Goal: Transaction & Acquisition: Book appointment/travel/reservation

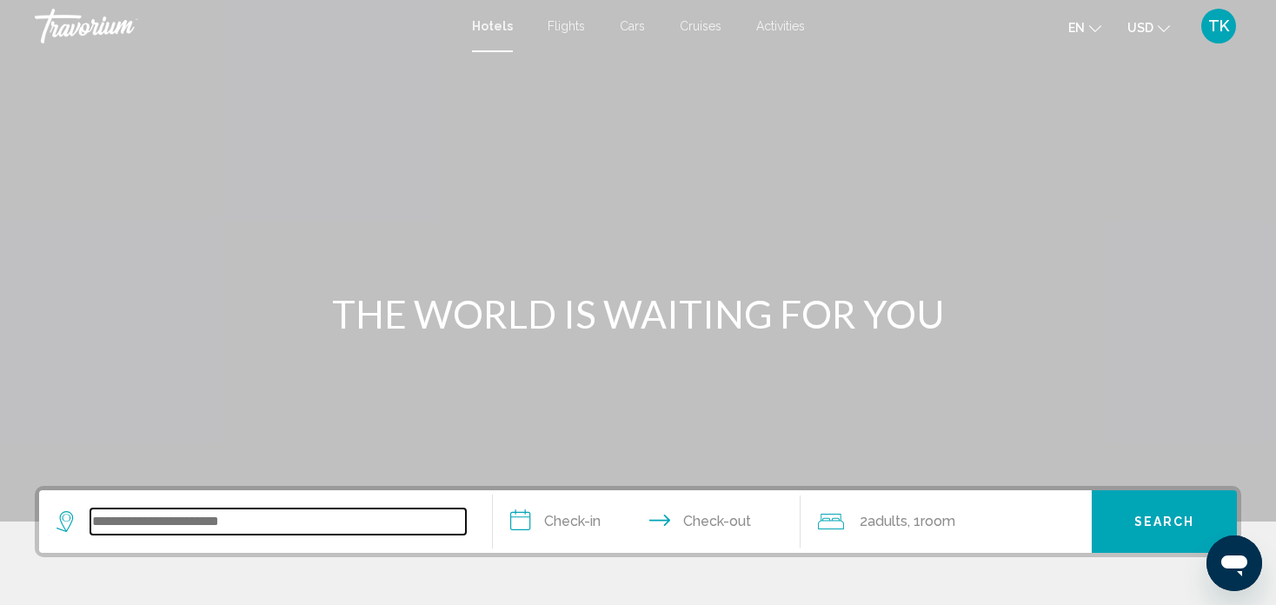
click at [253, 523] on input "Search widget" at bounding box center [277, 521] width 375 height 26
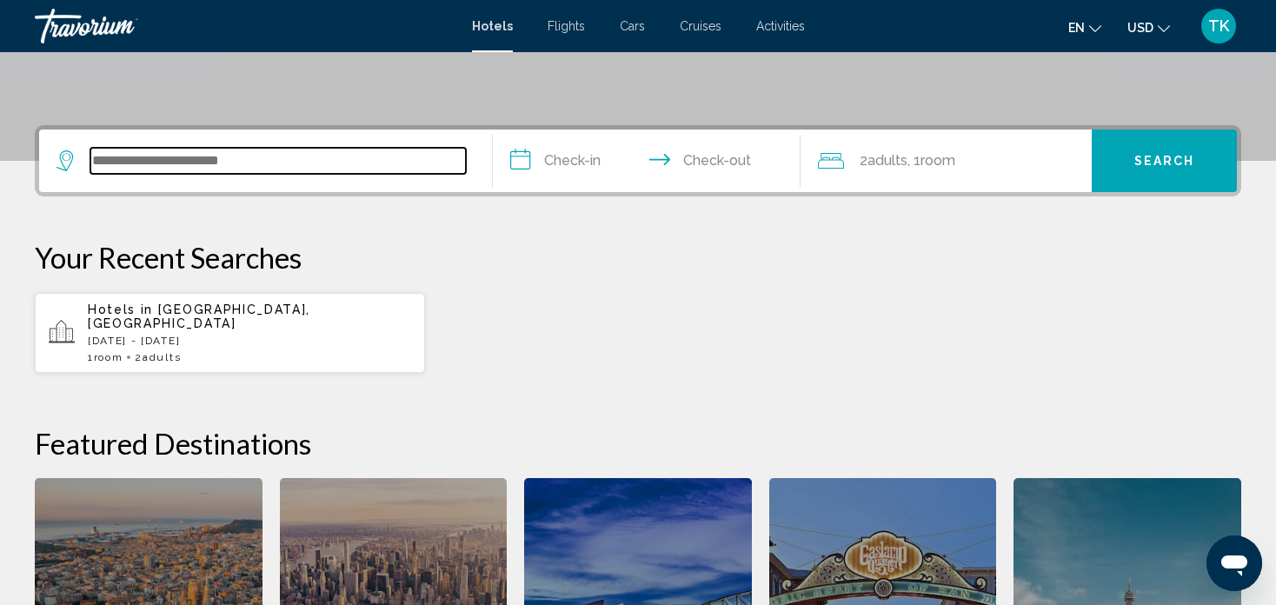
scroll to position [428, 0]
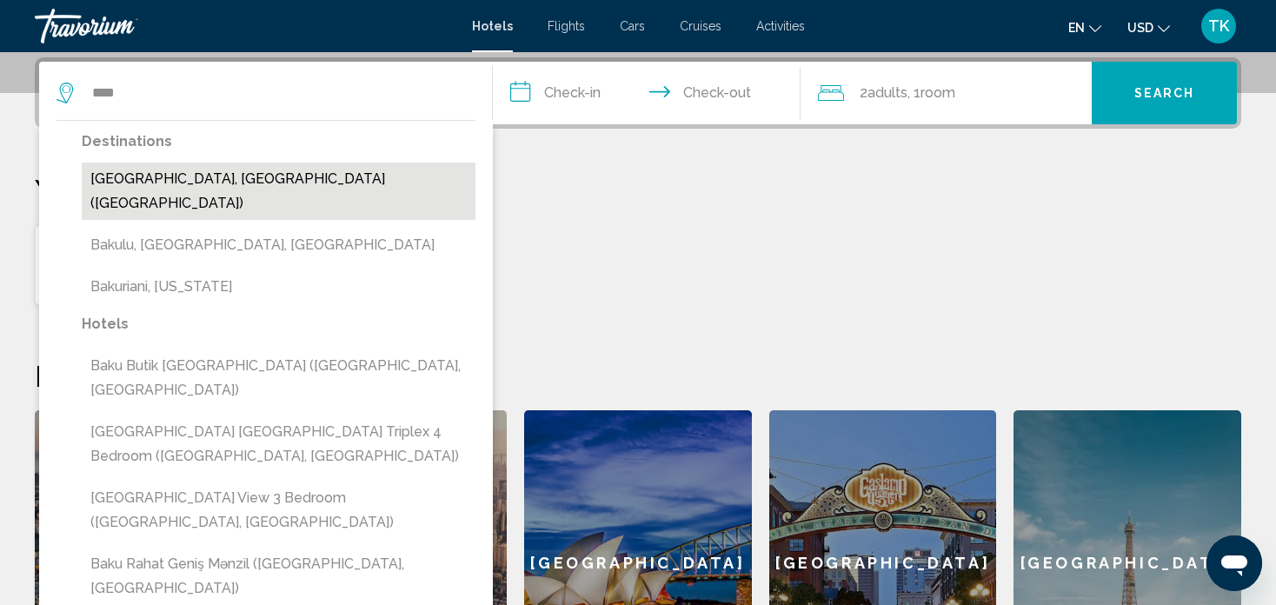
click at [257, 183] on button "[GEOGRAPHIC_DATA], [GEOGRAPHIC_DATA] ([GEOGRAPHIC_DATA])" at bounding box center [279, 191] width 394 height 57
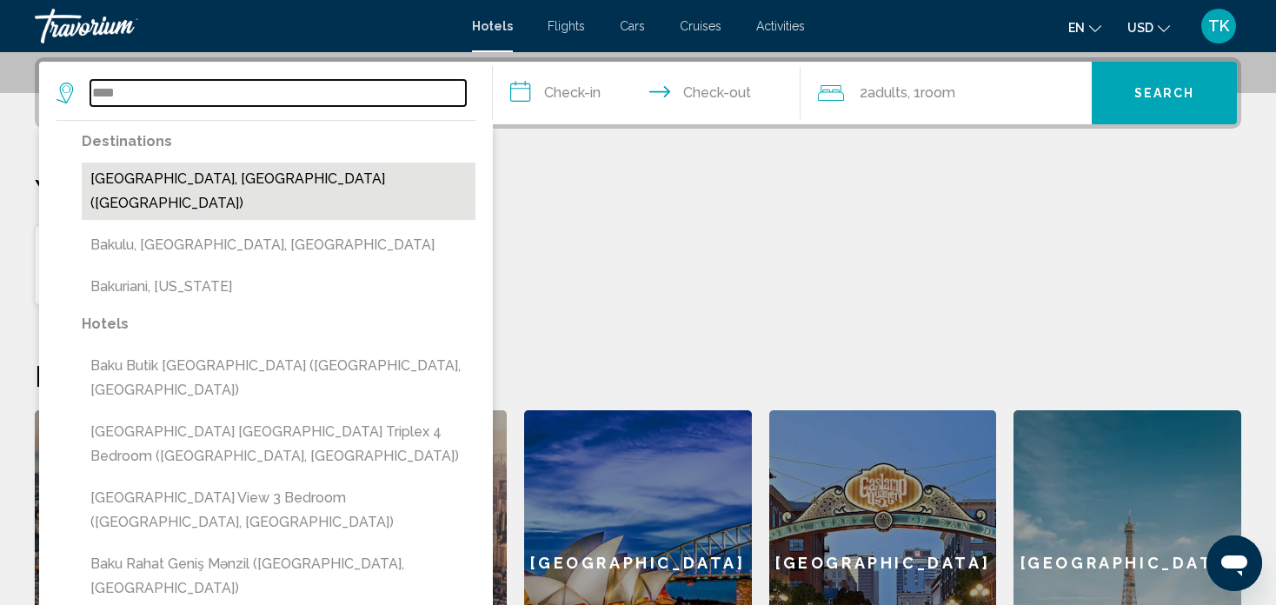
type input "**********"
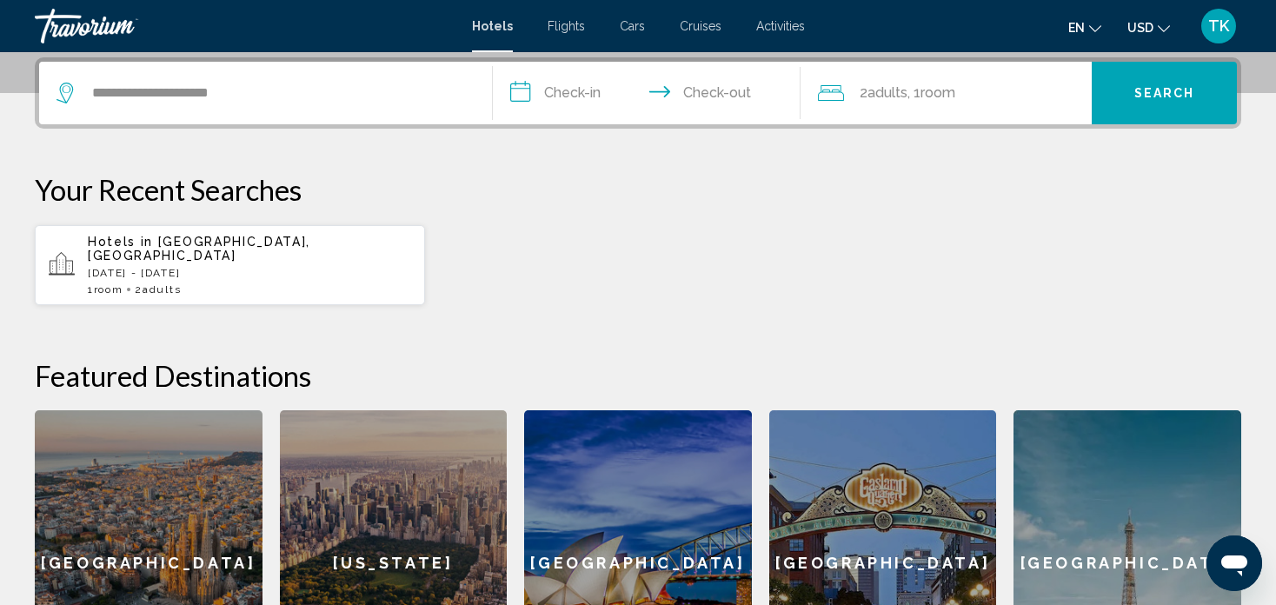
click at [534, 91] on input "**********" at bounding box center [650, 96] width 315 height 68
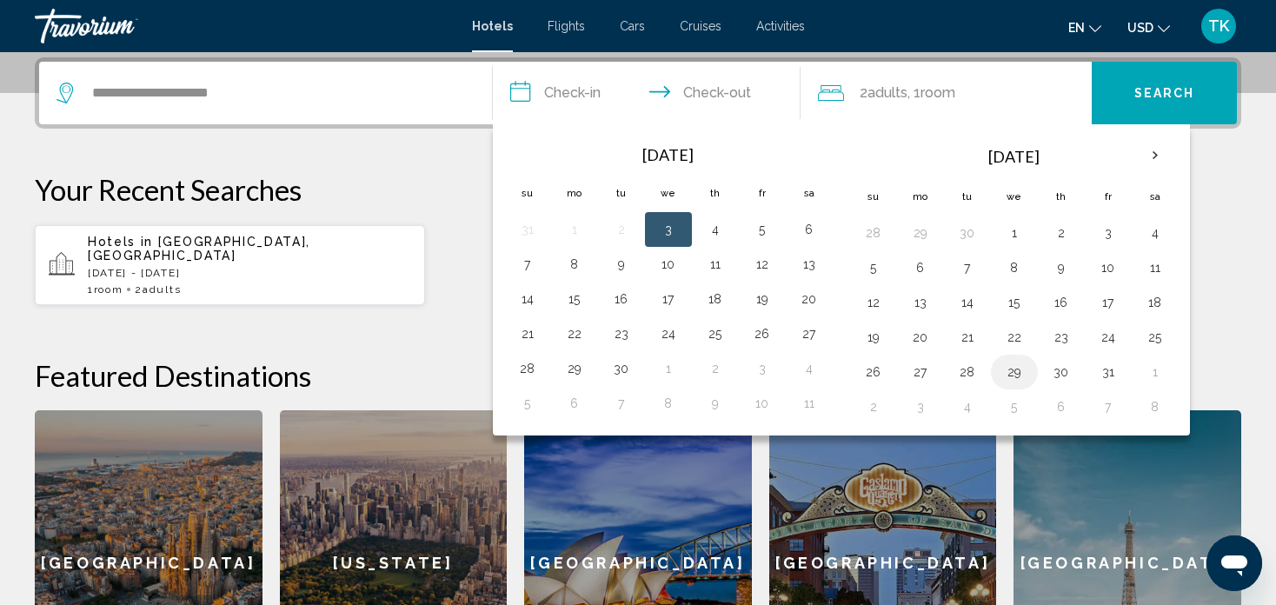
click at [1011, 362] on button "29" at bounding box center [1014, 372] width 28 height 24
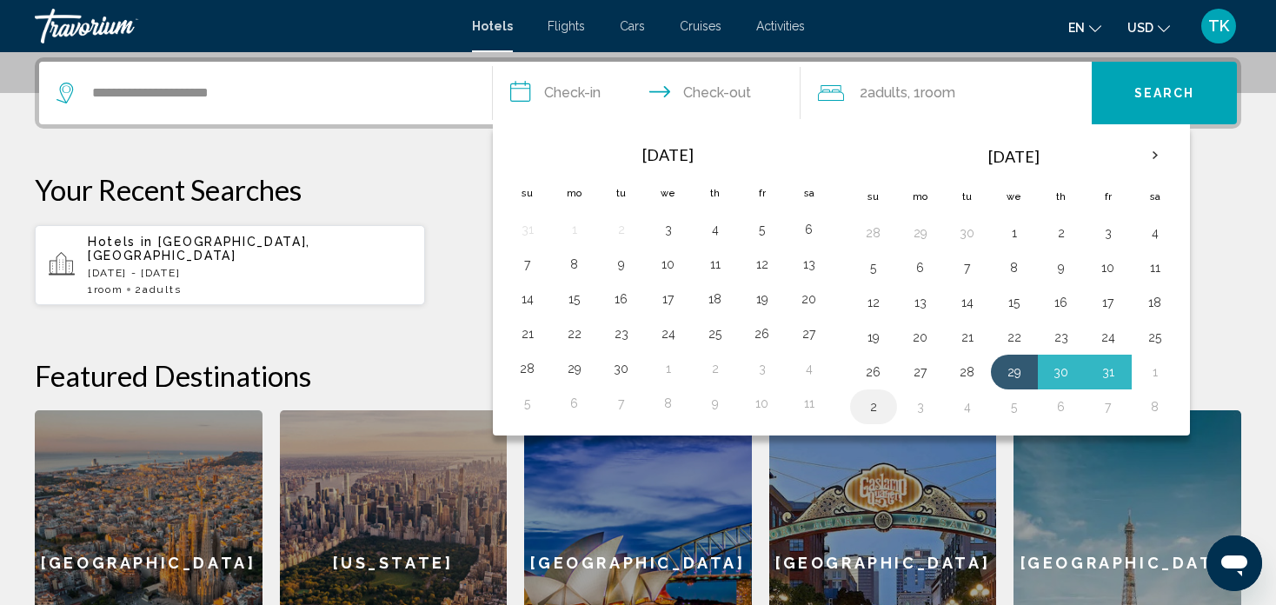
click at [877, 399] on button "2" at bounding box center [874, 407] width 28 height 24
type input "**********"
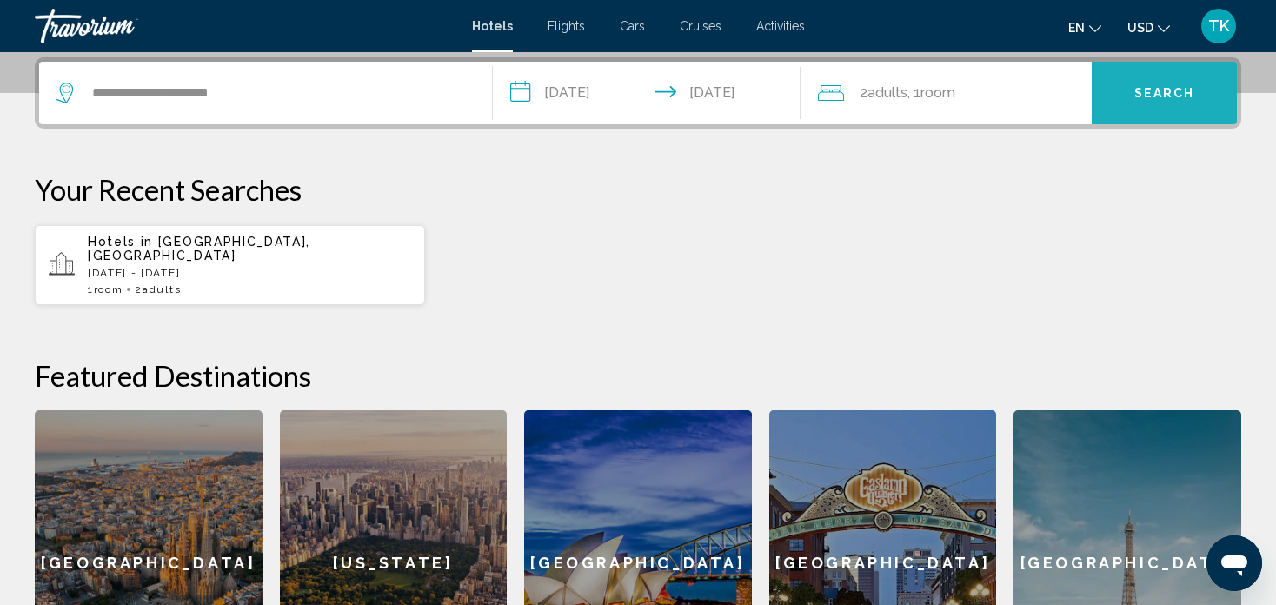
click at [1123, 81] on button "Search" at bounding box center [1164, 93] width 145 height 63
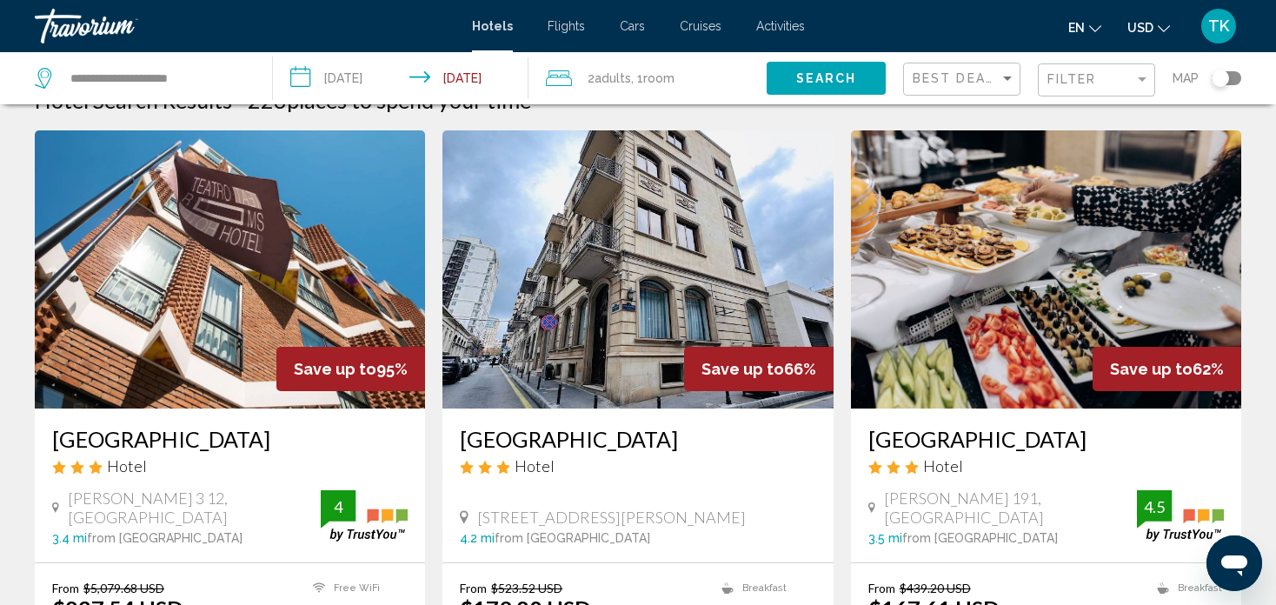
scroll to position [70, 0]
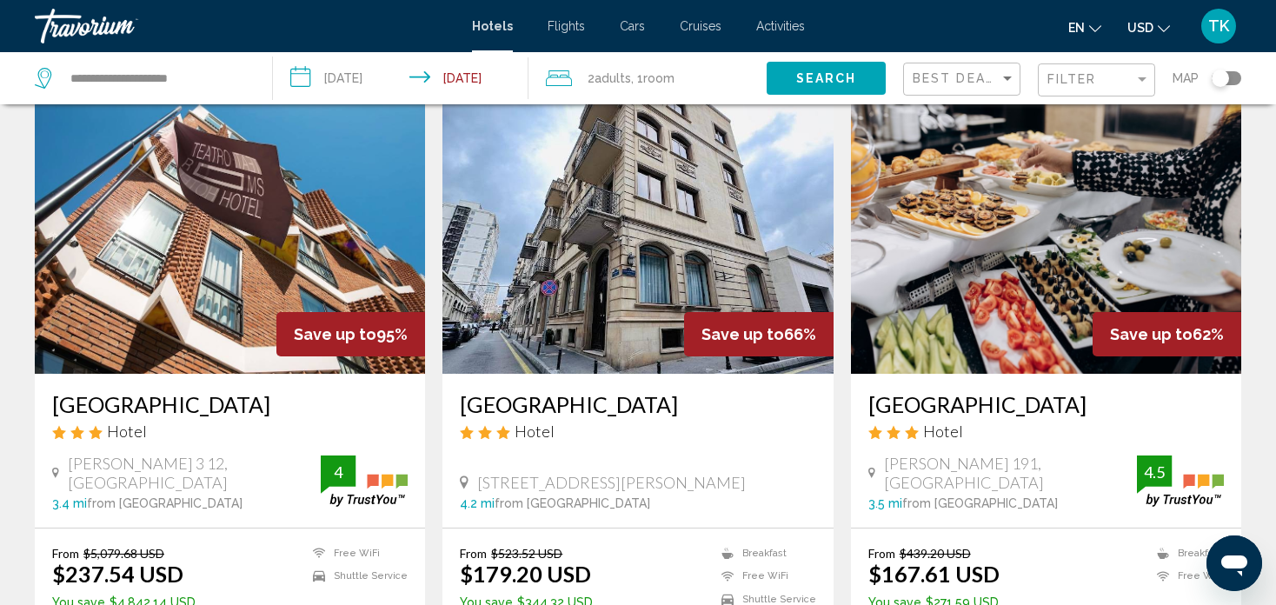
click at [1216, 76] on div "Toggle map" at bounding box center [1219, 78] width 17 height 17
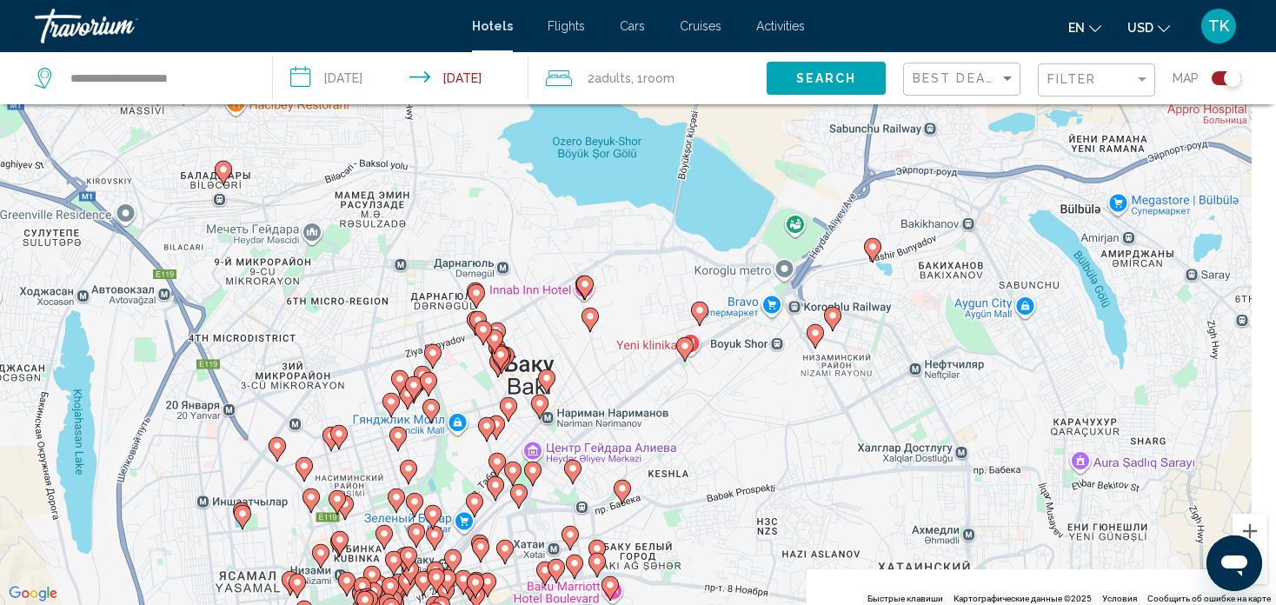
drag, startPoint x: 688, startPoint y: 362, endPoint x: 468, endPoint y: 256, distance: 244.9
click at [468, 256] on div "Чтобы активировать перетаскивание с помощью клавиатуры, нажмите Alt + Ввод. Пос…" at bounding box center [638, 302] width 1276 height 605
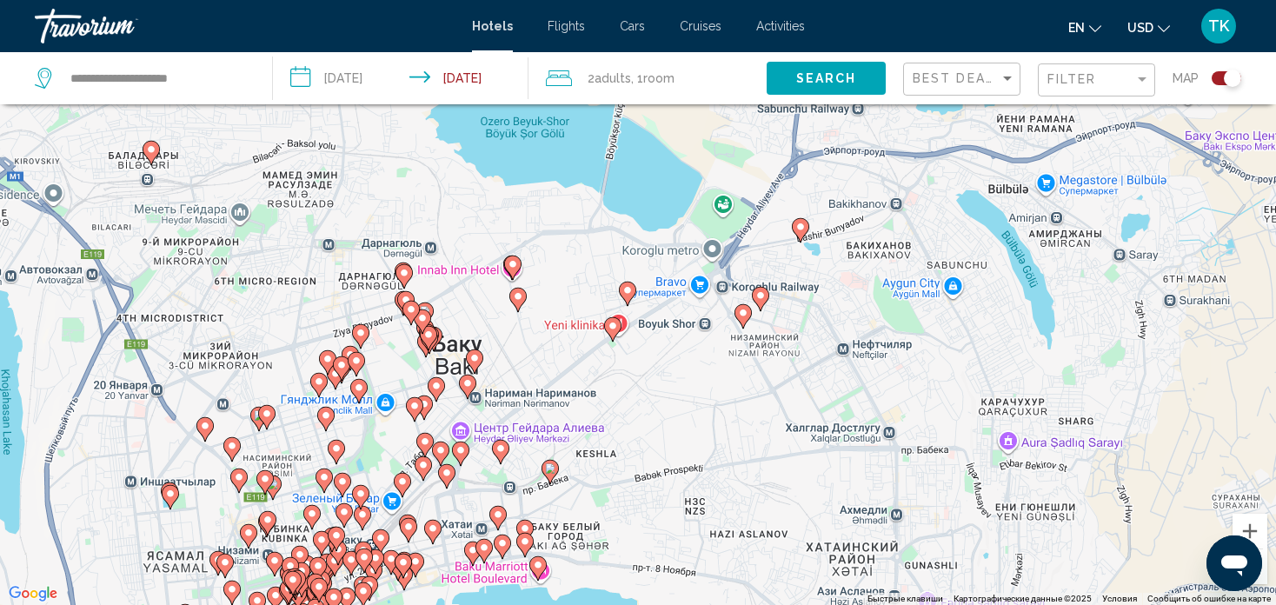
drag, startPoint x: 667, startPoint y: 395, endPoint x: 601, endPoint y: 379, distance: 68.1
click at [601, 379] on div "Чтобы активировать перетаскивание с помощью клавиатуры, нажмите Alt + Ввод. Пос…" at bounding box center [638, 302] width 1276 height 605
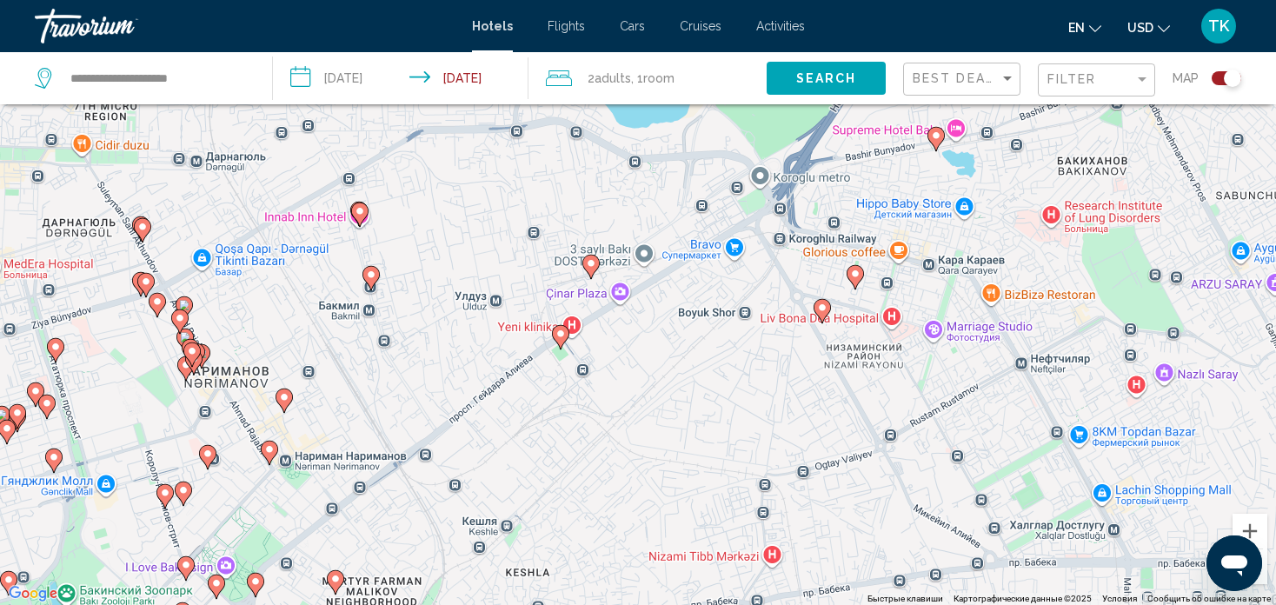
drag, startPoint x: 820, startPoint y: 322, endPoint x: 754, endPoint y: 367, distance: 78.8
click at [754, 367] on div "Чтобы активировать перетаскивание с помощью клавиатуры, нажмите Alt + Ввод. Пос…" at bounding box center [638, 302] width 1276 height 605
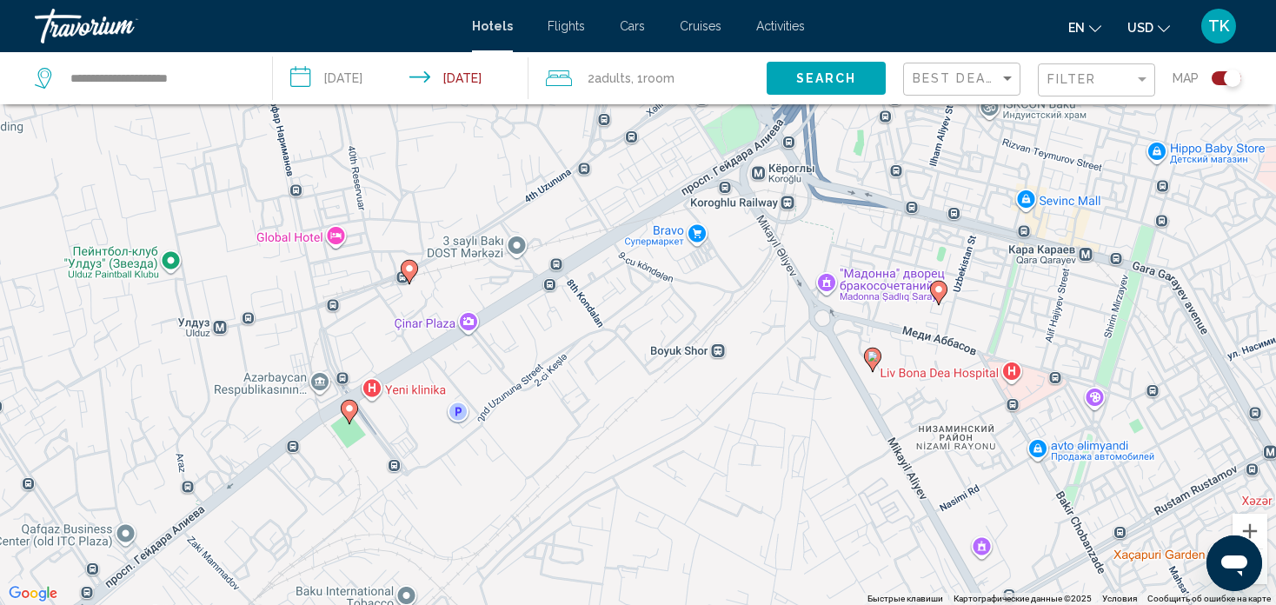
drag, startPoint x: 736, startPoint y: 181, endPoint x: 720, endPoint y: 284, distance: 104.6
click at [720, 284] on div "Чтобы активировать перетаскивание с помощью клавиатуры, нажмите Alt + Ввод. Пос…" at bounding box center [638, 302] width 1276 height 605
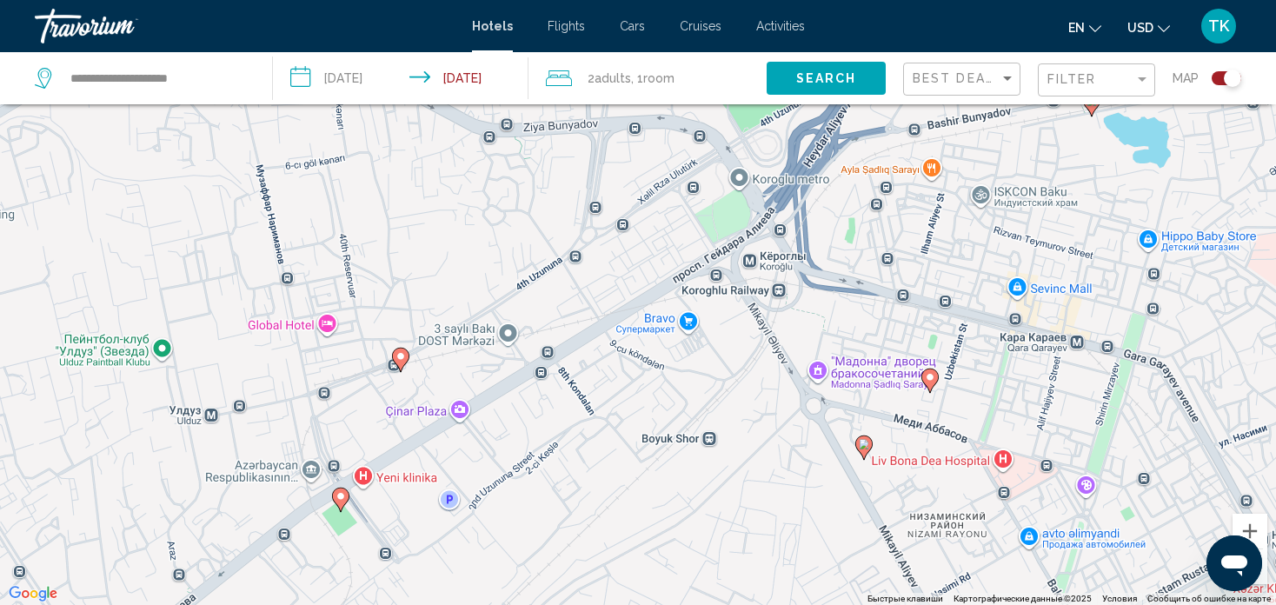
drag, startPoint x: 788, startPoint y: 324, endPoint x: 780, endPoint y: 411, distance: 87.3
click at [780, 411] on div "Чтобы активировать перетаскивание с помощью клавиатуры, нажмите Alt + Ввод. Пос…" at bounding box center [638, 302] width 1276 height 605
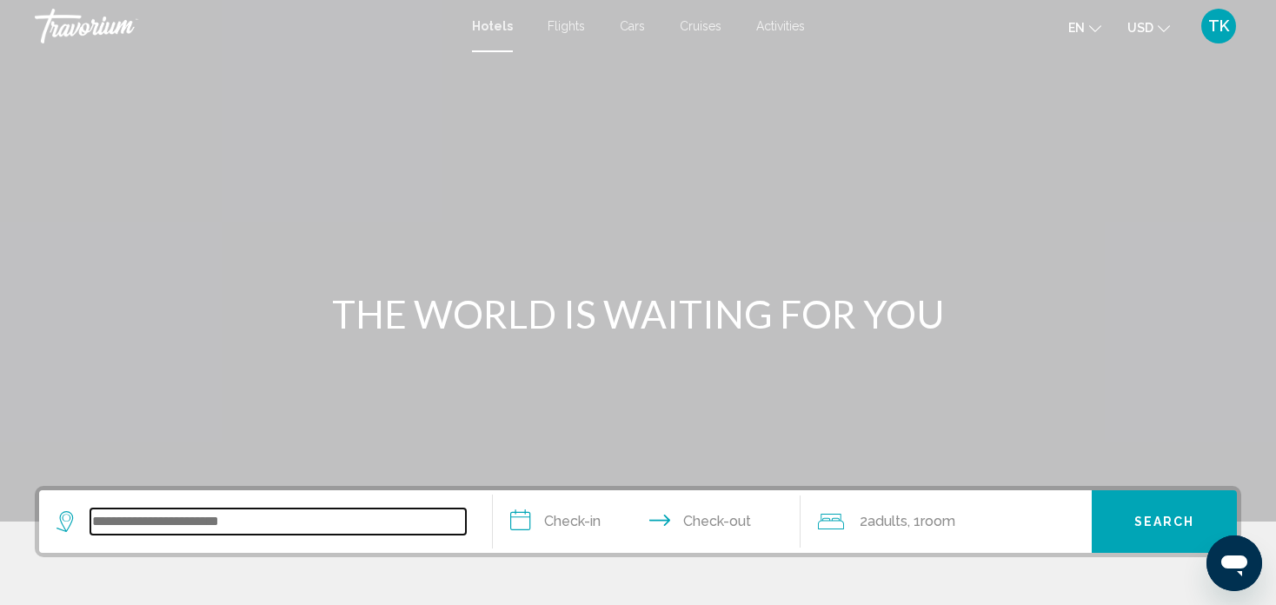
click at [127, 526] on input "Search widget" at bounding box center [277, 521] width 375 height 26
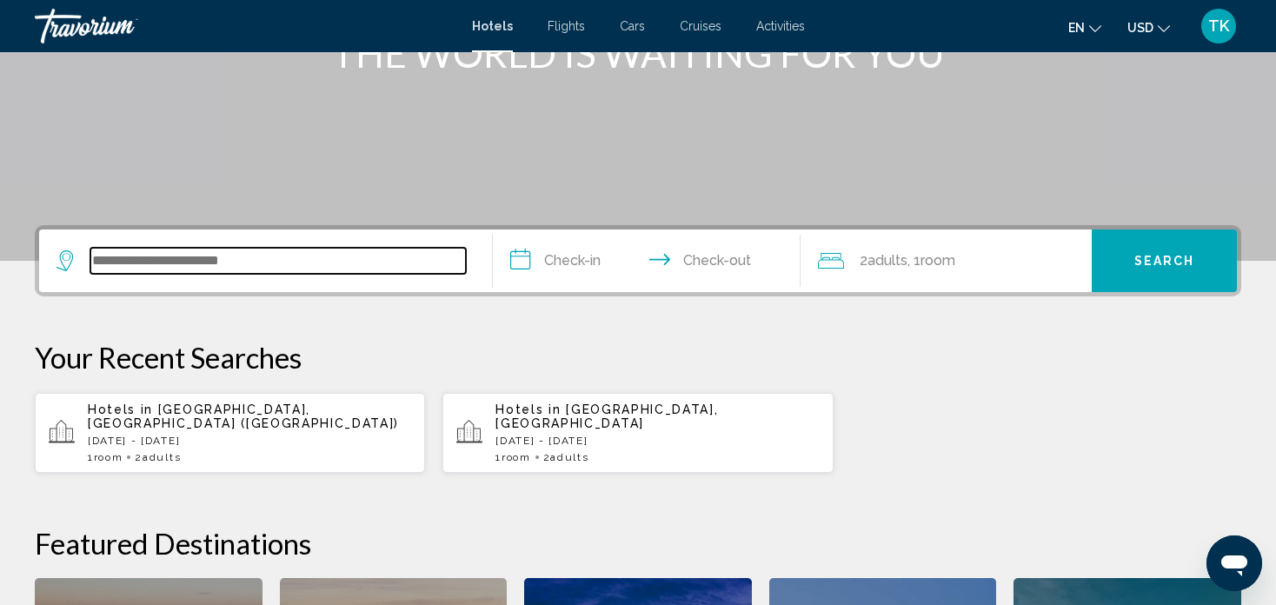
scroll to position [428, 0]
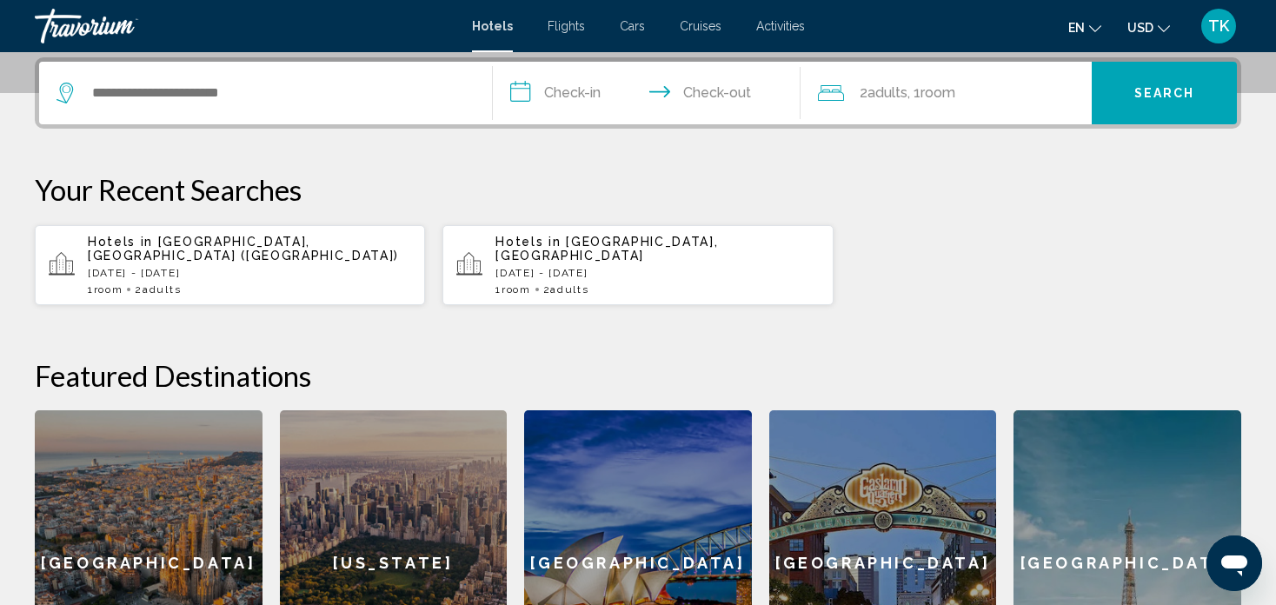
click at [178, 267] on p "[DATE] - [DATE]" at bounding box center [249, 273] width 323 height 12
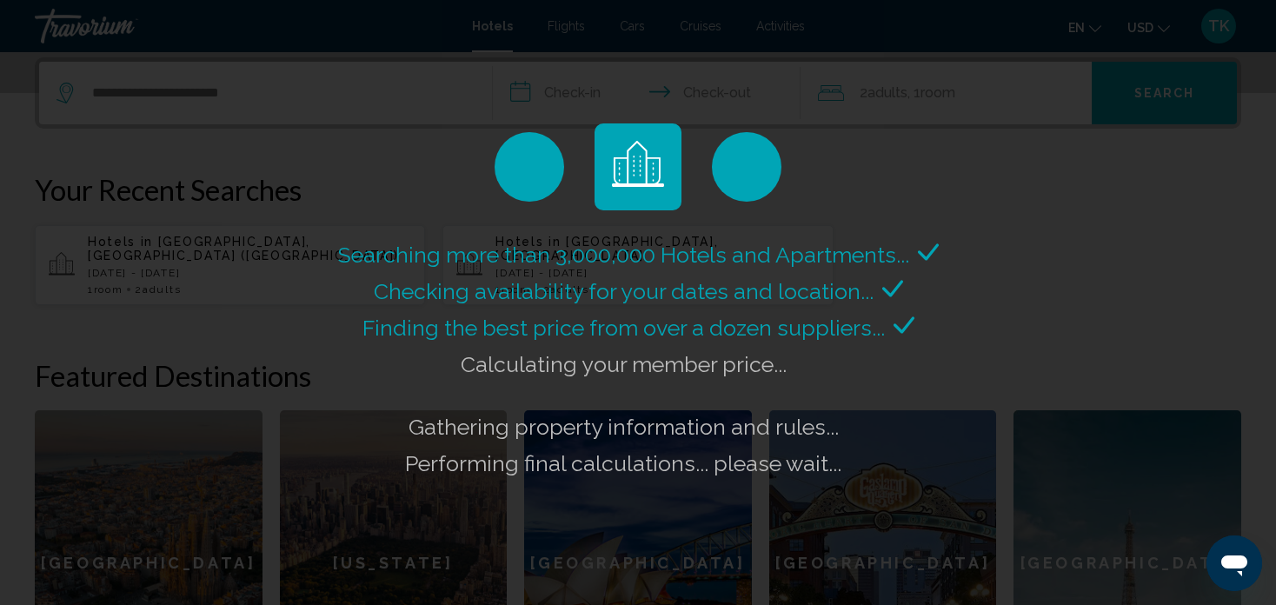
scroll to position [0, 0]
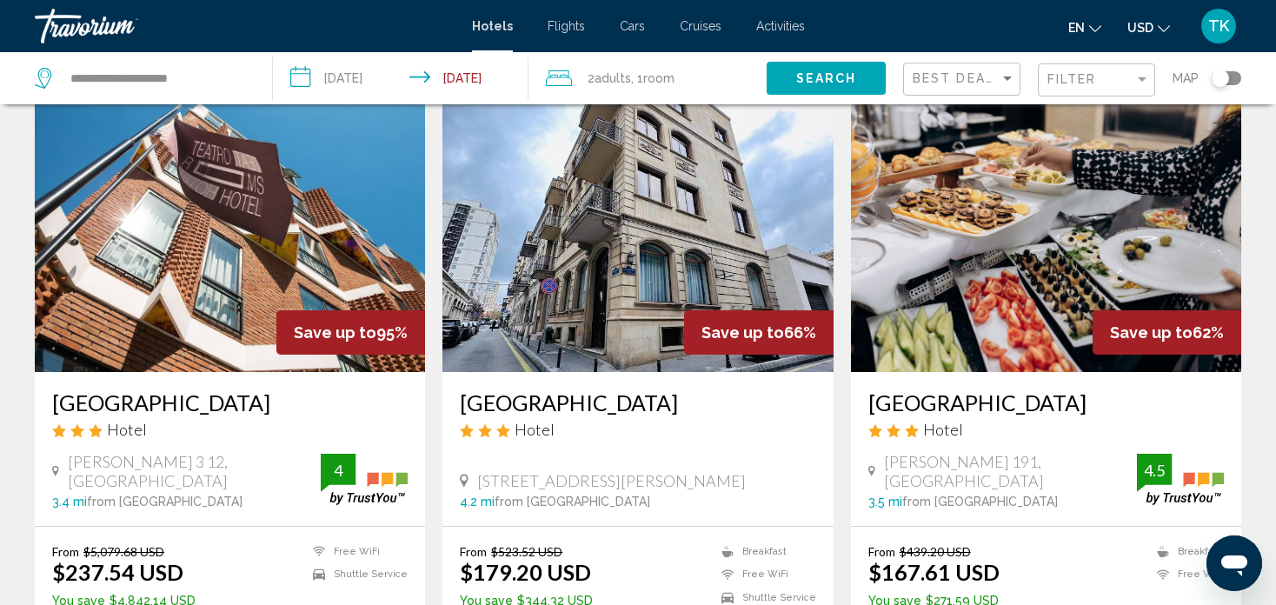
scroll to position [70, 0]
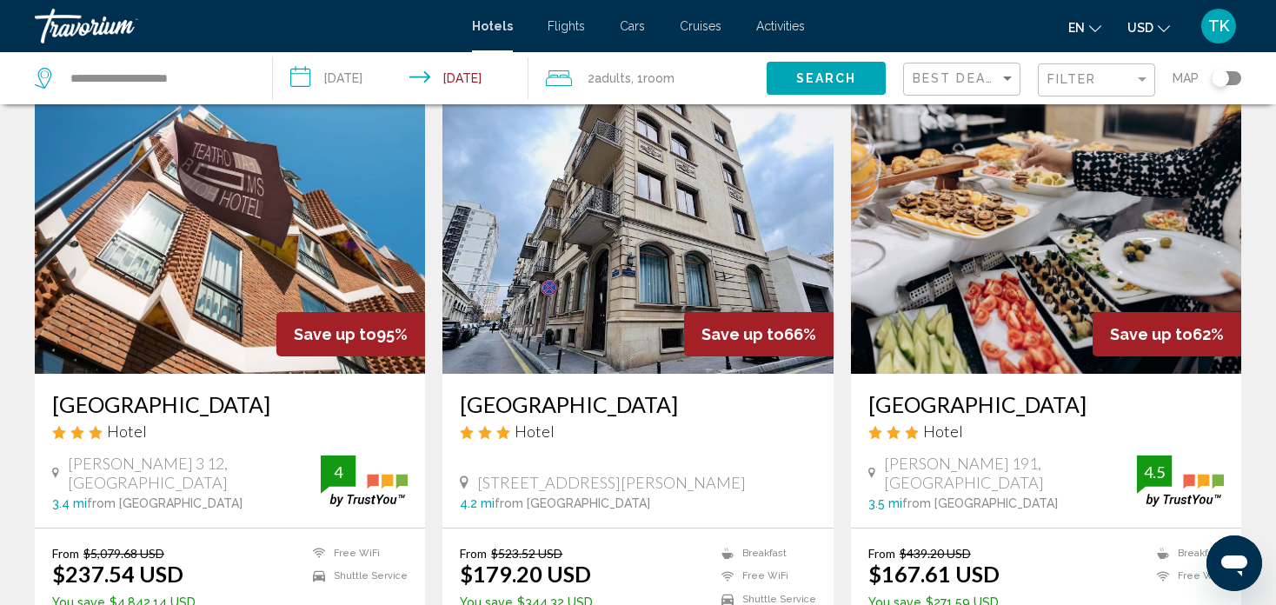
click at [1221, 76] on div "Toggle map" at bounding box center [1219, 78] width 17 height 17
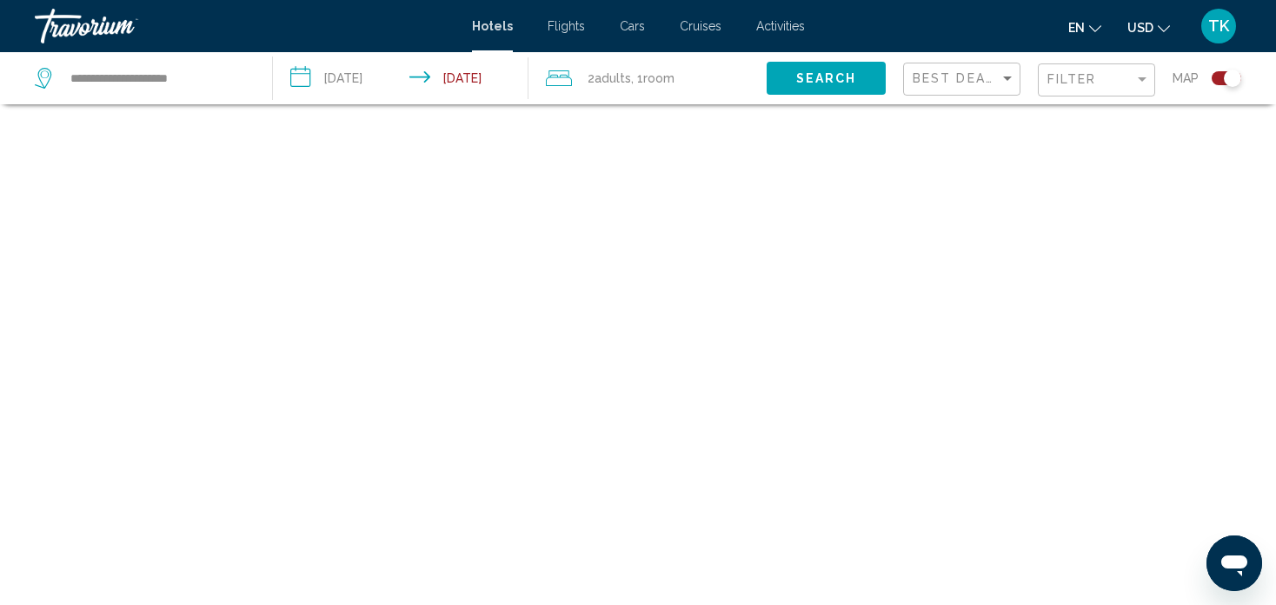
scroll to position [104, 0]
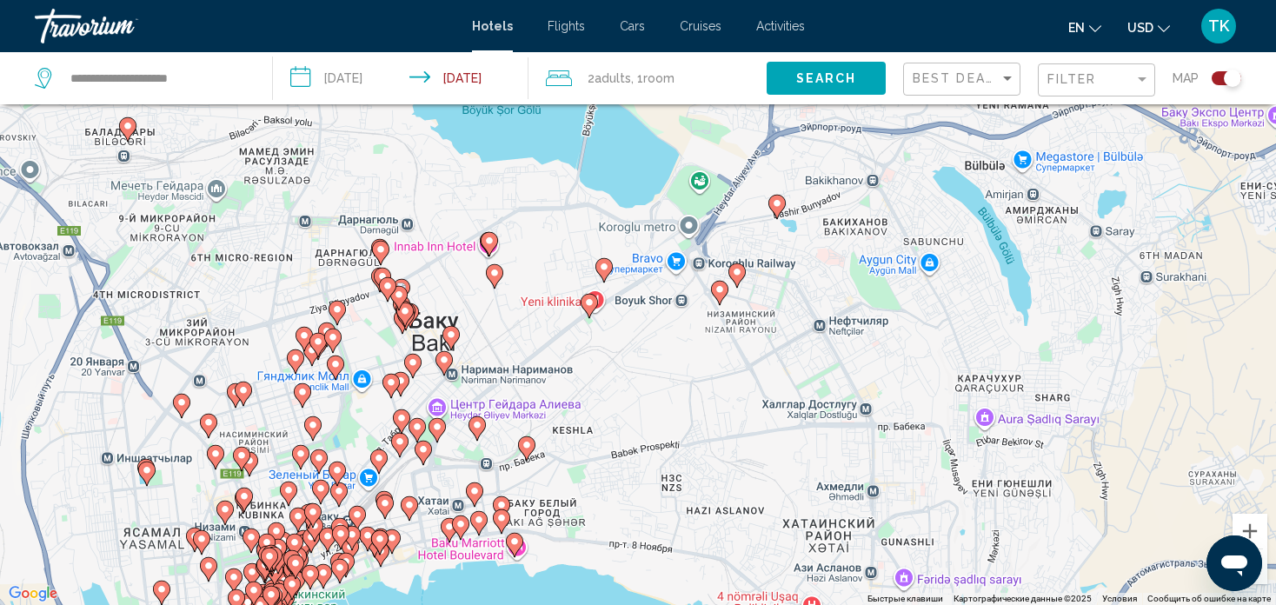
drag, startPoint x: 541, startPoint y: 424, endPoint x: 565, endPoint y: 328, distance: 99.5
click at [565, 328] on div "Чтобы активировать перетаскивание с помощью клавиатуры, нажмите Alt + Ввод. Пос…" at bounding box center [638, 302] width 1276 height 605
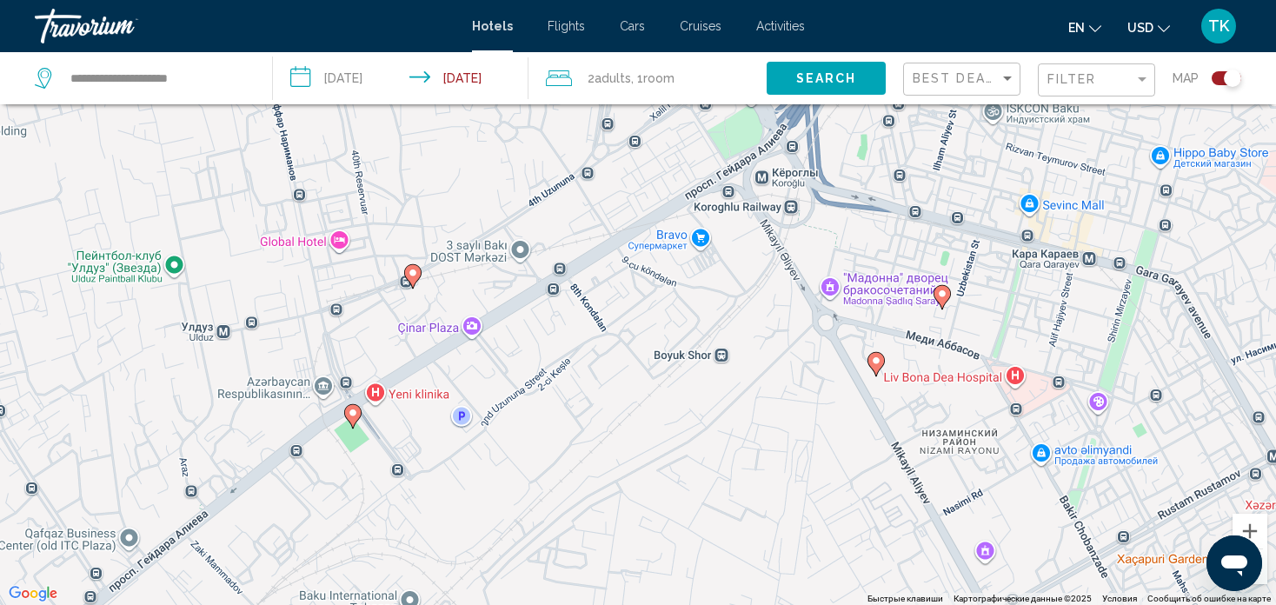
drag, startPoint x: 733, startPoint y: 250, endPoint x: 687, endPoint y: 317, distance: 80.7
click at [687, 317] on div "Чтобы активировать перетаскивание с помощью клавиатуры, нажмите Alt + Ввод. Пос…" at bounding box center [638, 302] width 1276 height 605
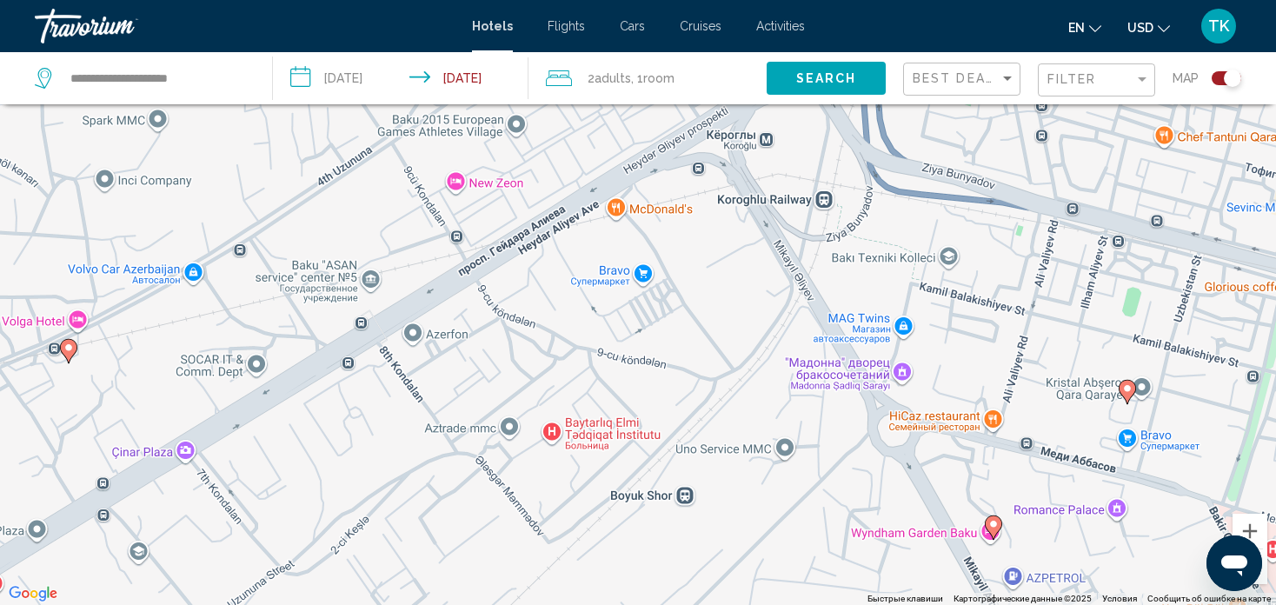
drag, startPoint x: 745, startPoint y: 231, endPoint x: 732, endPoint y: 238, distance: 14.8
click at [732, 238] on div "Чтобы активировать перетаскивание с помощью клавиатуры, нажмите Alt + Ввод. Пос…" at bounding box center [638, 302] width 1276 height 605
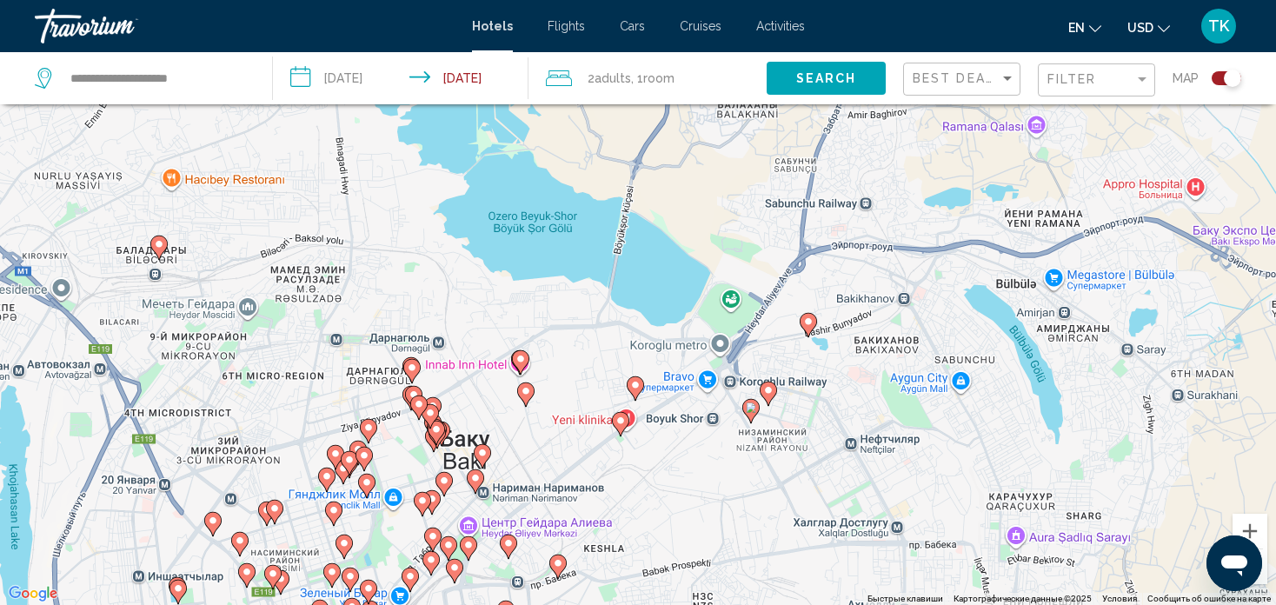
drag, startPoint x: 671, startPoint y: 270, endPoint x: 686, endPoint y: 454, distance: 184.0
click at [686, 454] on div "Чтобы активировать перетаскивание с помощью клавиатуры, нажмите Alt + Ввод. Пос…" at bounding box center [638, 302] width 1276 height 605
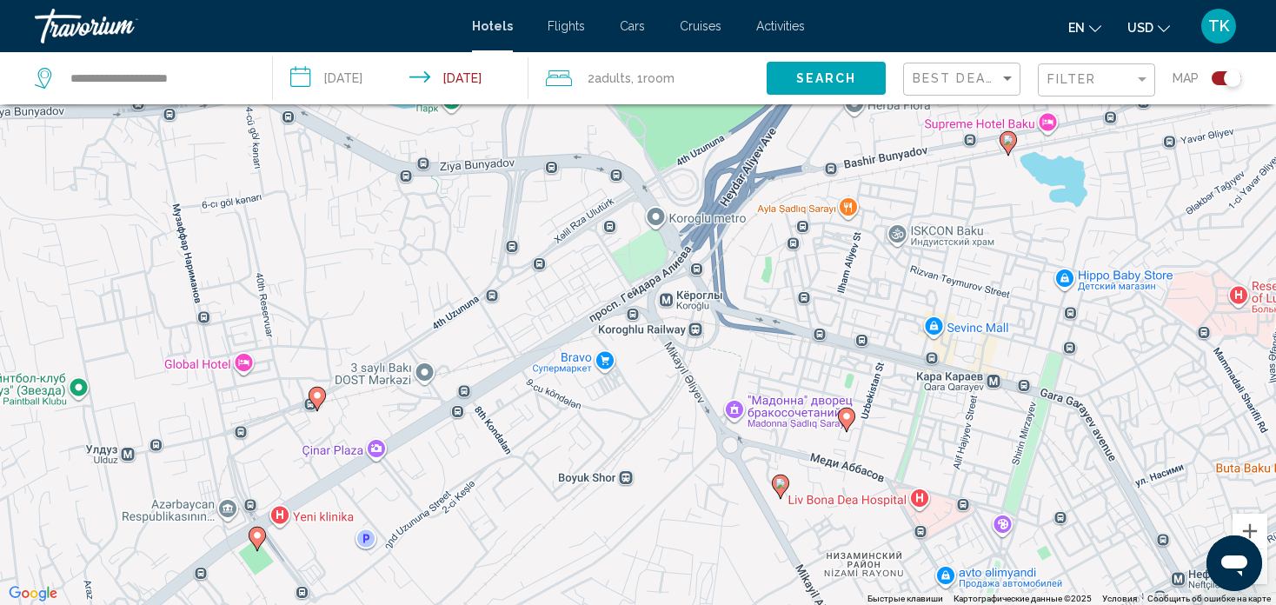
drag, startPoint x: 753, startPoint y: 324, endPoint x: 677, endPoint y: 258, distance: 101.1
click at [677, 258] on div "Чтобы активировать перетаскивание с помощью клавиатуры, нажмите Alt + Ввод. Пос…" at bounding box center [638, 302] width 1276 height 605
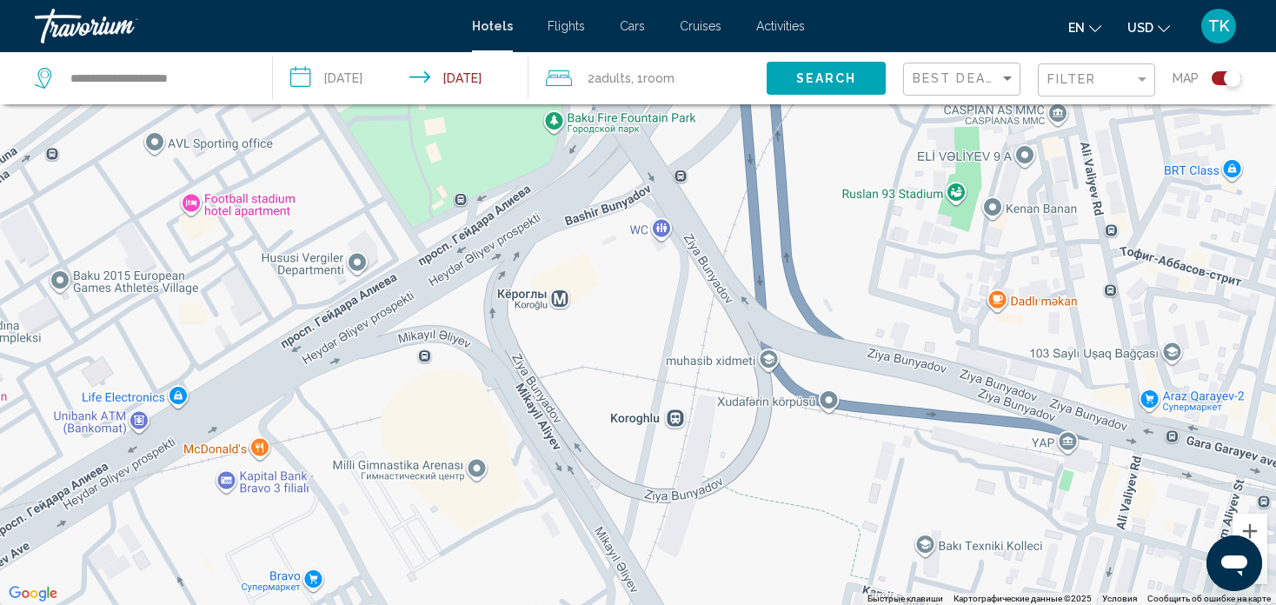
drag, startPoint x: 740, startPoint y: 404, endPoint x: 661, endPoint y: 278, distance: 149.2
click at [661, 278] on div "Main content" at bounding box center [638, 302] width 1276 height 605
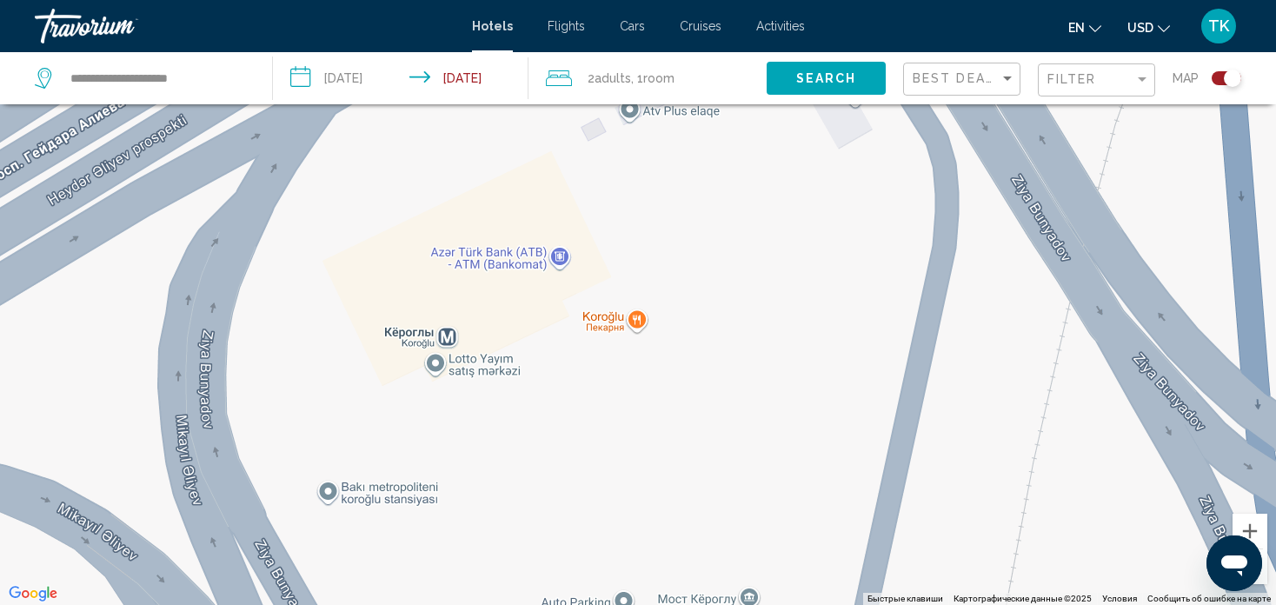
drag, startPoint x: 552, startPoint y: 376, endPoint x: 745, endPoint y: 347, distance: 195.2
click at [745, 347] on div "Main content" at bounding box center [638, 302] width 1276 height 605
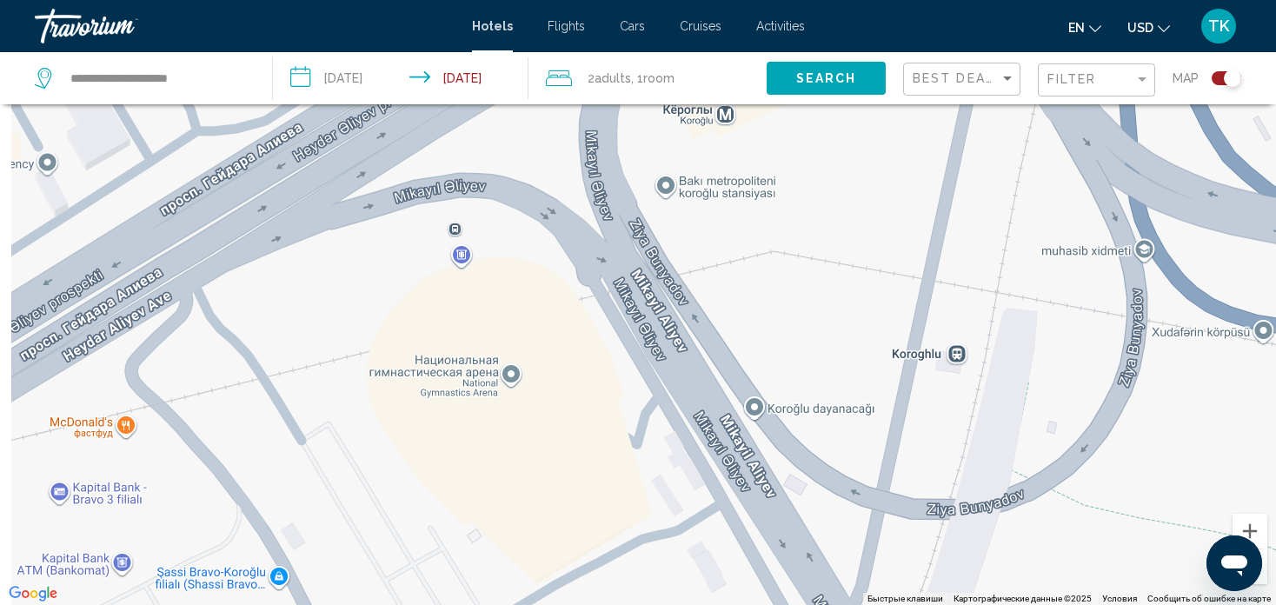
drag, startPoint x: 694, startPoint y: 467, endPoint x: 826, endPoint y: 230, distance: 271.2
click at [826, 230] on div "Main content" at bounding box center [638, 302] width 1276 height 605
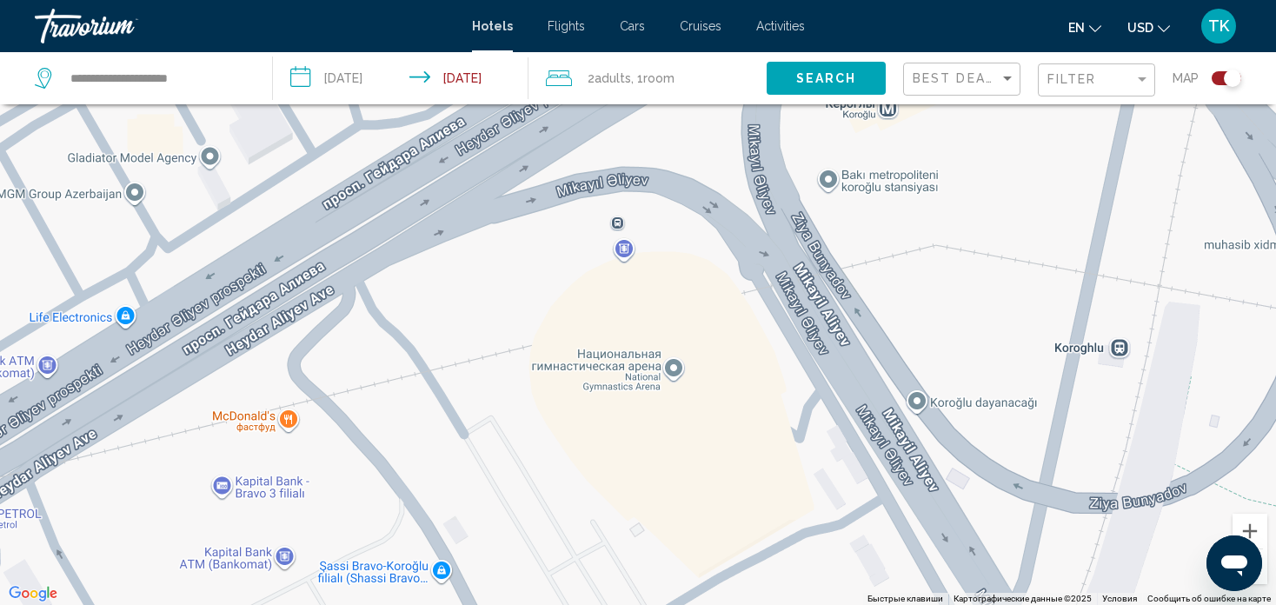
drag, startPoint x: 494, startPoint y: 428, endPoint x: 657, endPoint y: 422, distance: 163.5
click at [657, 422] on div "Main content" at bounding box center [638, 302] width 1276 height 605
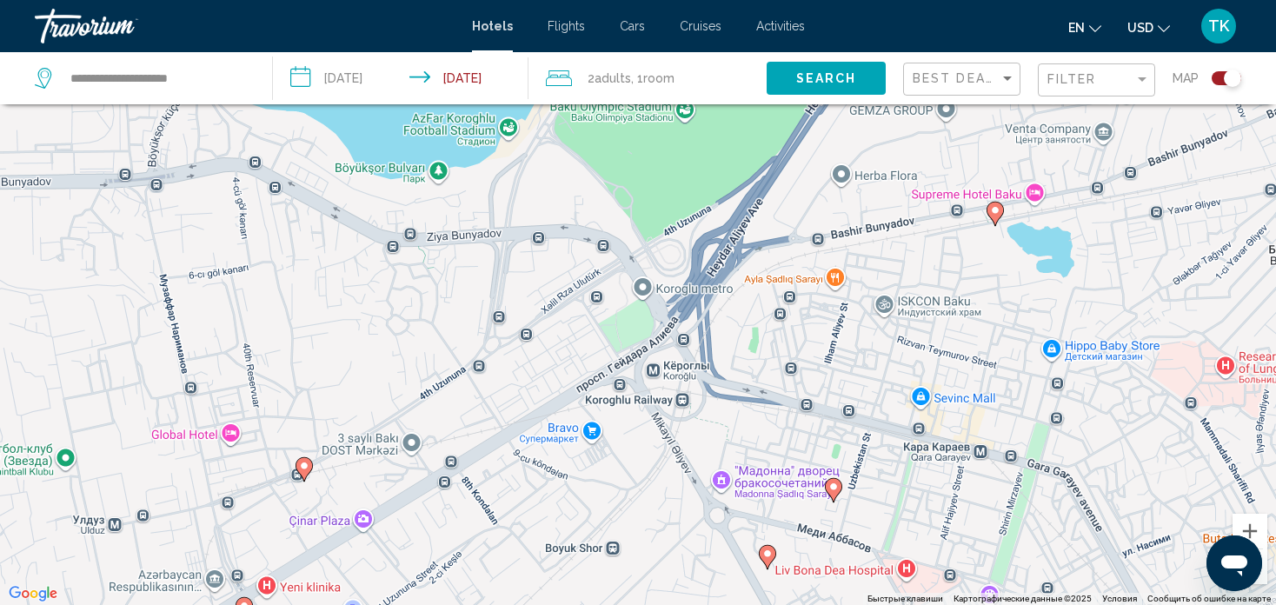
click at [598, 430] on div "Чтобы активировать перетаскивание с помощью клавиатуры, нажмите Alt + Ввод. Пос…" at bounding box center [638, 302] width 1276 height 605
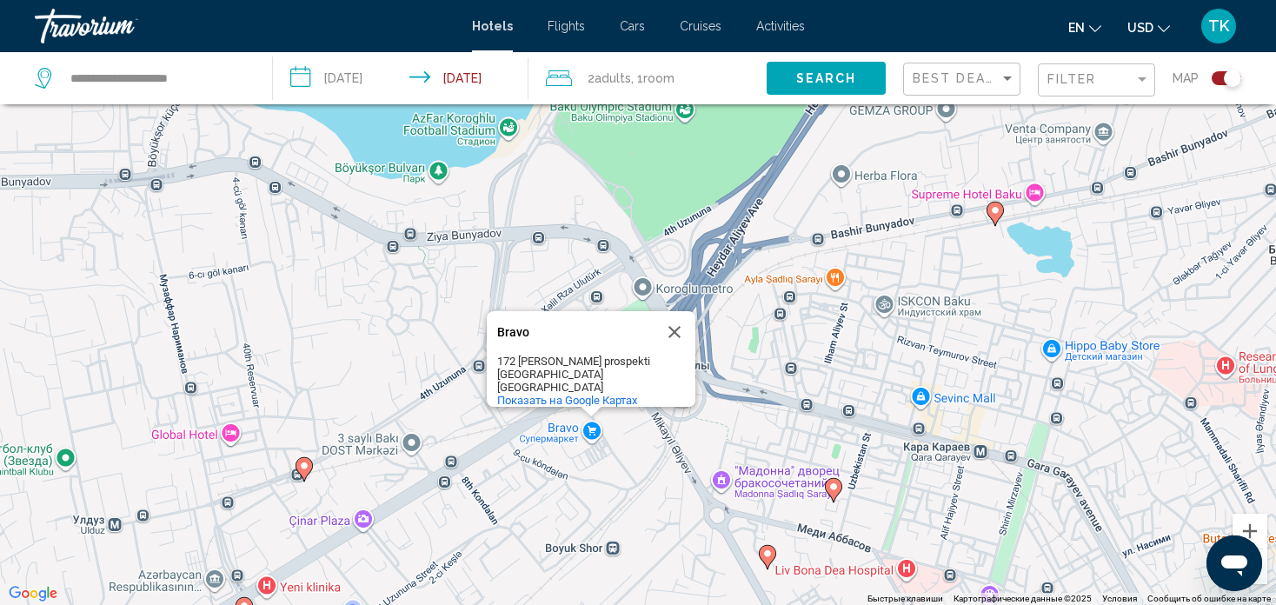
click at [618, 439] on div "Чтобы активировать перетаскивание с помощью клавиатуры, нажмите Alt + Ввод. Пос…" at bounding box center [638, 302] width 1276 height 605
click at [674, 311] on button "Закрыть" at bounding box center [675, 332] width 42 height 42
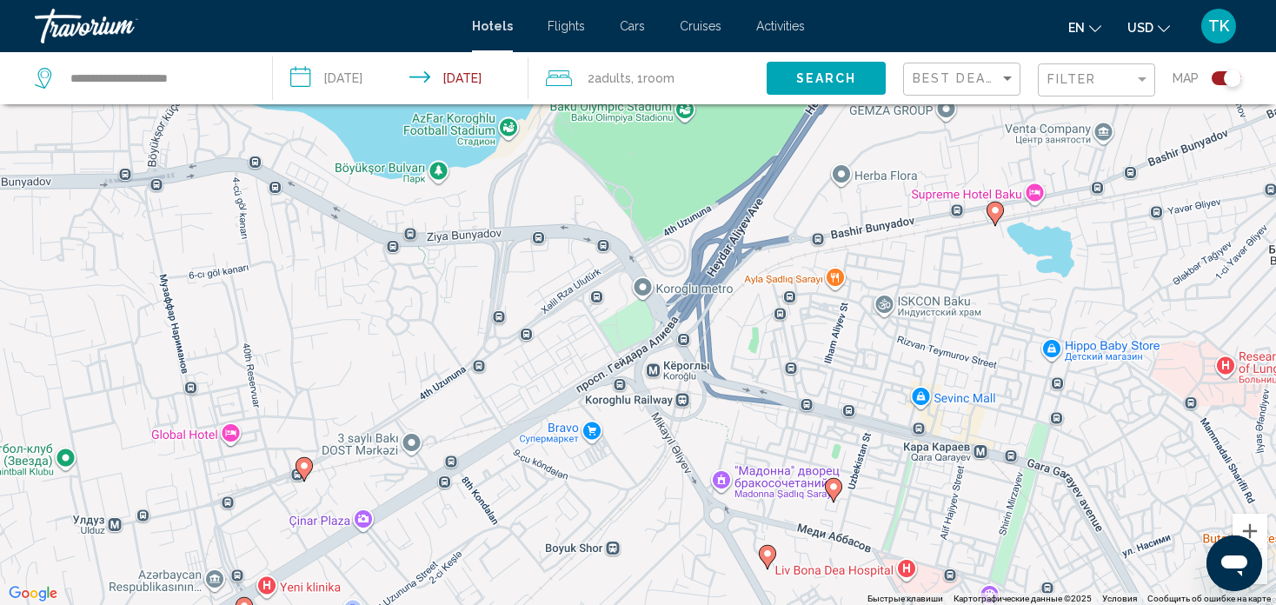
click at [635, 425] on div "Чтобы активировать перетаскивание с помощью клавиатуры, нажмите Alt + Ввод. Пос…" at bounding box center [638, 302] width 1276 height 605
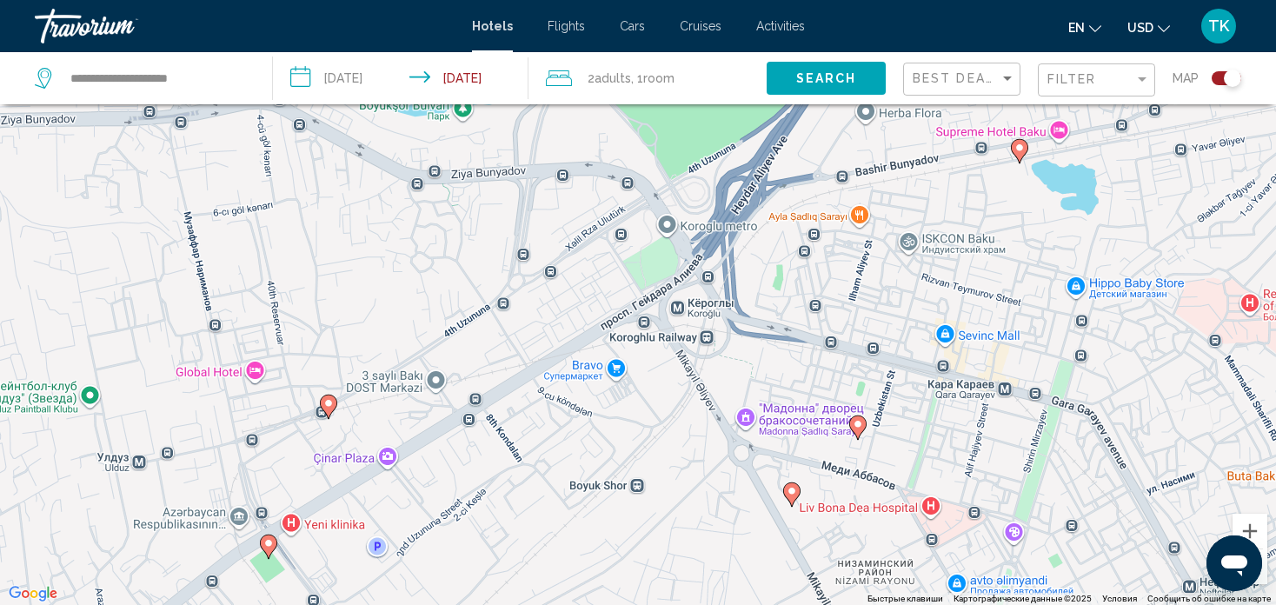
drag, startPoint x: 666, startPoint y: 367, endPoint x: 691, endPoint y: 300, distance: 71.5
click at [691, 300] on div "Чтобы активировать перетаскивание с помощью клавиатуры, нажмите Alt + Ввод. Пос…" at bounding box center [638, 302] width 1276 height 605
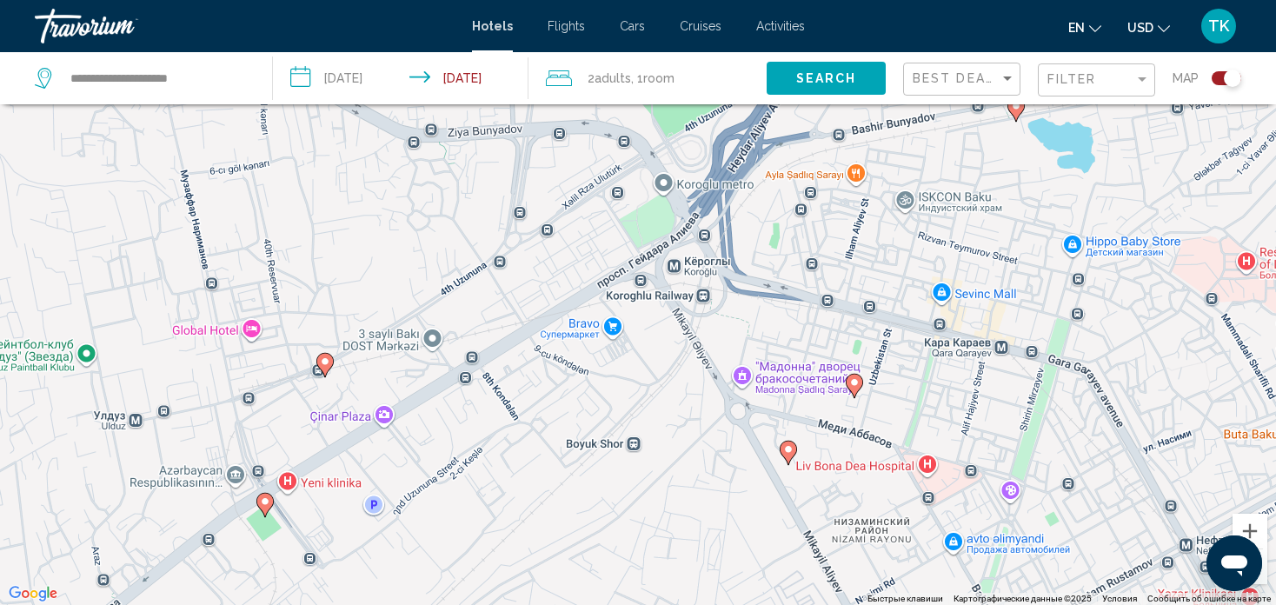
drag, startPoint x: 692, startPoint y: 328, endPoint x: 687, endPoint y: 282, distance: 45.4
click at [687, 282] on div "Чтобы активировать перетаскивание с помощью клавиатуры, нажмите Alt + Ввод. Пос…" at bounding box center [638, 302] width 1276 height 605
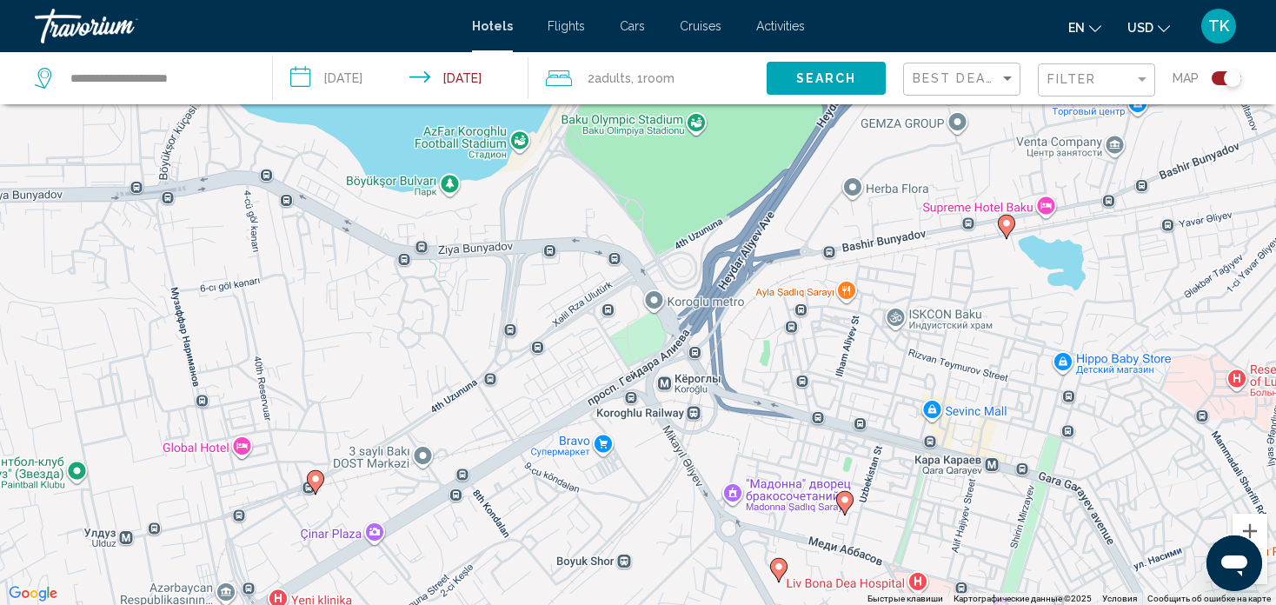
drag, startPoint x: 674, startPoint y: 279, endPoint x: 666, endPoint y: 406, distance: 127.2
click at [666, 406] on div "Чтобы активировать перетаскивание с помощью клавиатуры, нажмите Alt + Ввод. Пос…" at bounding box center [638, 302] width 1276 height 605
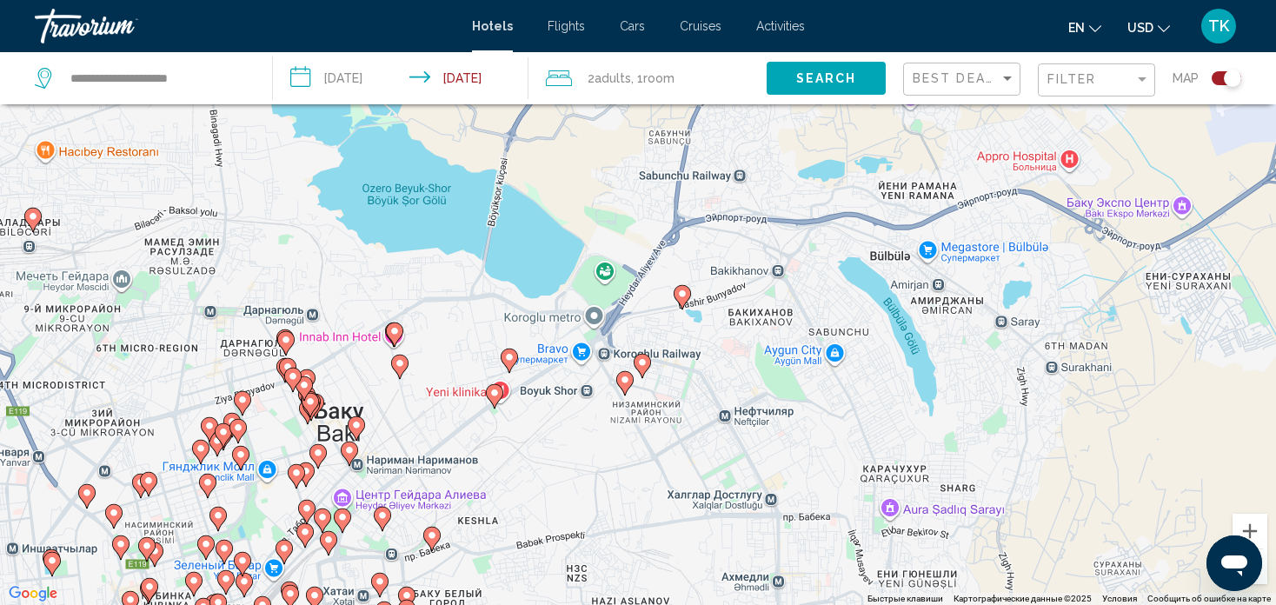
drag, startPoint x: 543, startPoint y: 292, endPoint x: 590, endPoint y: 366, distance: 87.5
click at [590, 366] on div "Чтобы активировать перетаскивание с помощью клавиатуры, нажмите Alt + Ввод. Пос…" at bounding box center [638, 302] width 1276 height 605
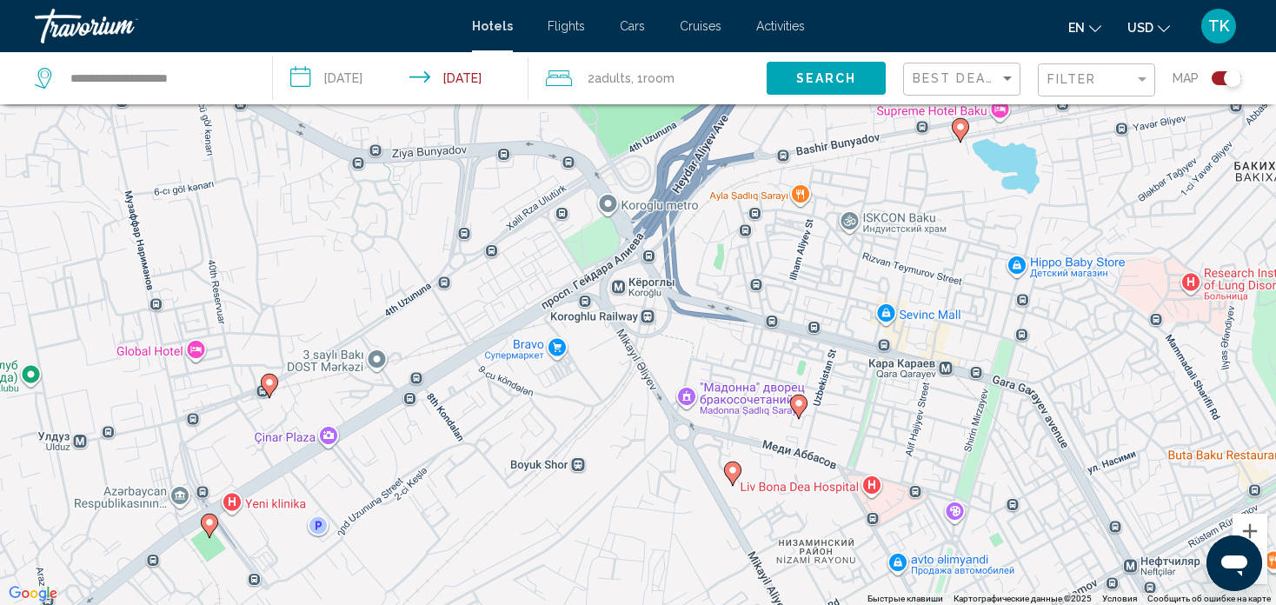
drag, startPoint x: 574, startPoint y: 378, endPoint x: 607, endPoint y: 353, distance: 41.5
click at [607, 353] on div "Чтобы активировать перетаскивание с помощью клавиатуры, нажмите Alt + Ввод. Пос…" at bounding box center [638, 302] width 1276 height 605
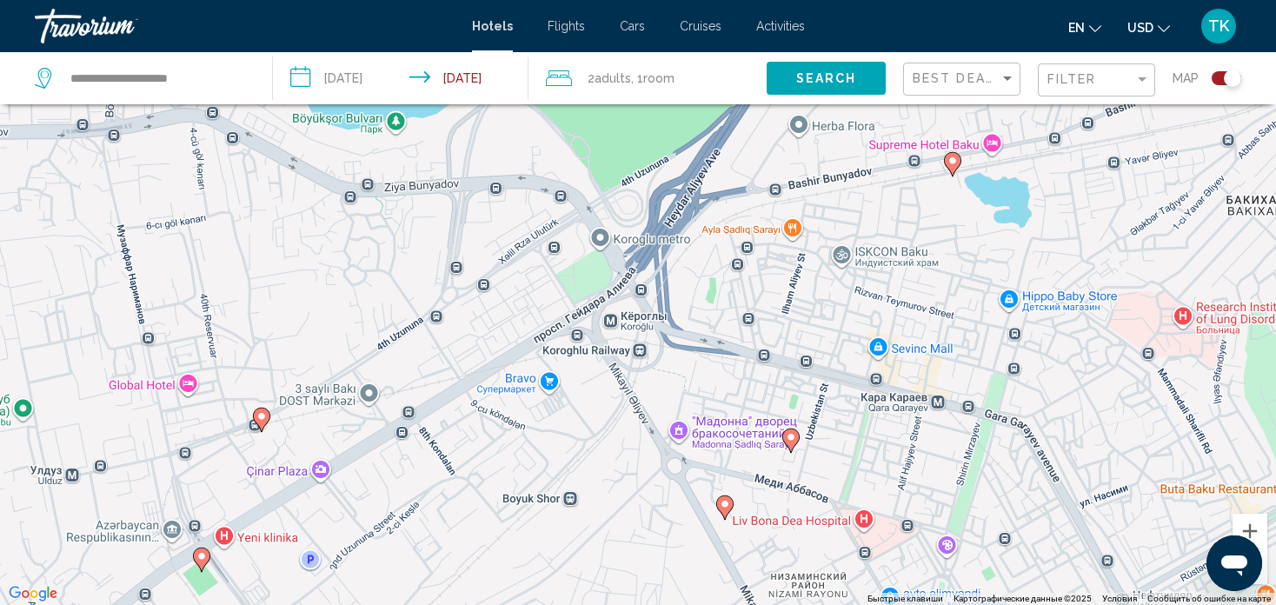
drag, startPoint x: 670, startPoint y: 231, endPoint x: 662, endPoint y: 268, distance: 37.3
click at [662, 268] on div "Чтобы активировать перетаскивание с помощью клавиатуры, нажмите Alt + Ввод. Пос…" at bounding box center [638, 302] width 1276 height 605
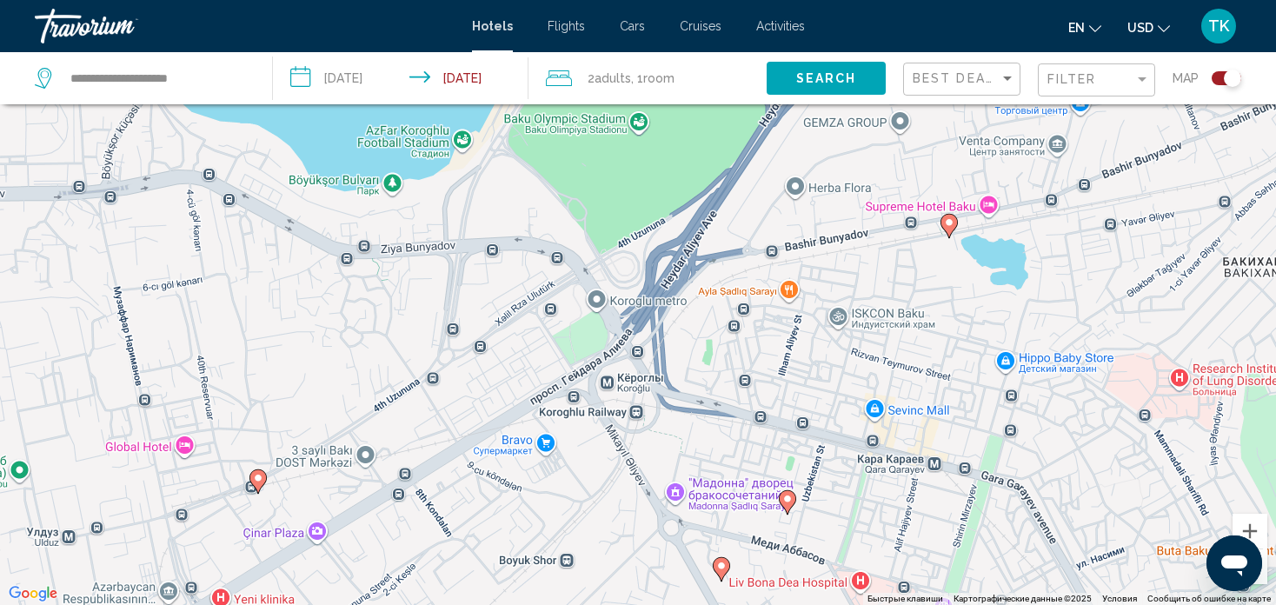
drag, startPoint x: 653, startPoint y: 202, endPoint x: 649, endPoint y: 273, distance: 70.5
click at [649, 273] on div "Чтобы активировать перетаскивание с помощью клавиатуры, нажмите Alt + Ввод. Пос…" at bounding box center [638, 302] width 1276 height 605
click at [614, 431] on div "Чтобы активировать перетаскивание с помощью клавиатуры, нажмите Alt + Ввод. Пос…" at bounding box center [638, 302] width 1276 height 605
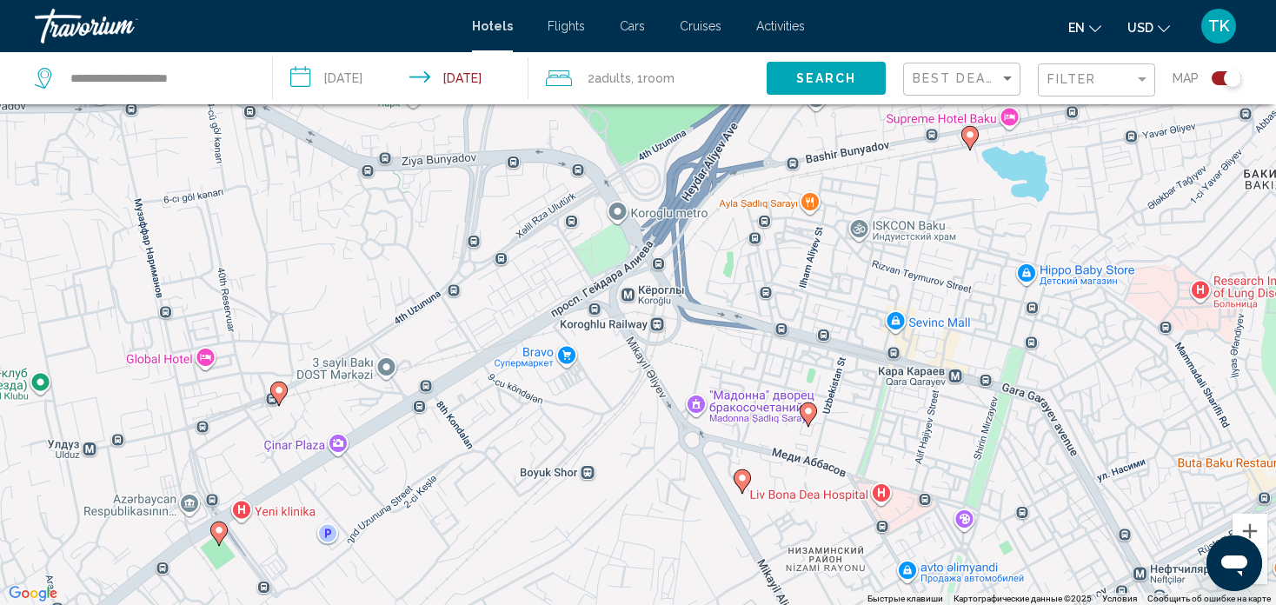
drag, startPoint x: 614, startPoint y: 431, endPoint x: 635, endPoint y: 335, distance: 97.8
click at [635, 335] on div "Чтобы активировать перетаскивание с помощью клавиатуры, нажмите Alt + Ввод. Пос…" at bounding box center [638, 302] width 1276 height 605
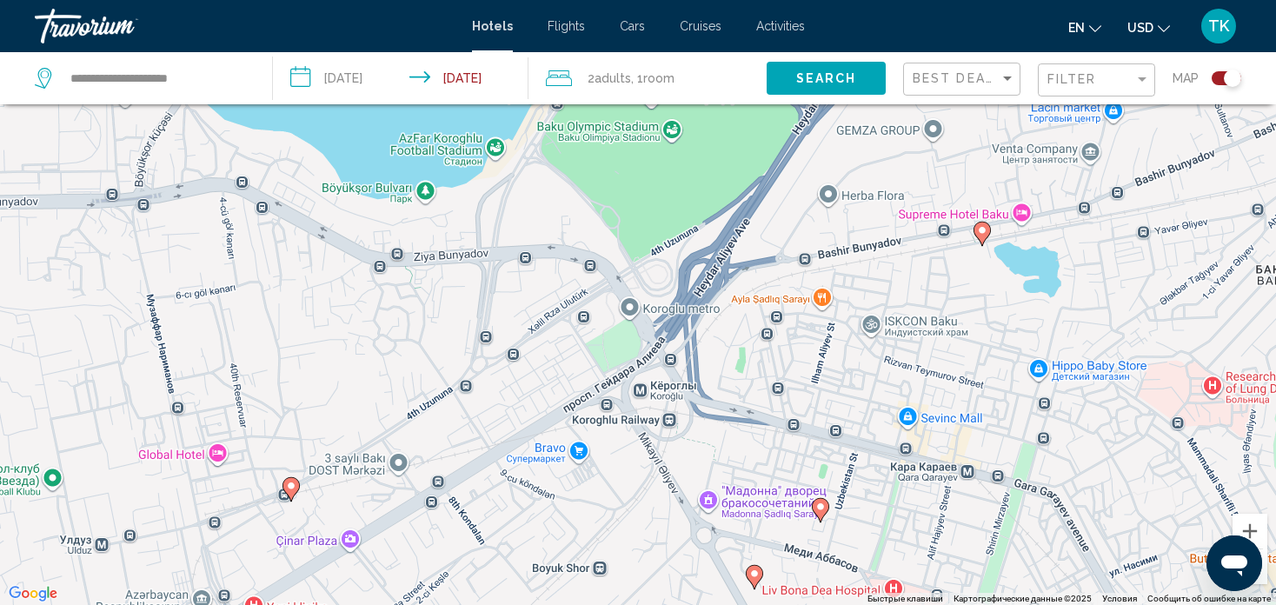
drag, startPoint x: 659, startPoint y: 282, endPoint x: 680, endPoint y: 397, distance: 116.6
click at [680, 397] on div "Чтобы активировать перетаскивание с помощью клавиатуры, нажмите Alt + Ввод. Пос…" at bounding box center [638, 302] width 1276 height 605
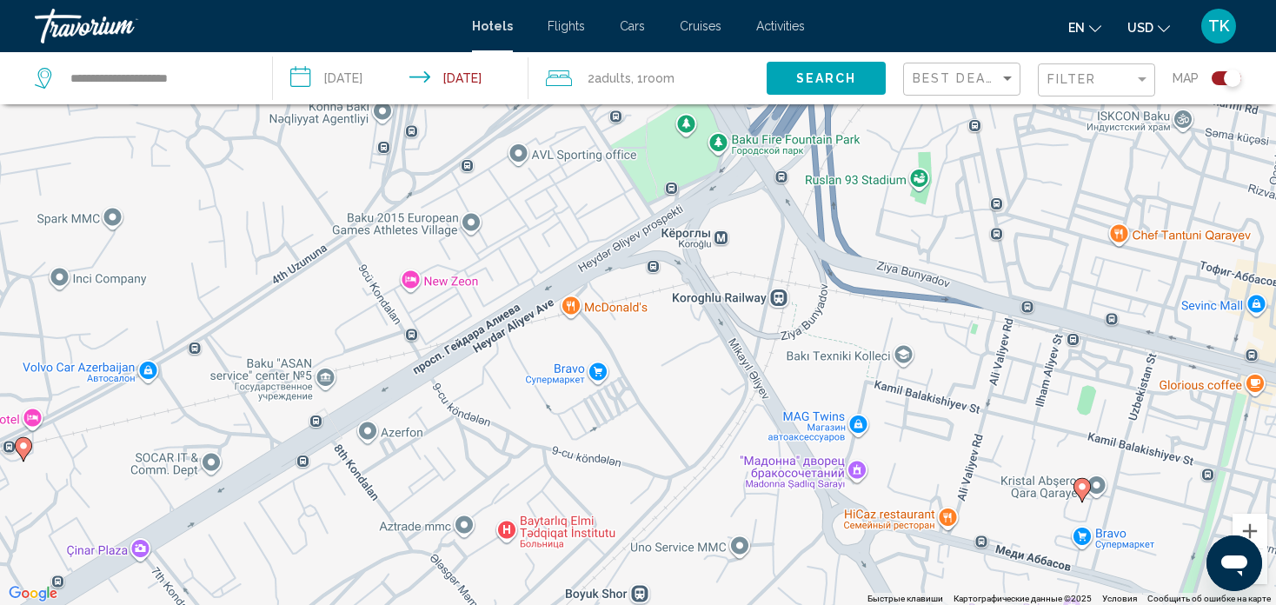
drag, startPoint x: 582, startPoint y: 483, endPoint x: 625, endPoint y: 382, distance: 110.2
click at [625, 382] on div "Чтобы активировать перетаскивание с помощью клавиатуры, нажмите Alt + Ввод. Пос…" at bounding box center [638, 302] width 1276 height 605
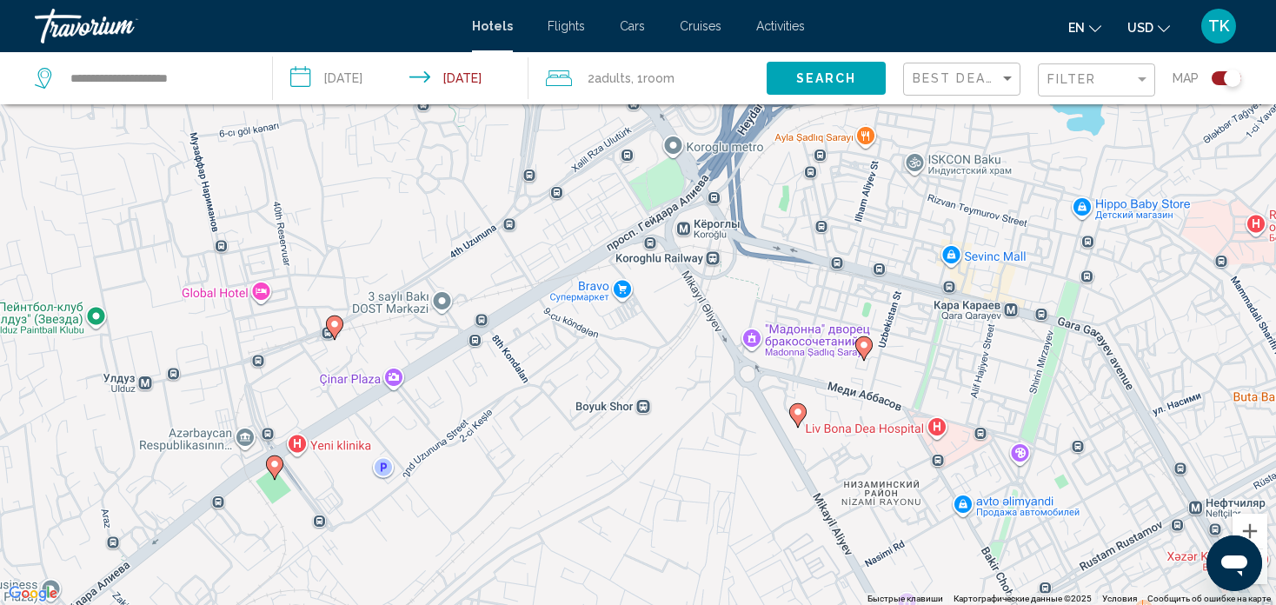
click at [866, 349] on image "Main content" at bounding box center [864, 345] width 10 height 10
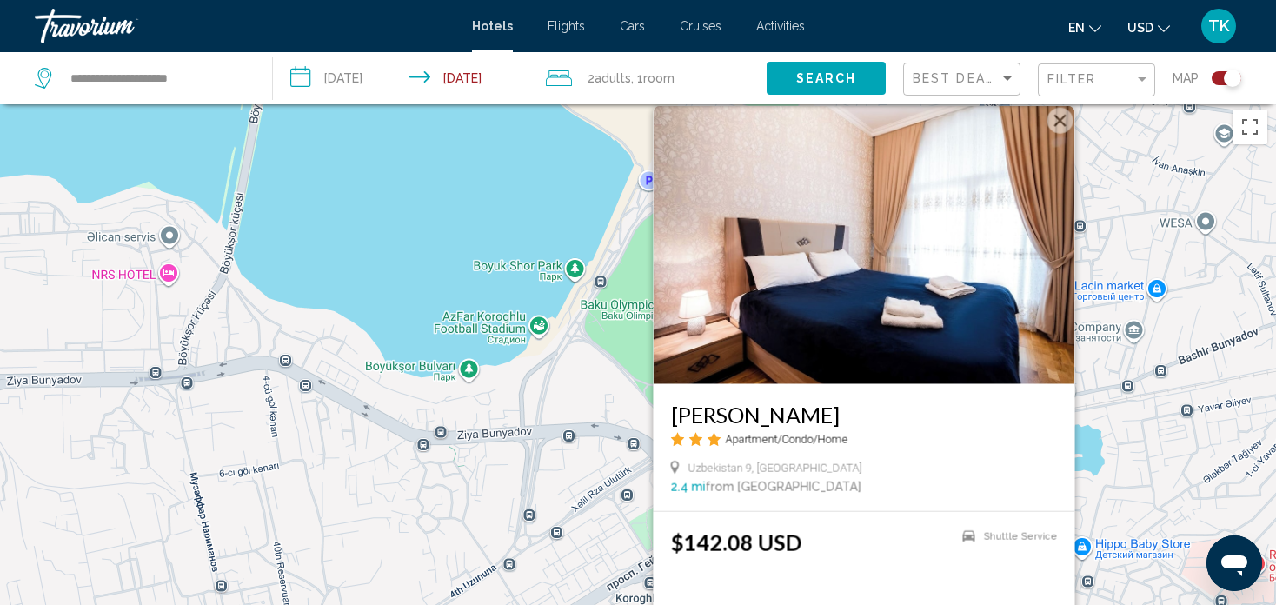
scroll to position [0, 0]
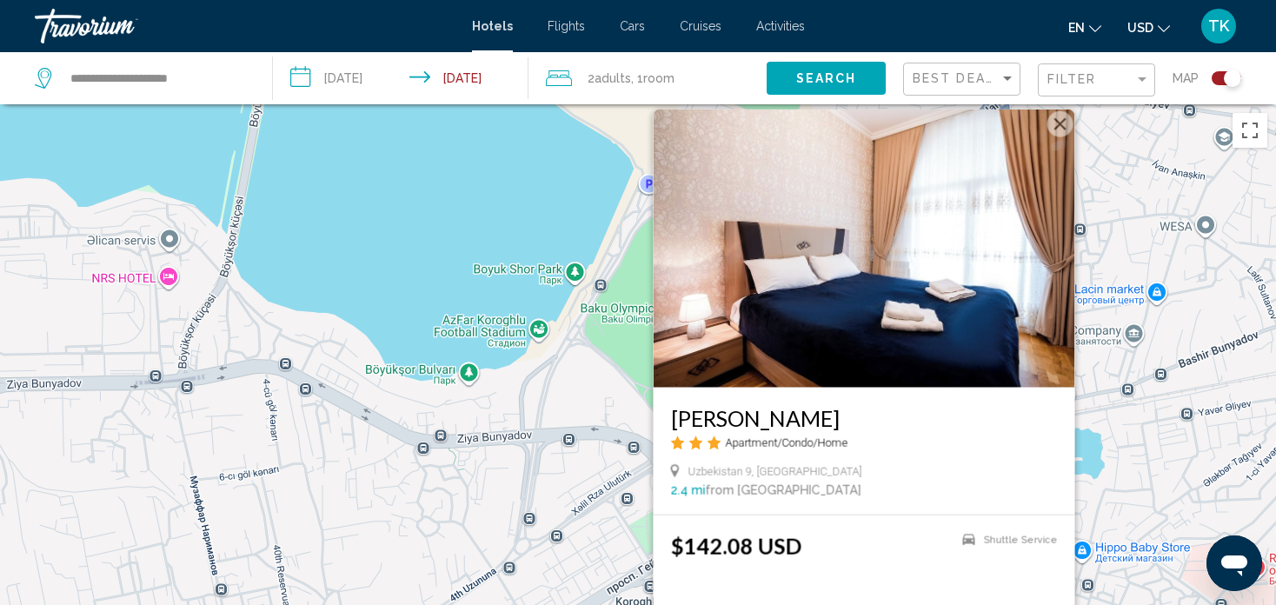
click at [1059, 119] on button "Закрыть" at bounding box center [1060, 124] width 26 height 26
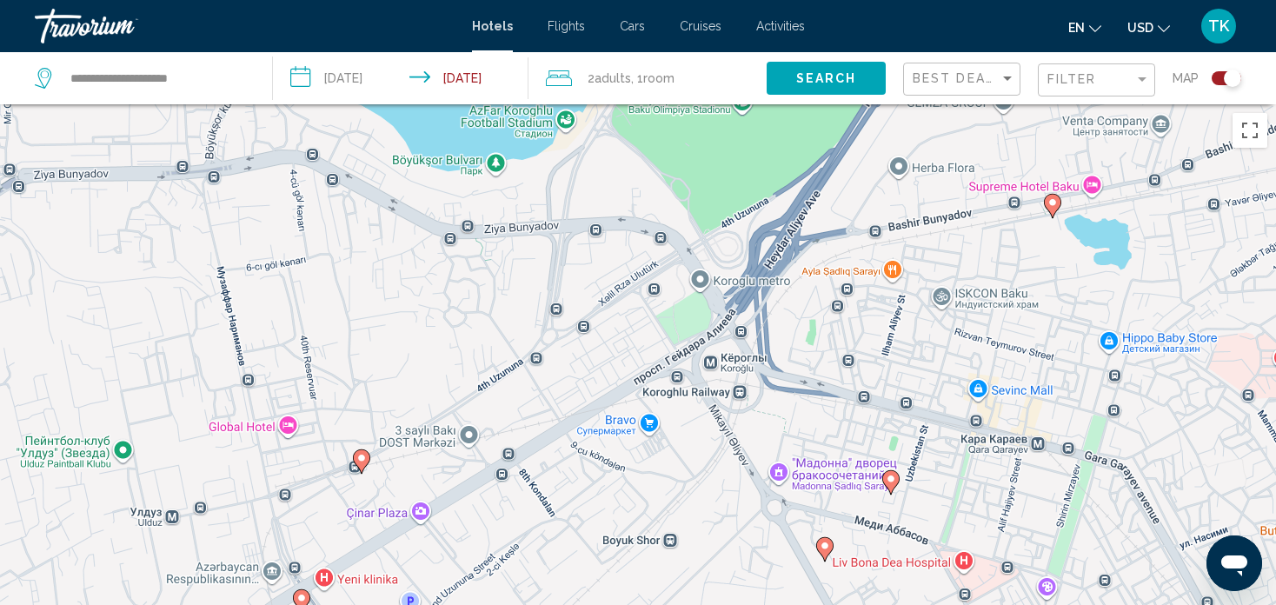
drag, startPoint x: 730, startPoint y: 534, endPoint x: 761, endPoint y: 271, distance: 264.3
click at [761, 271] on div "Чтобы активировать перетаскивание с помощью клавиатуры, нажмите Alt + Ввод. Пос…" at bounding box center [638, 406] width 1276 height 605
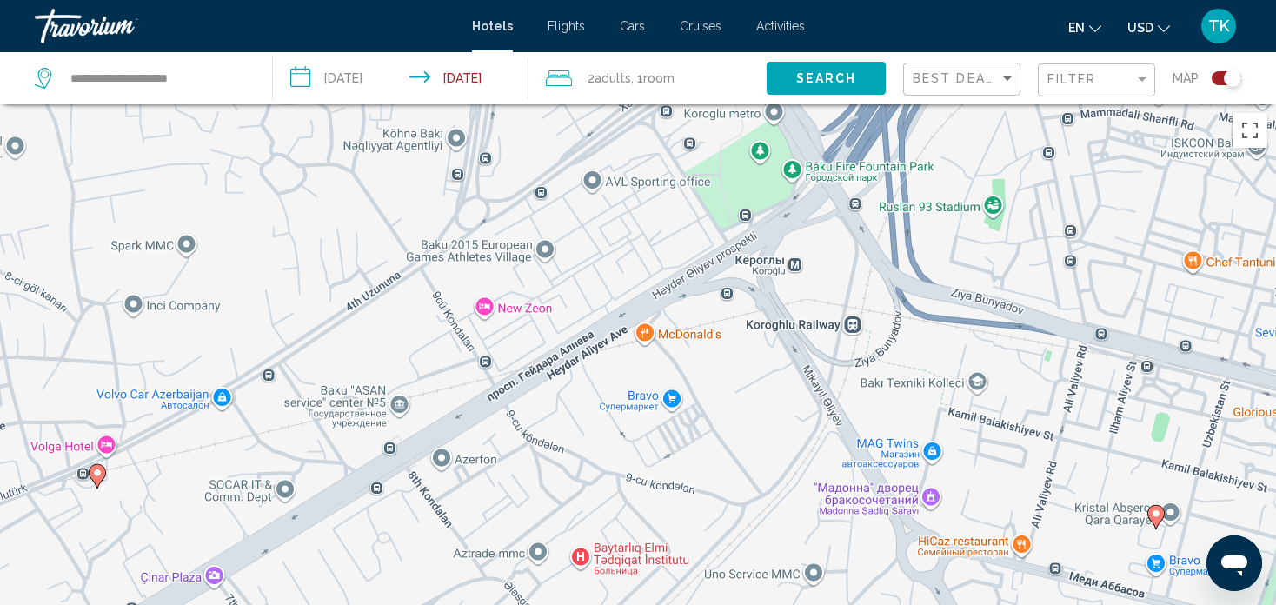
drag, startPoint x: 647, startPoint y: 398, endPoint x: 747, endPoint y: 390, distance: 99.4
click at [747, 390] on div "Чтобы активировать перетаскивание с помощью клавиатуры, нажмите Alt + Ввод. Пос…" at bounding box center [638, 406] width 1276 height 605
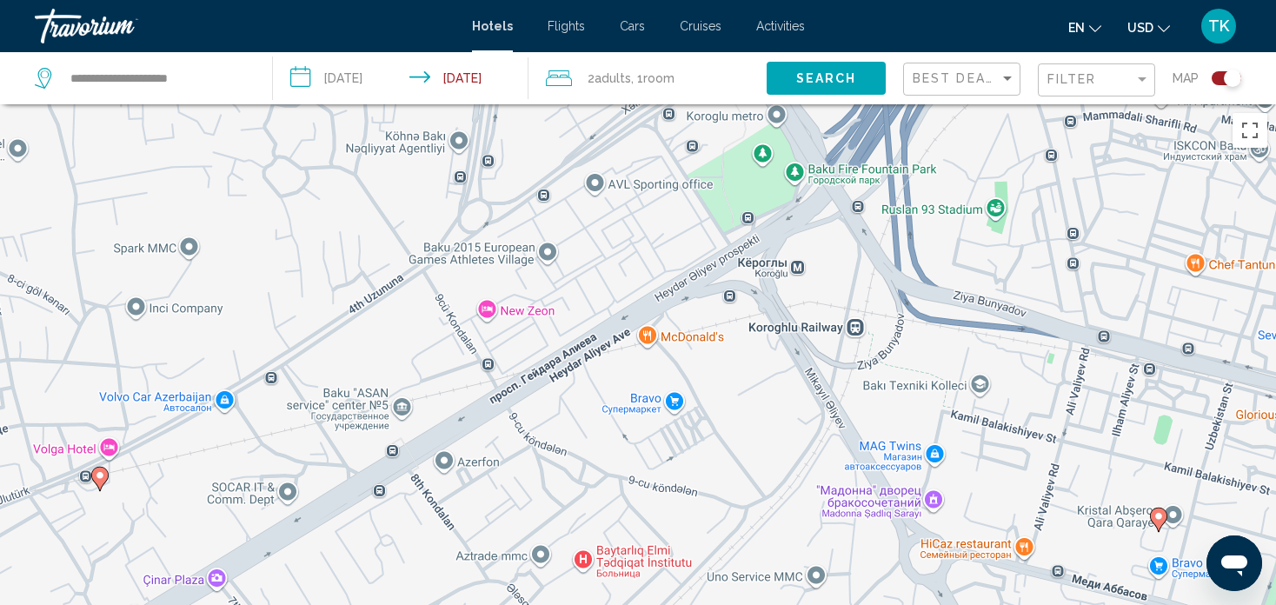
click at [479, 303] on div "Чтобы активировать перетаскивание с помощью клавиатуры, нажмите Alt + Ввод. Пос…" at bounding box center [638, 406] width 1276 height 605
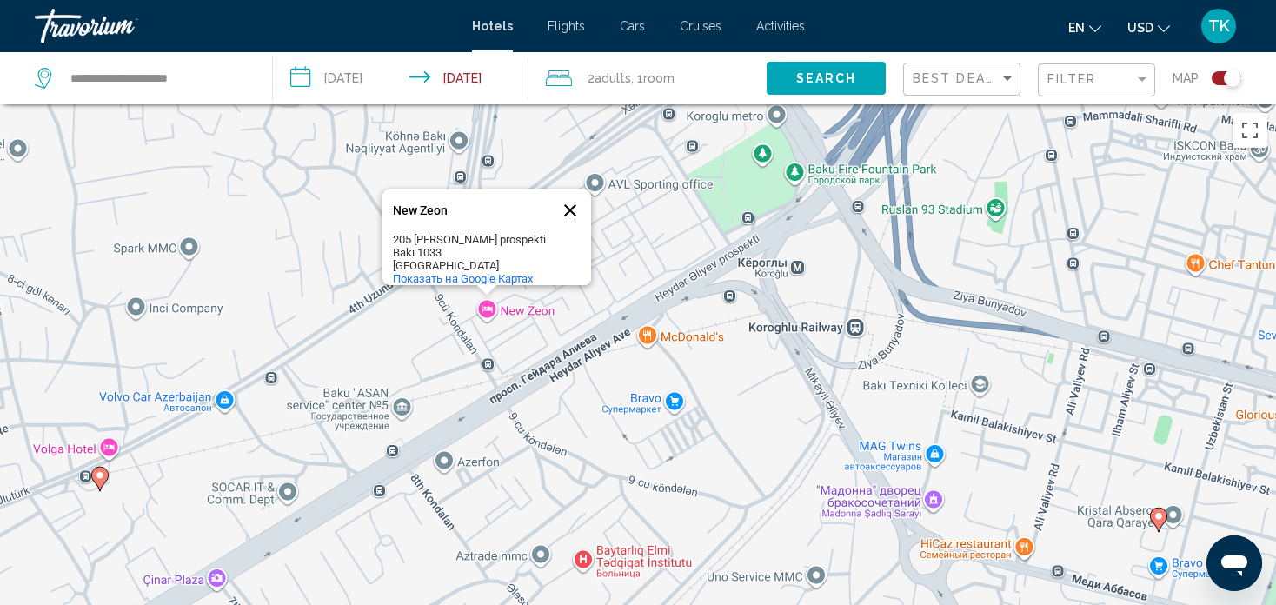
click at [569, 200] on button "Закрыть" at bounding box center [570, 210] width 42 height 42
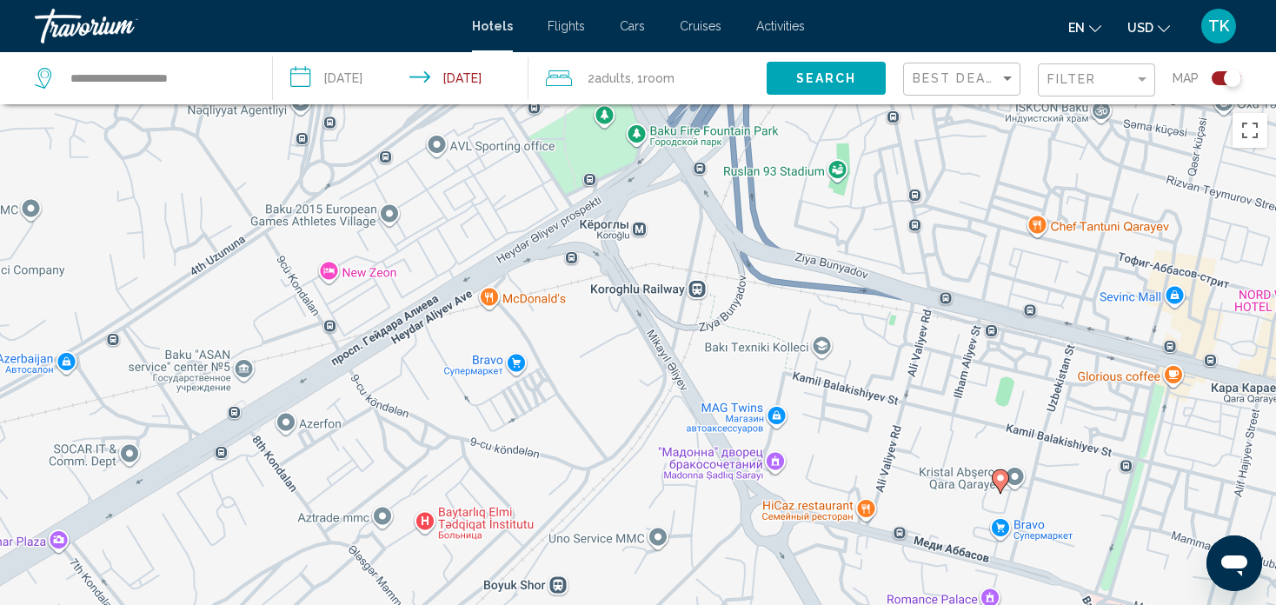
drag, startPoint x: 837, startPoint y: 408, endPoint x: 679, endPoint y: 371, distance: 162.3
click at [679, 371] on div "Чтобы активировать перетаскивание с помощью клавиатуры, нажмите Alt + Ввод. Пос…" at bounding box center [638, 406] width 1276 height 605
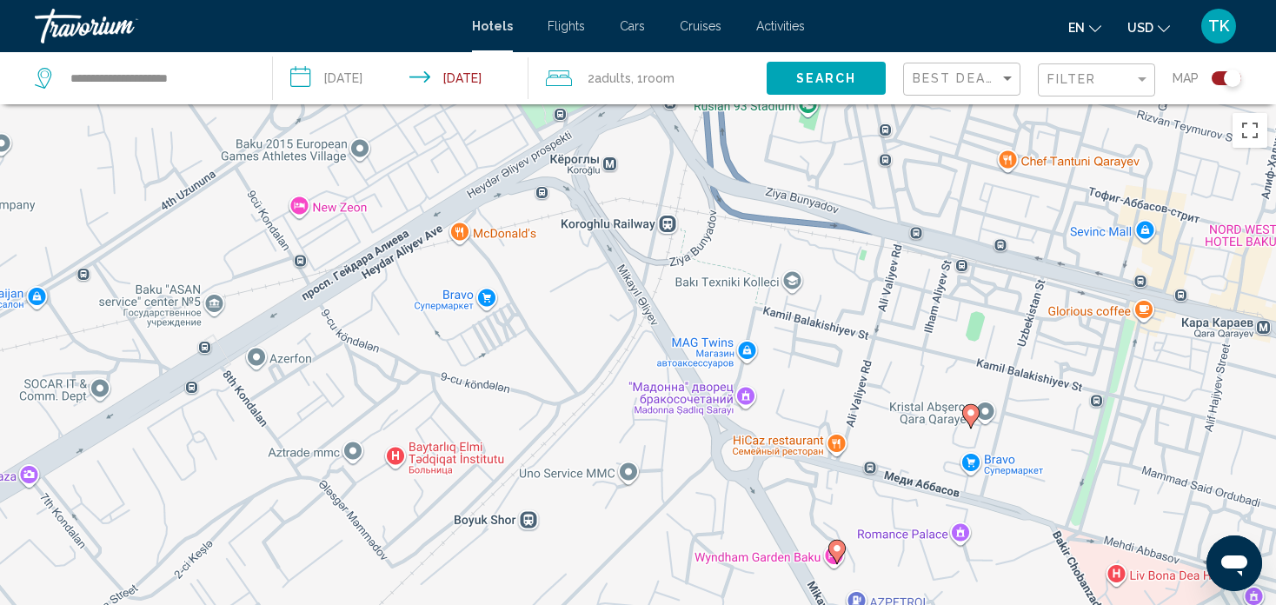
drag, startPoint x: 810, startPoint y: 441, endPoint x: 781, endPoint y: 373, distance: 73.6
click at [781, 373] on div "Чтобы активировать перетаскивание с помощью клавиатуры, нажмите Alt + Ввод. Пос…" at bounding box center [638, 406] width 1276 height 605
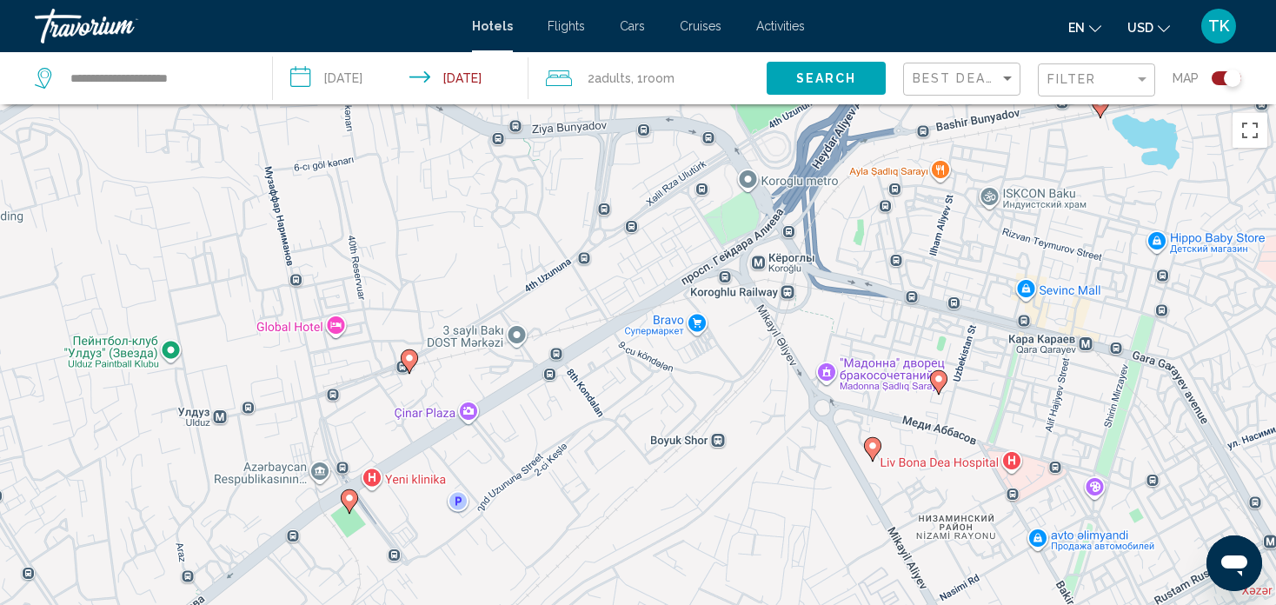
drag, startPoint x: 913, startPoint y: 460, endPoint x: 882, endPoint y: 435, distance: 39.6
click at [882, 435] on div "Чтобы активировать перетаскивание с помощью клавиатуры, нажмите Alt + Ввод. Пос…" at bounding box center [638, 406] width 1276 height 605
click at [874, 448] on image "Main content" at bounding box center [872, 446] width 10 height 10
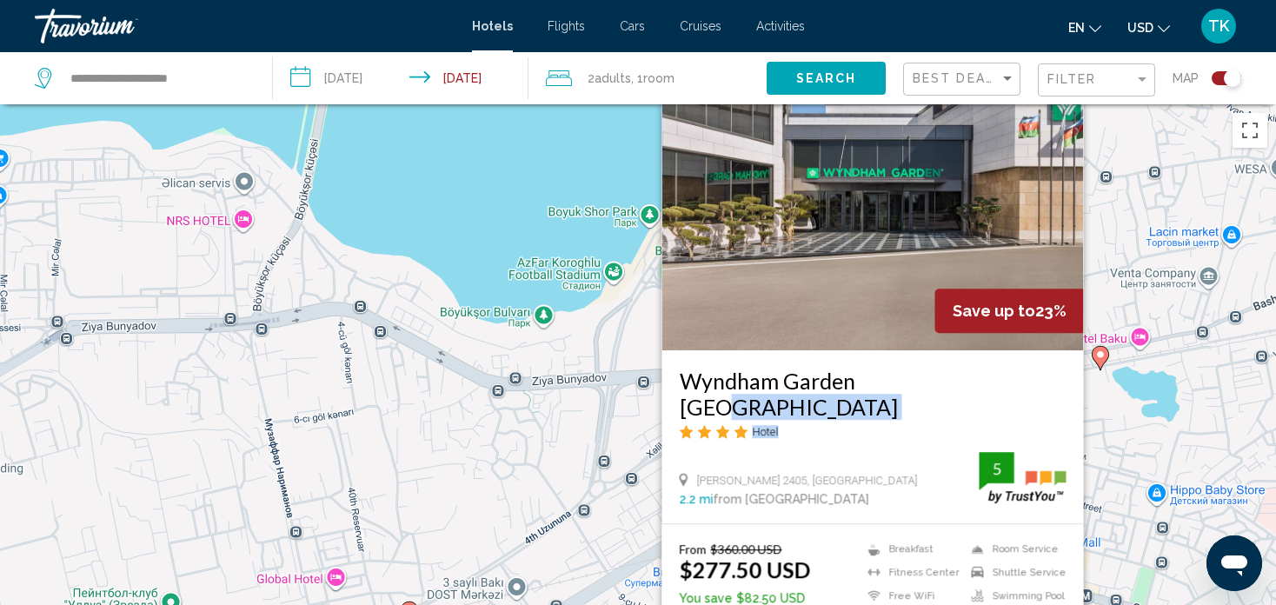
drag, startPoint x: 890, startPoint y: 437, endPoint x: 890, endPoint y: 418, distance: 19.1
click at [890, 418] on div "Wyndham Garden Baku Hotel" at bounding box center [873, 410] width 387 height 84
click at [893, 455] on div "Mikayil Aliyev 2405, Baku 2.2 mi from Baku city center from hotel 5" at bounding box center [873, 479] width 387 height 54
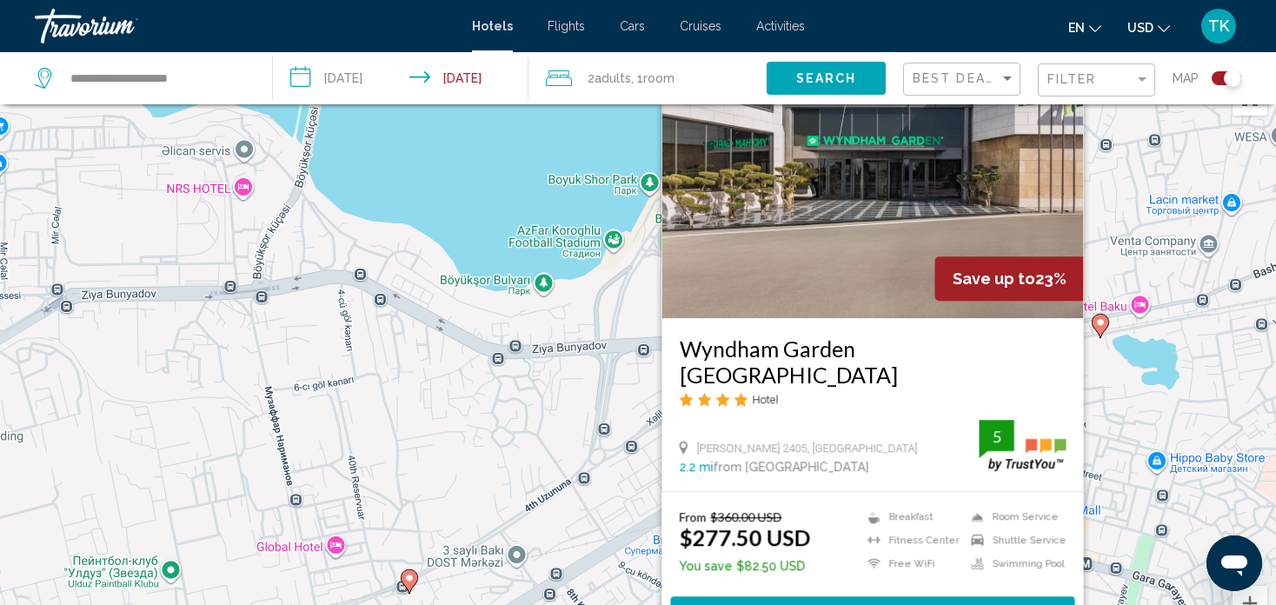
scroll to position [35, 0]
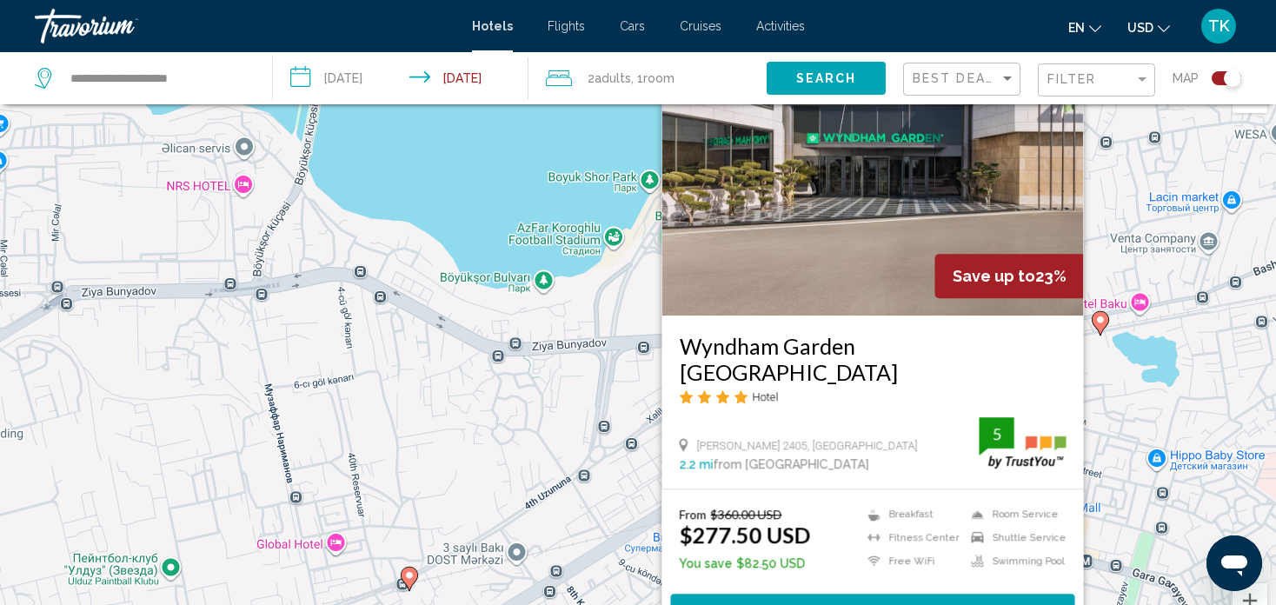
click at [801, 365] on h3 "Wyndham Garden [GEOGRAPHIC_DATA]" at bounding box center [873, 359] width 387 height 52
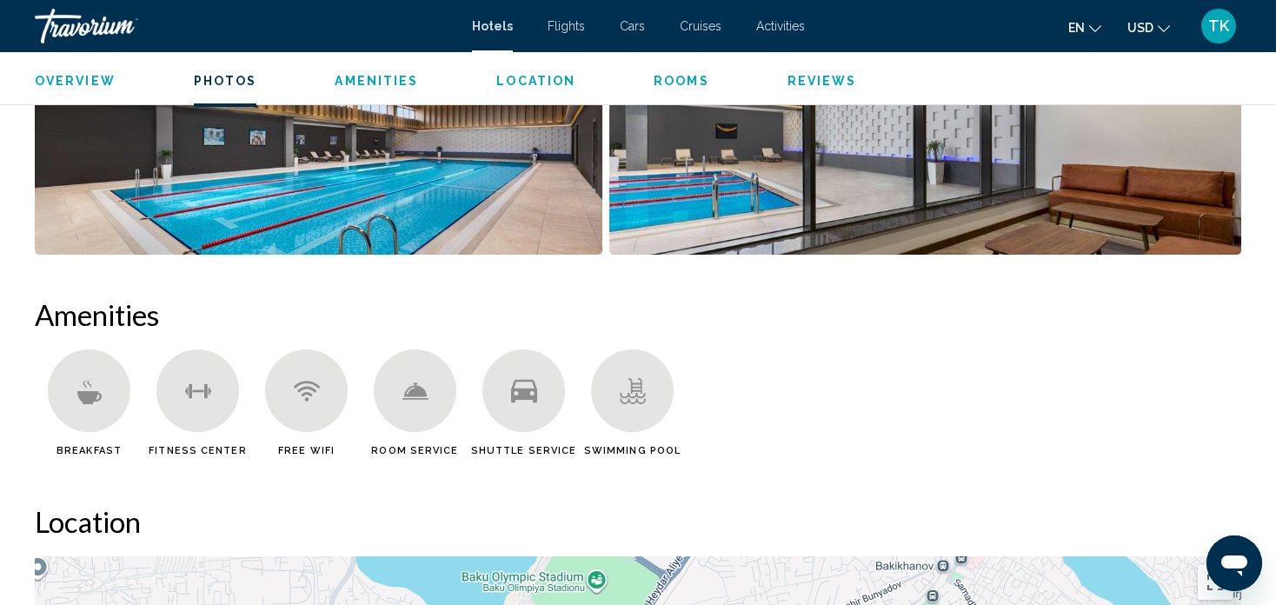
scroll to position [1175, 0]
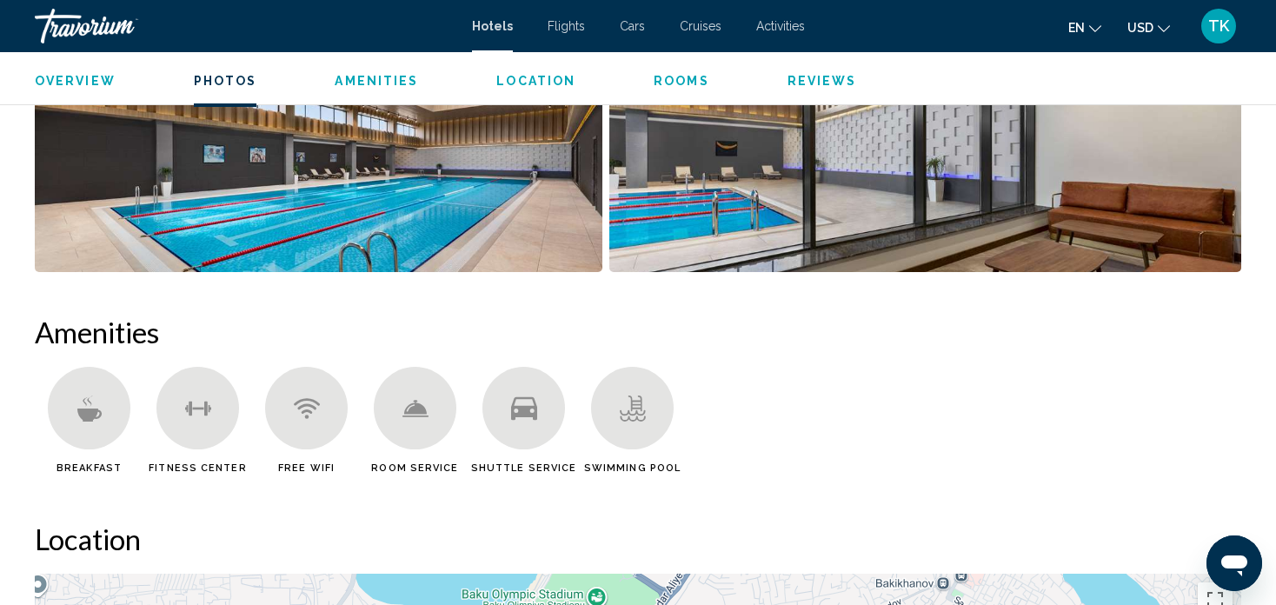
click at [81, 408] on icon "Main content" at bounding box center [88, 414] width 24 height 13
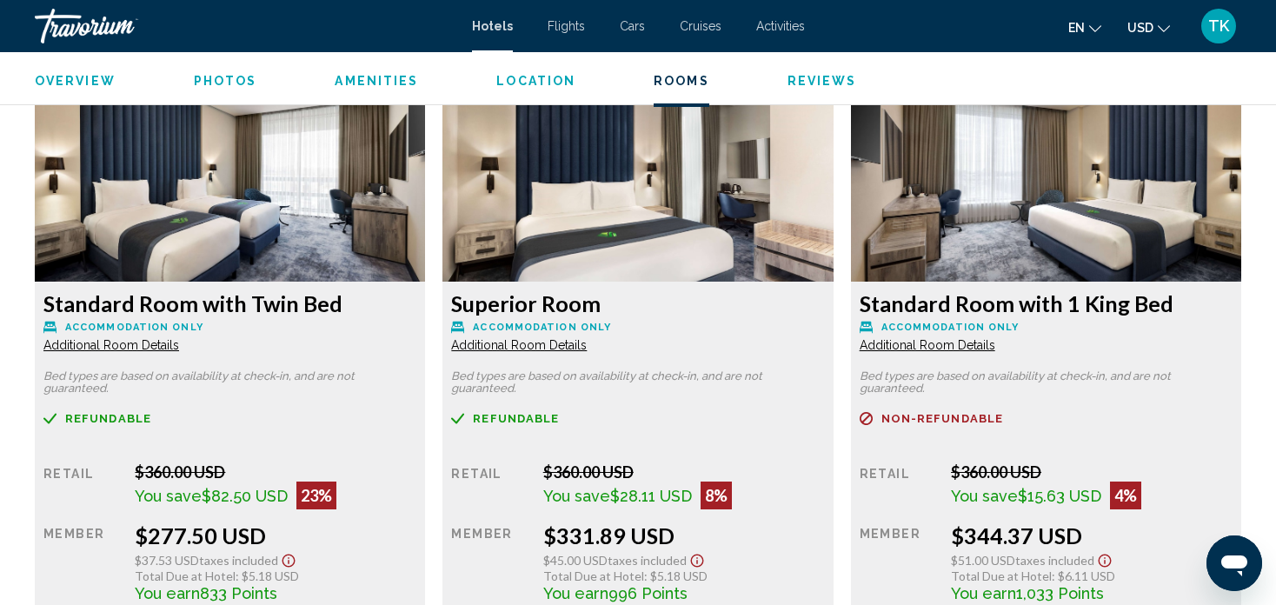
scroll to position [2426, 0]
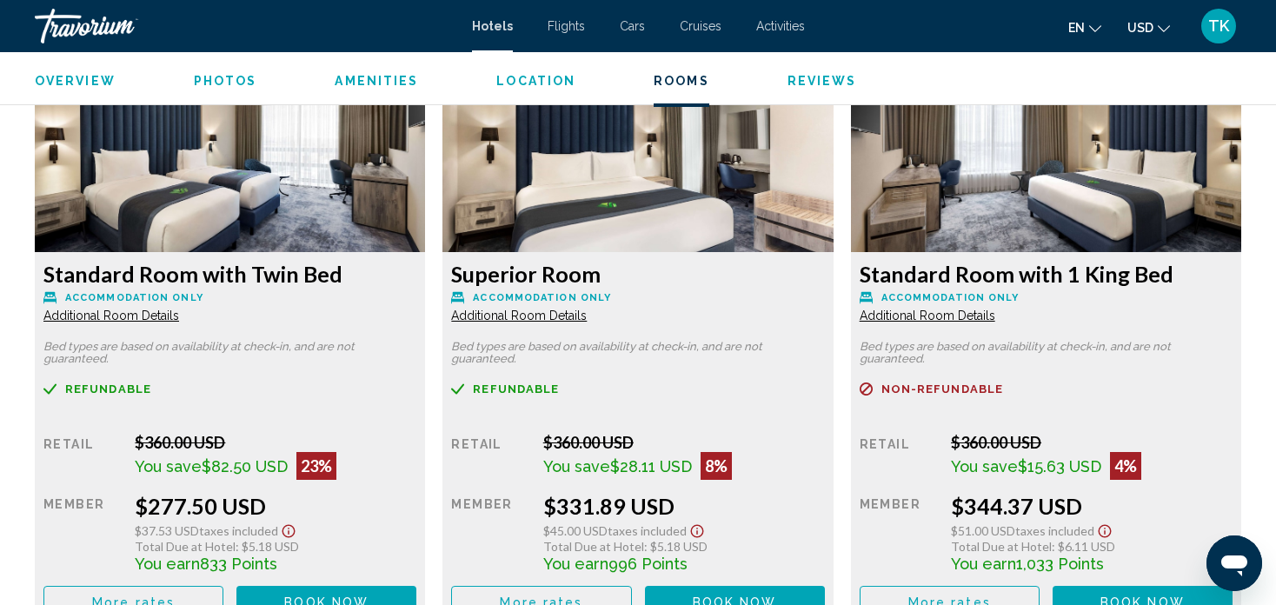
click at [158, 316] on span "Additional Room Details" at bounding box center [111, 316] width 136 height 14
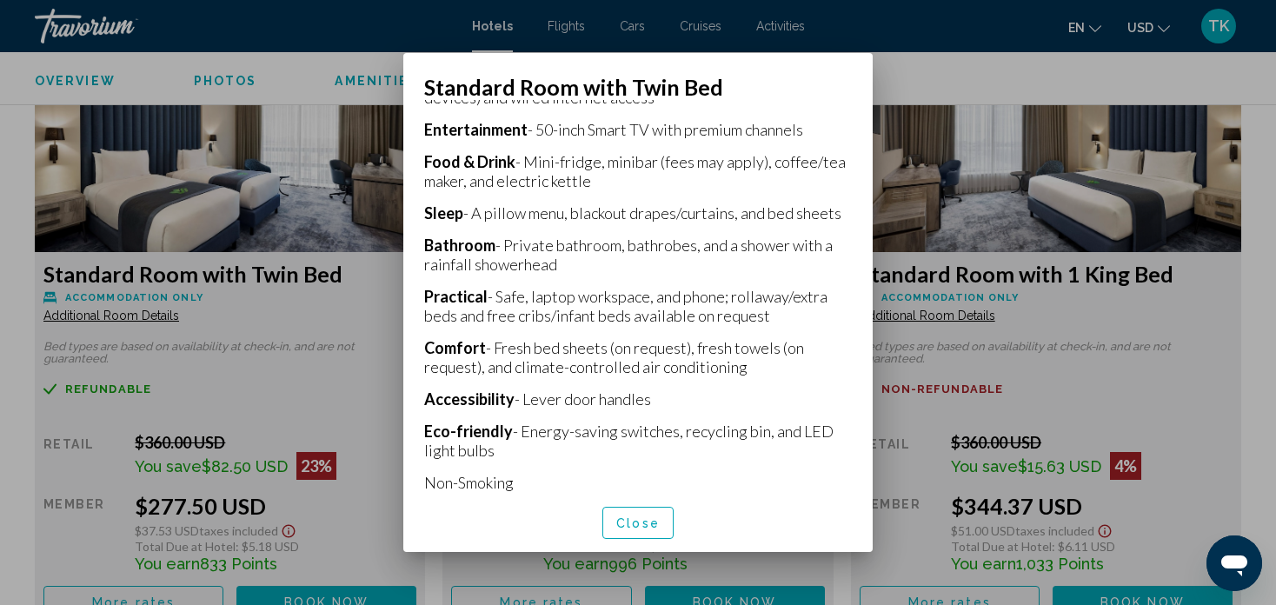
scroll to position [543, 0]
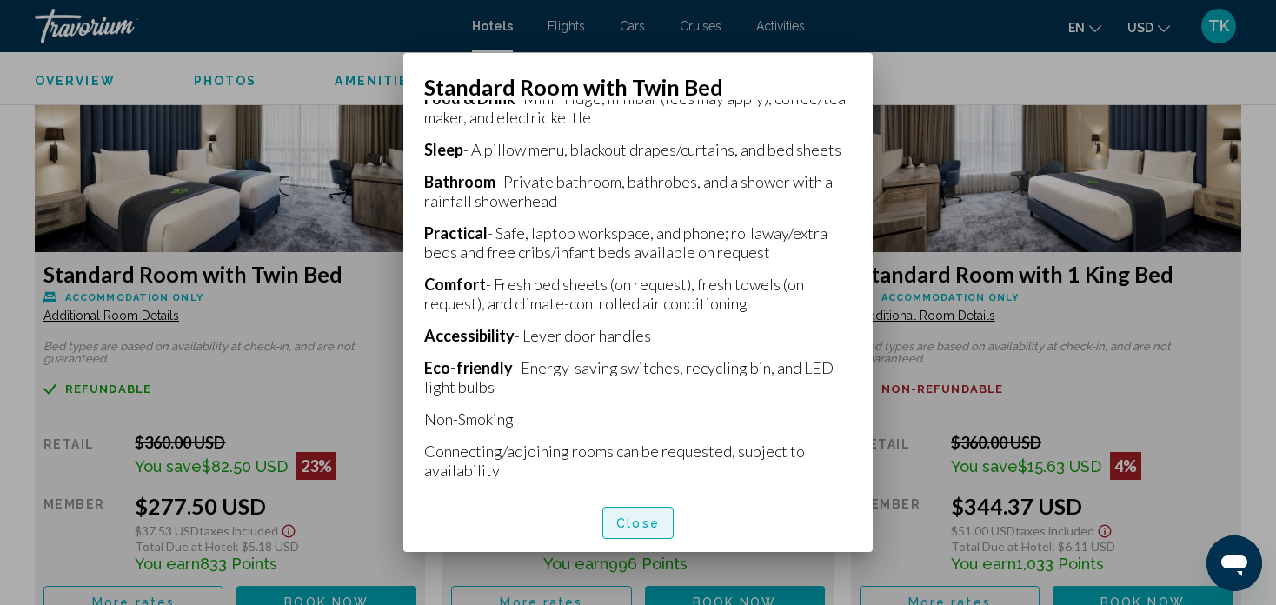
click at [645, 527] on span "Close" at bounding box center [637, 523] width 43 height 14
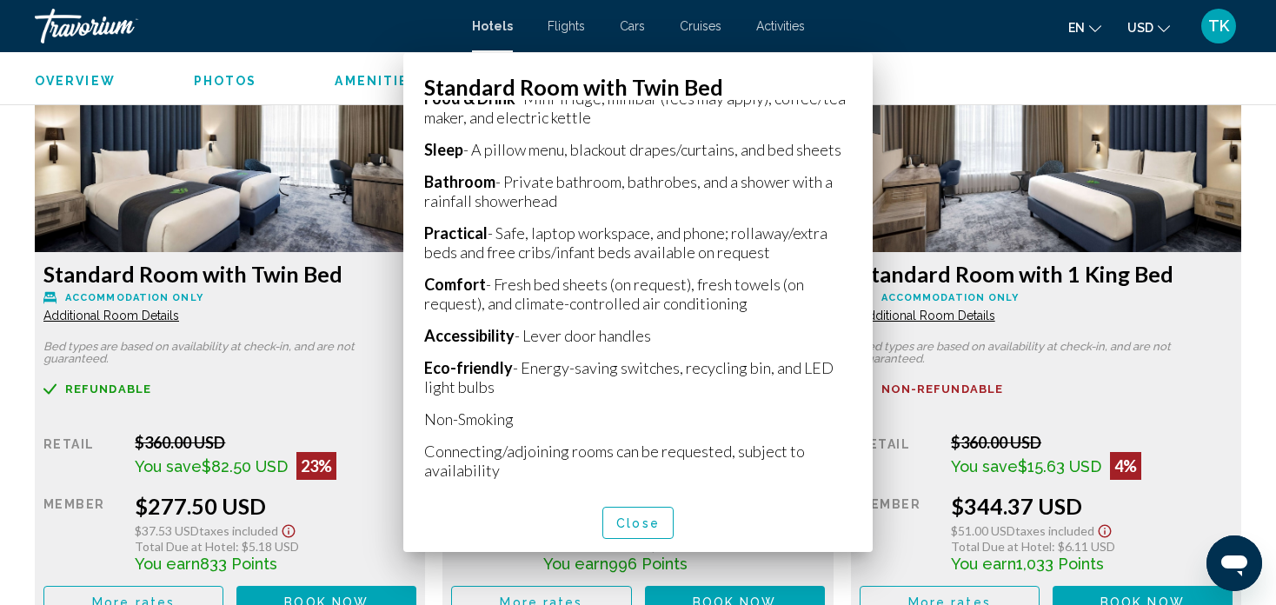
scroll to position [2426, 0]
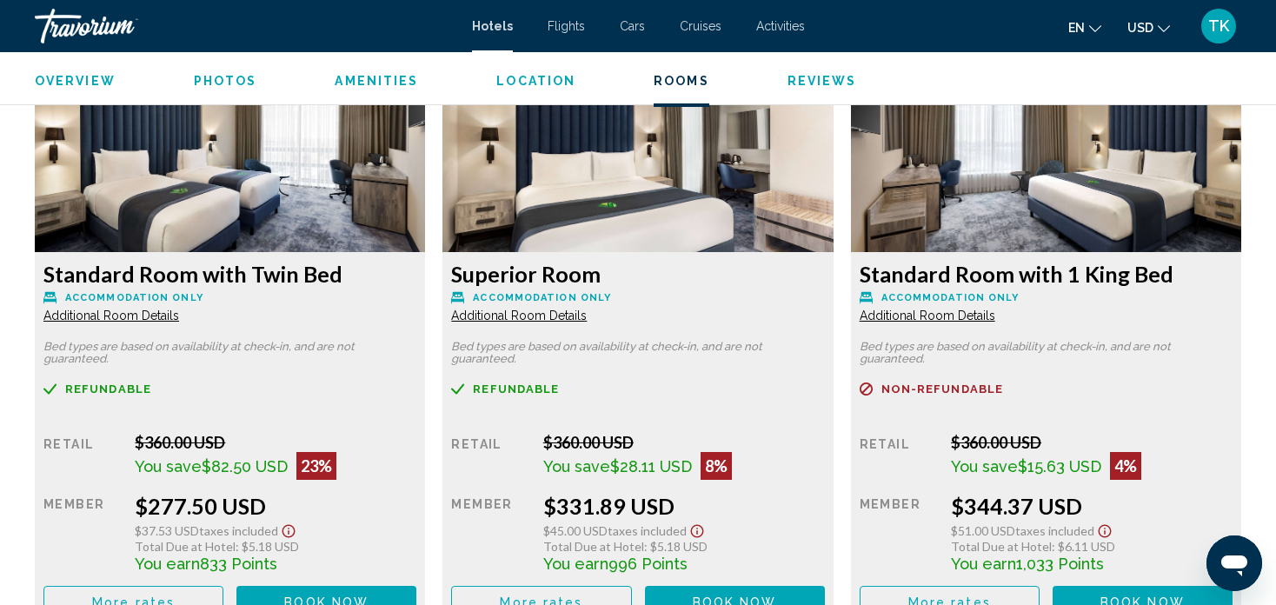
click at [305, 521] on div "$37.53 USD Taxes included" at bounding box center [276, 529] width 282 height 20
click at [316, 597] on span "Book now" at bounding box center [326, 602] width 84 height 14
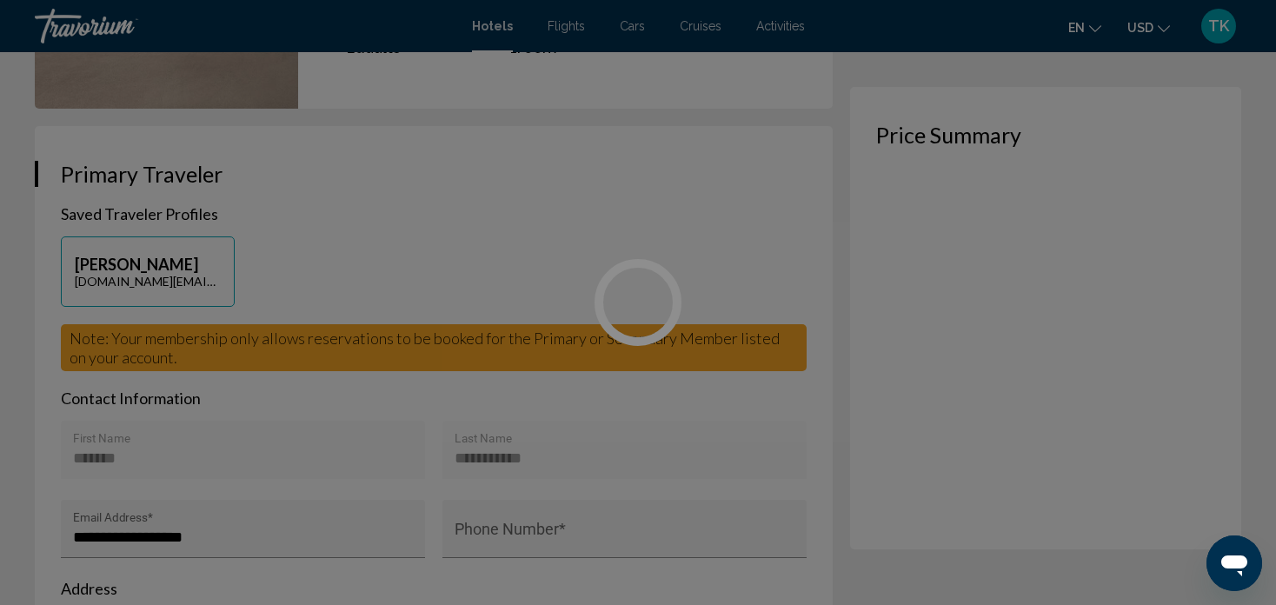
scroll to position [313, 0]
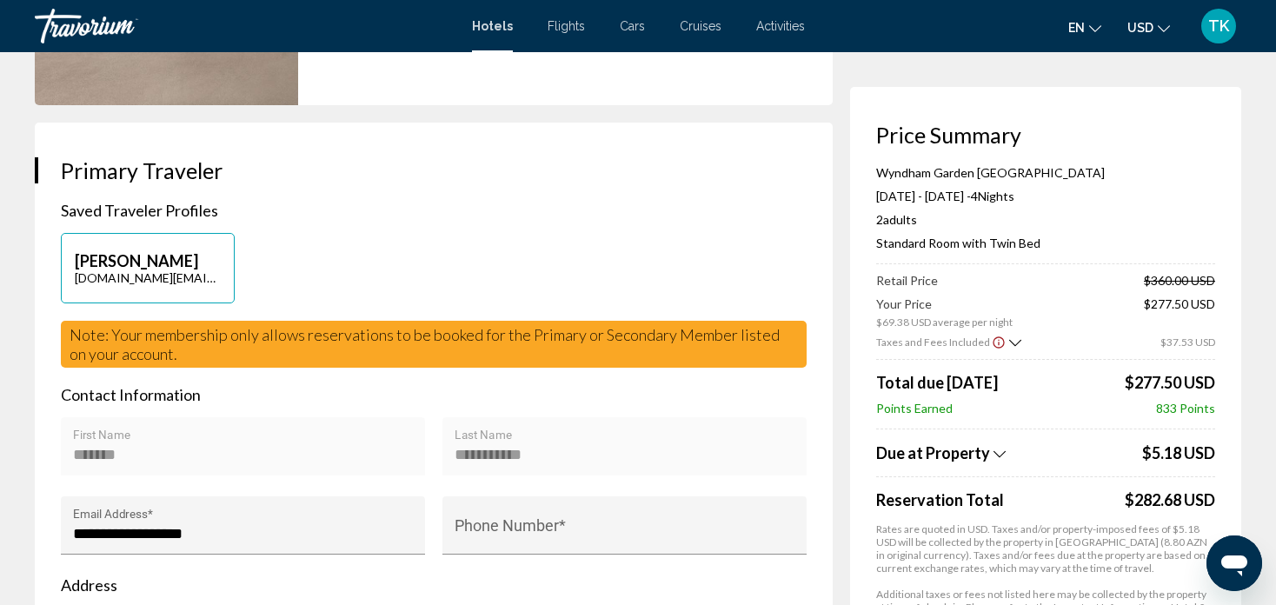
click at [996, 456] on icon "Show Taxes and Fees breakdown" at bounding box center [999, 454] width 12 height 15
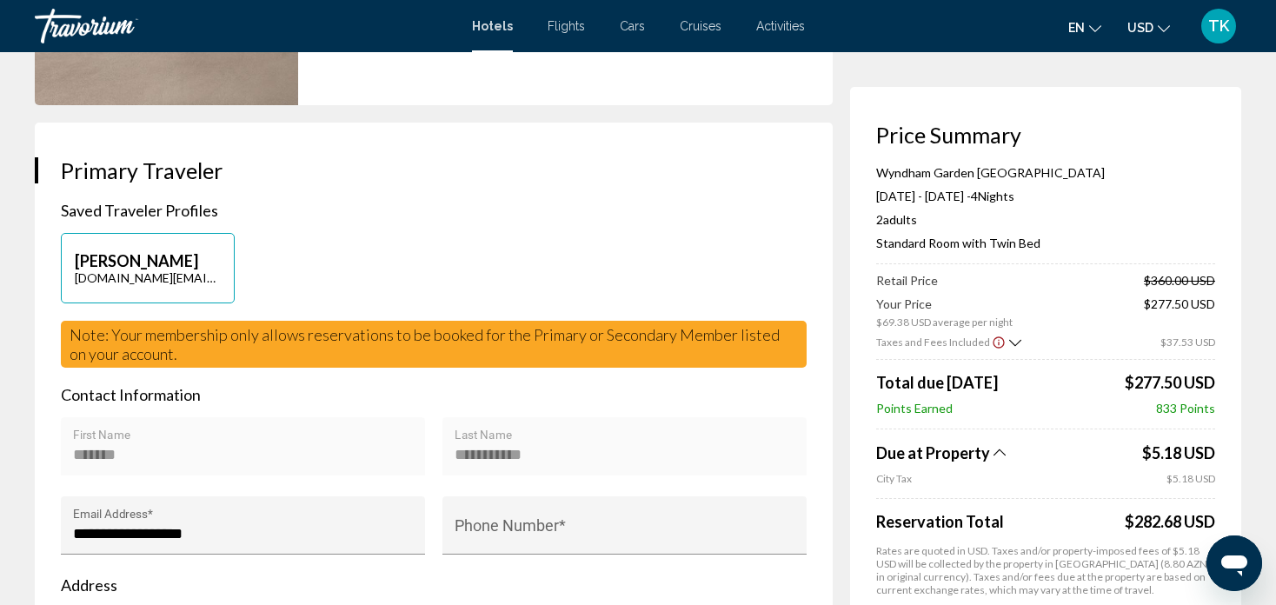
click at [996, 456] on icon "Show Taxes and Fees breakdown" at bounding box center [999, 452] width 12 height 15
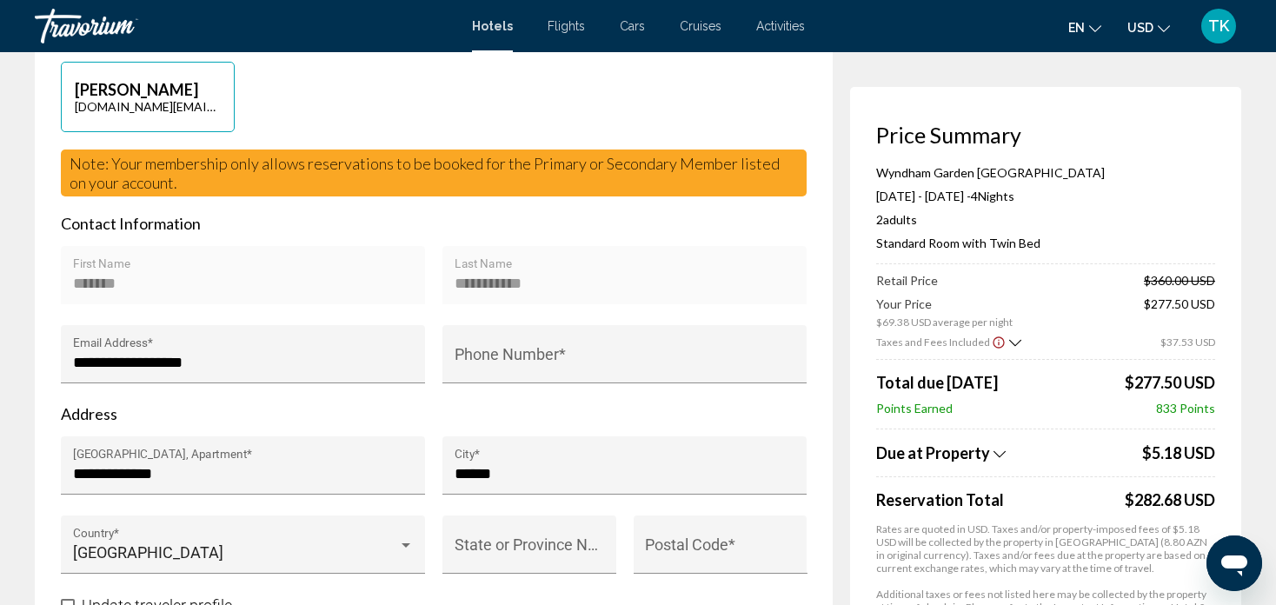
scroll to position [487, 0]
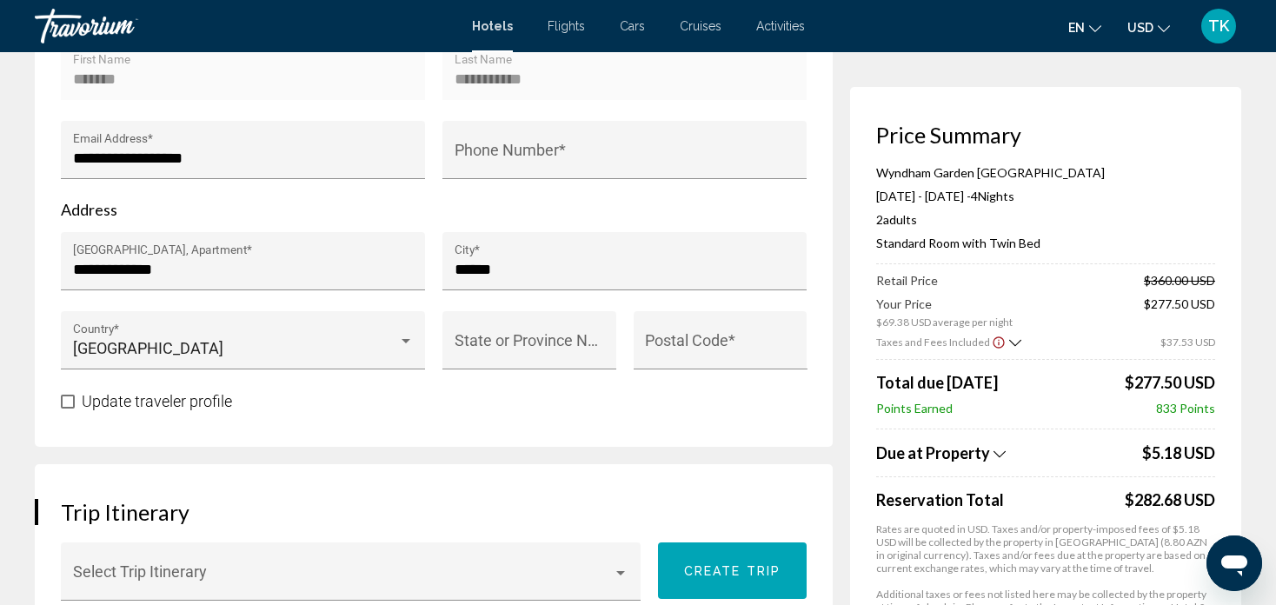
scroll to position [695, 0]
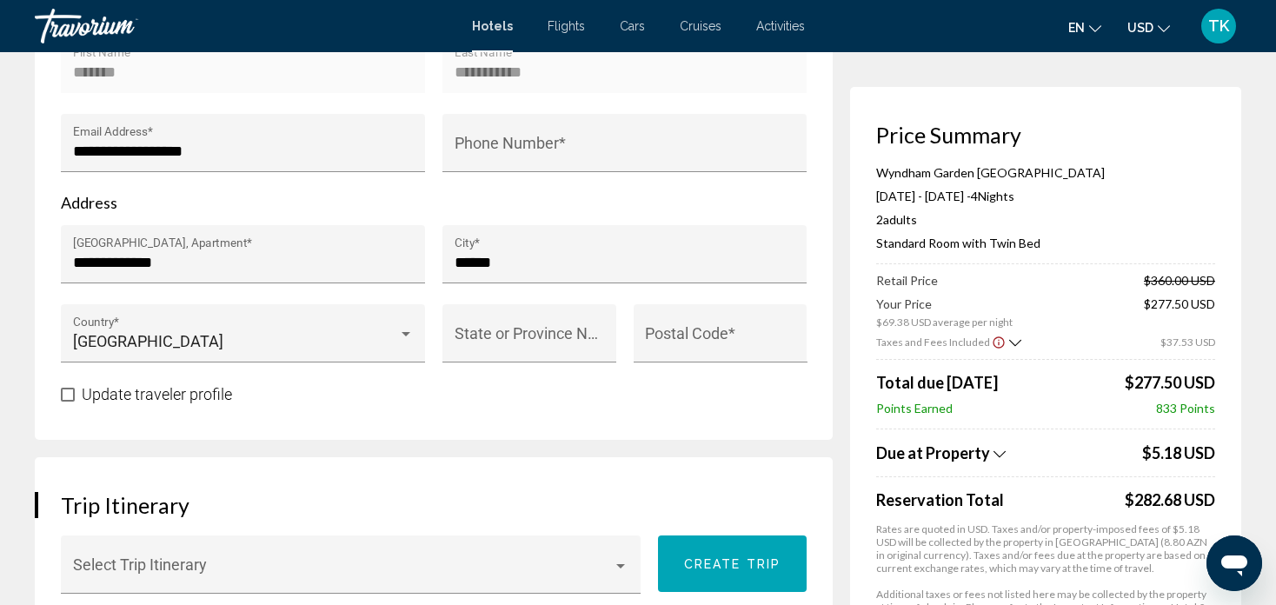
click at [1238, 432] on div "Price Summary Wyndham Garden Baku Oct 29, 2025 - Nov 2, 2025 - 4 Night Nights 2…" at bounding box center [1045, 380] width 391 height 587
drag, startPoint x: 1238, startPoint y: 432, endPoint x: 1245, endPoint y: 457, distance: 25.9
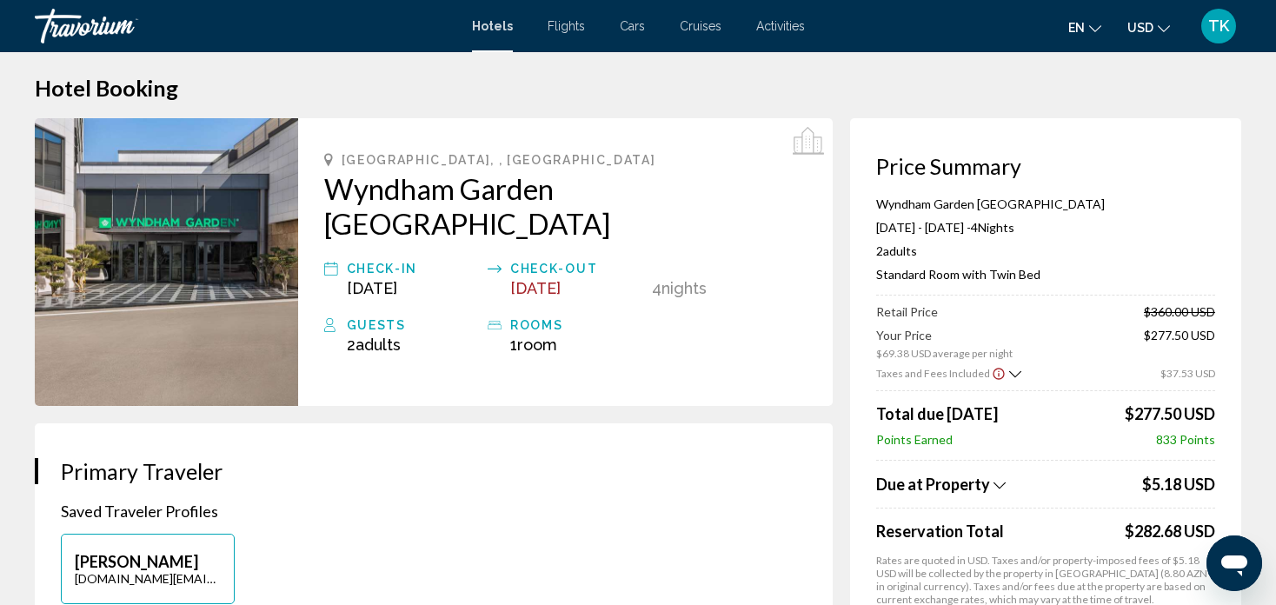
scroll to position [0, 0]
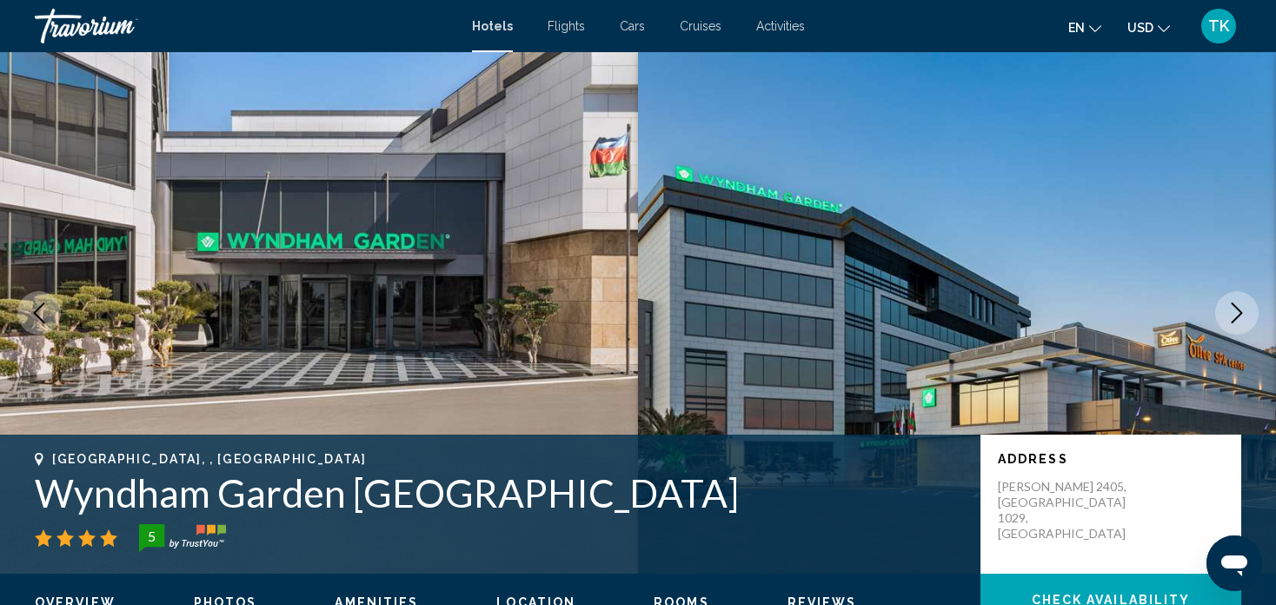
scroll to position [10, 0]
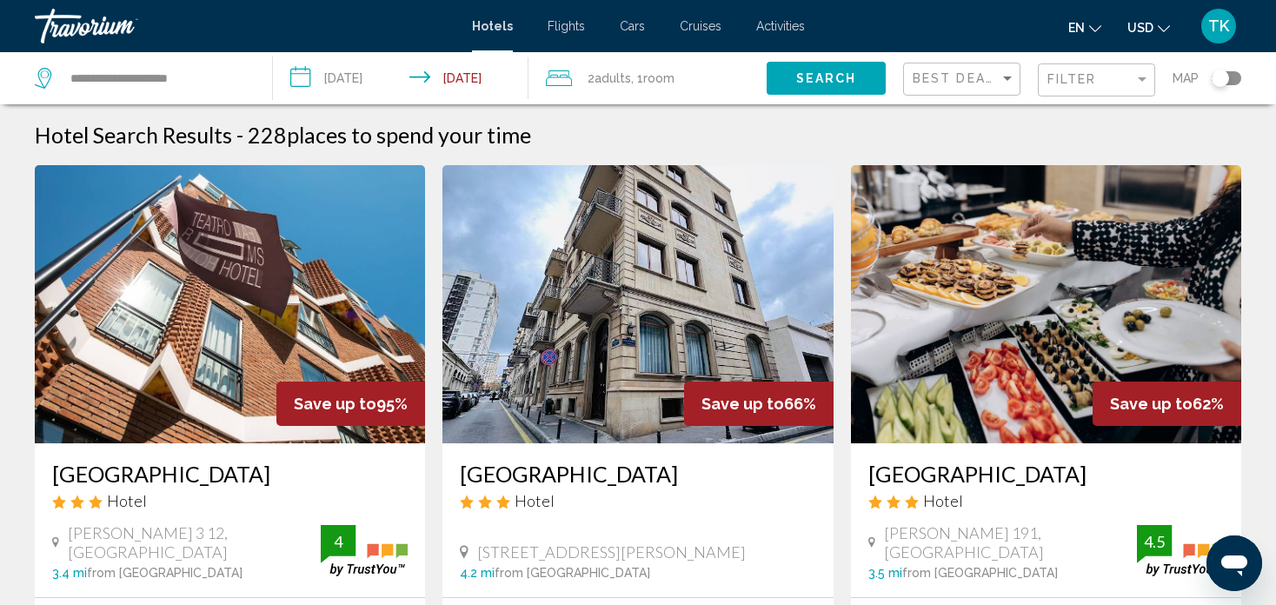
click at [1219, 83] on div "Toggle map" at bounding box center [1219, 78] width 17 height 17
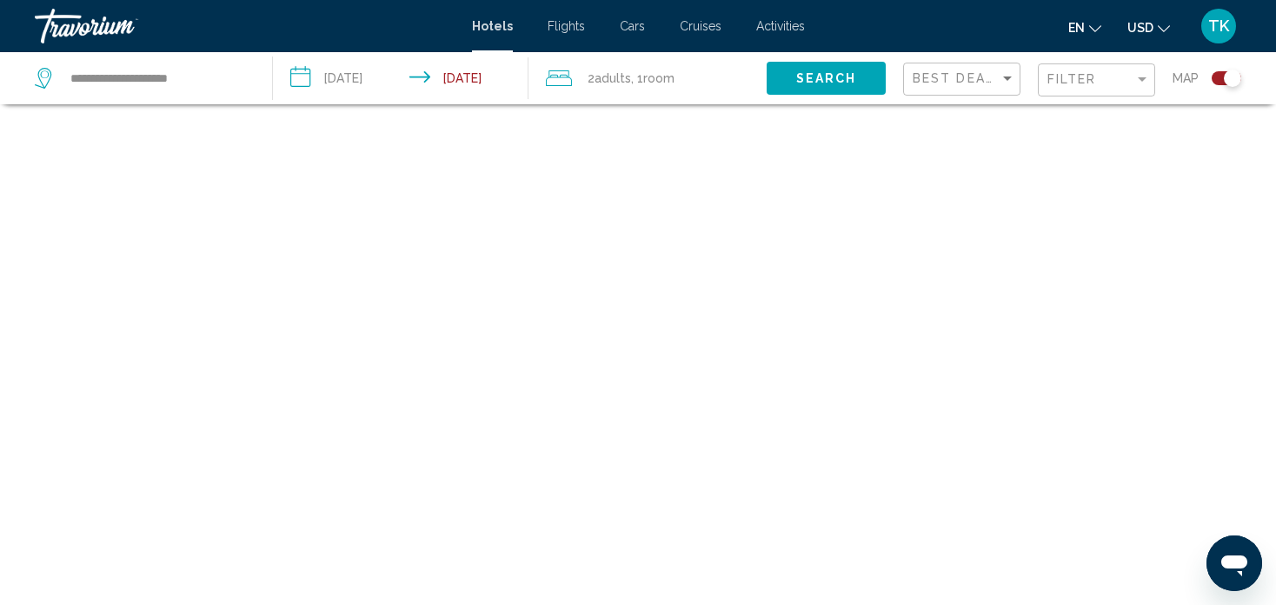
scroll to position [104, 0]
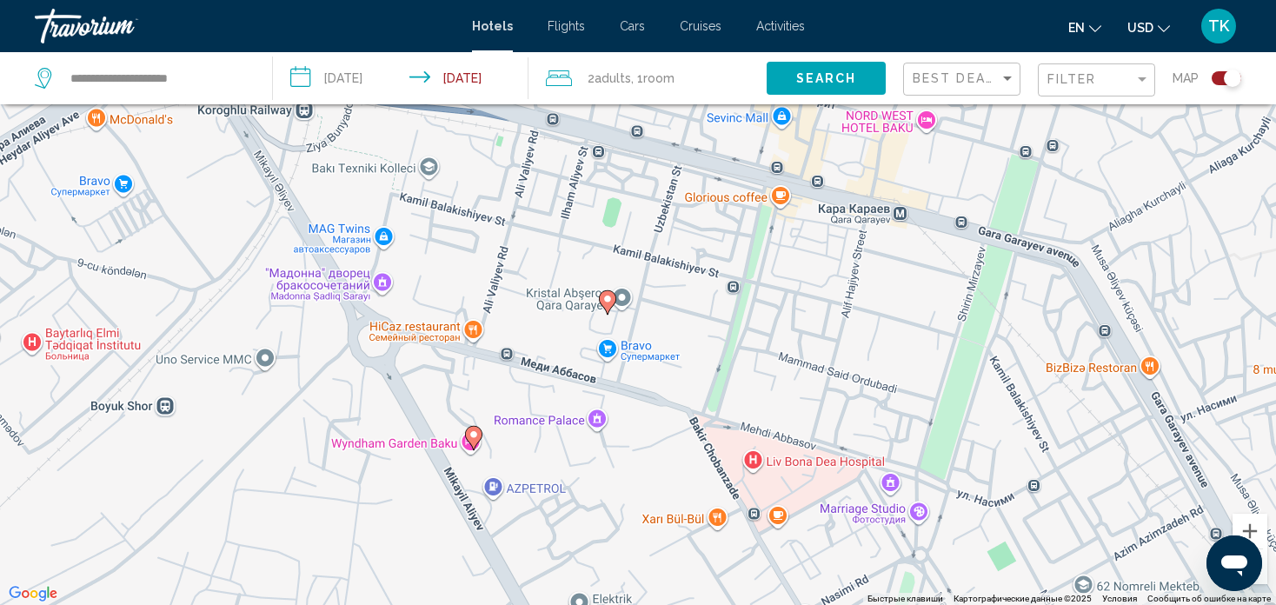
click at [603, 298] on image "Main content" at bounding box center [607, 299] width 10 height 10
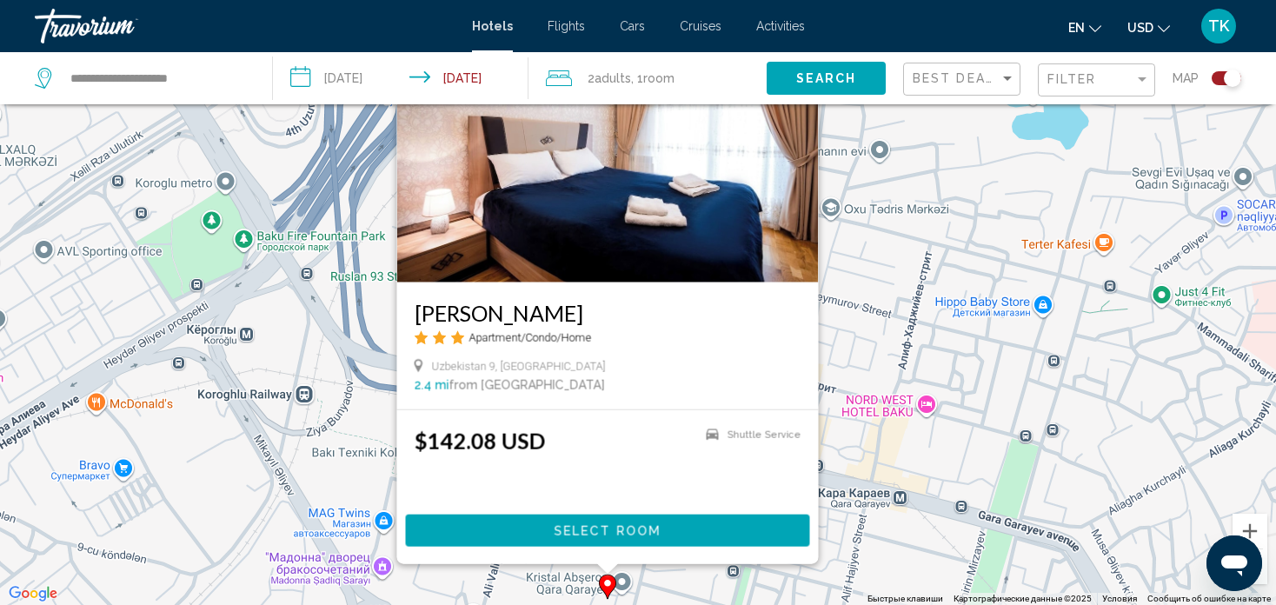
click at [515, 309] on h3 "Kristal Absheron" at bounding box center [608, 313] width 387 height 26
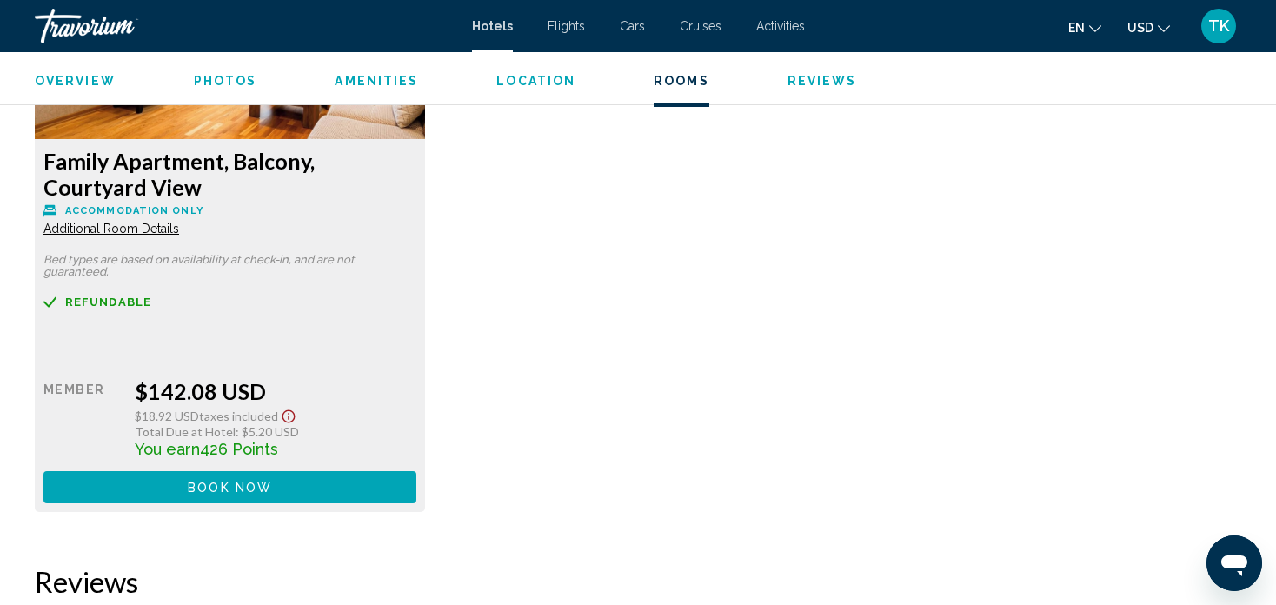
scroll to position [2548, 0]
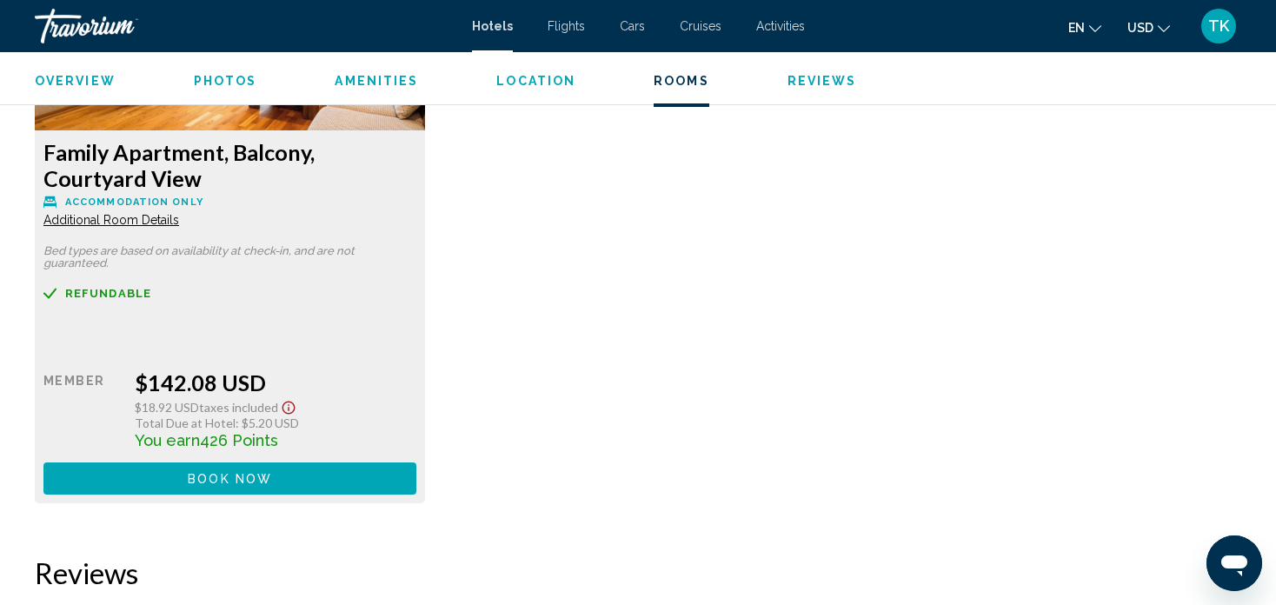
click at [142, 222] on span "Additional Room Details" at bounding box center [111, 220] width 136 height 14
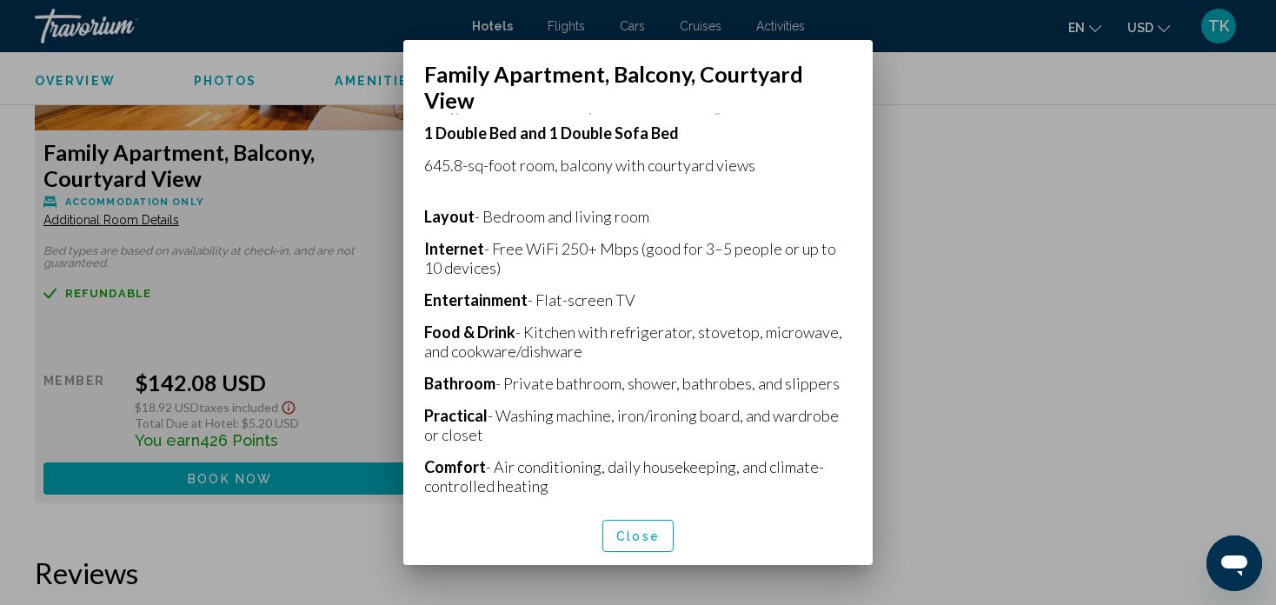
scroll to position [338, 0]
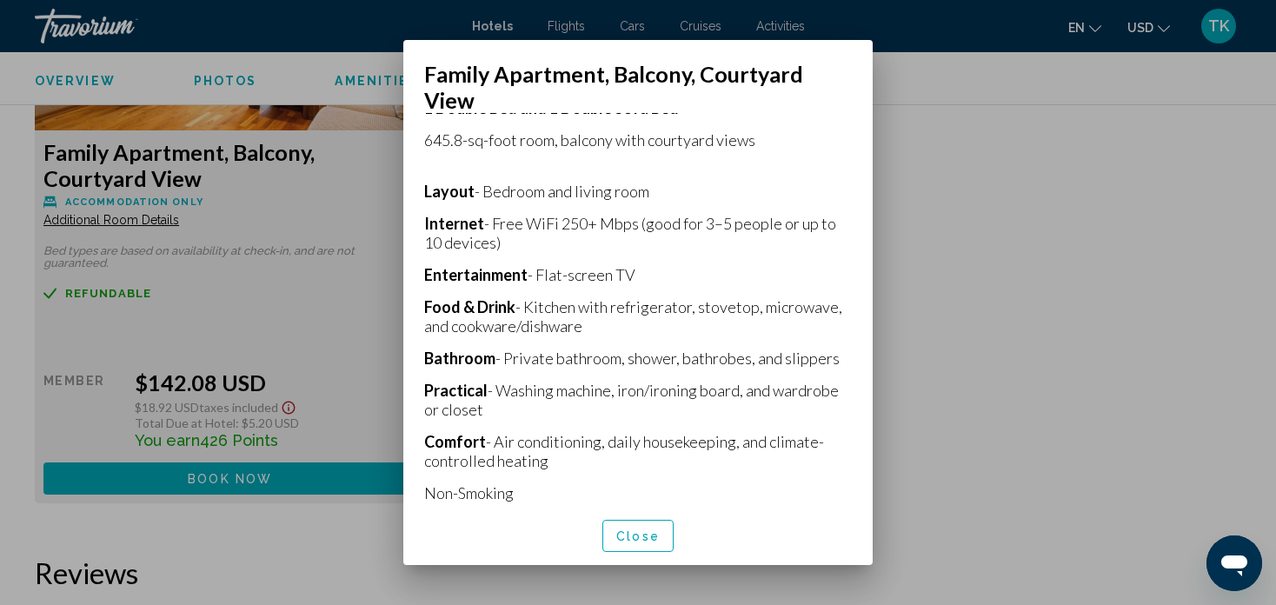
click at [634, 529] on button "Close" at bounding box center [637, 536] width 71 height 32
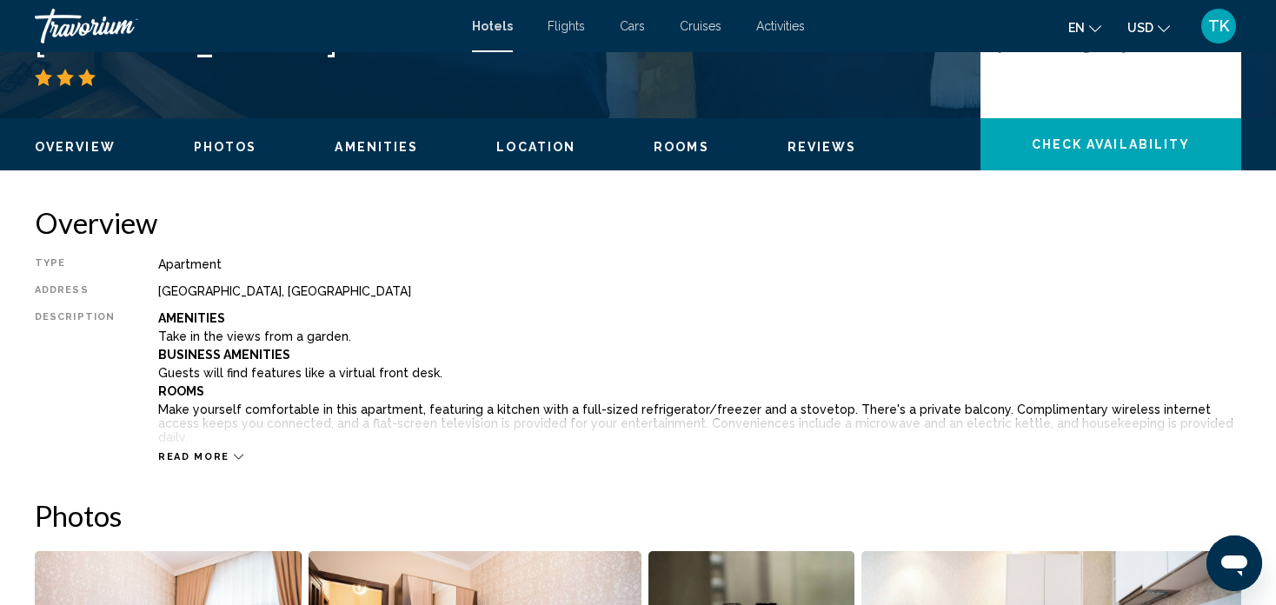
scroll to position [428, 0]
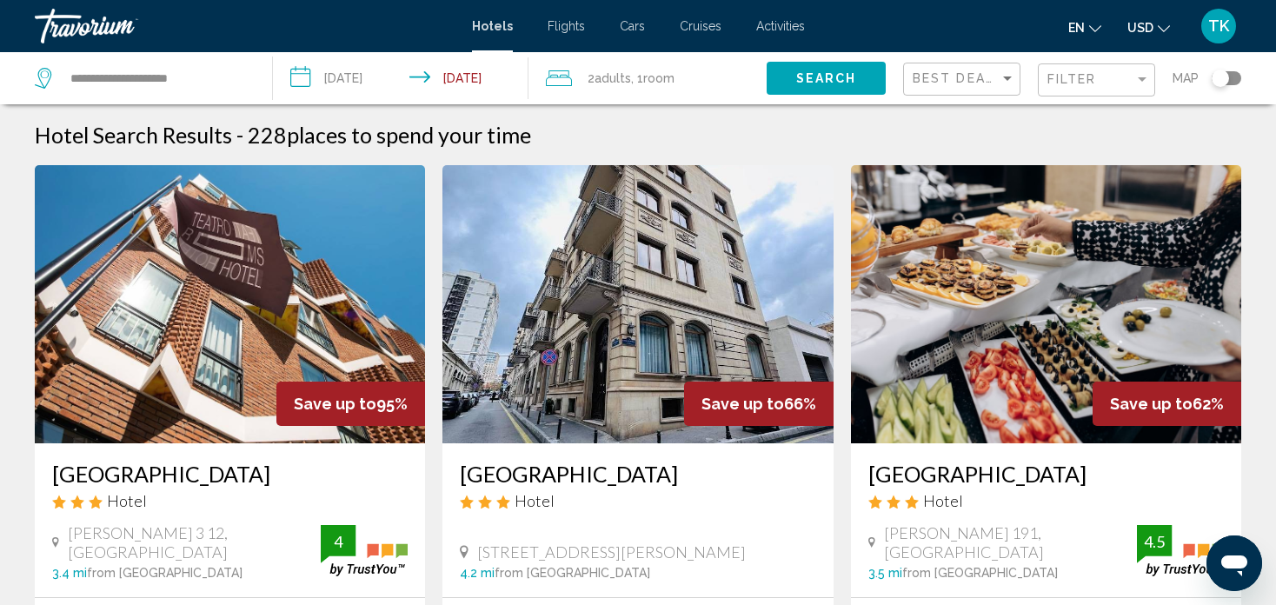
click at [1221, 80] on div "Toggle map" at bounding box center [1219, 78] width 17 height 17
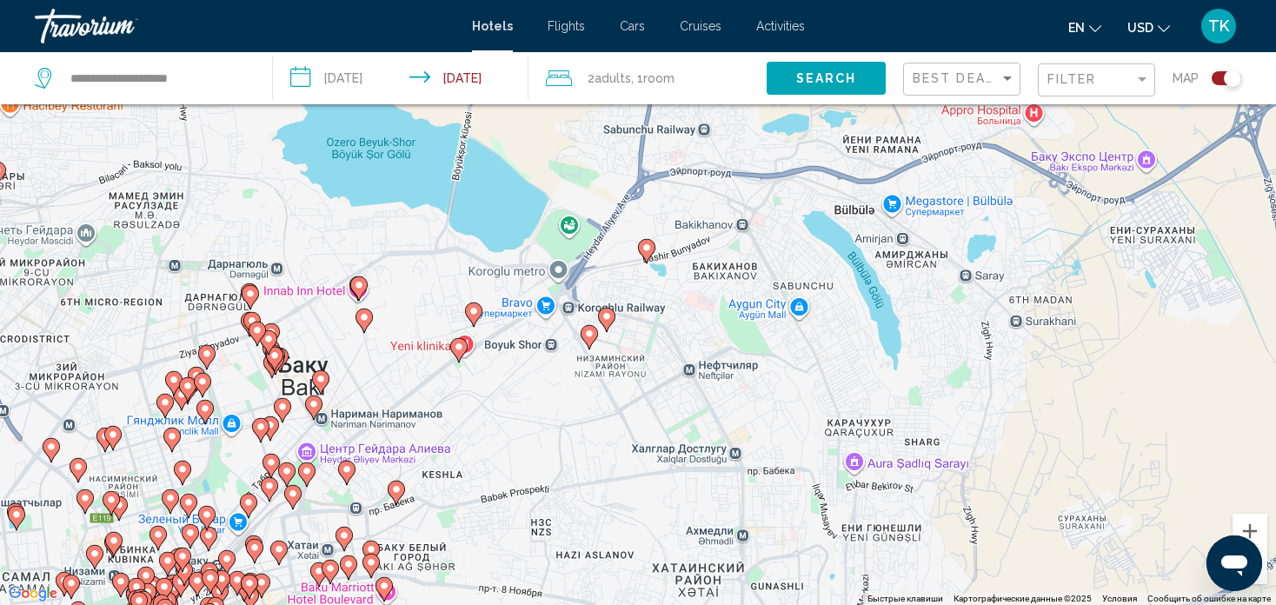
drag, startPoint x: 468, startPoint y: 408, endPoint x: 647, endPoint y: 316, distance: 201.3
click at [647, 316] on div "Чтобы активировать перетаскивание с помощью клавиатуры, нажмите Alt + Ввод. Пос…" at bounding box center [638, 302] width 1276 height 605
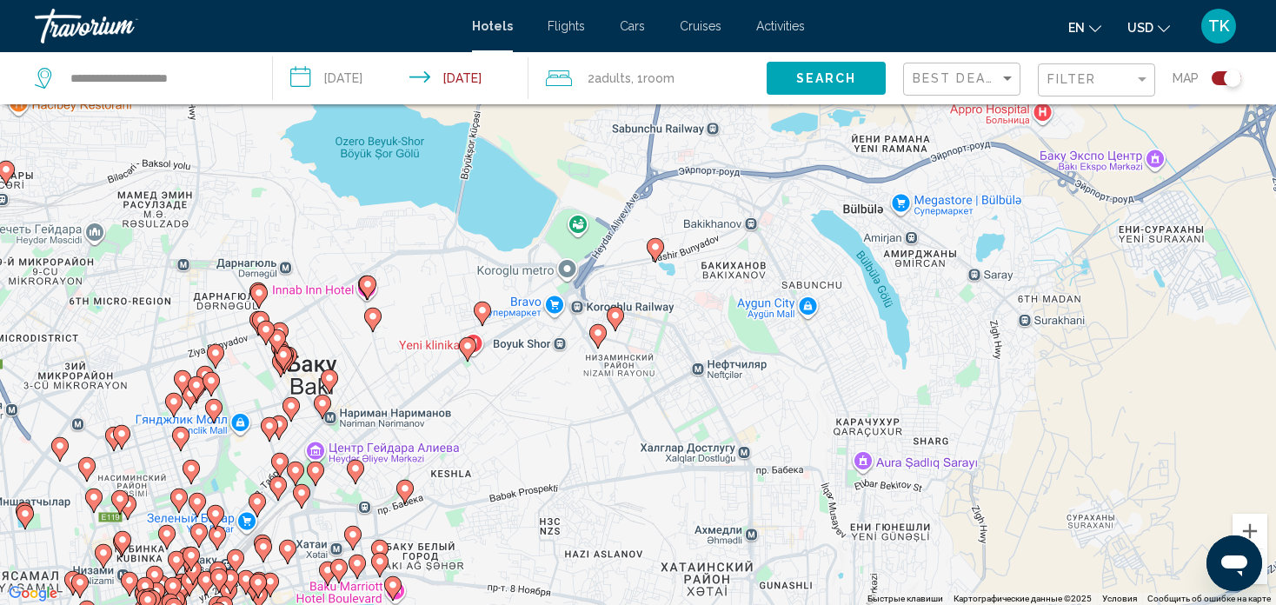
click at [561, 381] on div "Чтобы активировать перетаскивание с помощью клавиатуры, нажмите Alt + Ввод. Пос…" at bounding box center [638, 302] width 1276 height 605
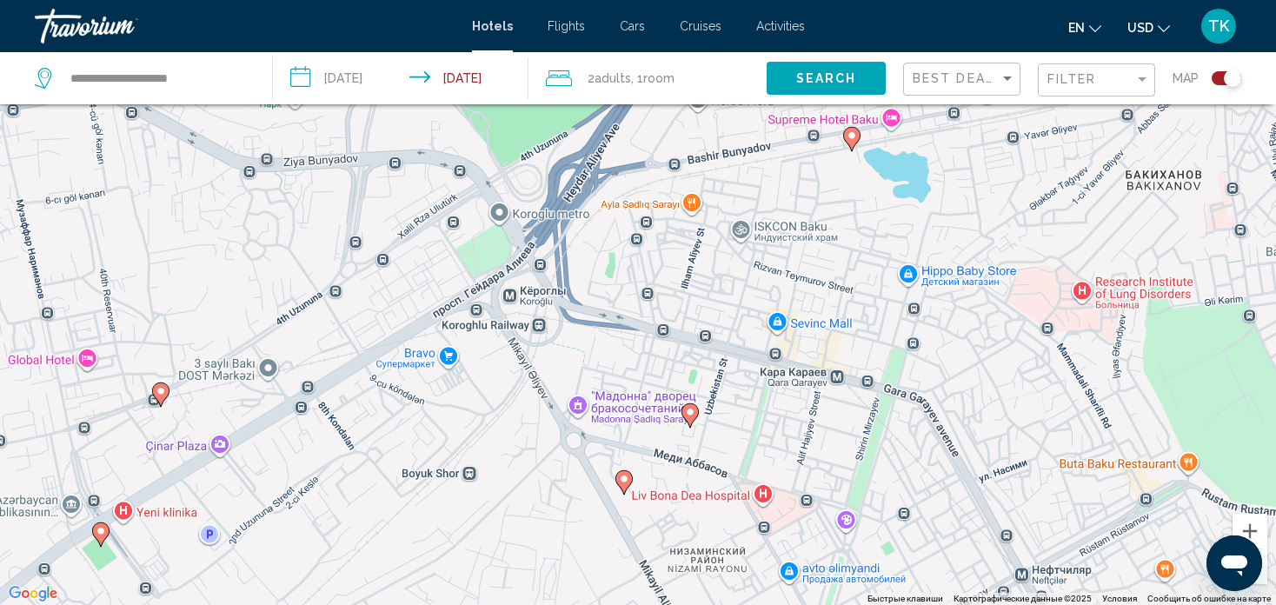
drag, startPoint x: 629, startPoint y: 310, endPoint x: 539, endPoint y: 564, distance: 269.4
click at [539, 564] on div "Чтобы активировать перетаскивание с помощью клавиатуры, нажмите Alt + Ввод. Пос…" at bounding box center [638, 302] width 1276 height 605
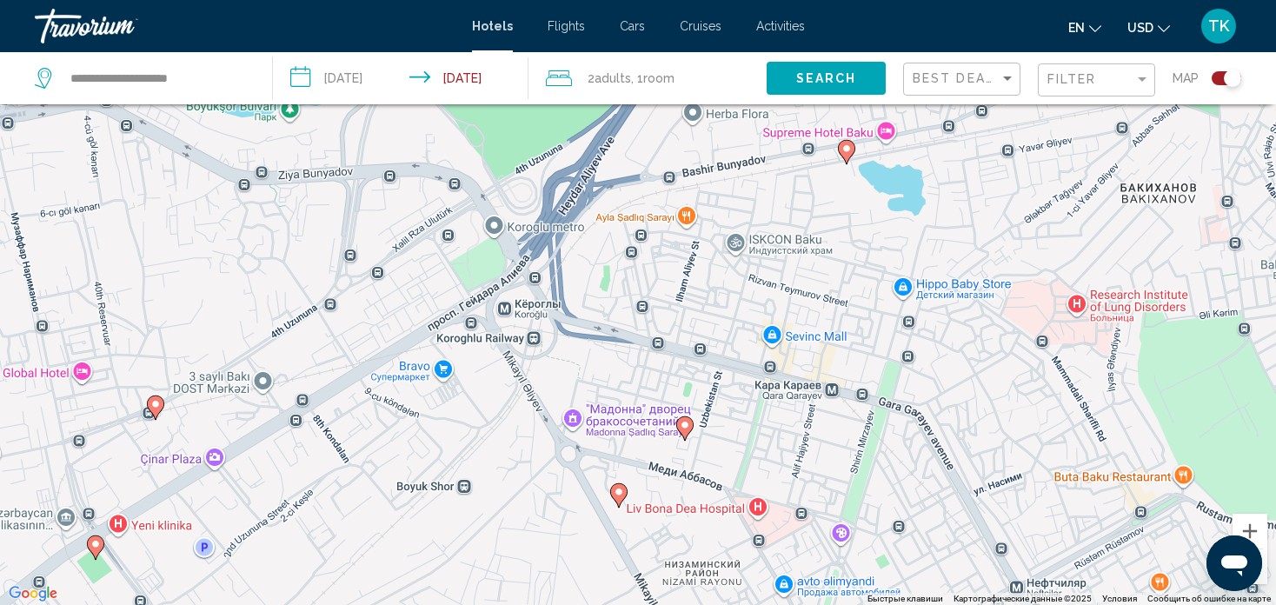
click at [847, 152] on image "Main content" at bounding box center [846, 148] width 10 height 10
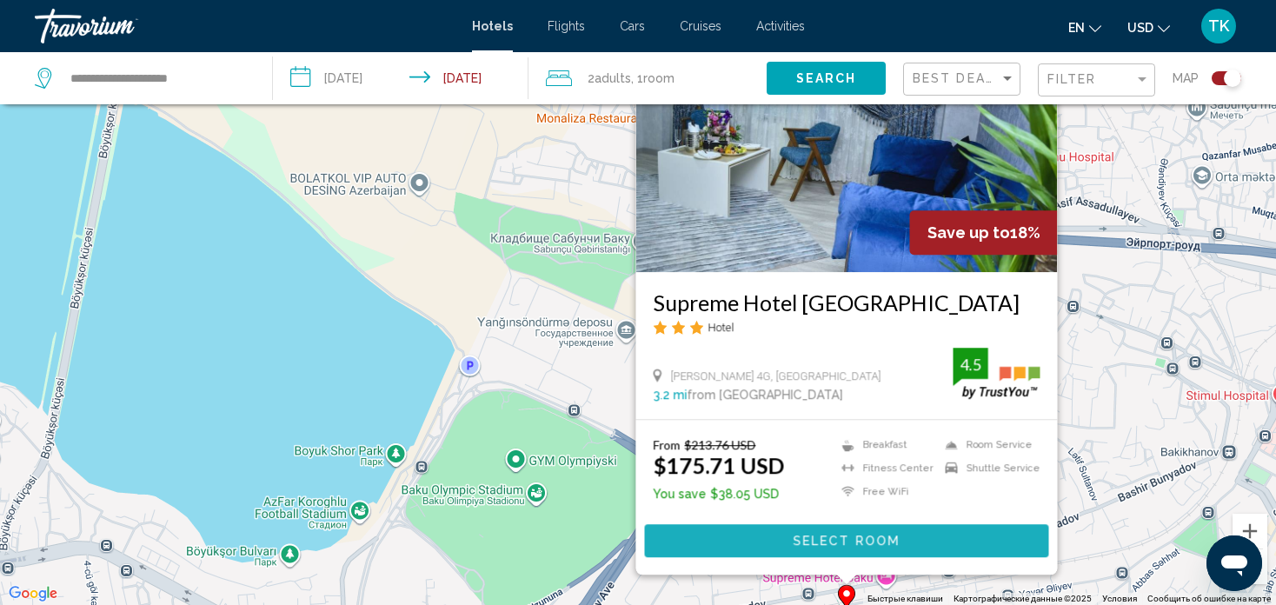
click at [845, 538] on span "Select Room" at bounding box center [846, 541] width 107 height 14
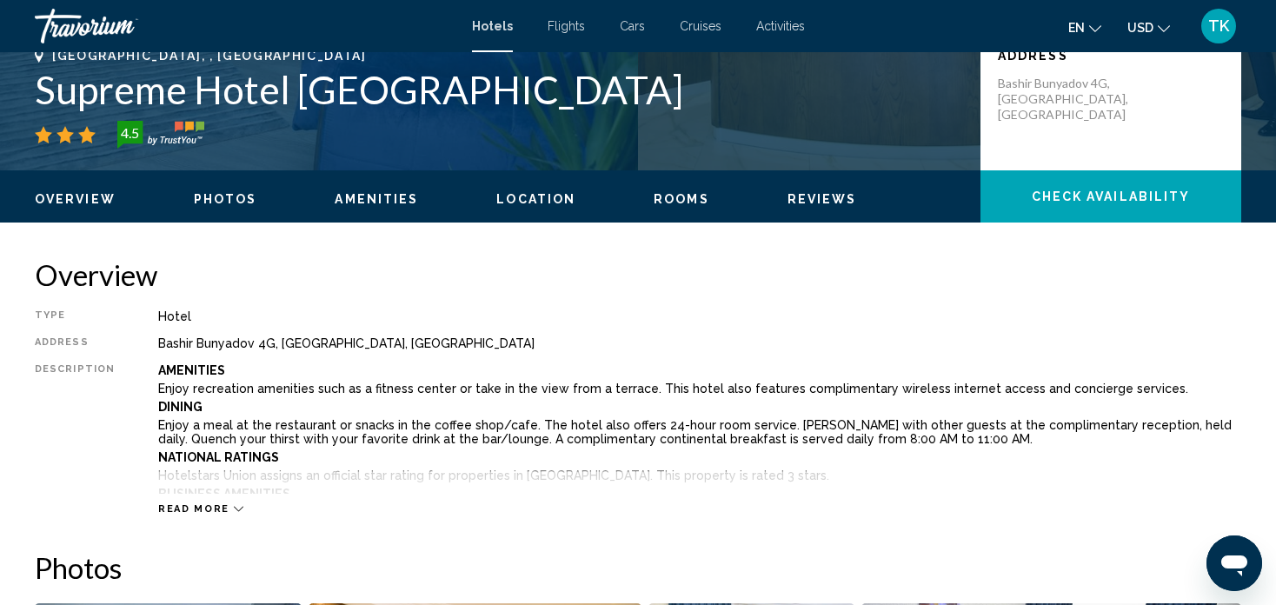
scroll to position [289, 0]
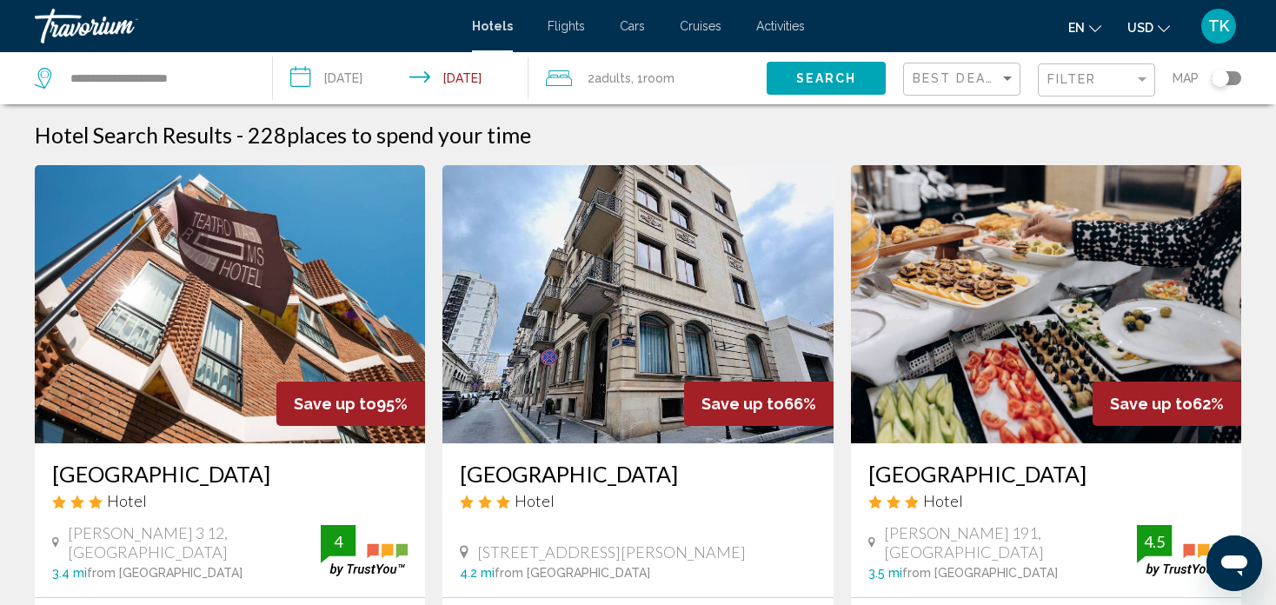
click at [1222, 74] on div "Toggle map" at bounding box center [1219, 78] width 17 height 17
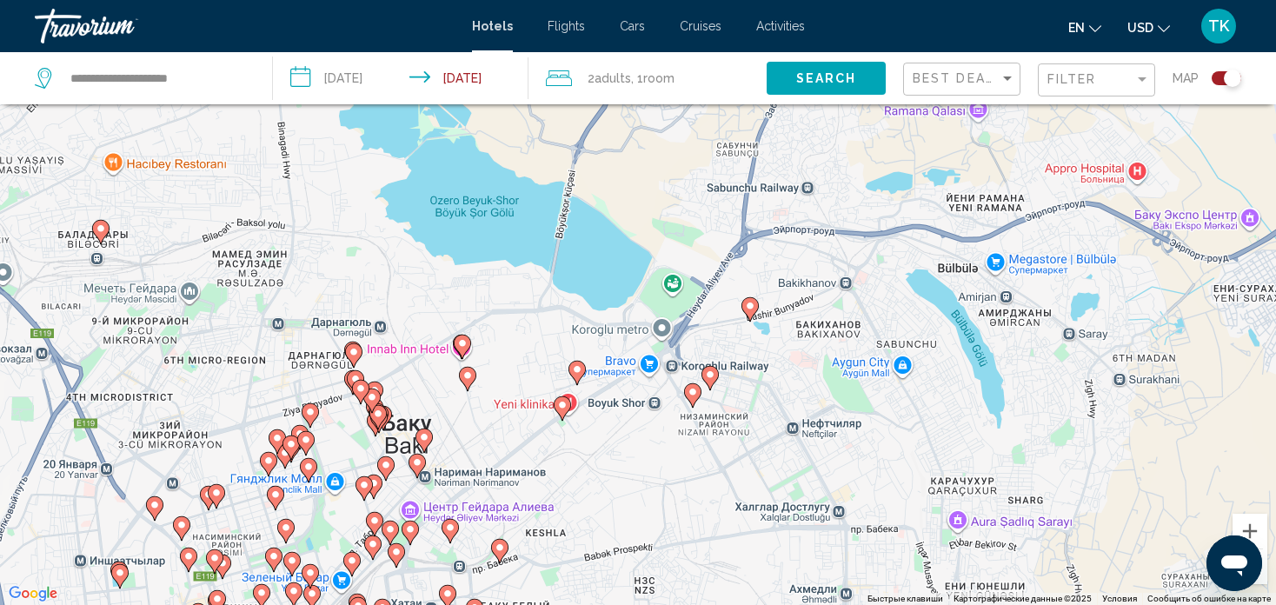
drag, startPoint x: 536, startPoint y: 532, endPoint x: 535, endPoint y: 422, distance: 110.4
click at [535, 422] on div "Чтобы активировать перетаскивание с помощью клавиатуры, нажмите Alt + Ввод. Пос…" at bounding box center [638, 302] width 1276 height 605
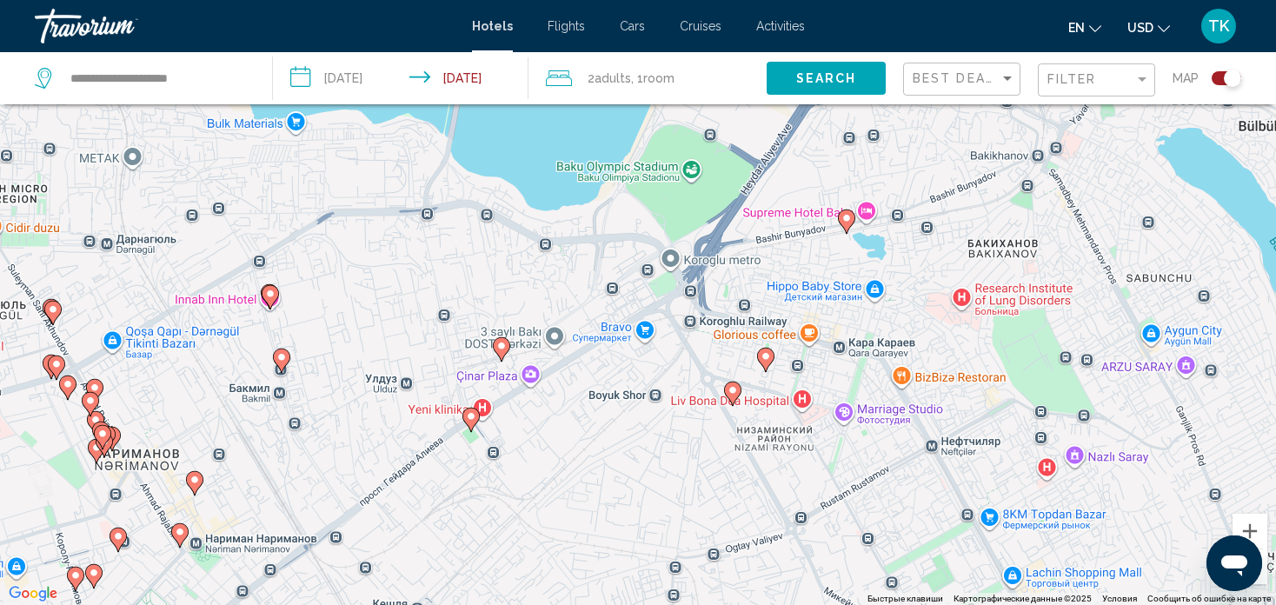
drag, startPoint x: 615, startPoint y: 365, endPoint x: 490, endPoint y: 377, distance: 125.7
click at [490, 377] on div "Чтобы активировать перетаскивание с помощью клавиатуры, нажмите Alt + Ввод. Пос…" at bounding box center [638, 302] width 1276 height 605
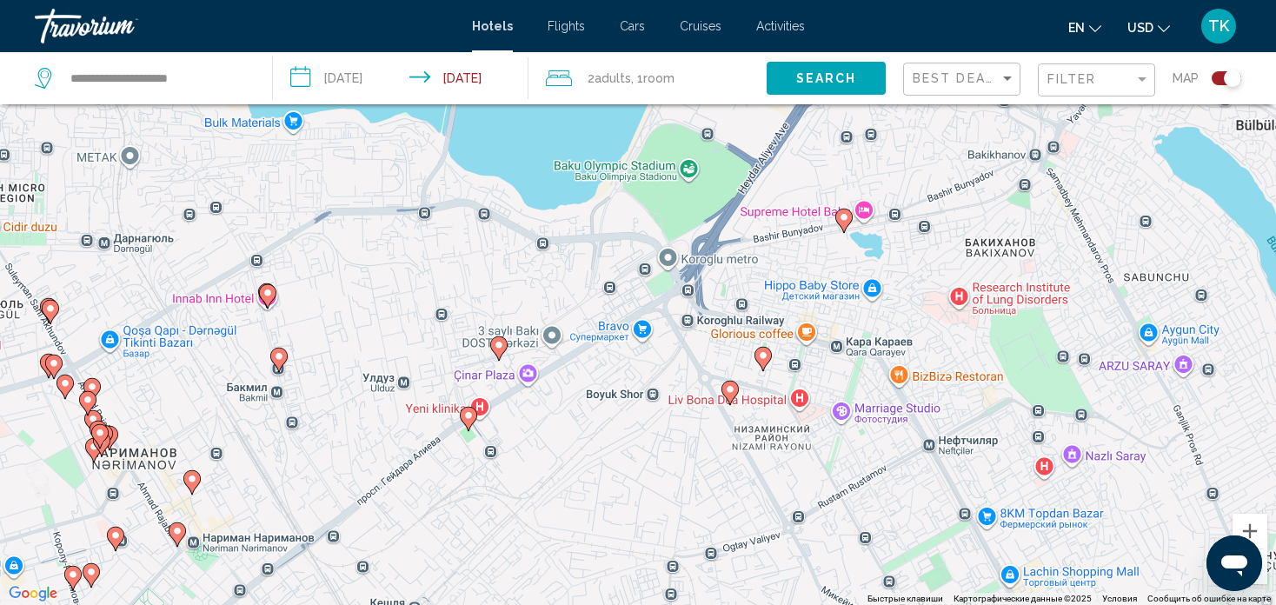
click at [831, 269] on div "Чтобы активировать перетаскивание с помощью клавиатуры, нажмите Alt + Ввод. Пос…" at bounding box center [638, 302] width 1276 height 605
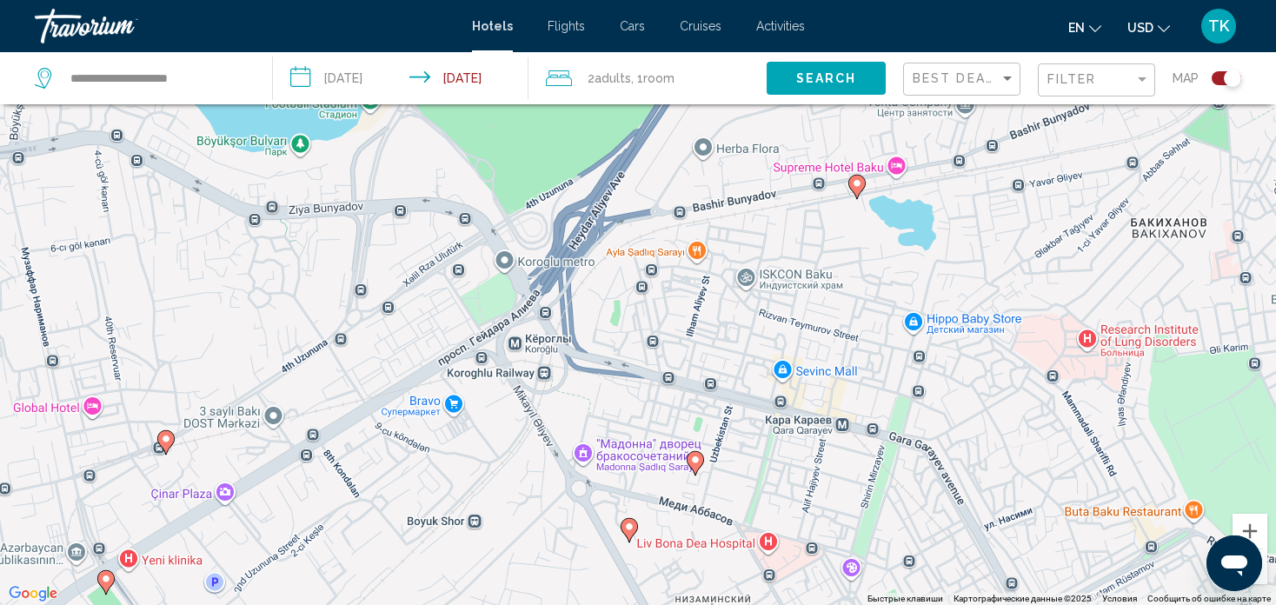
click at [858, 189] on icon "Main content" at bounding box center [857, 187] width 16 height 23
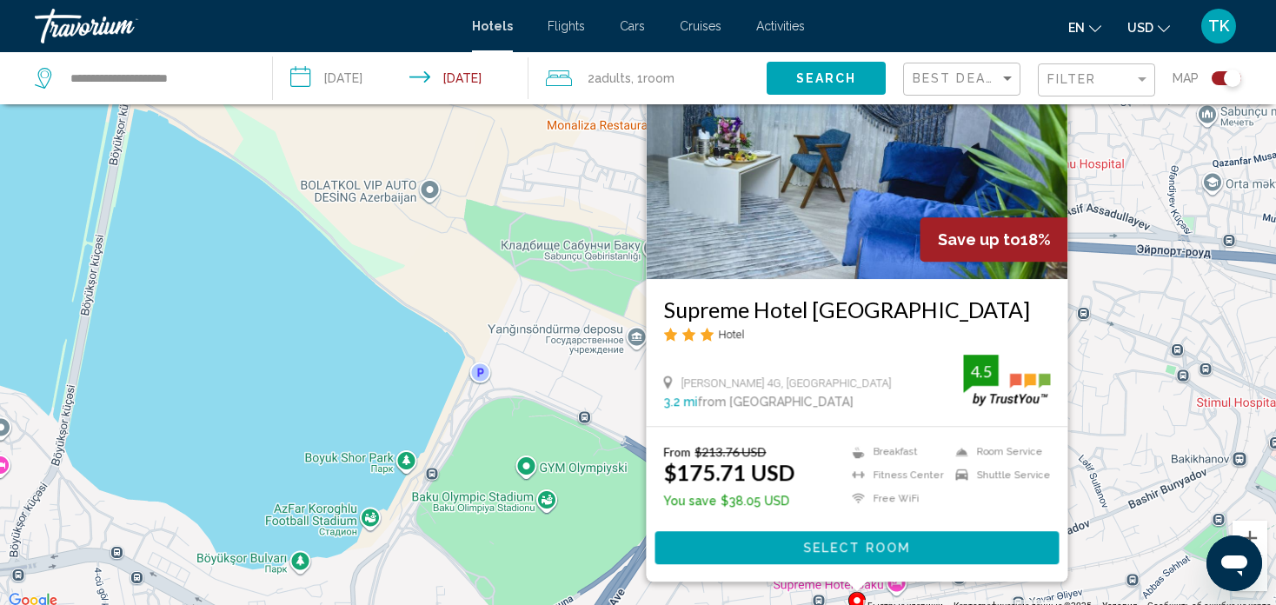
scroll to position [174, 0]
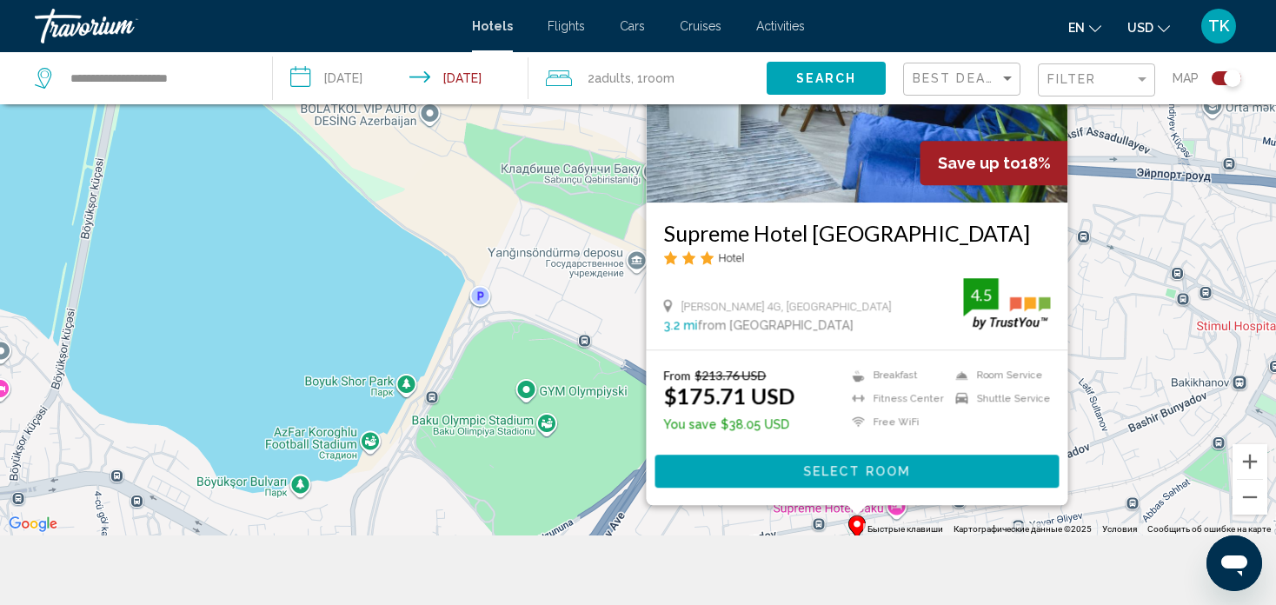
click at [743, 231] on h3 "Supreme Hotel [GEOGRAPHIC_DATA]" at bounding box center [857, 233] width 387 height 26
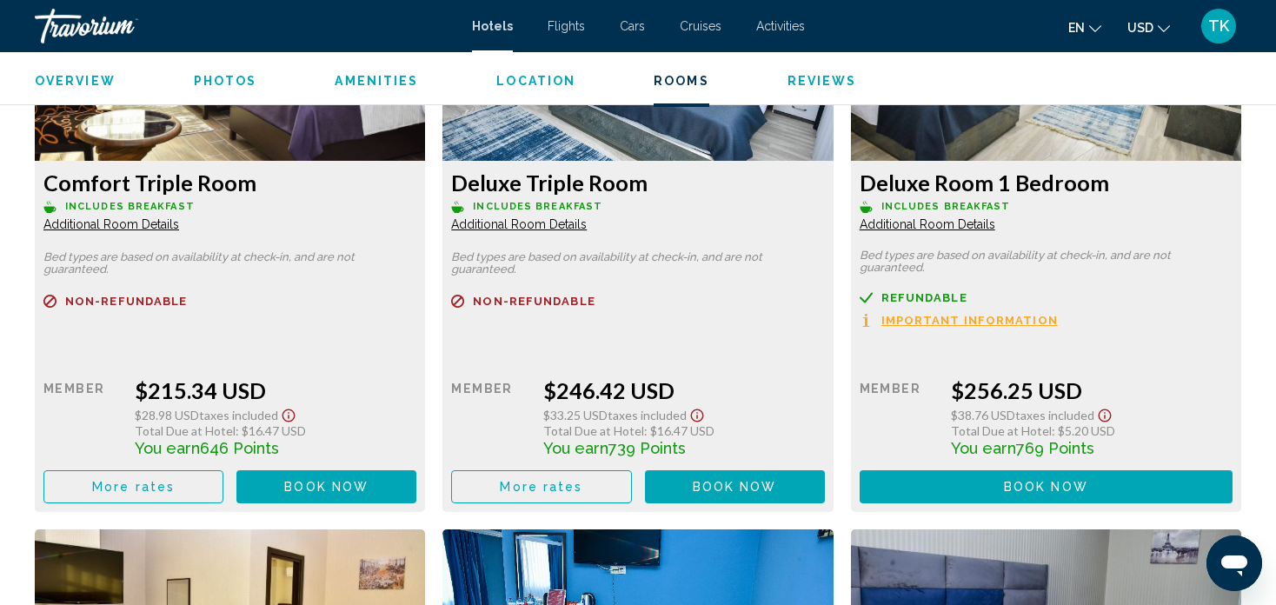
scroll to position [3139, 0]
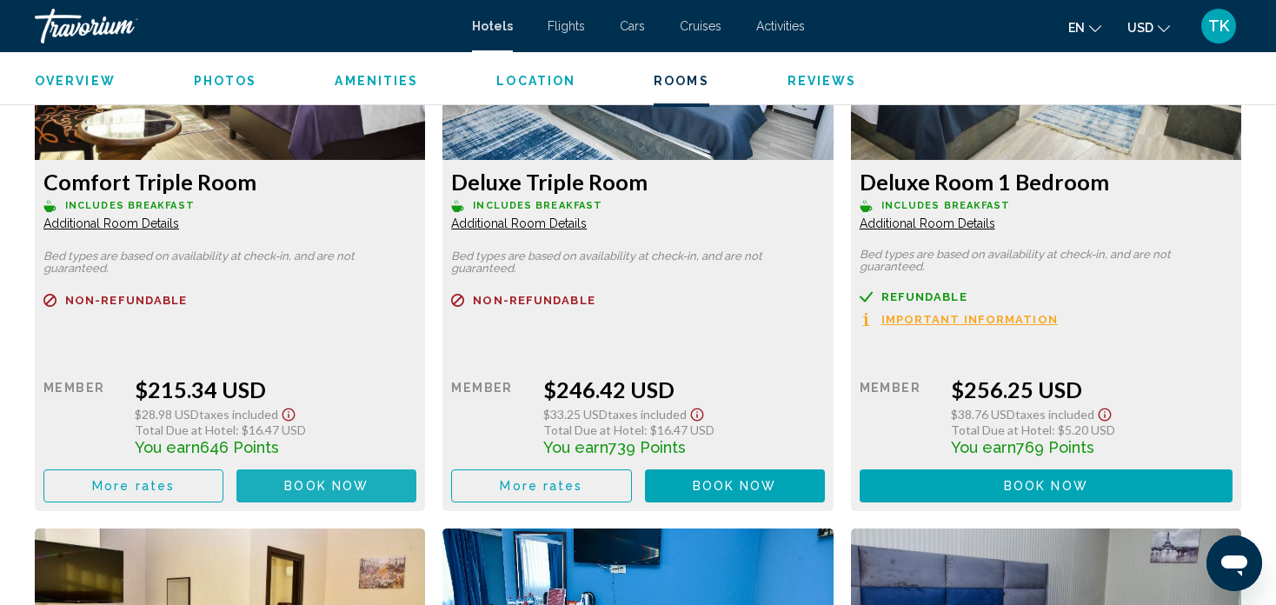
click at [350, 480] on span "Book now" at bounding box center [326, 487] width 84 height 14
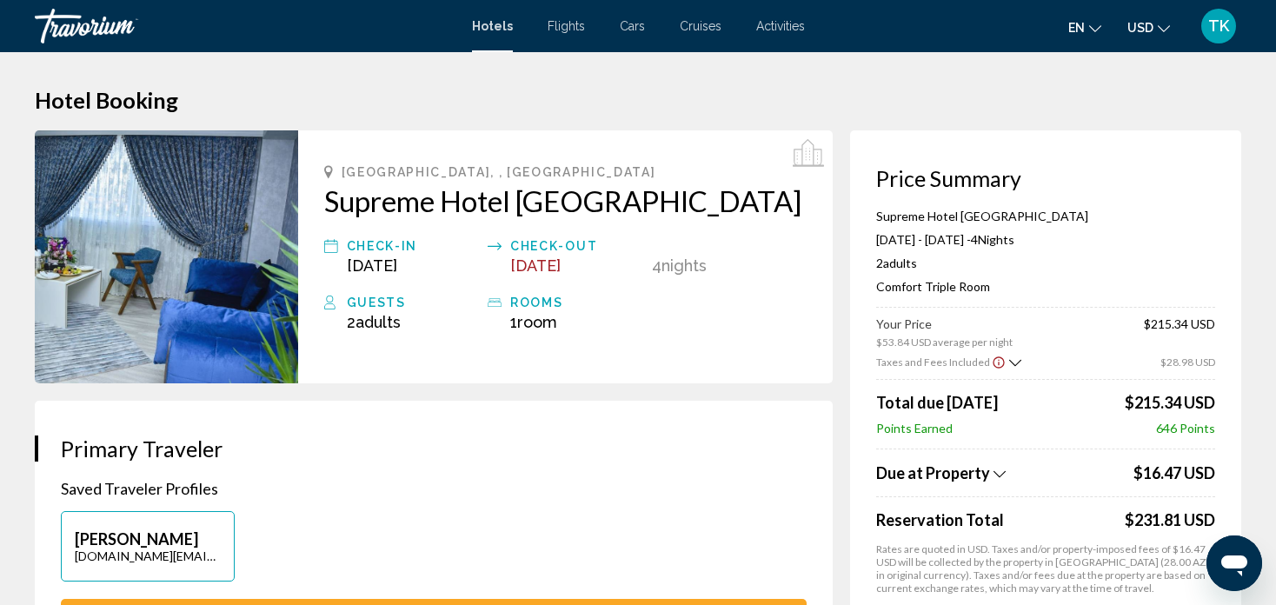
click at [1000, 469] on icon "Show Taxes and Fees breakdown" at bounding box center [999, 474] width 12 height 15
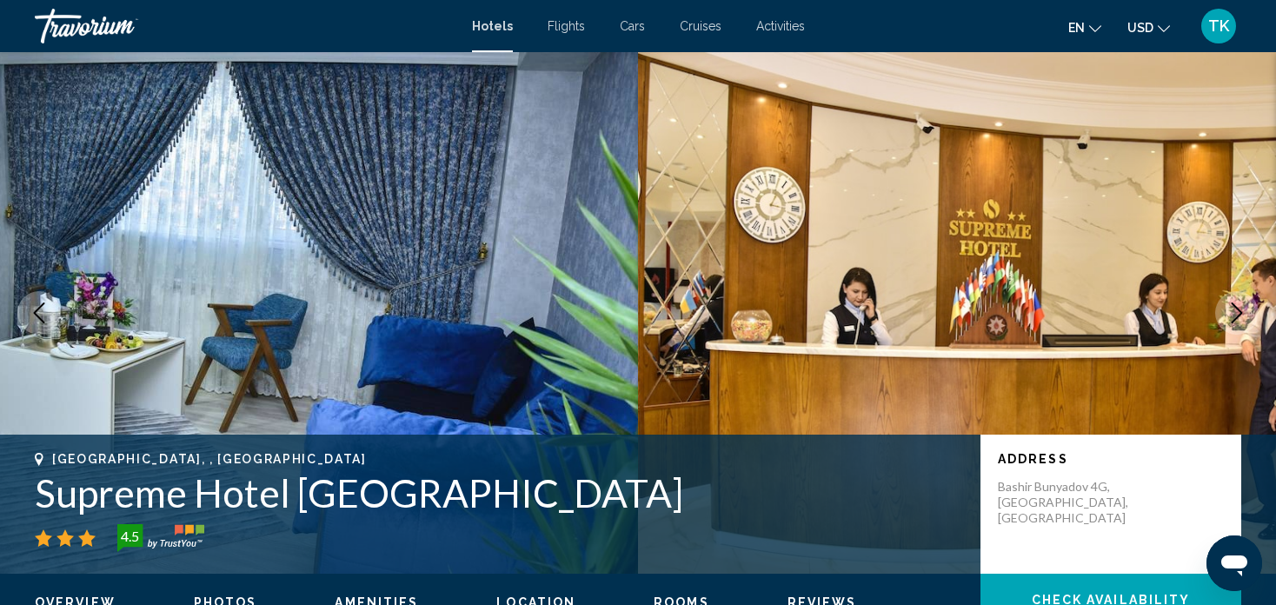
scroll to position [10, 0]
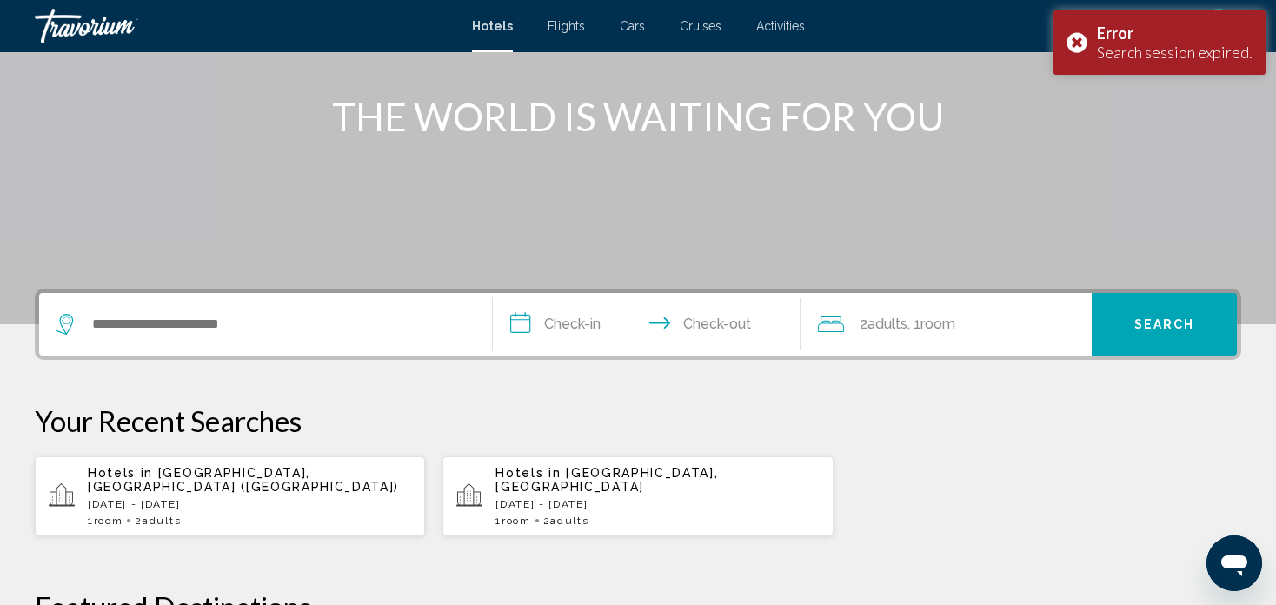
scroll to position [313, 0]
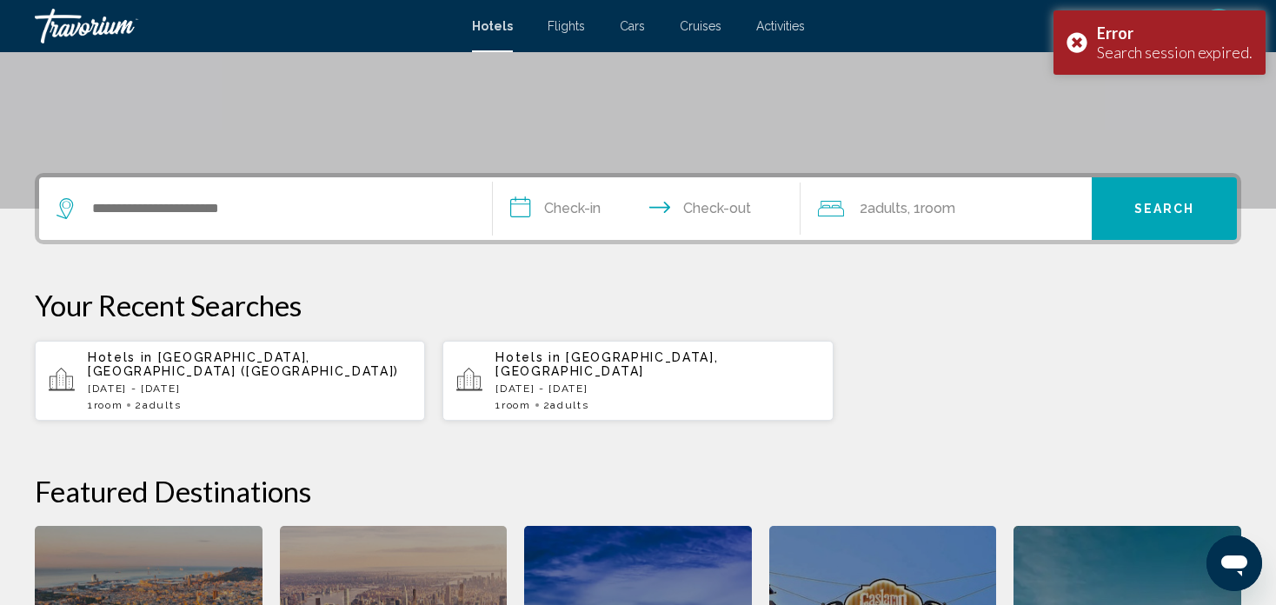
click at [329, 228] on div "Search widget" at bounding box center [265, 208] width 418 height 63
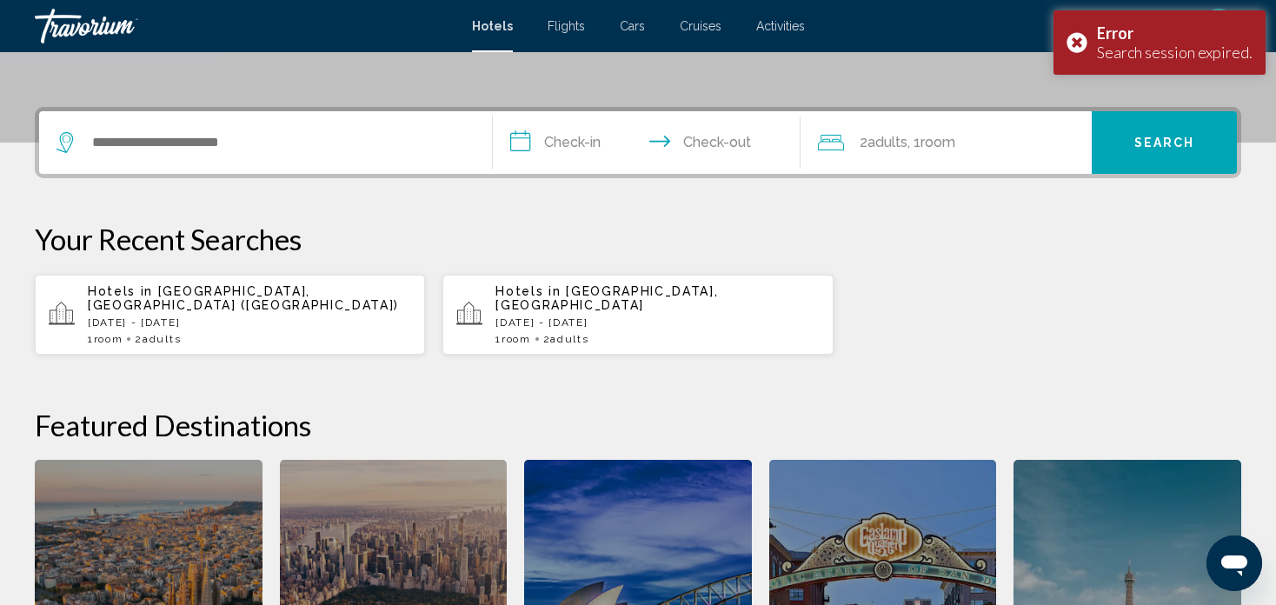
scroll to position [428, 0]
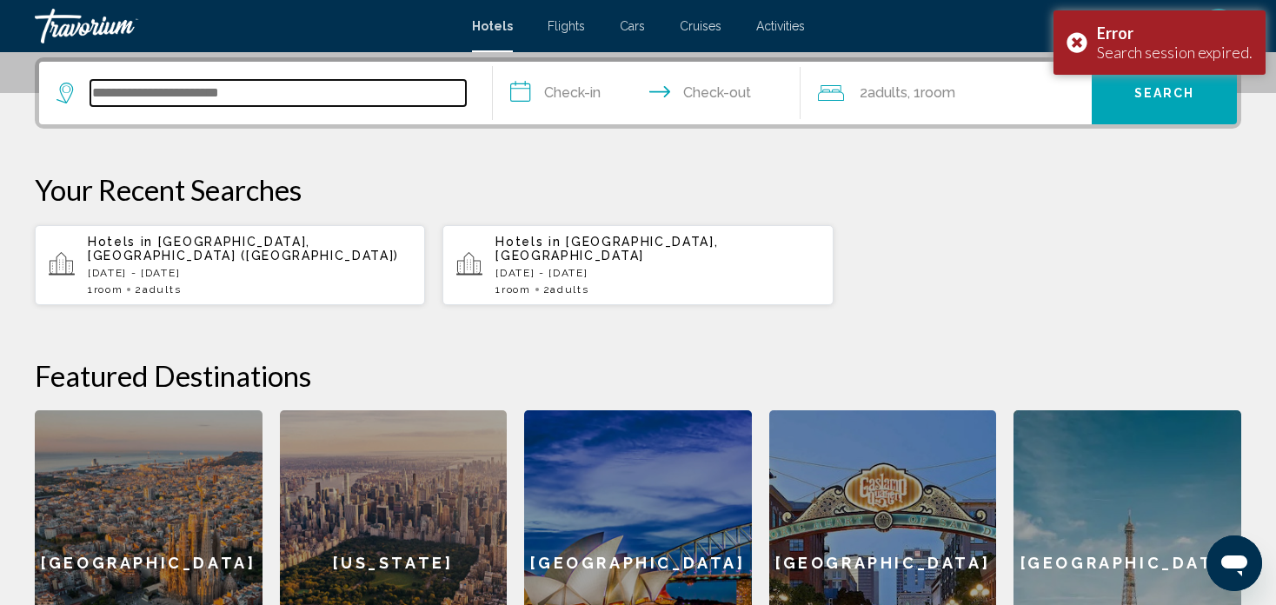
click at [276, 93] on input "Search widget" at bounding box center [277, 93] width 375 height 26
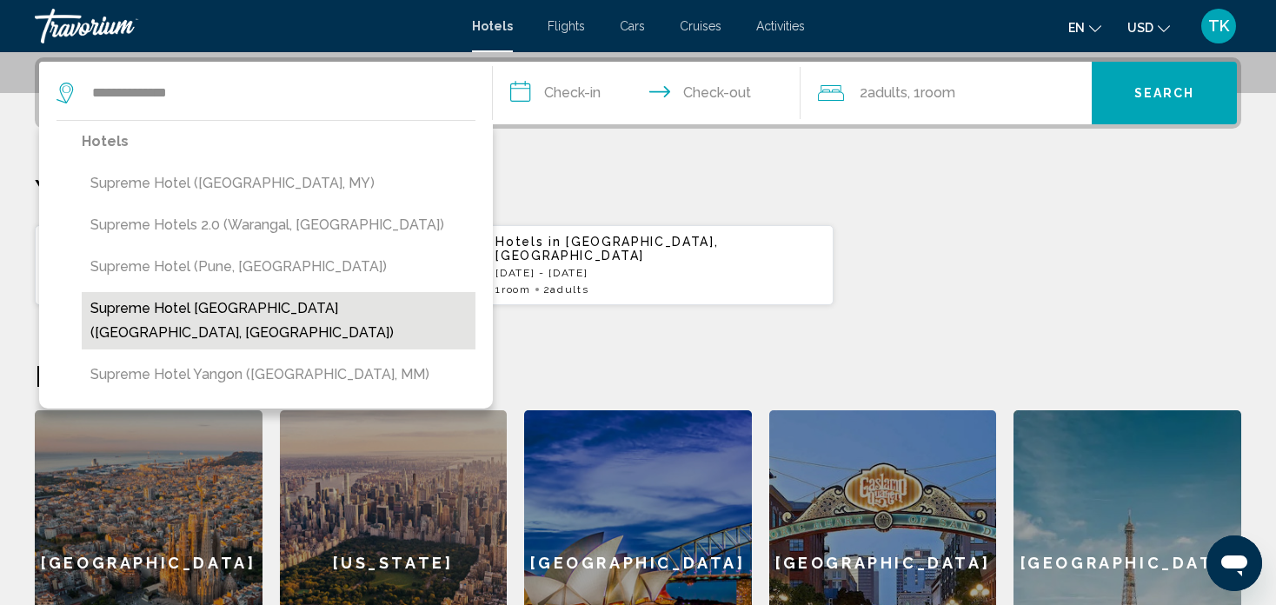
click at [271, 302] on button "Supreme Hotel [GEOGRAPHIC_DATA] ([GEOGRAPHIC_DATA], [GEOGRAPHIC_DATA])" at bounding box center [279, 320] width 394 height 57
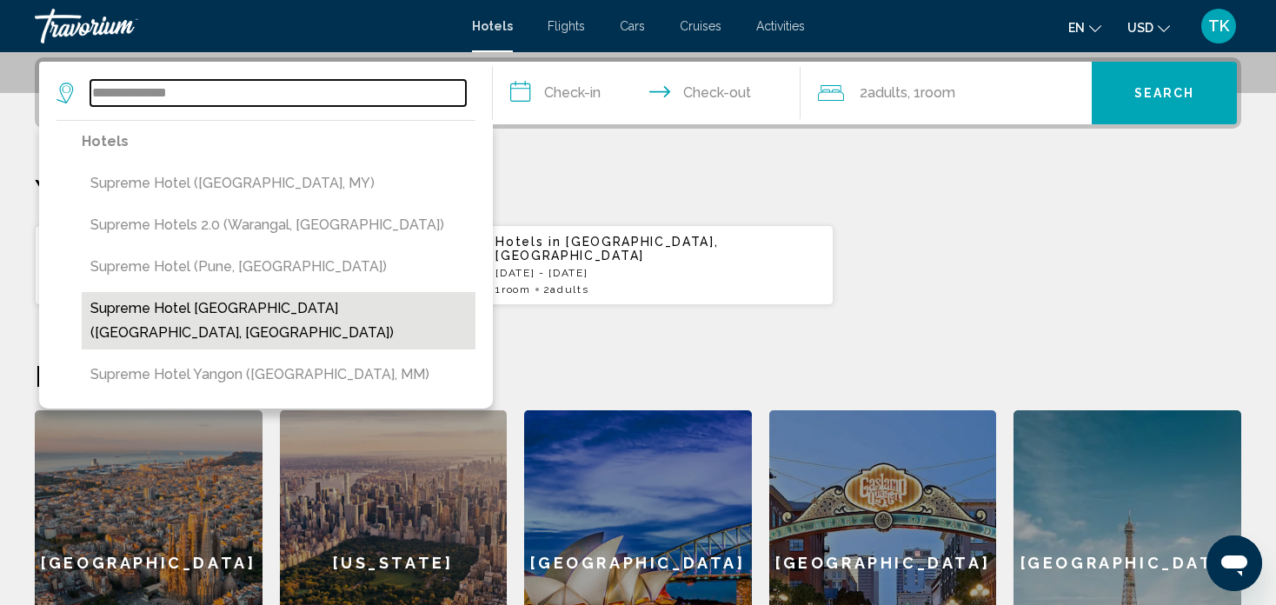
type input "**********"
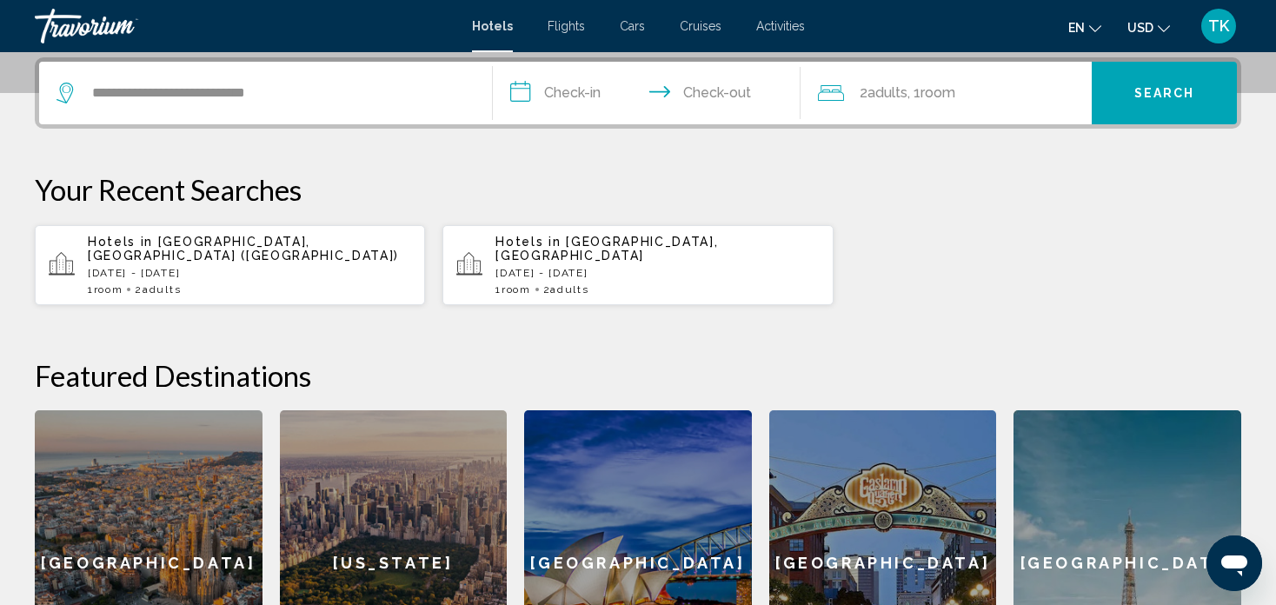
click at [556, 84] on input "**********" at bounding box center [650, 96] width 315 height 68
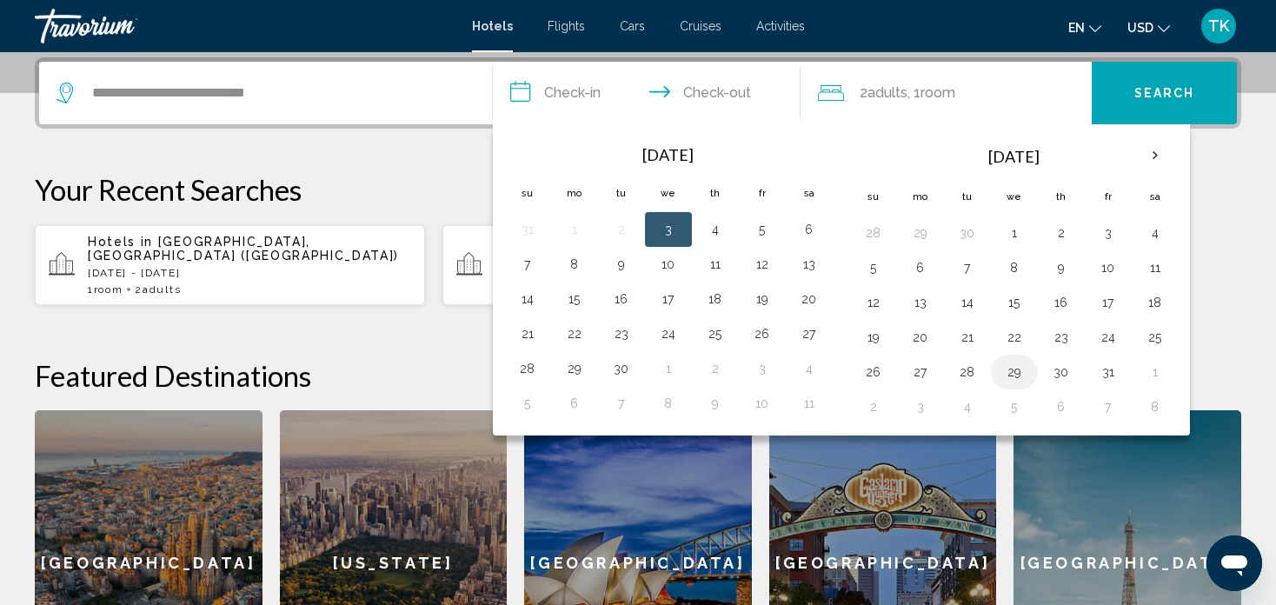
click at [1000, 366] on button "29" at bounding box center [1014, 372] width 28 height 24
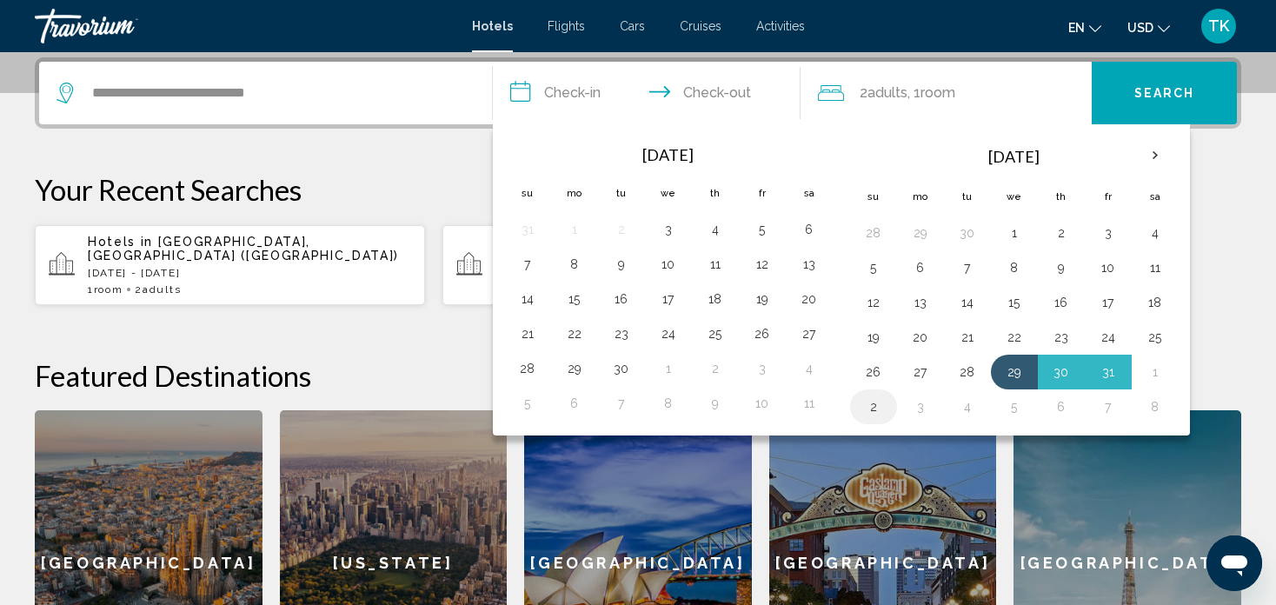
click at [872, 402] on button "2" at bounding box center [874, 407] width 28 height 24
type input "**********"
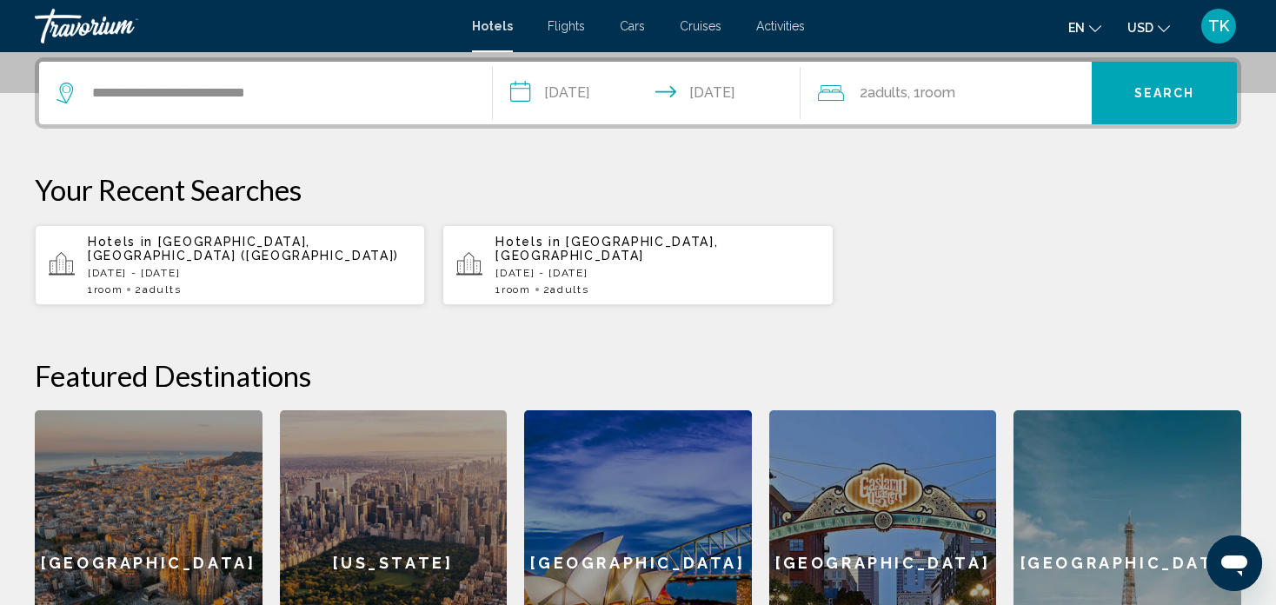
click at [934, 96] on span "Room" at bounding box center [937, 92] width 35 height 17
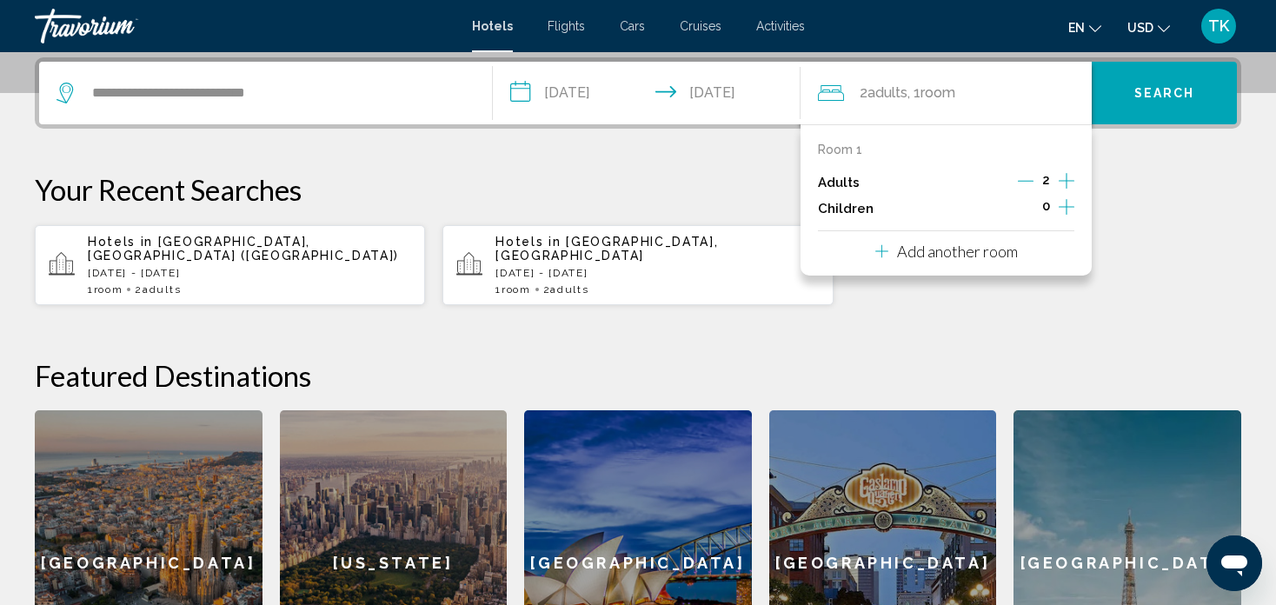
click at [1106, 181] on p "Your Recent Searches" at bounding box center [638, 189] width 1206 height 35
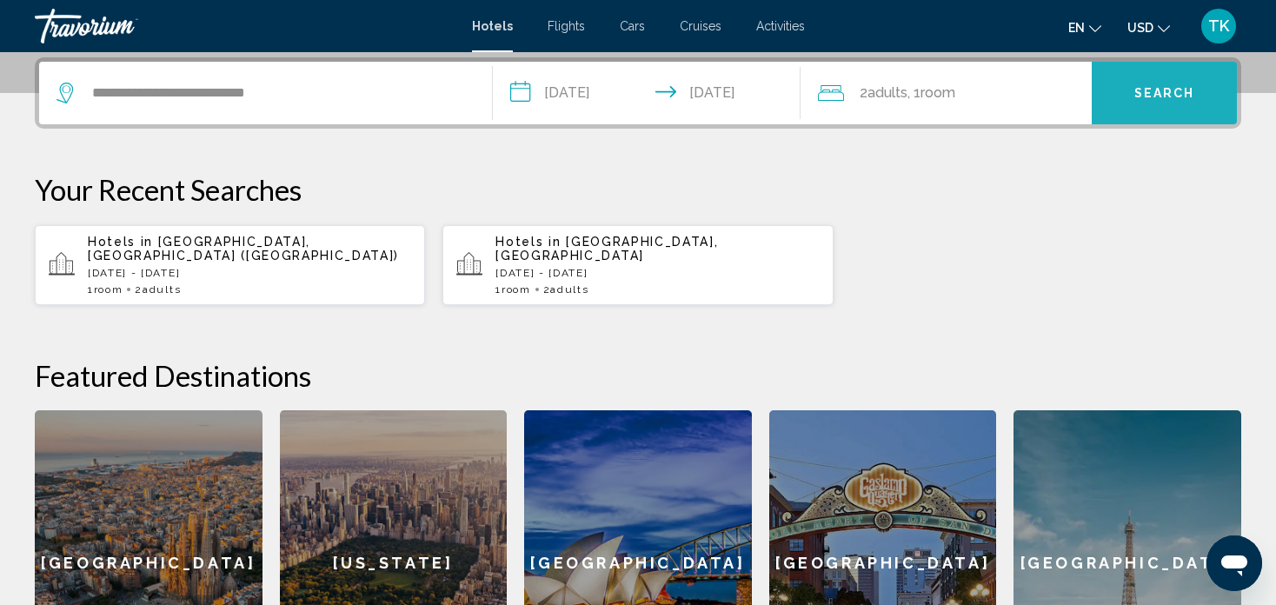
click at [1114, 83] on button "Search" at bounding box center [1164, 93] width 145 height 63
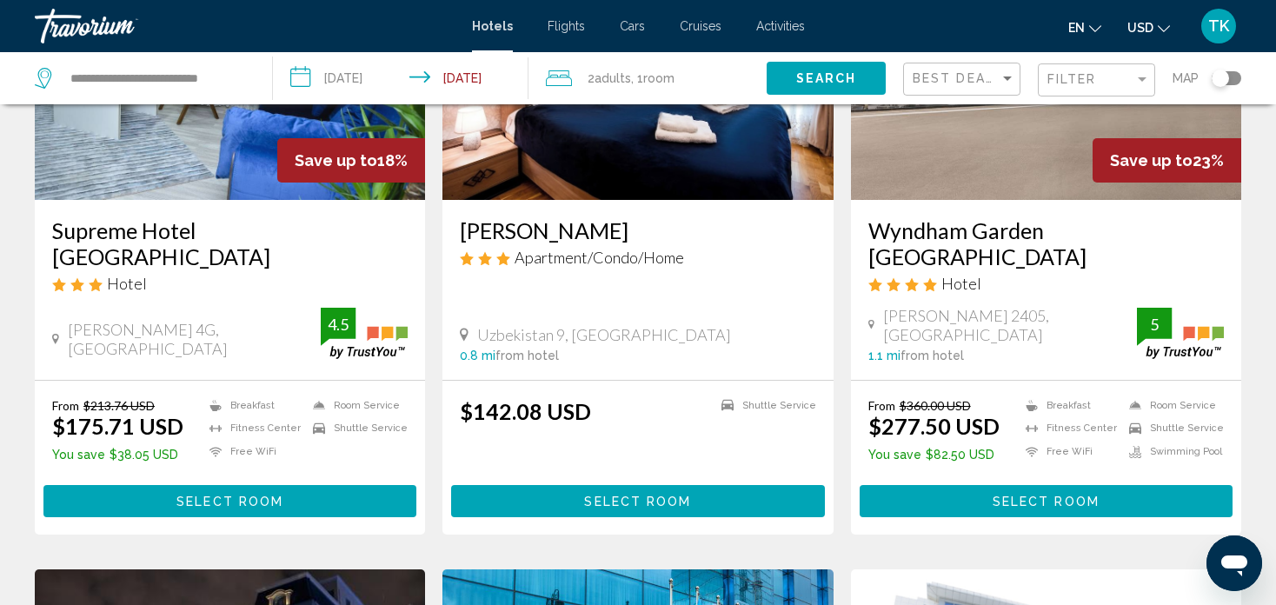
scroll to position [209, 0]
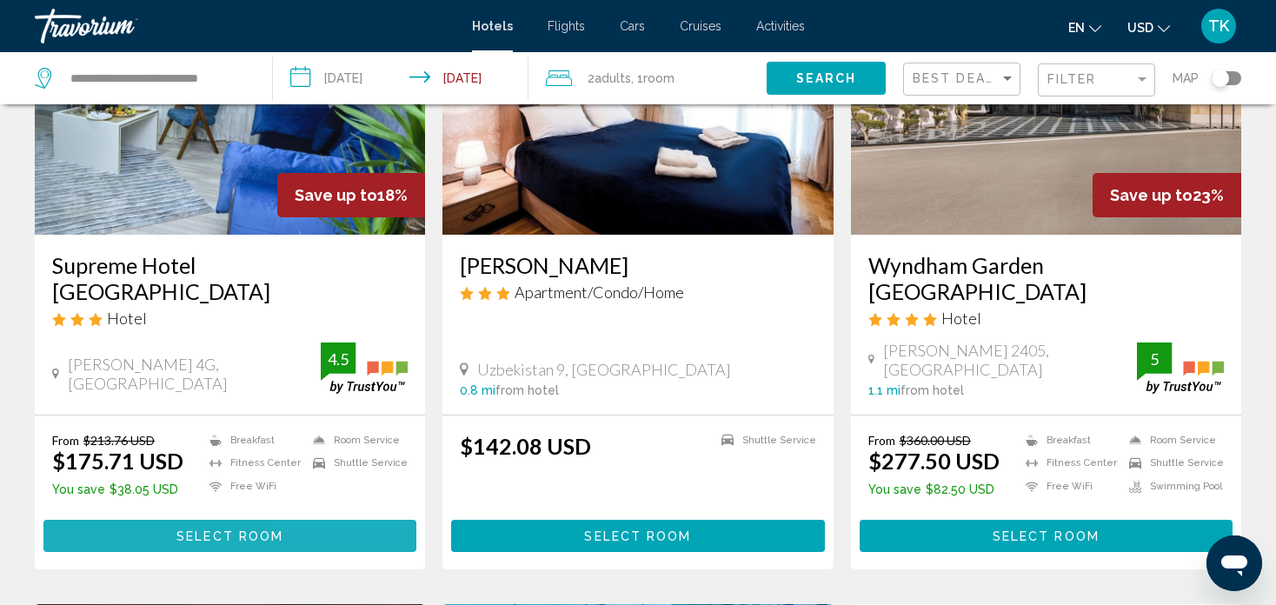
click at [382, 520] on button "Select Room" at bounding box center [229, 536] width 373 height 32
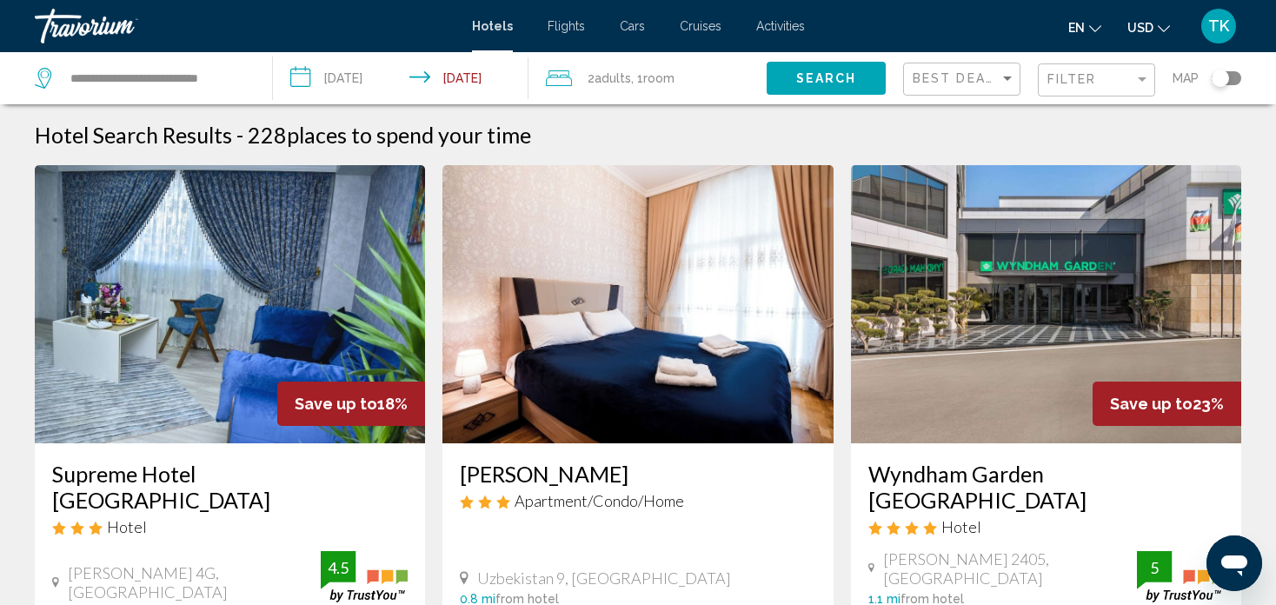
click at [620, 83] on span "Adults" at bounding box center [612, 78] width 37 height 14
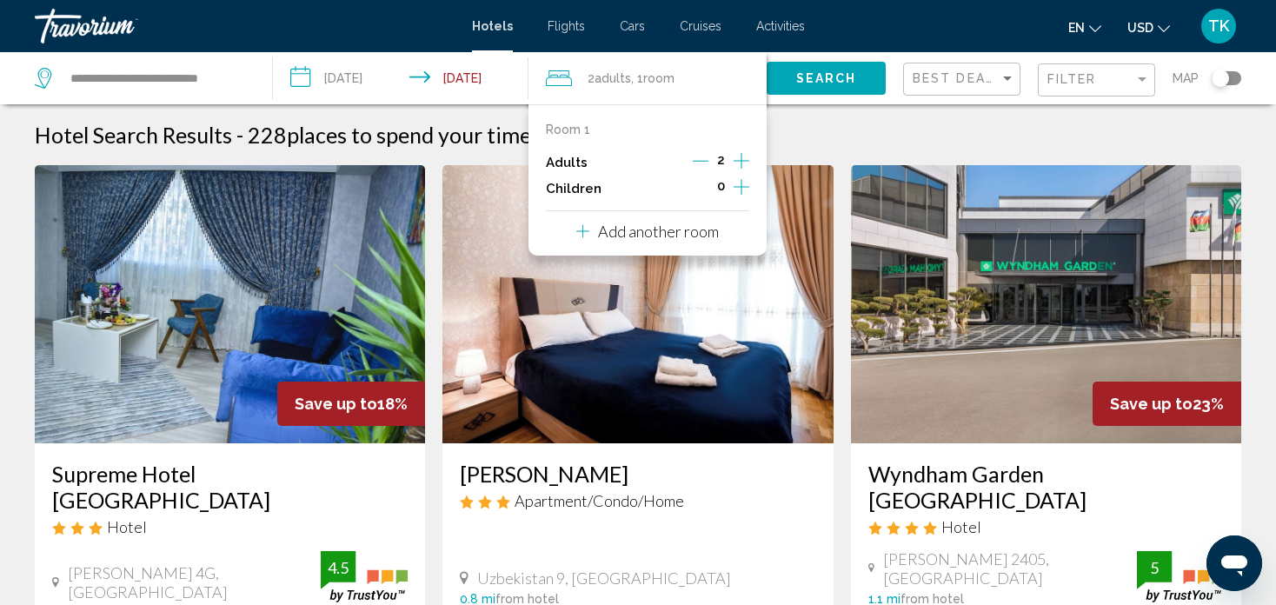
click at [742, 183] on icon "Increment children" at bounding box center [742, 186] width 16 height 21
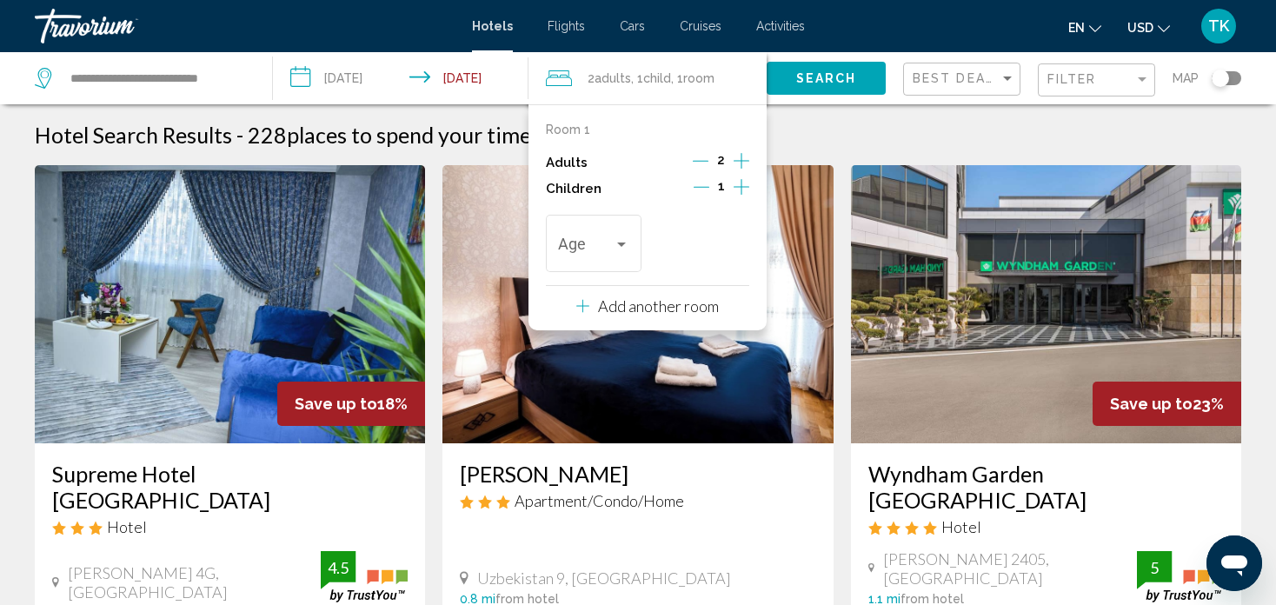
click at [742, 183] on icon "Increment children" at bounding box center [742, 186] width 16 height 21
click at [620, 245] on div "Travelers: 2 adults, 2 children" at bounding box center [621, 244] width 9 height 4
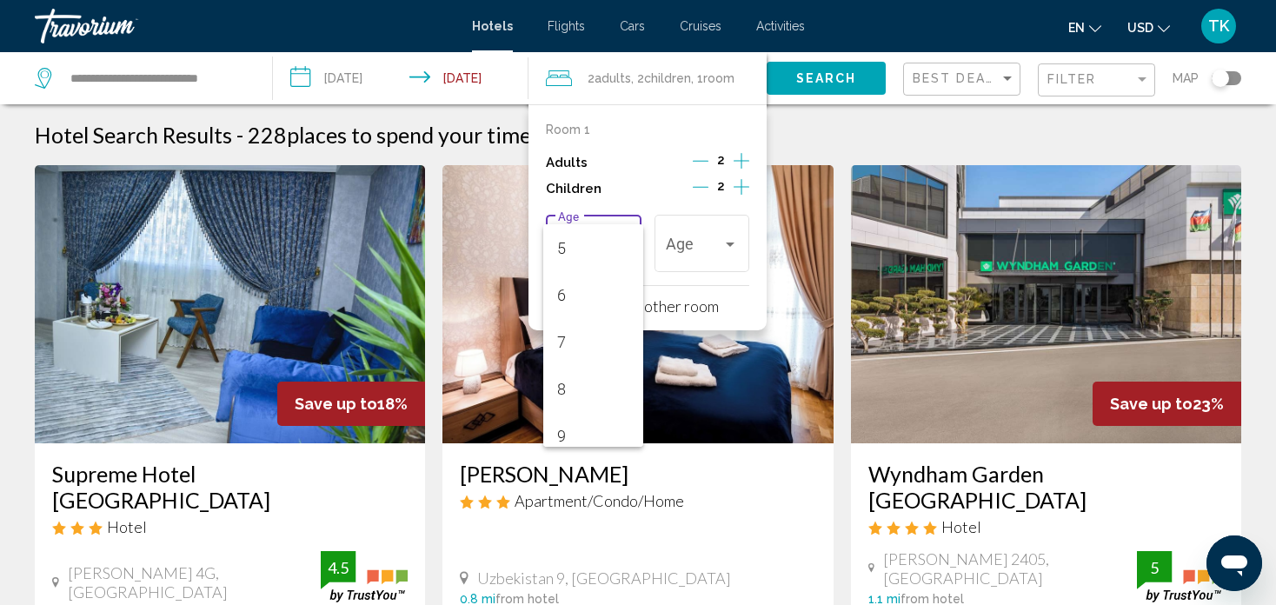
scroll to position [237, 0]
click at [584, 297] on span "6" at bounding box center [592, 292] width 71 height 47
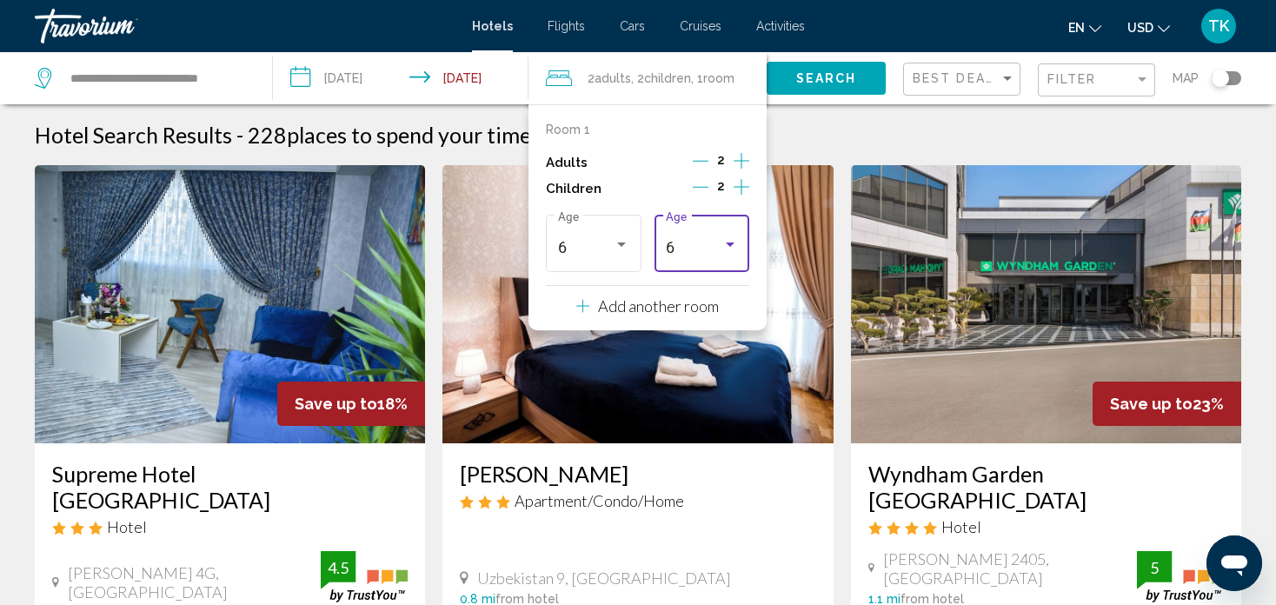
click at [733, 241] on div "Travelers: 2 adults, 2 children" at bounding box center [730, 244] width 16 height 14
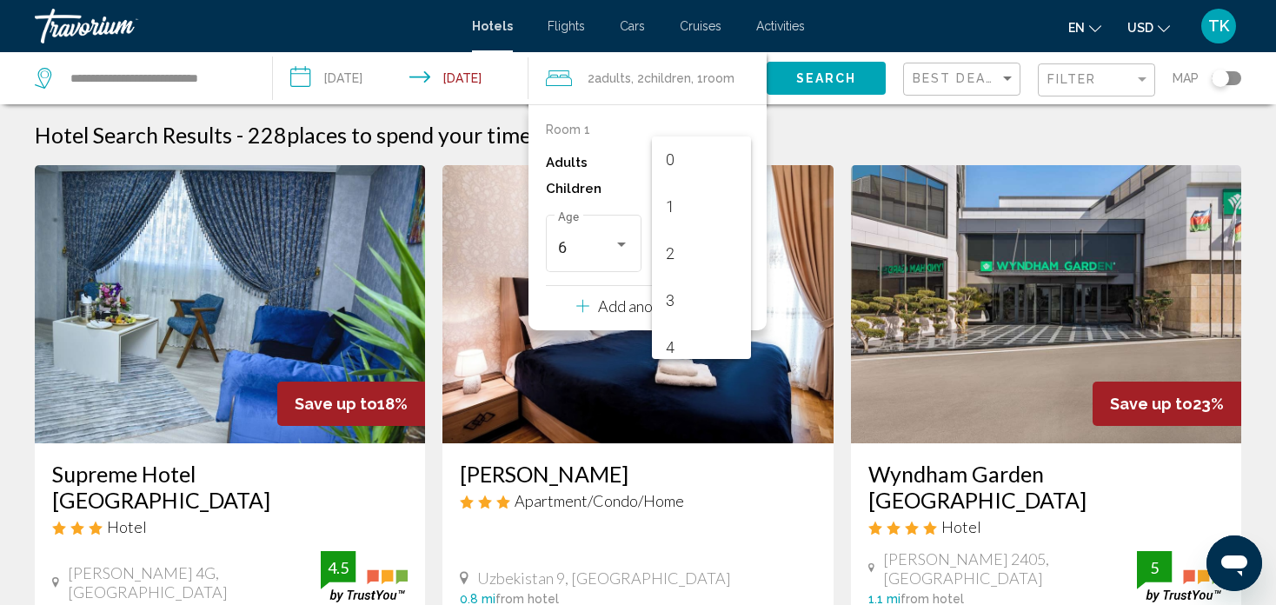
scroll to position [194, 0]
click at [701, 329] on span "8" at bounding box center [701, 341] width 71 height 47
click at [741, 105] on div "Room 1 Adults 2 Children 2 6 Age 8 Age Add another room" at bounding box center [647, 217] width 238 height 226
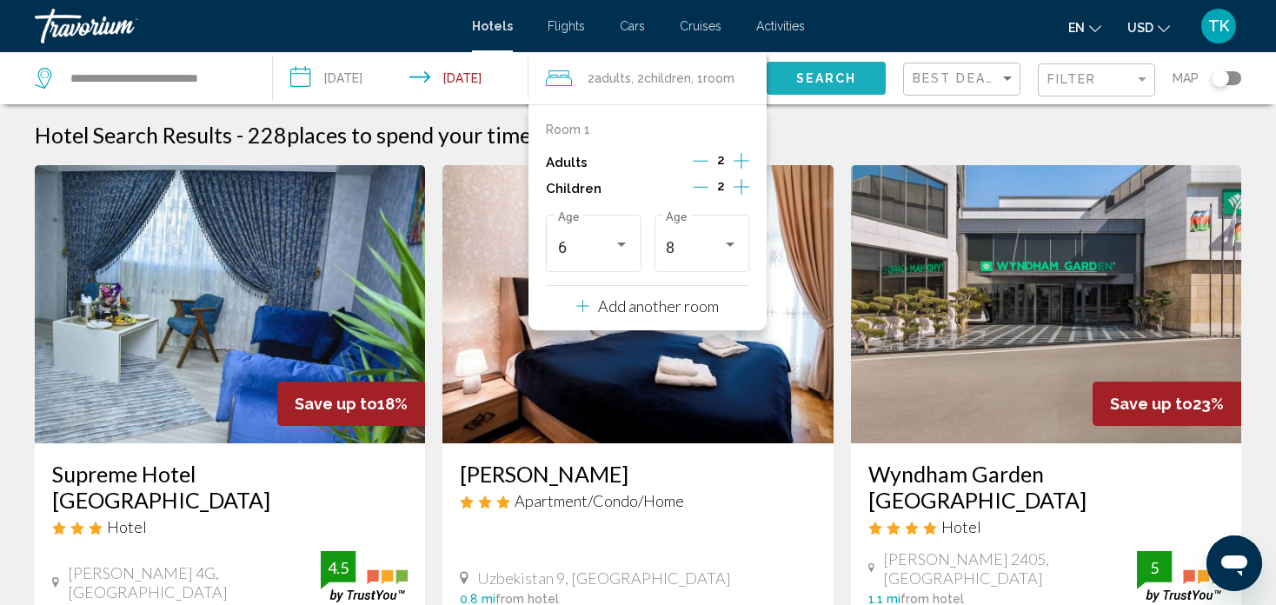
click at [806, 82] on span "Search" at bounding box center [826, 79] width 61 height 14
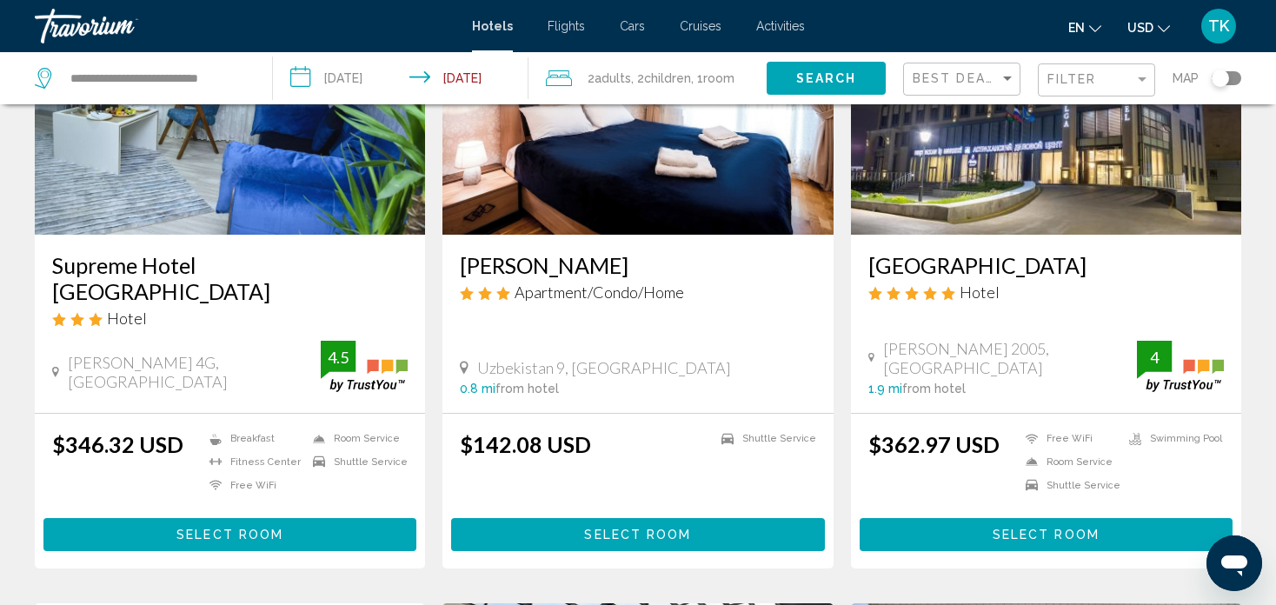
scroll to position [313, 0]
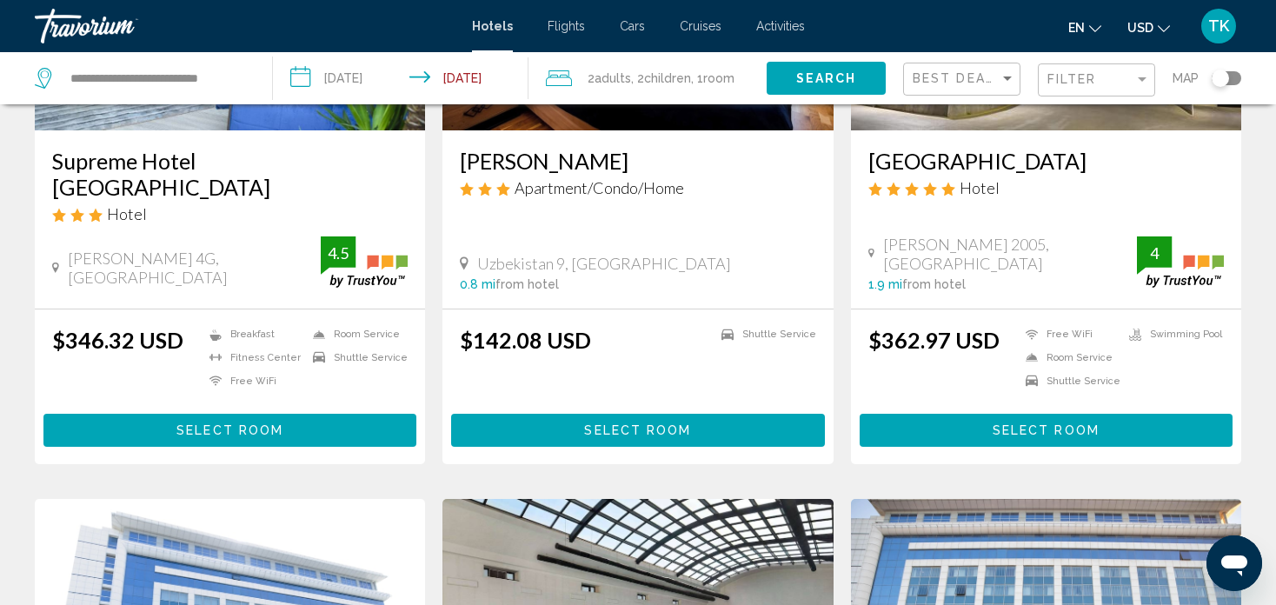
click at [177, 169] on h3 "Supreme Hotel [GEOGRAPHIC_DATA]" at bounding box center [229, 174] width 355 height 52
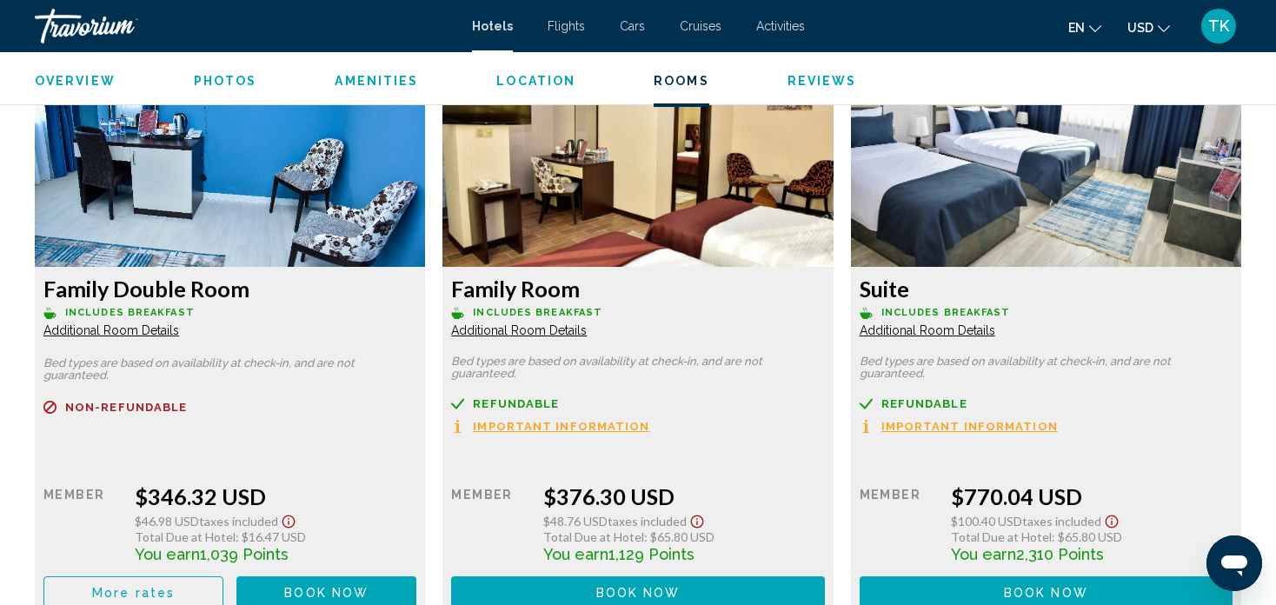
scroll to position [2409, 0]
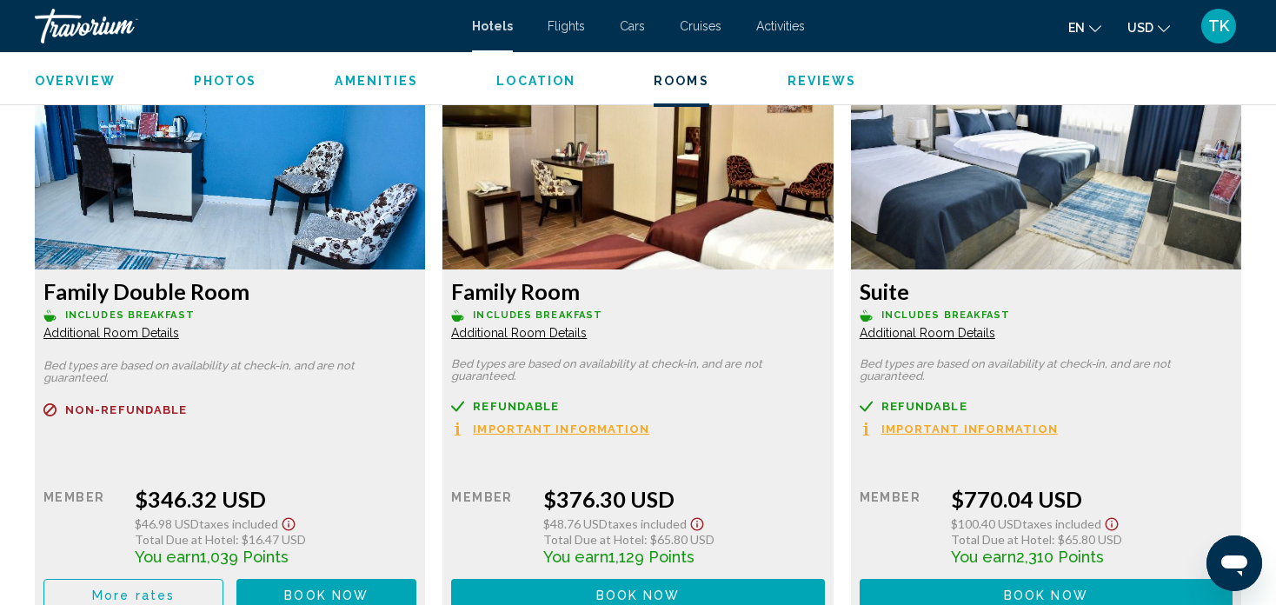
click at [152, 329] on span "Additional Room Details" at bounding box center [111, 333] width 136 height 14
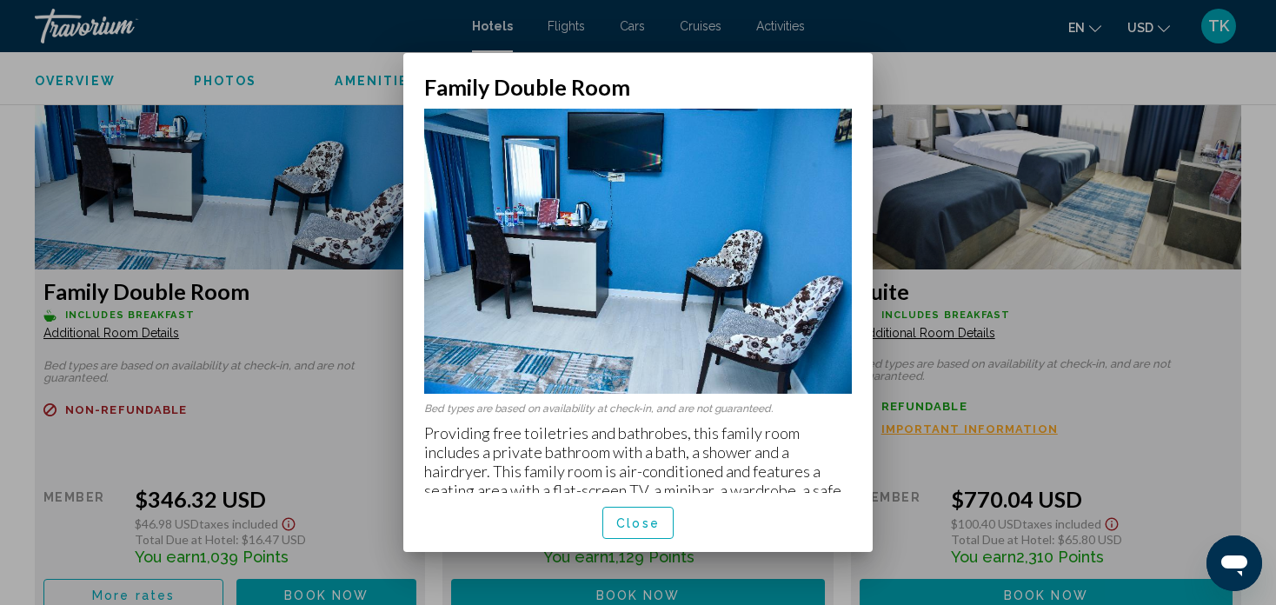
scroll to position [17, 0]
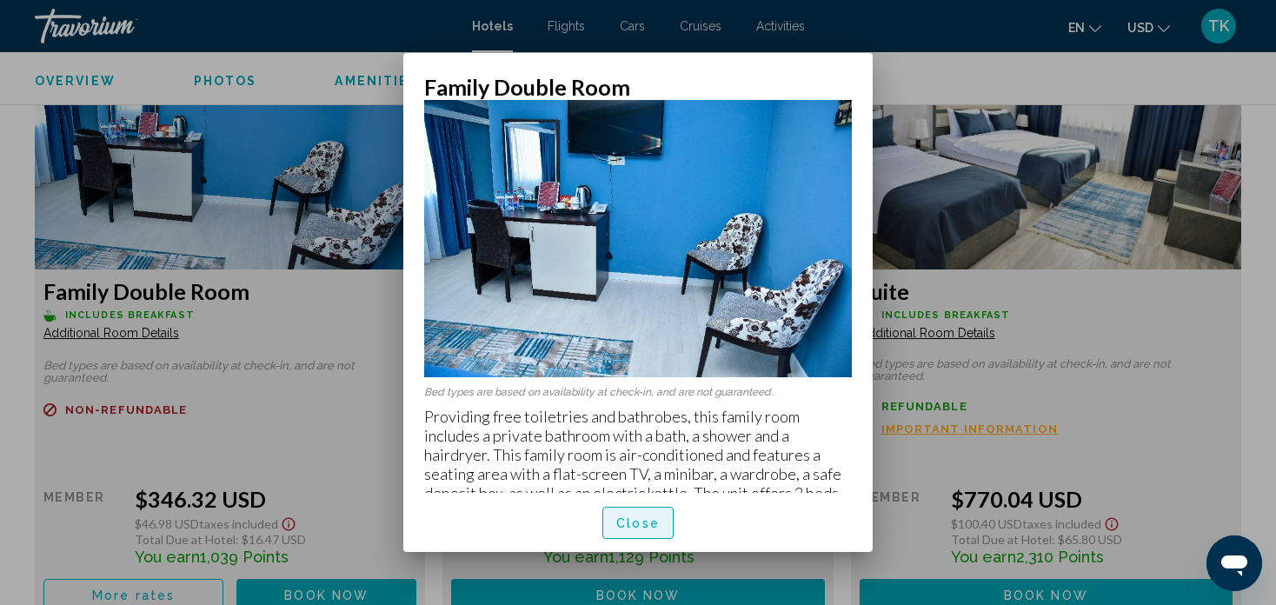
click at [656, 516] on span "Close" at bounding box center [637, 523] width 43 height 14
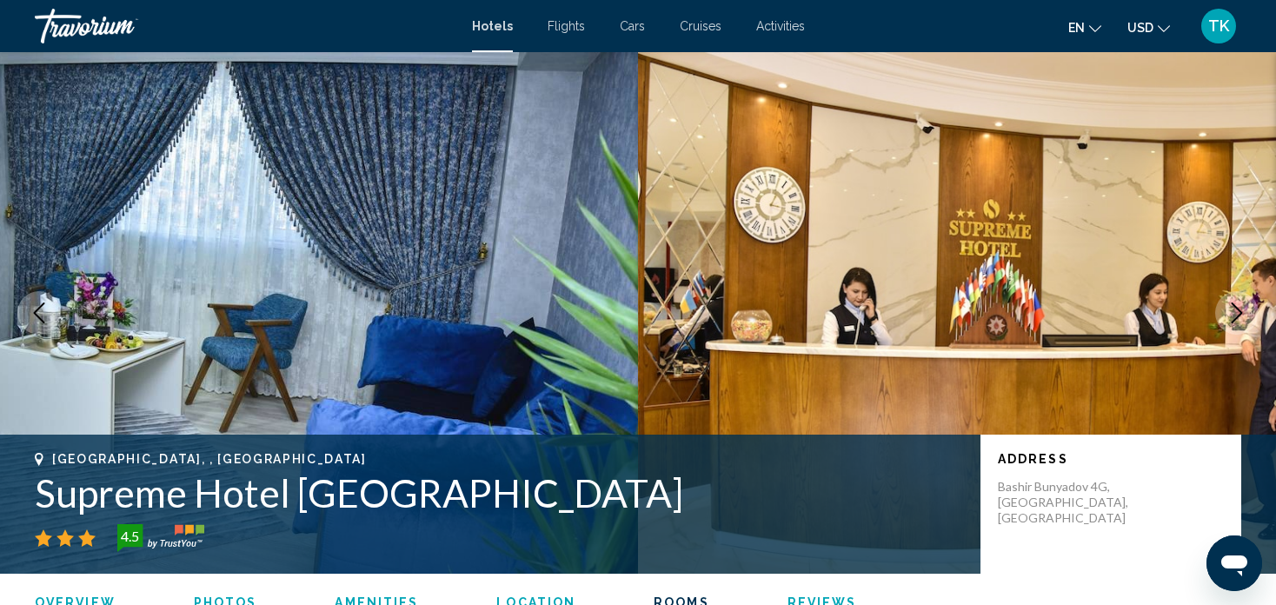
scroll to position [2409, 0]
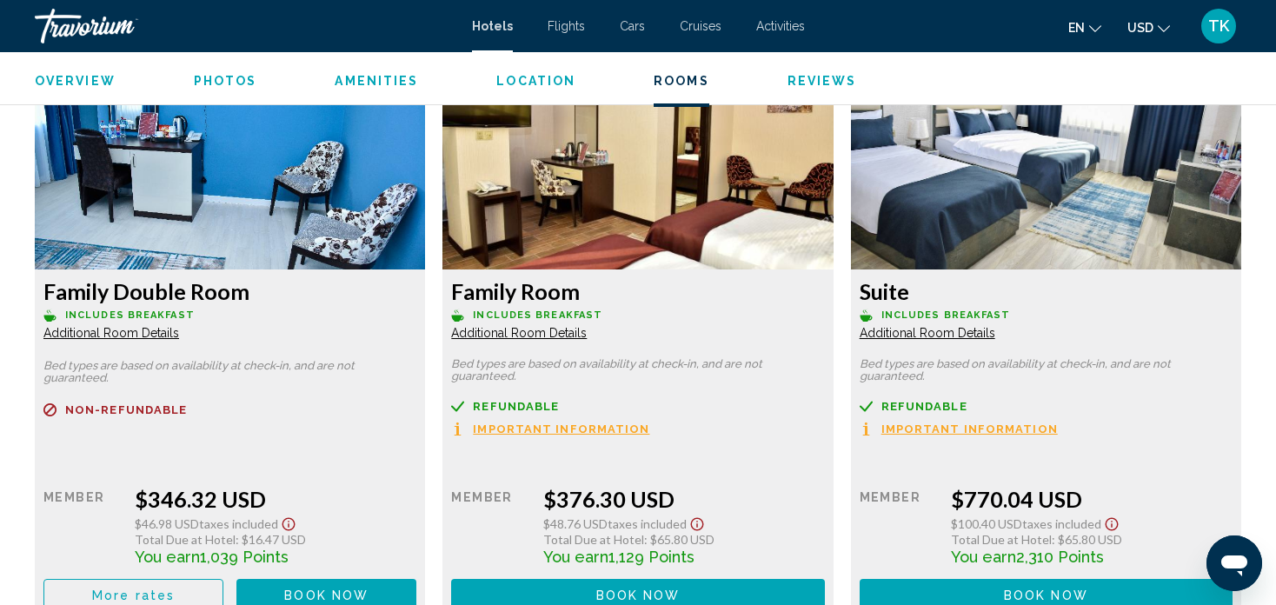
click at [339, 447] on div "Non-refundable Retail $0.00 when you redeem Member $346.32 USD $46.98 USD Taxes…" at bounding box center [229, 507] width 373 height 208
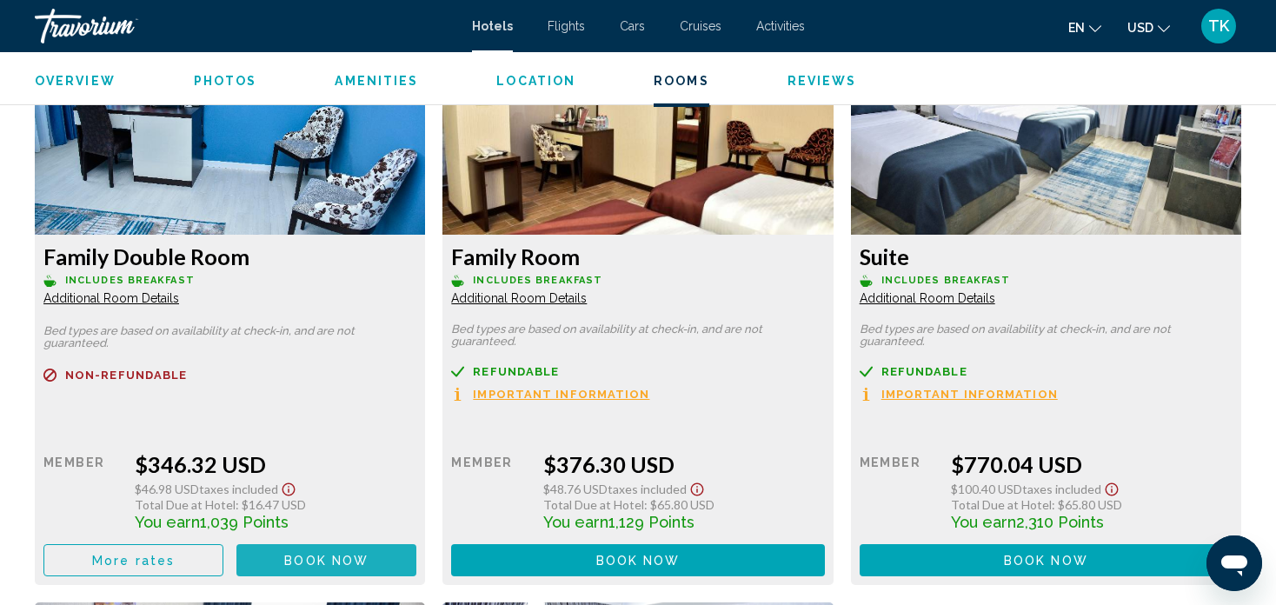
click at [327, 562] on span "Book now" at bounding box center [326, 561] width 84 height 14
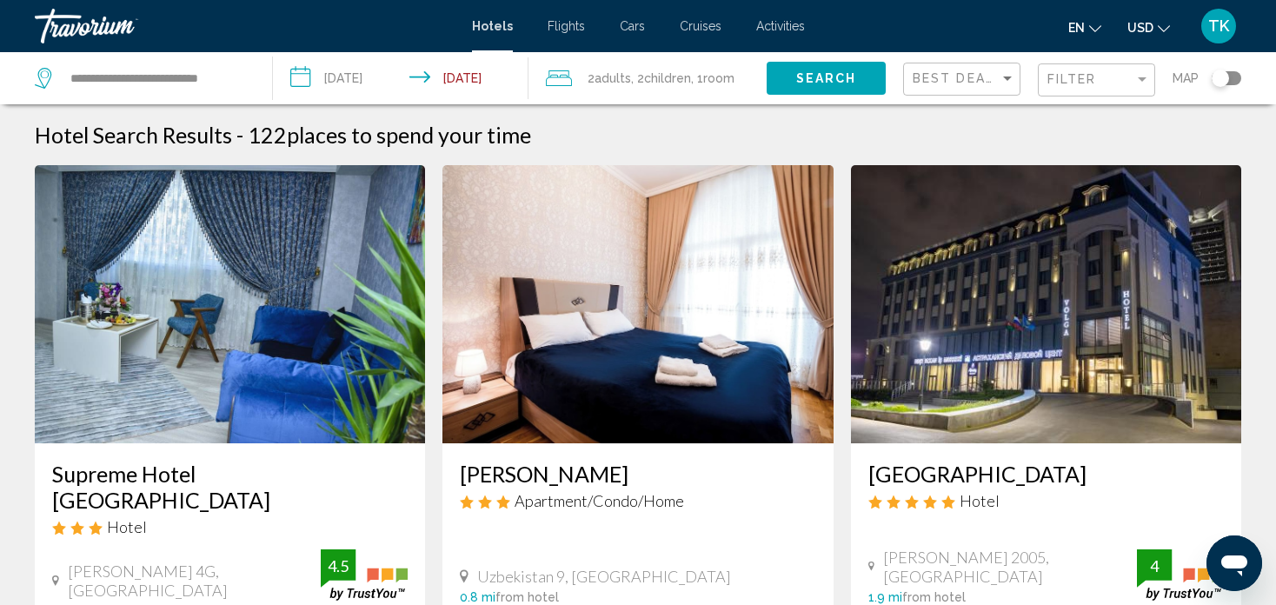
click at [720, 77] on span "Room" at bounding box center [718, 78] width 31 height 14
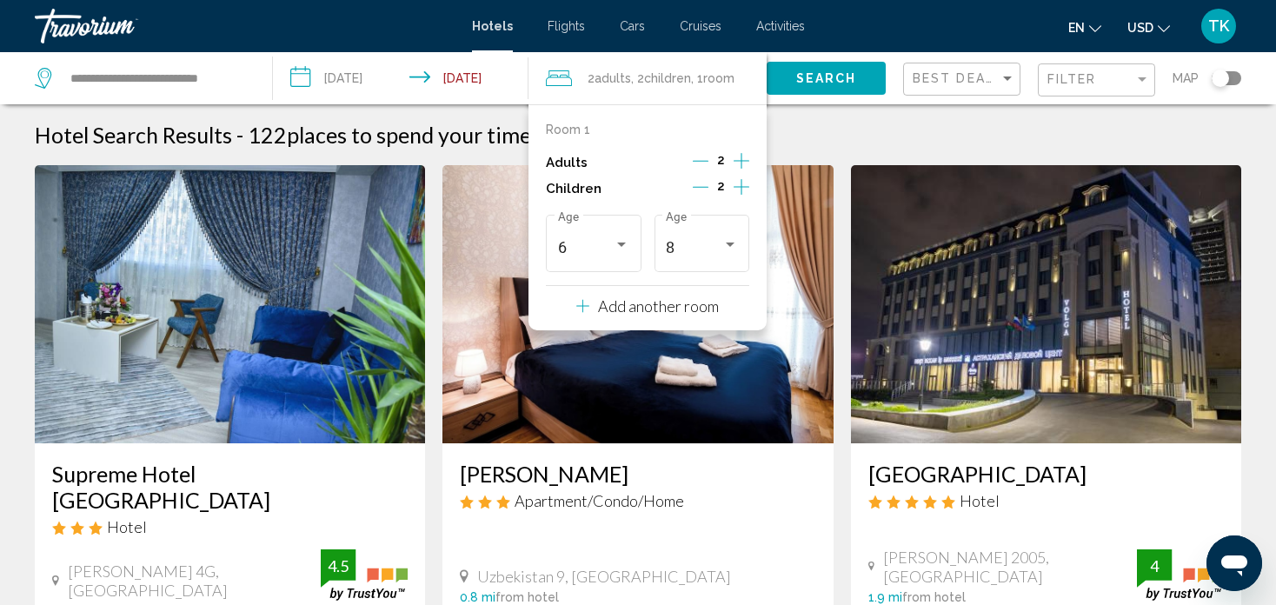
click at [580, 303] on icon "Travelers: 2 adults, 2 children" at bounding box center [582, 305] width 13 height 21
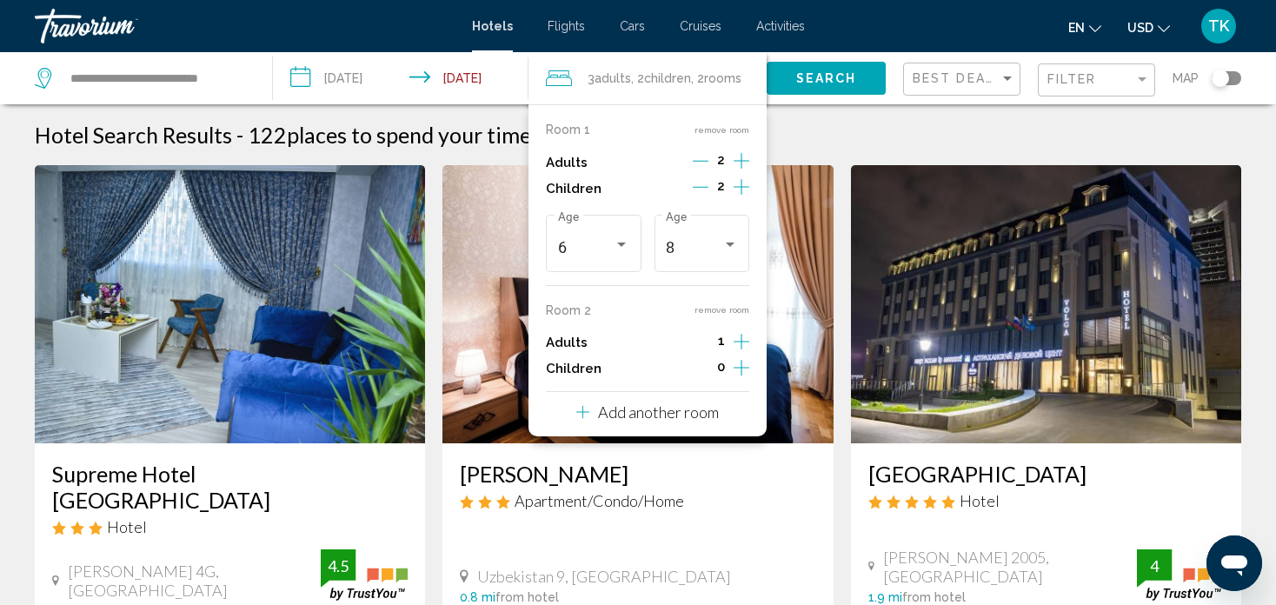
click at [586, 408] on icon "Travelers: 3 adults, 2 children" at bounding box center [582, 412] width 13 height 21
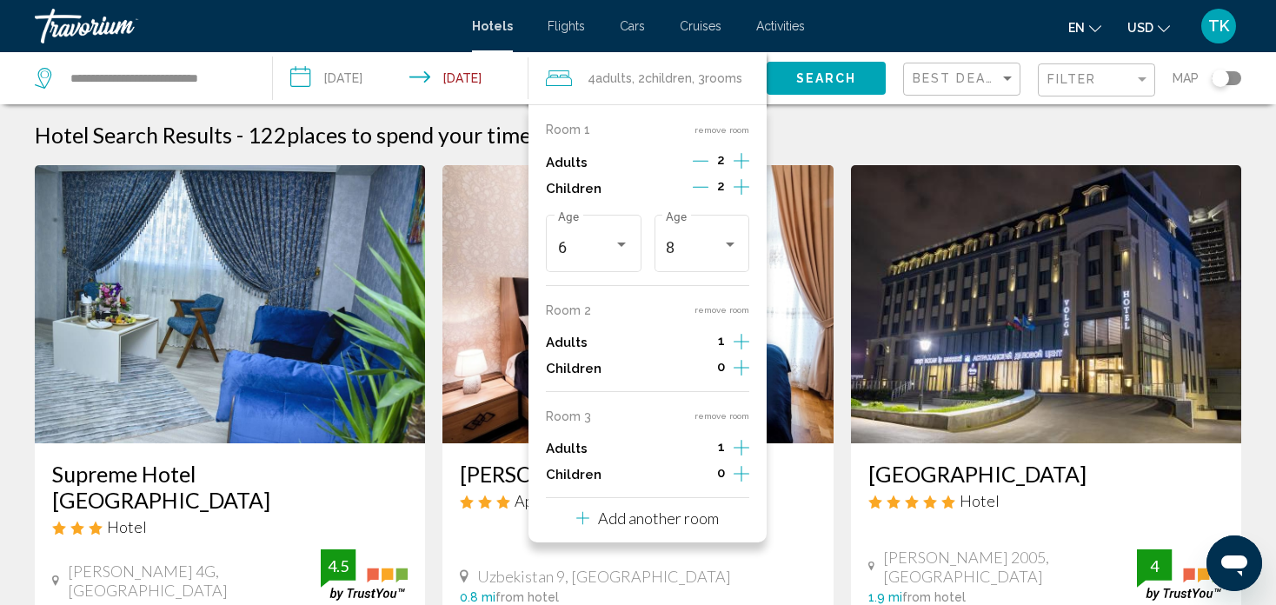
click at [583, 523] on icon "Travelers: 4 adults, 2 children" at bounding box center [582, 518] width 13 height 21
click at [699, 183] on icon "Decrement children" at bounding box center [701, 187] width 16 height 16
click at [699, 183] on icon "Decrement children" at bounding box center [702, 187] width 16 height 16
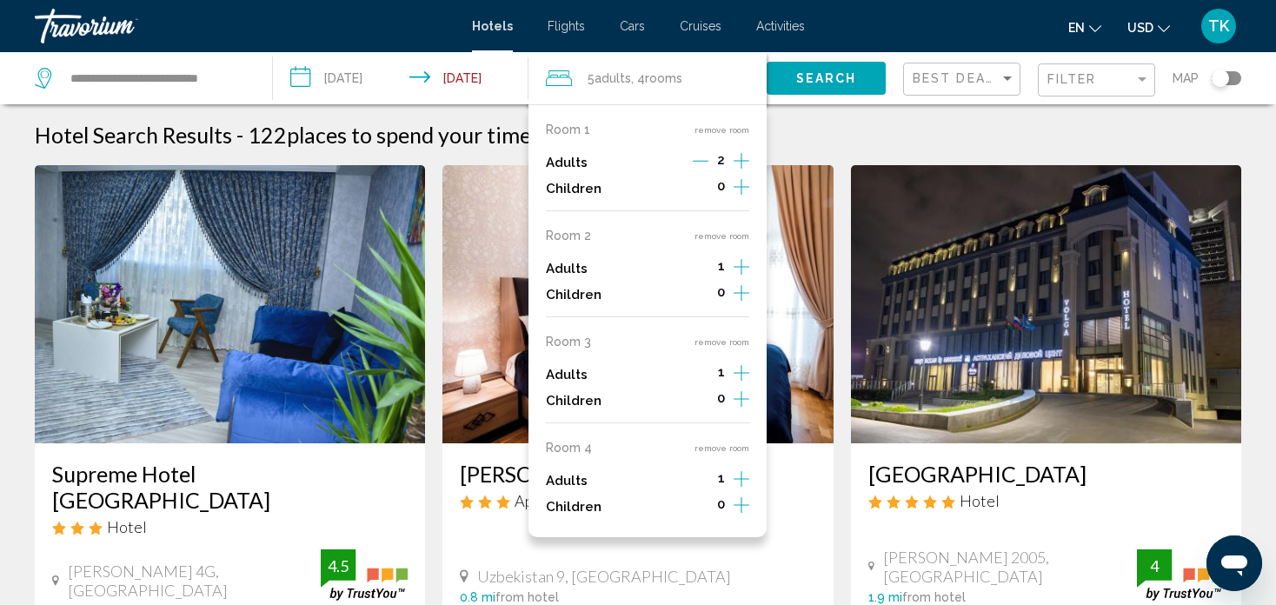
click at [739, 171] on icon "Increment adults" at bounding box center [742, 160] width 16 height 21
click at [743, 171] on icon "Increment adults" at bounding box center [742, 160] width 16 height 21
click at [806, 83] on span "Search" at bounding box center [826, 79] width 61 height 14
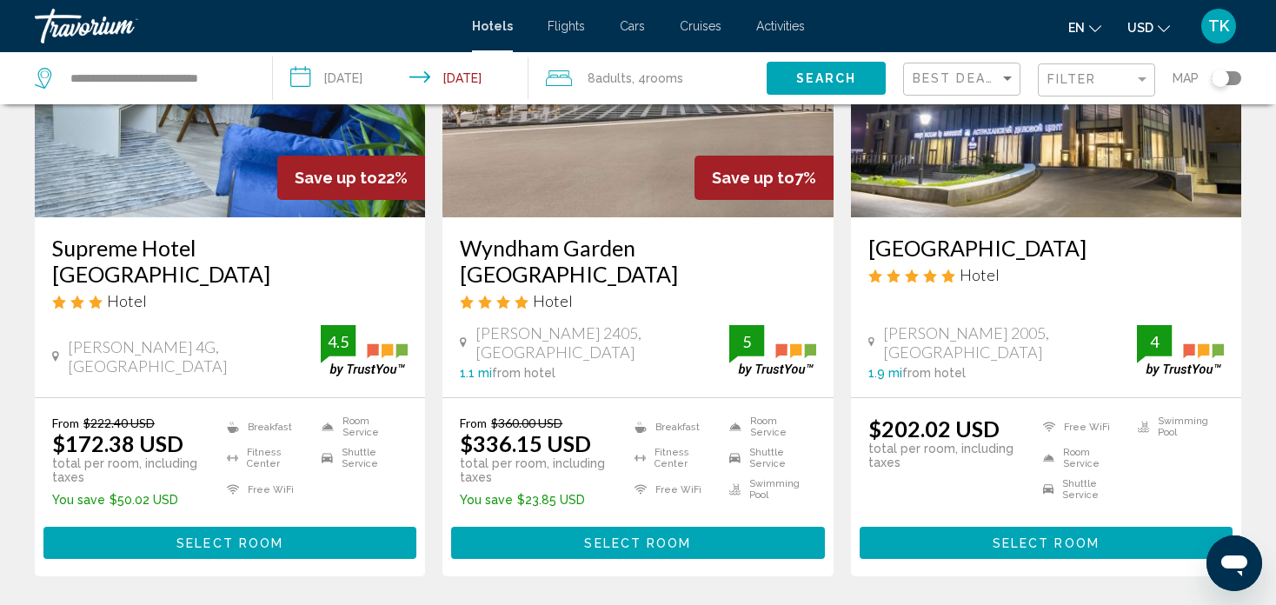
scroll to position [243, 0]
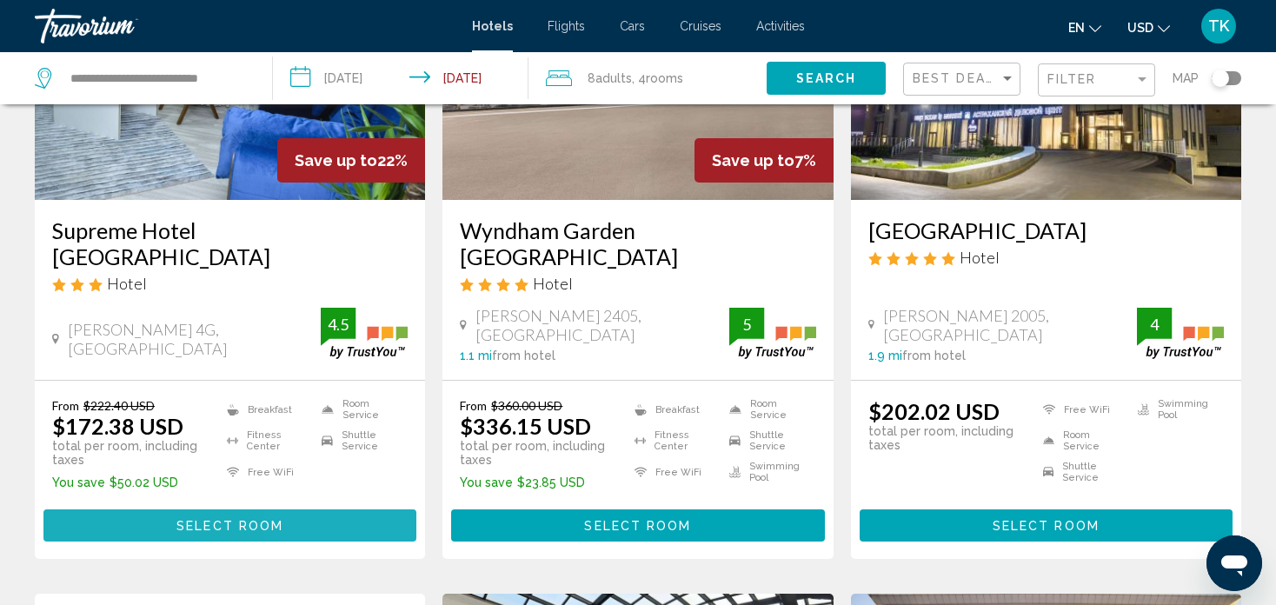
click at [329, 509] on button "Select Room" at bounding box center [229, 525] width 373 height 32
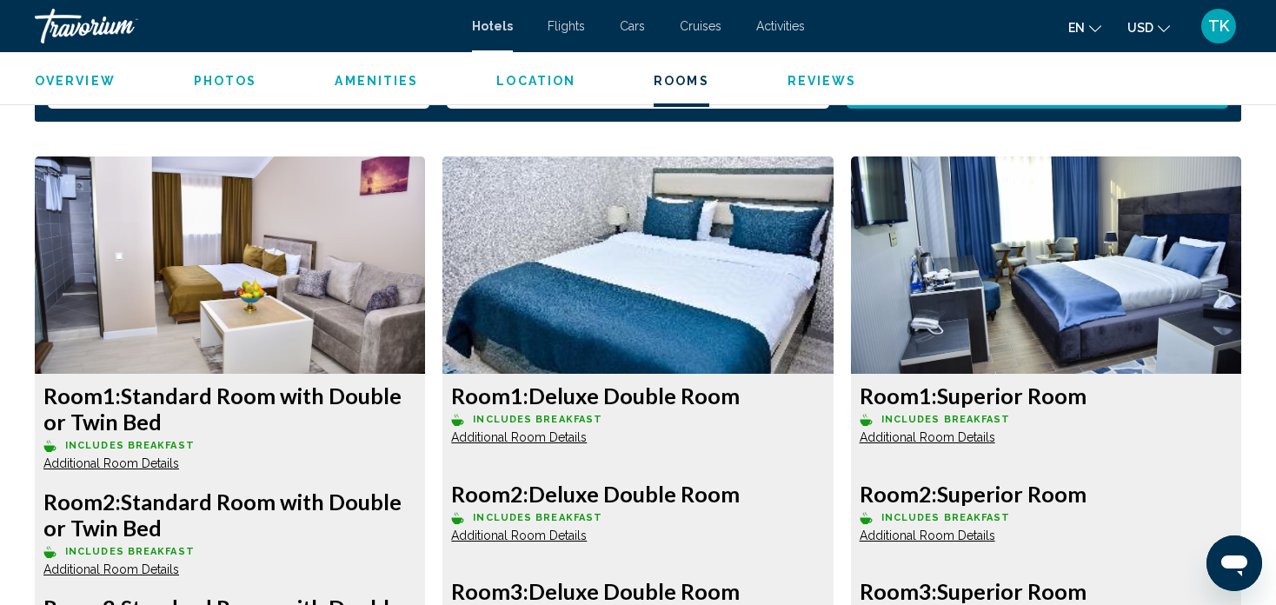
scroll to position [2374, 0]
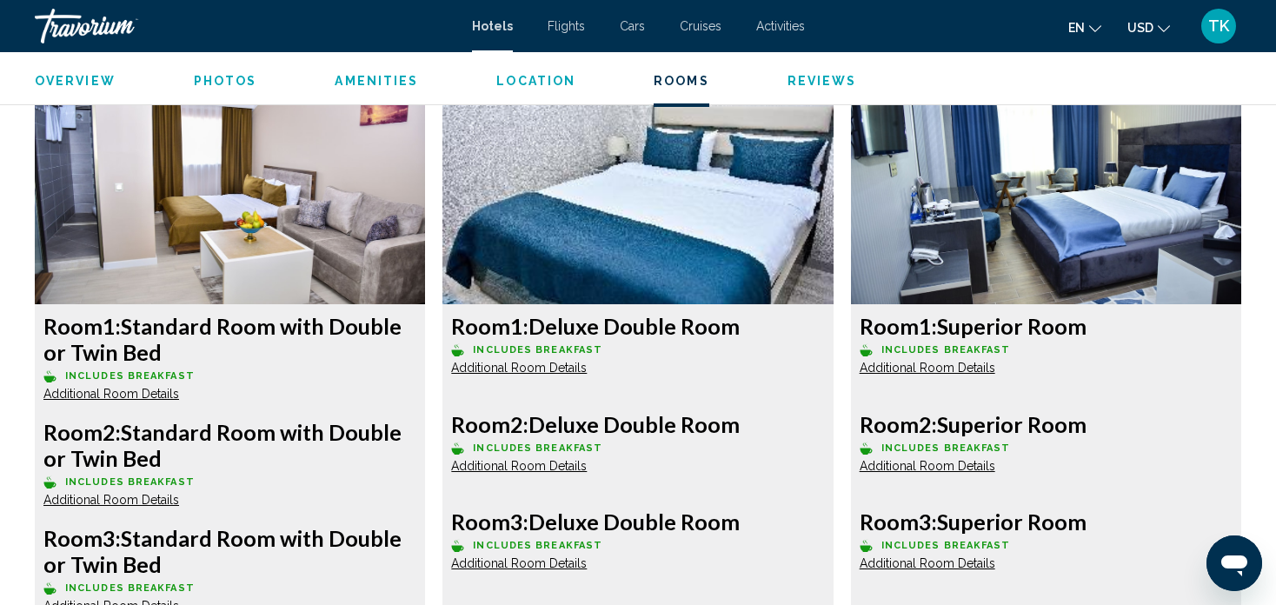
click at [179, 387] on span "Additional Room Details" at bounding box center [111, 394] width 136 height 14
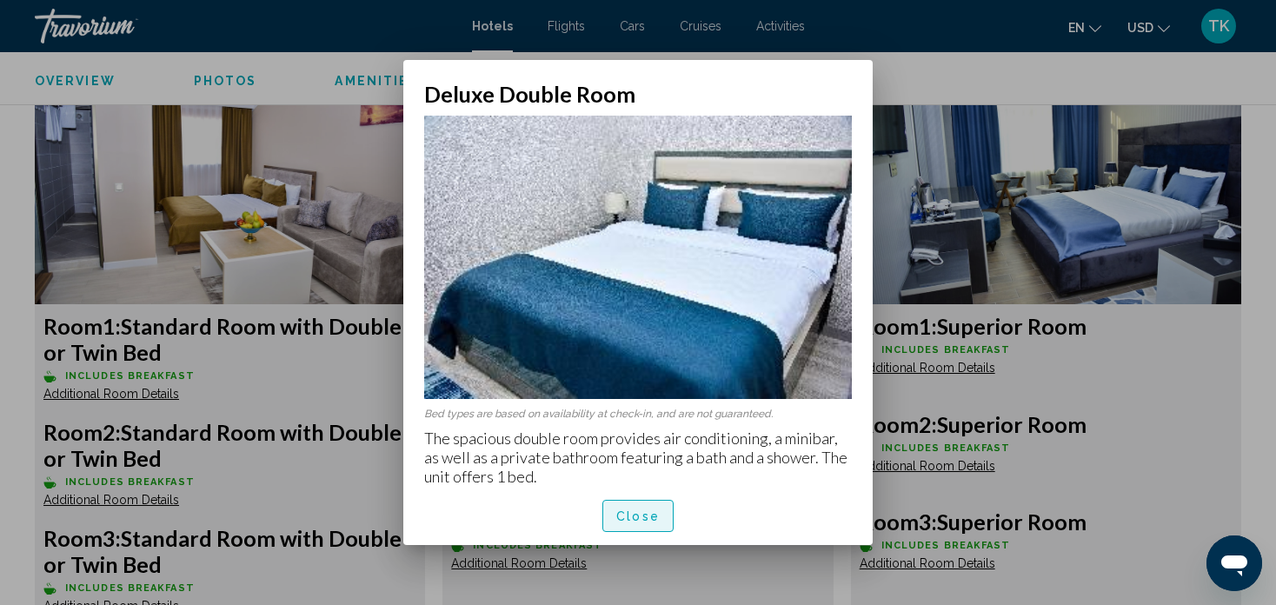
click at [647, 515] on span "Close" at bounding box center [637, 516] width 43 height 14
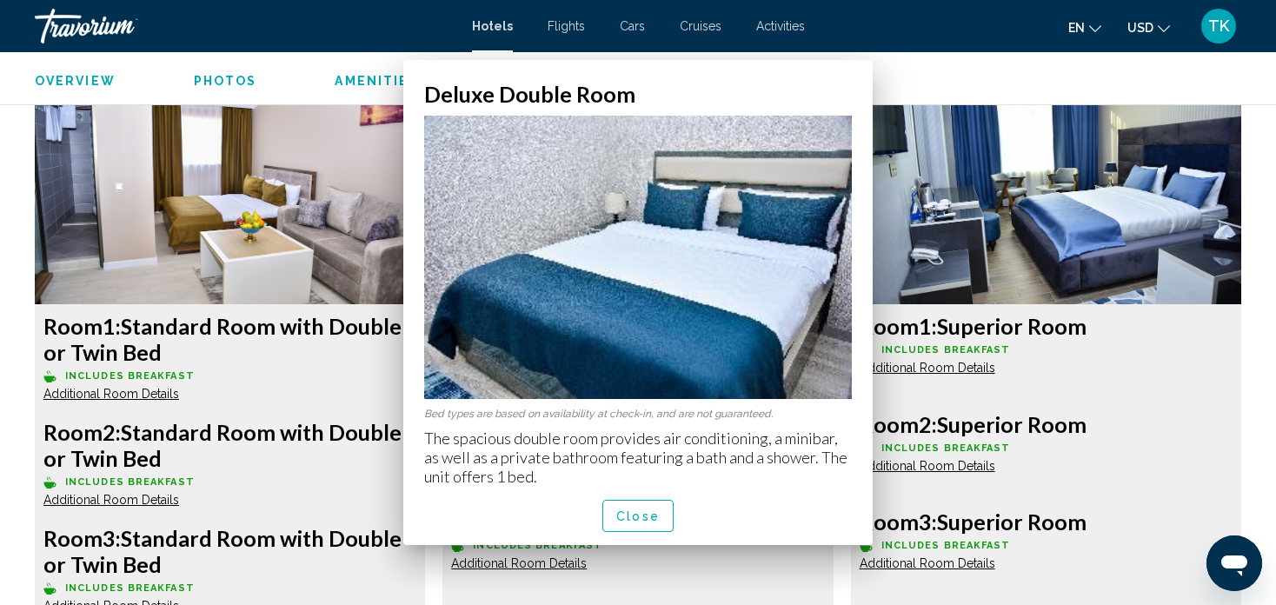
scroll to position [2374, 0]
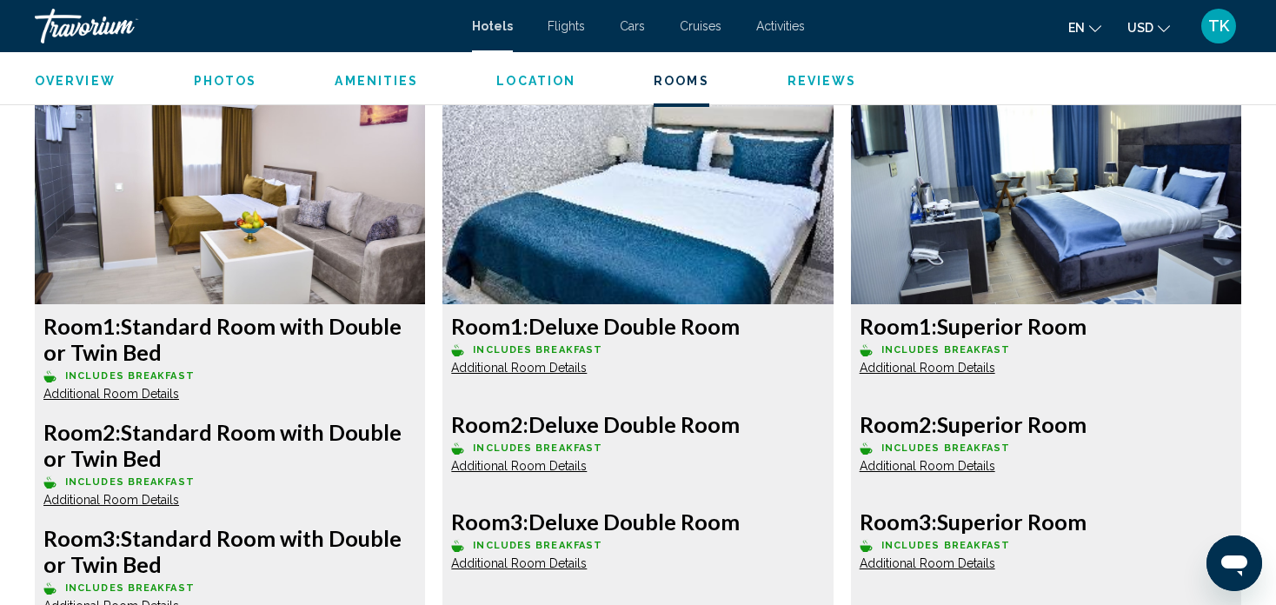
click at [425, 269] on img "Main content" at bounding box center [230, 195] width 390 height 217
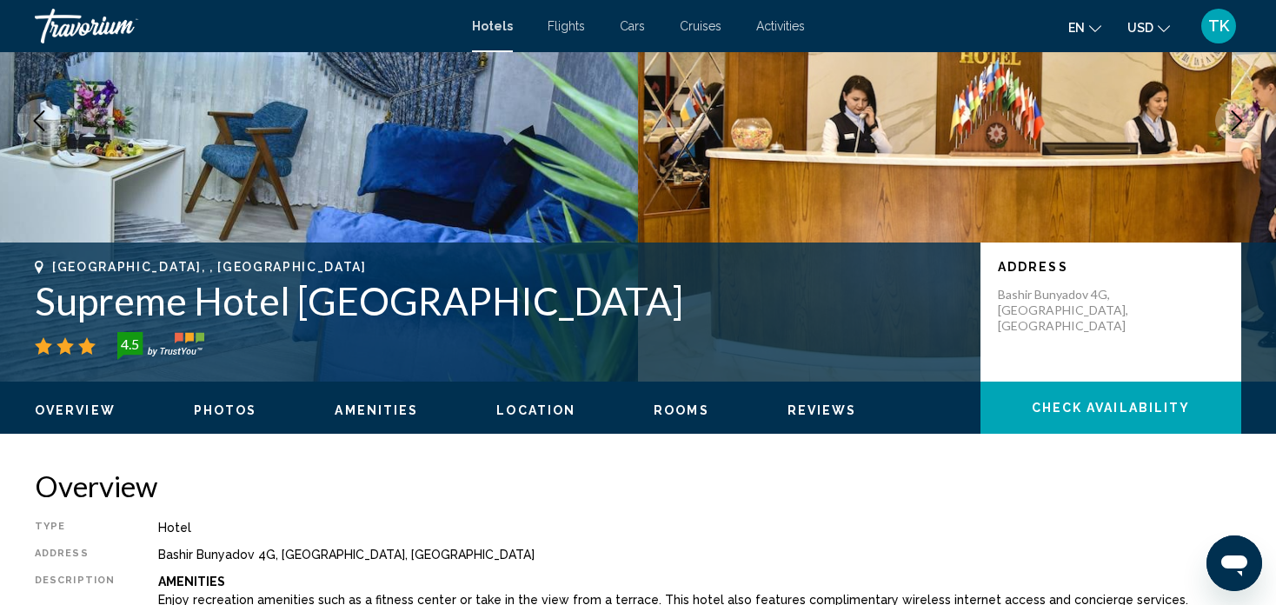
scroll to position [115, 0]
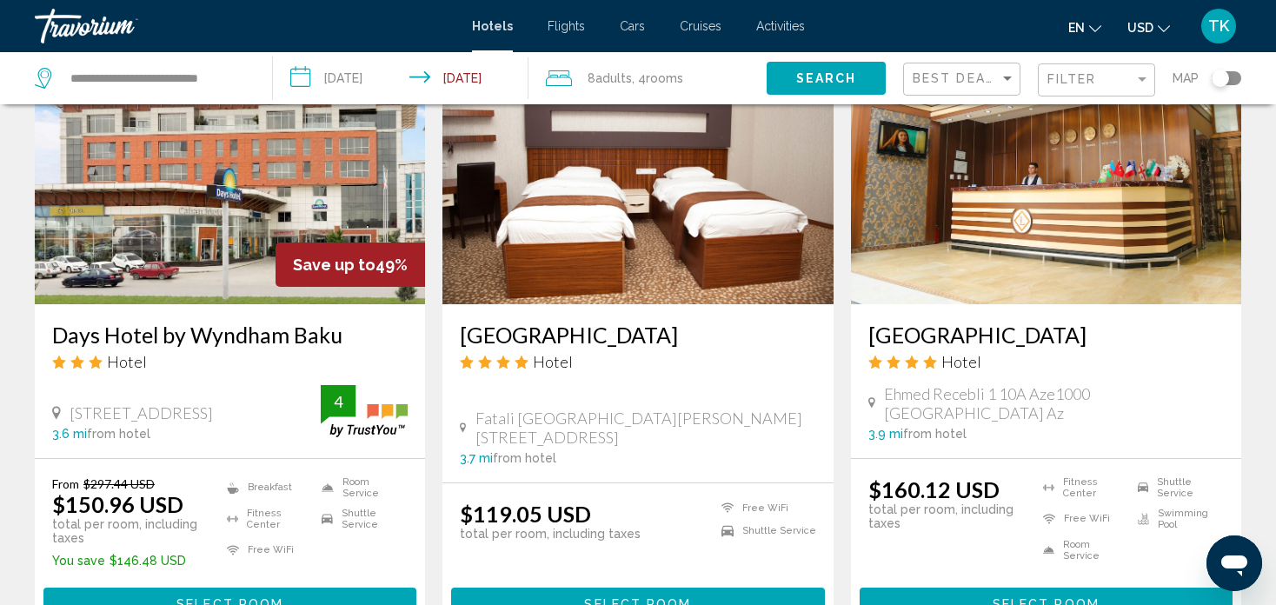
scroll to position [1460, 0]
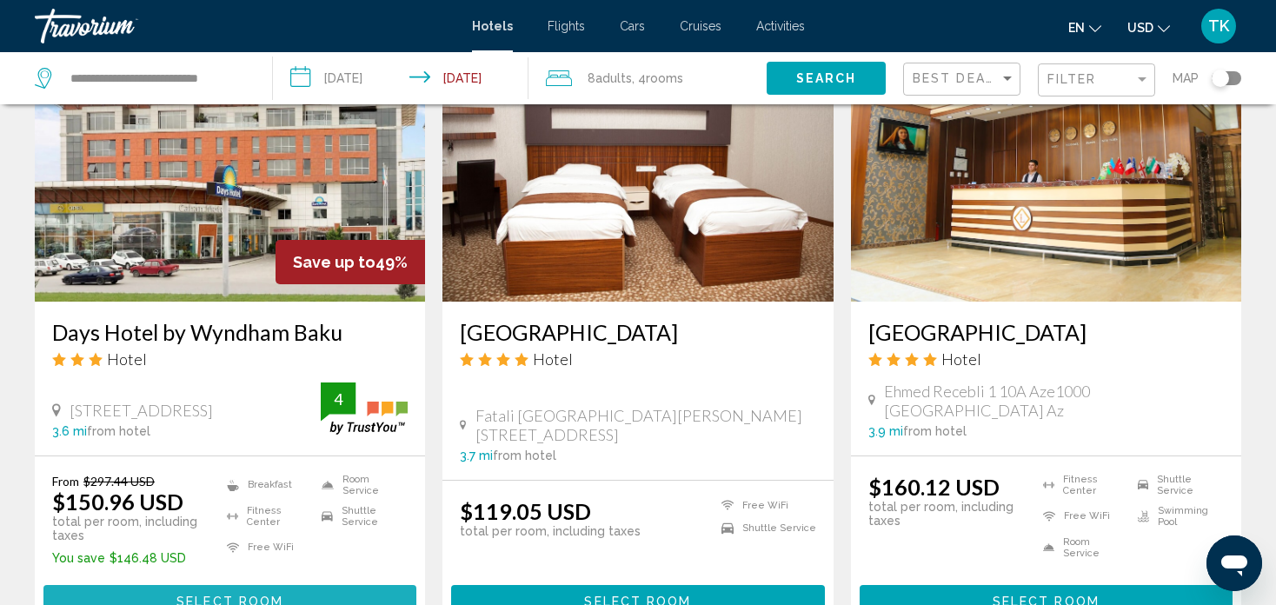
click at [269, 594] on span "Select Room" at bounding box center [229, 601] width 107 height 14
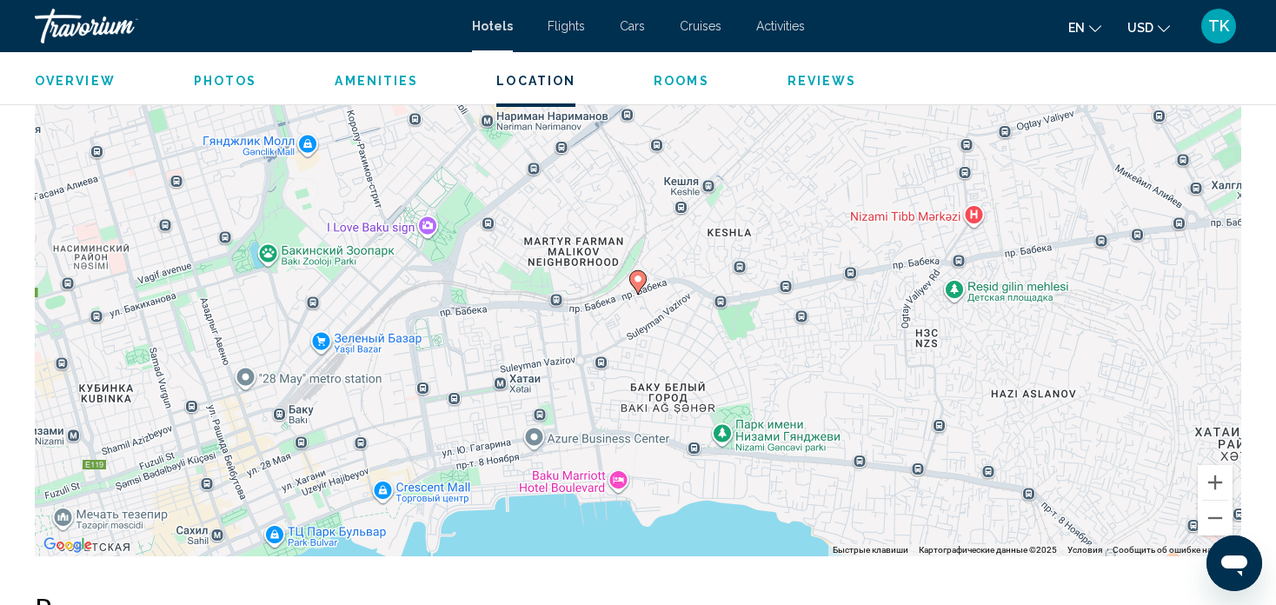
scroll to position [1679, 0]
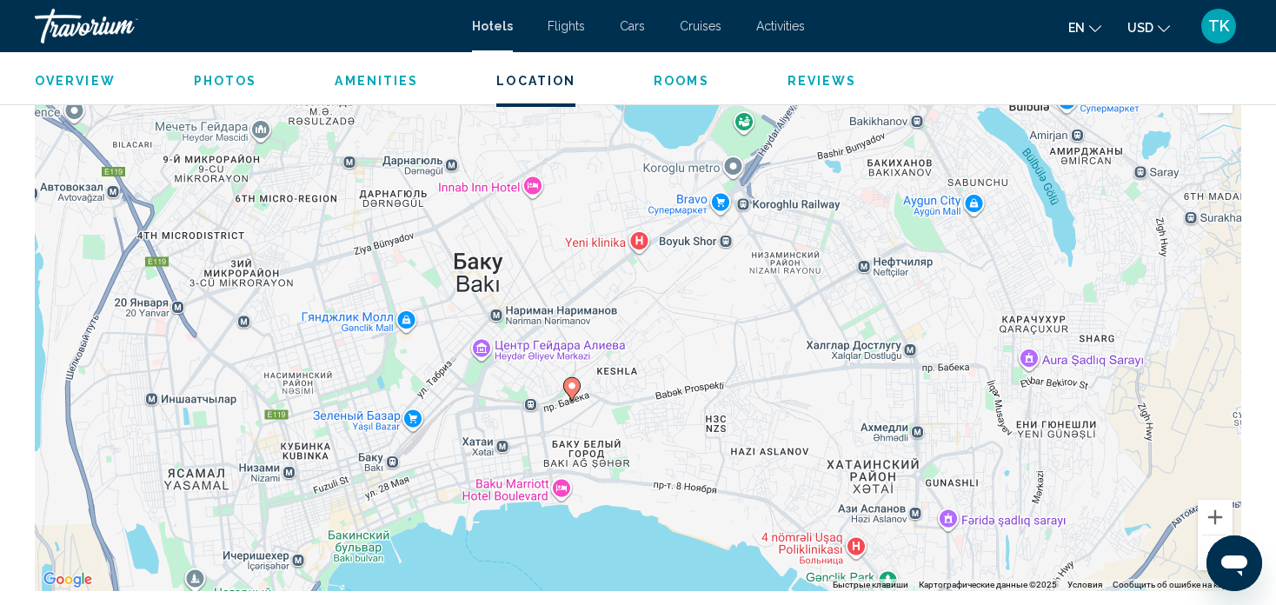
drag, startPoint x: 522, startPoint y: 265, endPoint x: 528, endPoint y: 383, distance: 118.4
click at [528, 383] on div "Чтобы активировать перетаскивание с помощью клавиатуры, нажмите Alt + Ввод. Пос…" at bounding box center [638, 330] width 1206 height 521
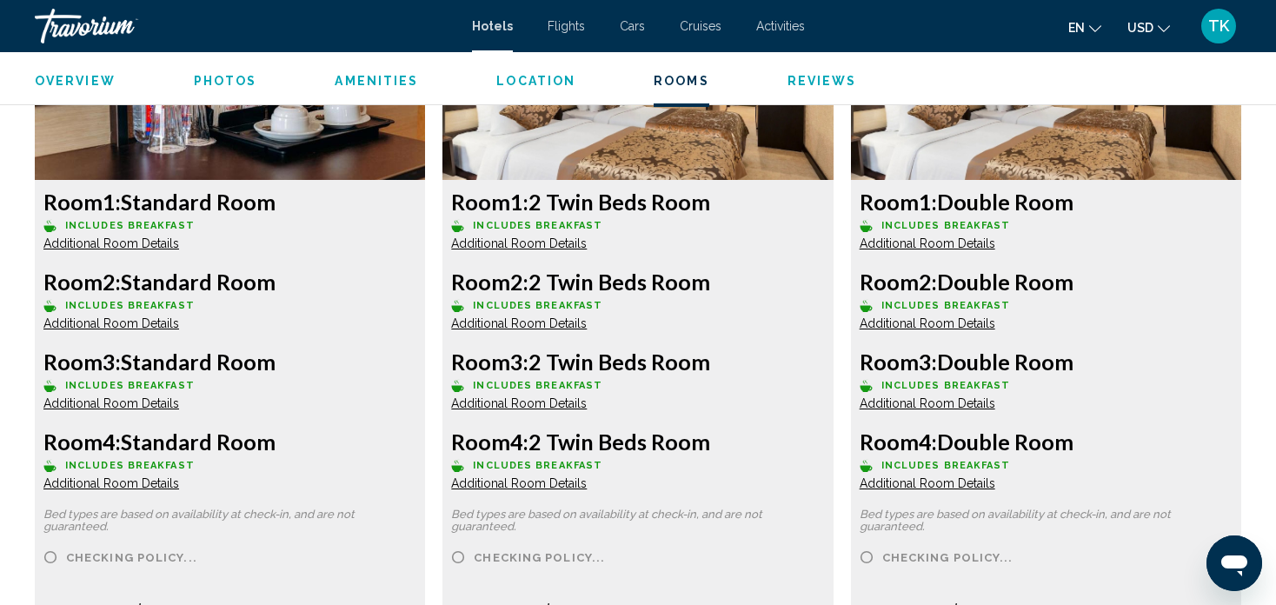
scroll to position [2489, 0]
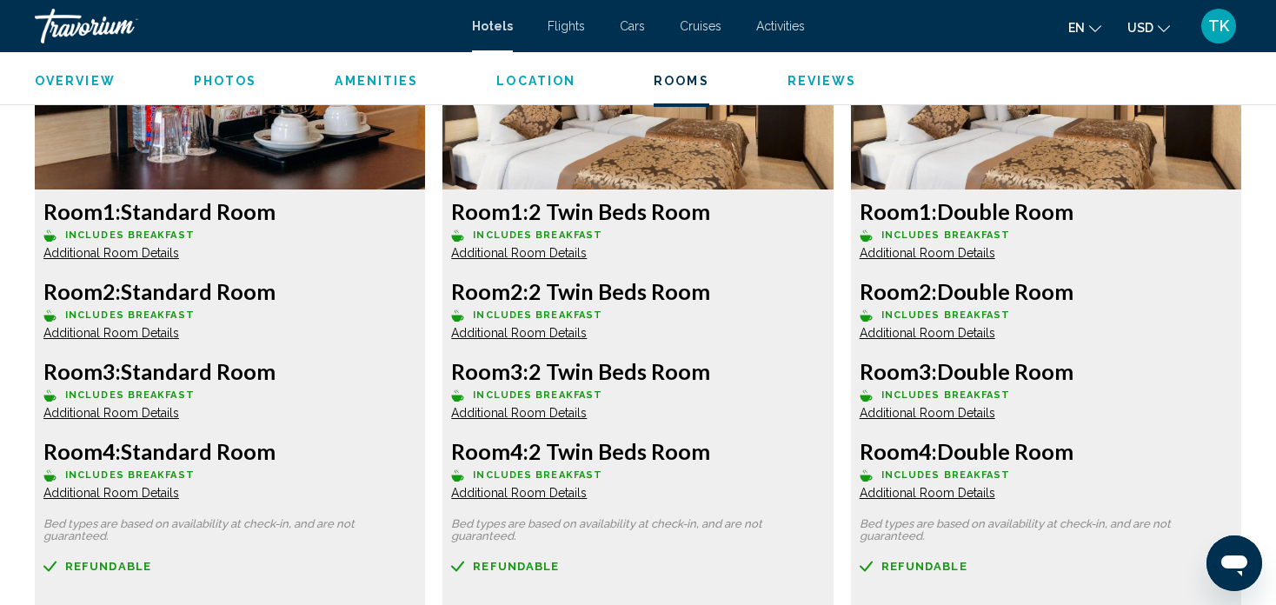
click at [333, 480] on p "Includes Breakfast" at bounding box center [229, 474] width 373 height 13
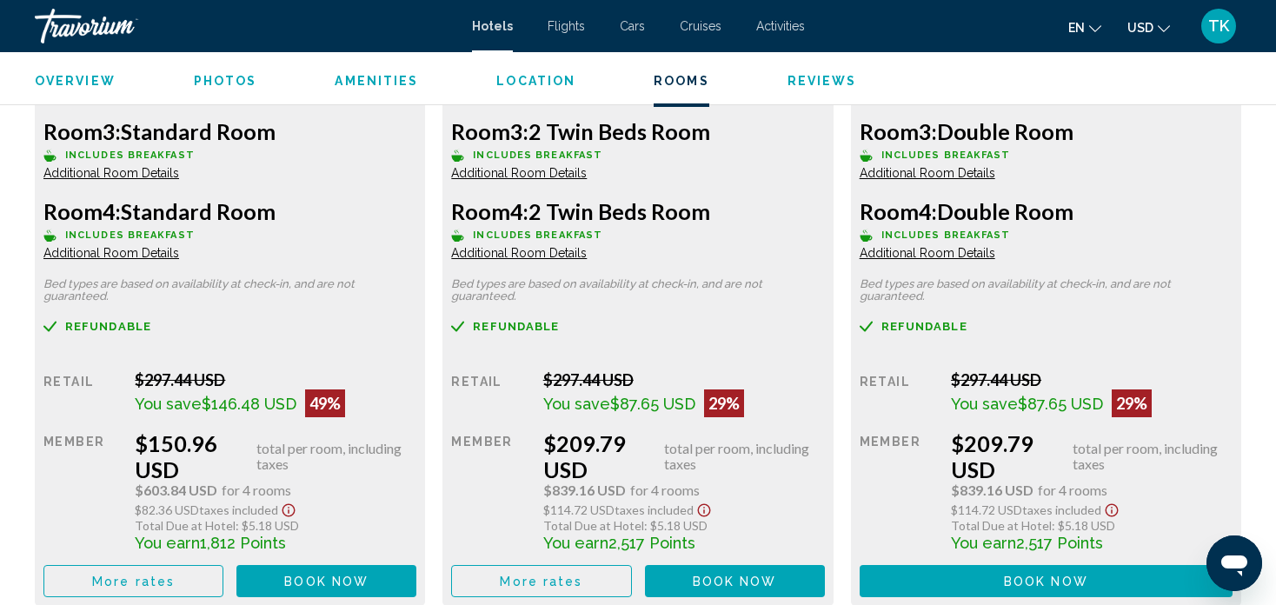
scroll to position [2732, 0]
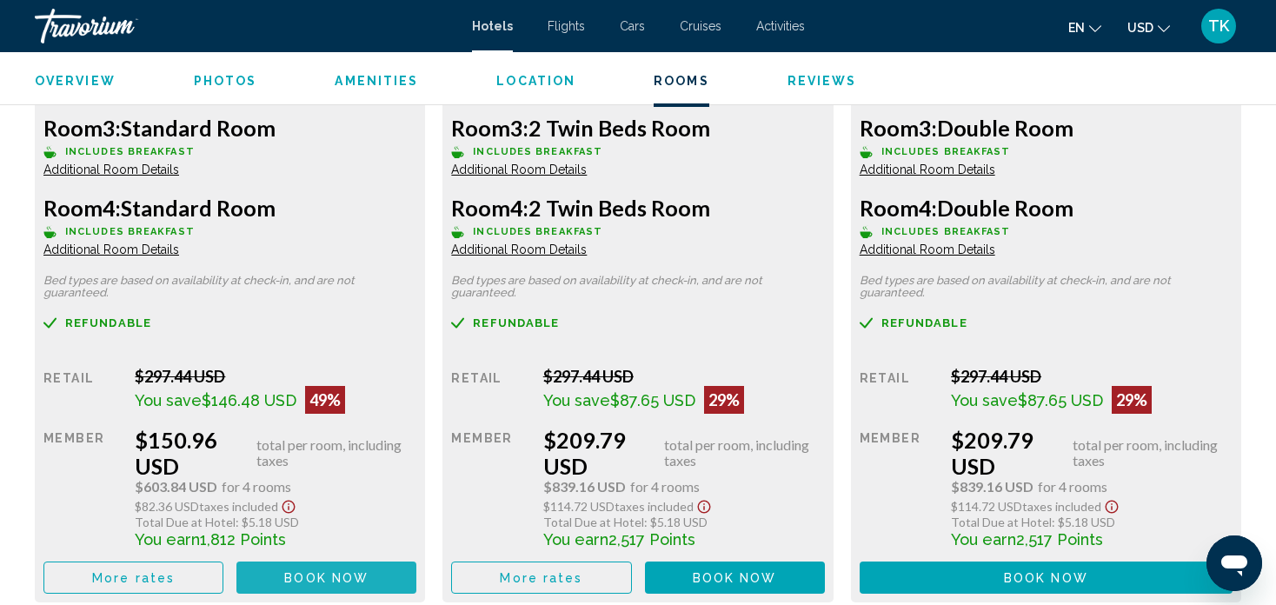
click at [329, 576] on span "Book now" at bounding box center [326, 578] width 84 height 14
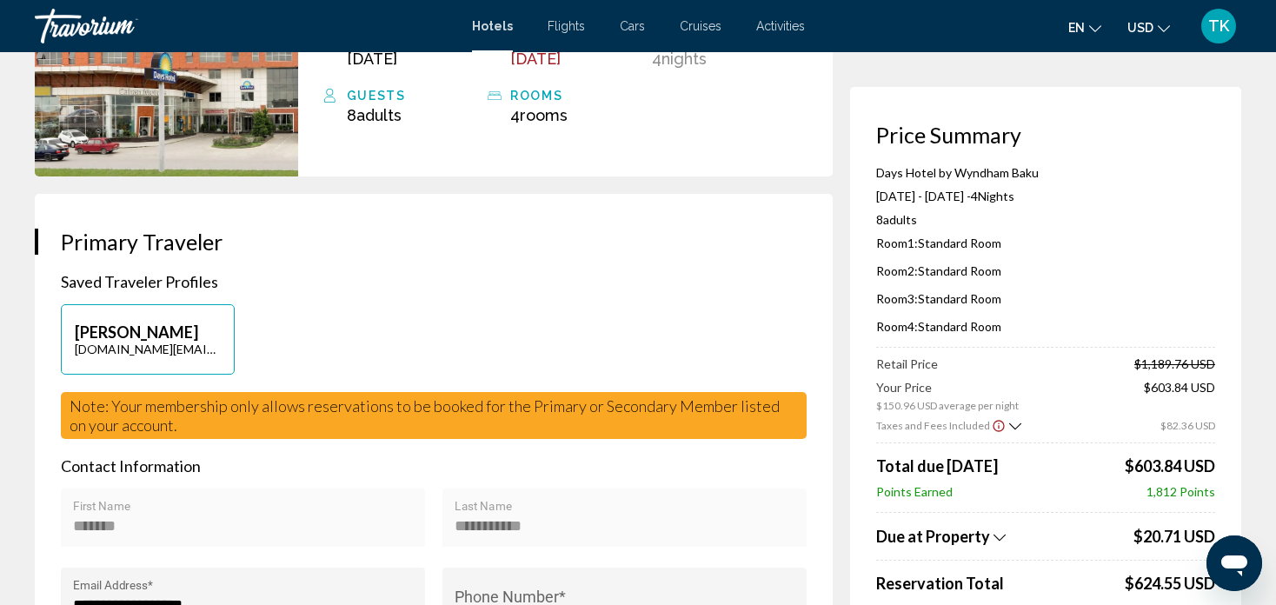
scroll to position [209, 0]
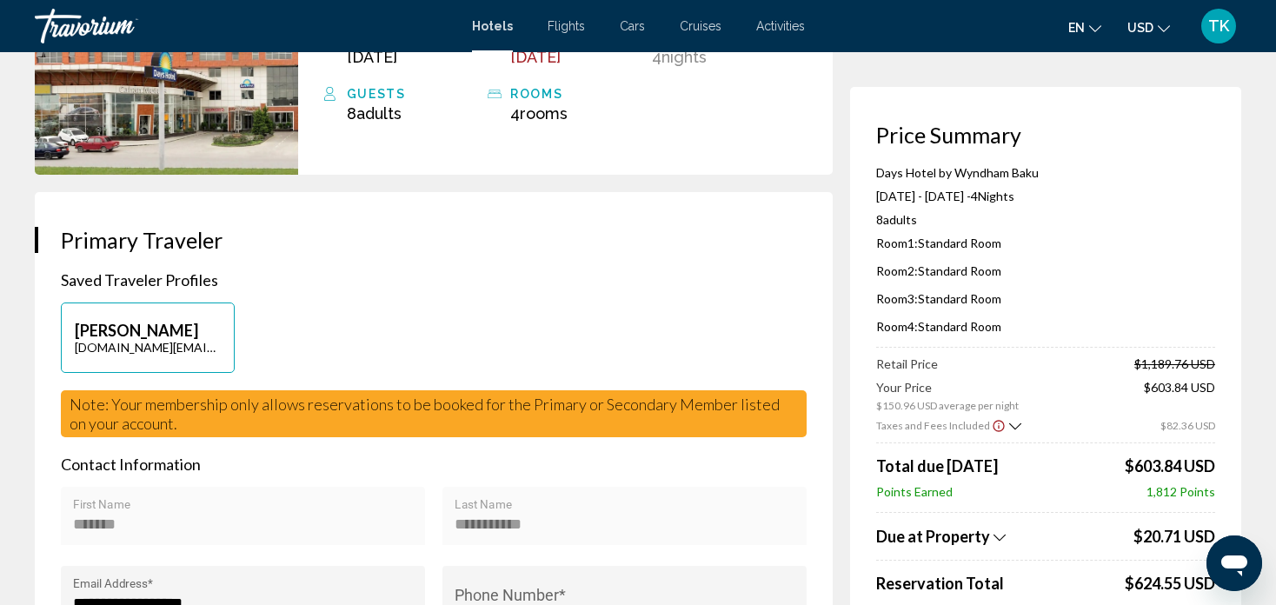
click at [1238, 289] on div "Price Summary Days Hotel by Wyndham Baku Oct 29, 2025 - Nov 2, 2025 - 4 Night N…" at bounding box center [1045, 422] width 391 height 671
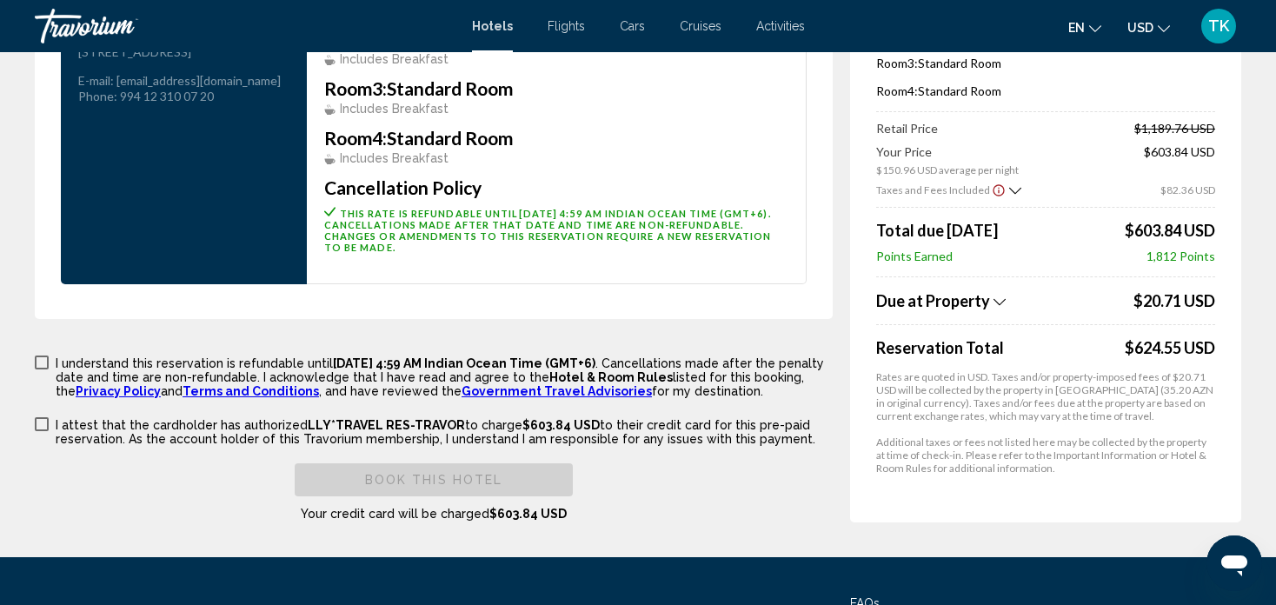
scroll to position [2489, 0]
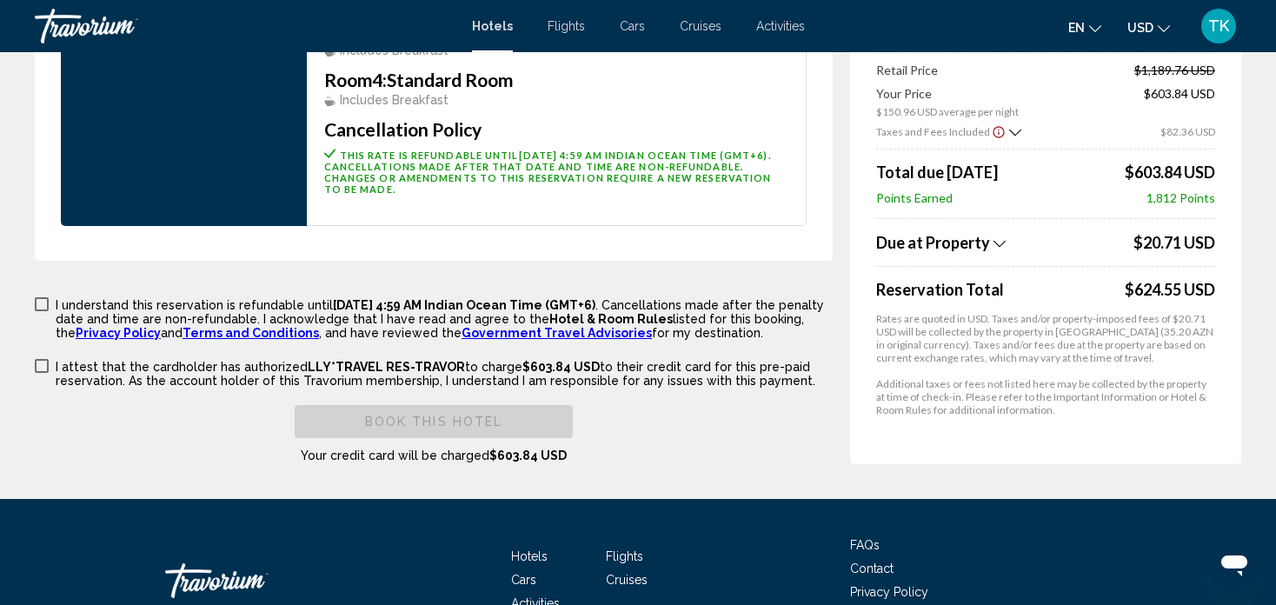
click at [993, 247] on icon "Show Taxes and Fees breakdown" at bounding box center [999, 243] width 12 height 7
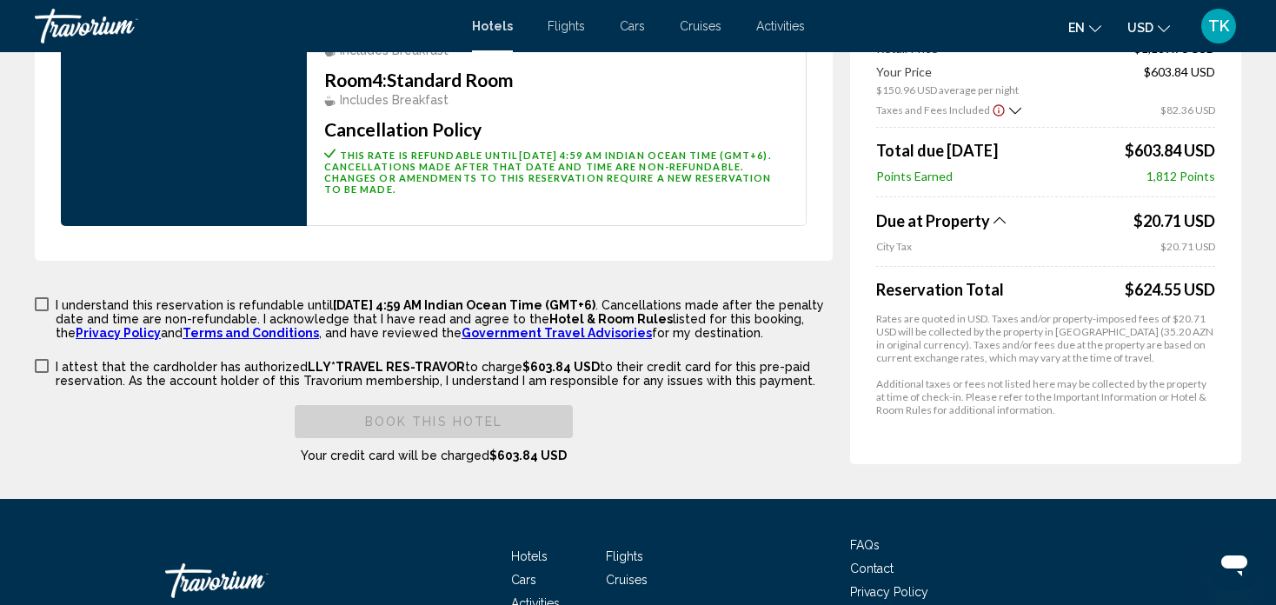
click at [991, 230] on div "Due at Property" at bounding box center [1002, 220] width 253 height 19
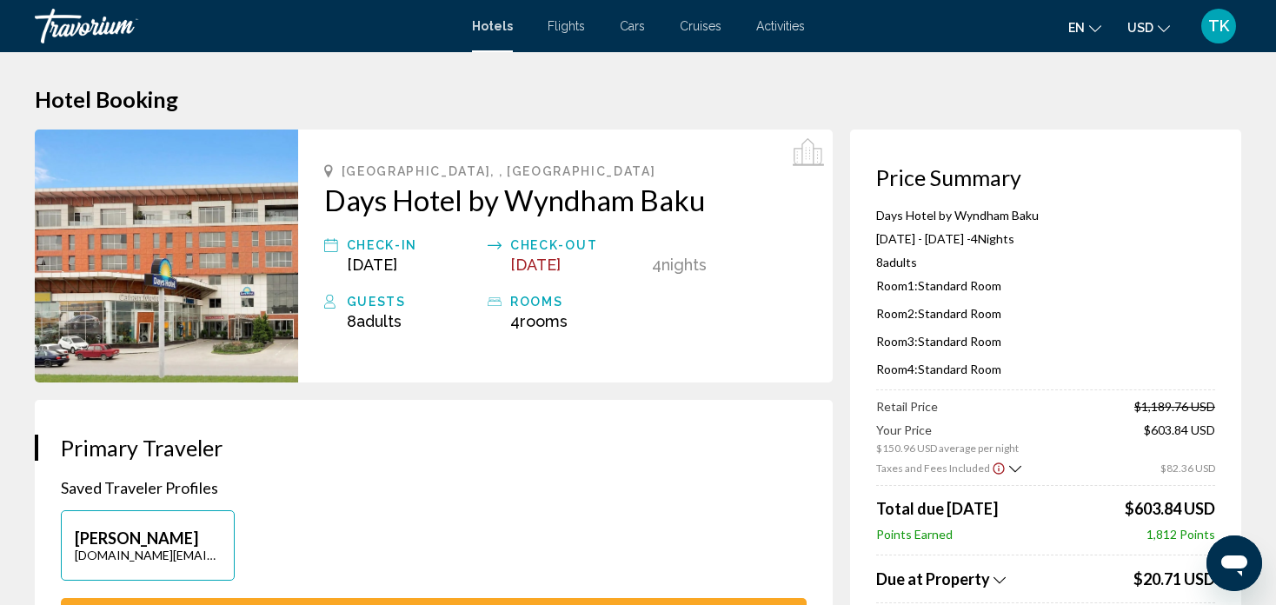
scroll to position [0, 0]
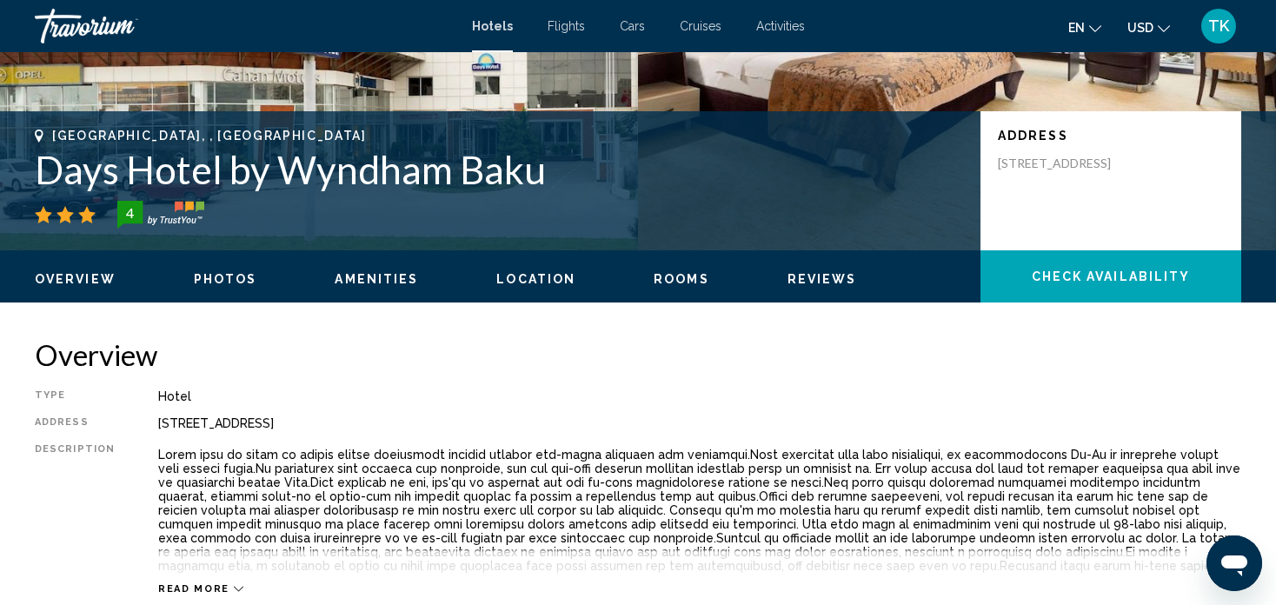
scroll to position [289, 0]
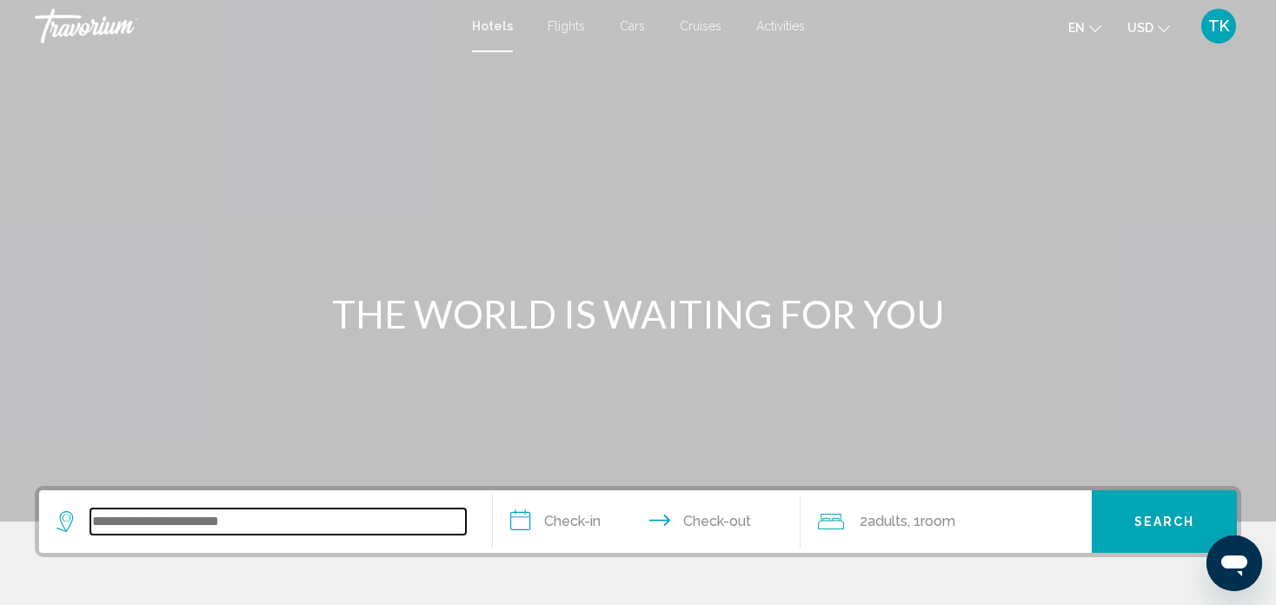
click at [183, 514] on input "Search widget" at bounding box center [277, 521] width 375 height 26
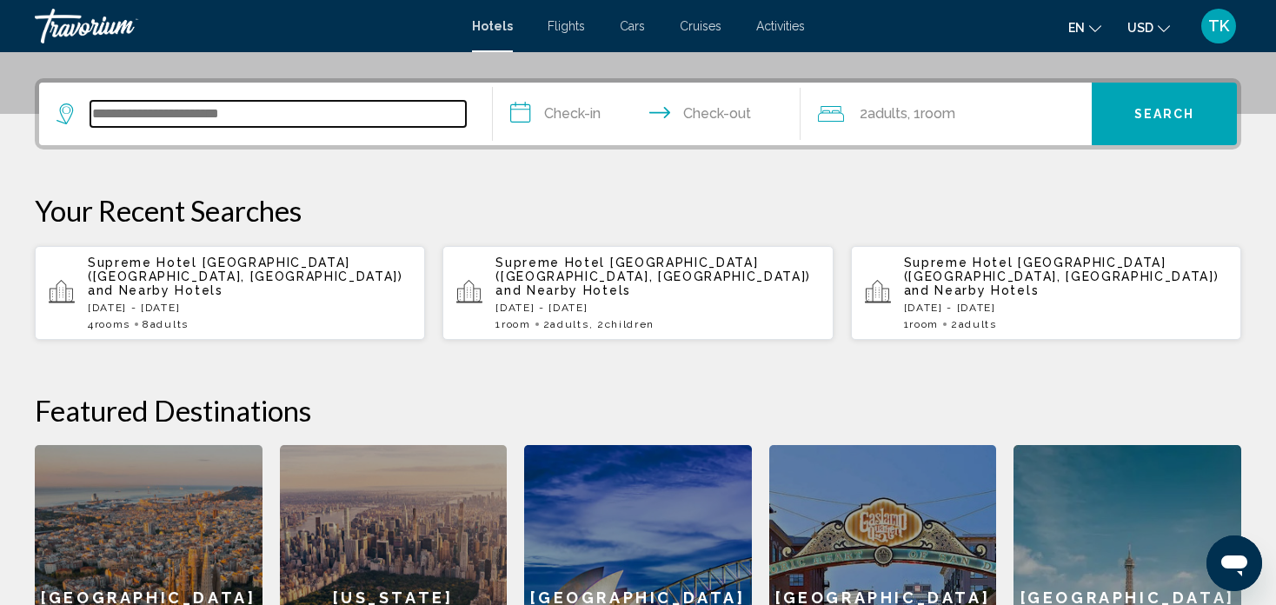
scroll to position [428, 0]
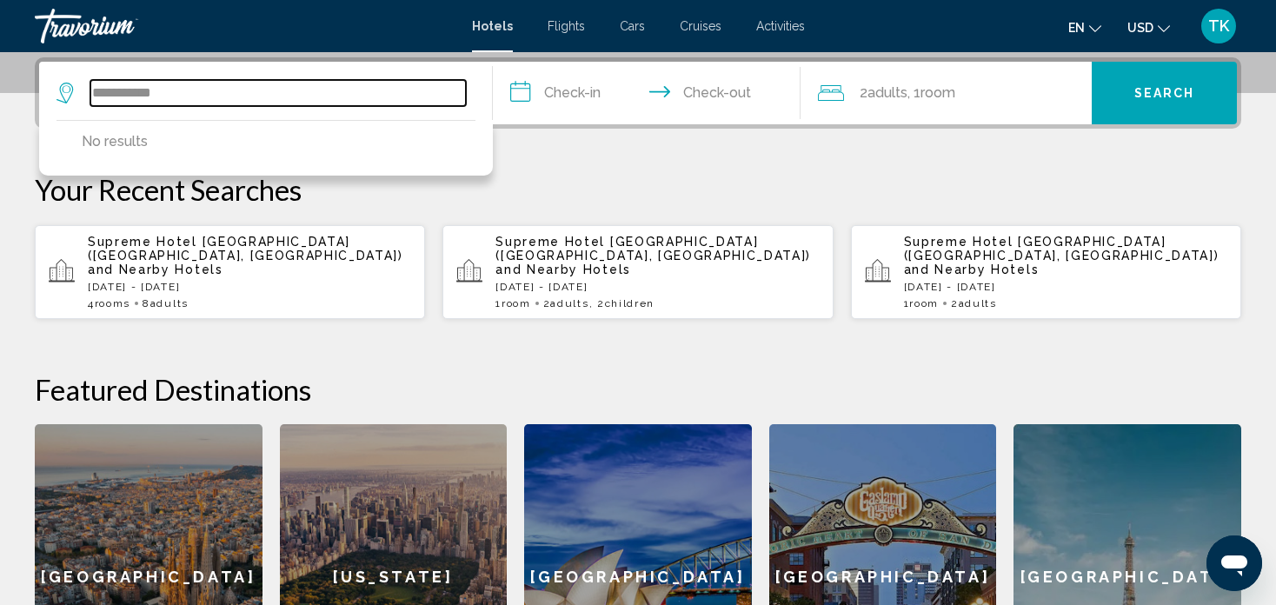
click at [97, 96] on input "**********" at bounding box center [277, 93] width 375 height 26
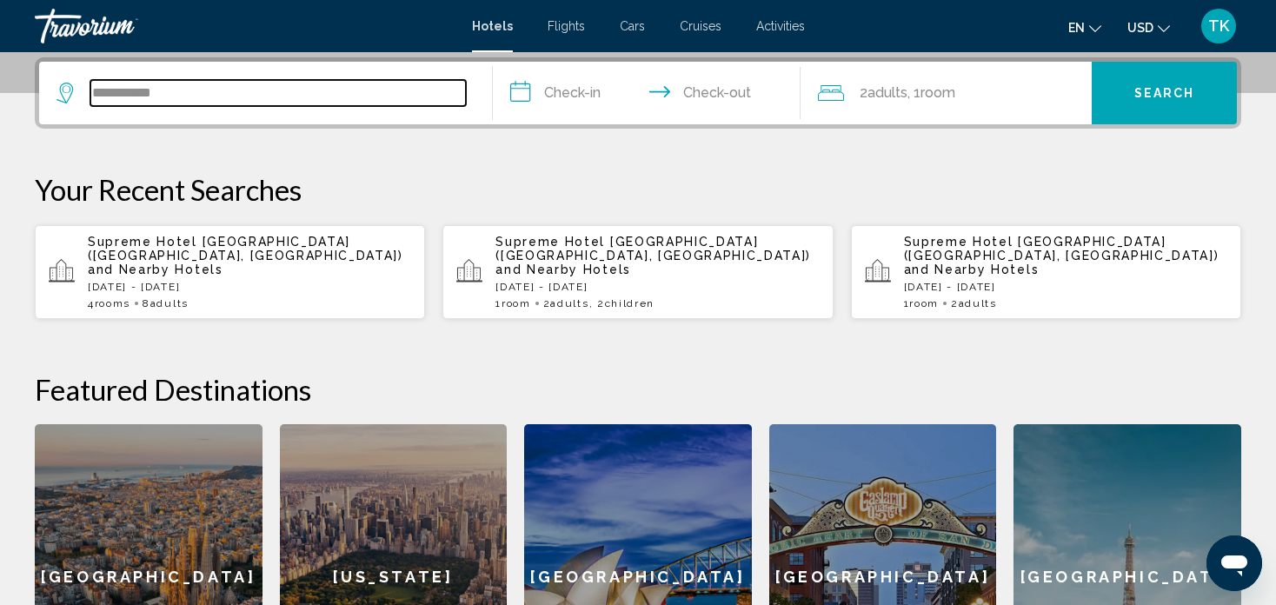
click at [333, 90] on input "**********" at bounding box center [277, 93] width 375 height 26
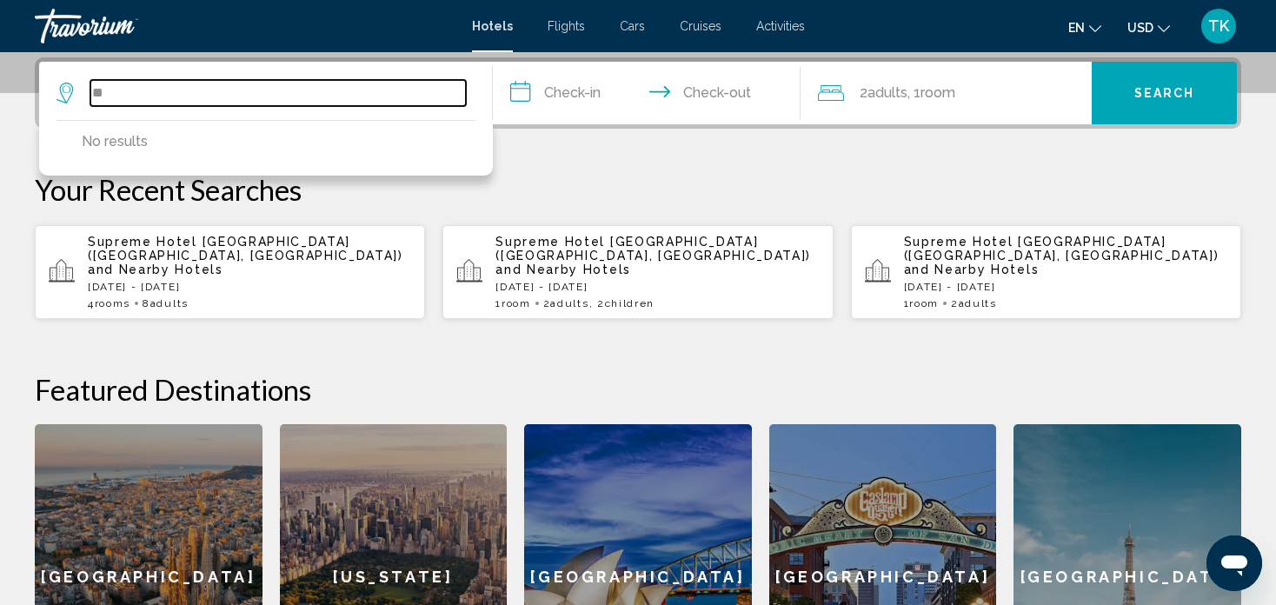
type input "*"
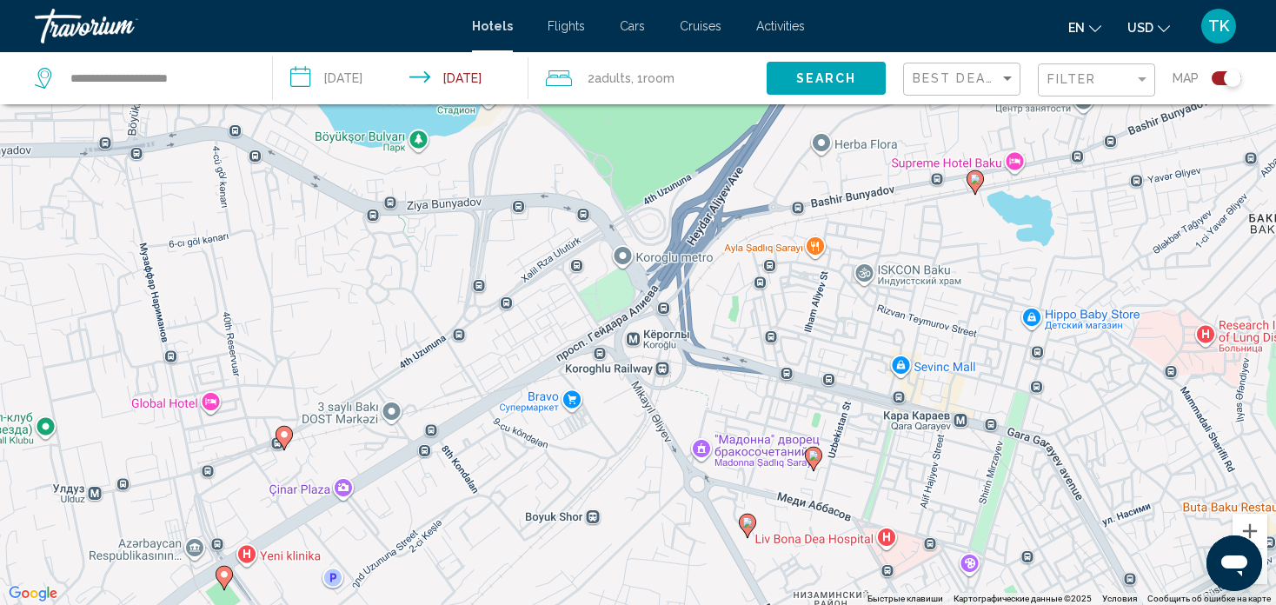
drag, startPoint x: 773, startPoint y: 279, endPoint x: 656, endPoint y: 359, distance: 141.3
click at [656, 359] on div "Чтобы активировать перетаскивание с помощью клавиатуры, нажмите Alt + Ввод. Пос…" at bounding box center [638, 302] width 1276 height 605
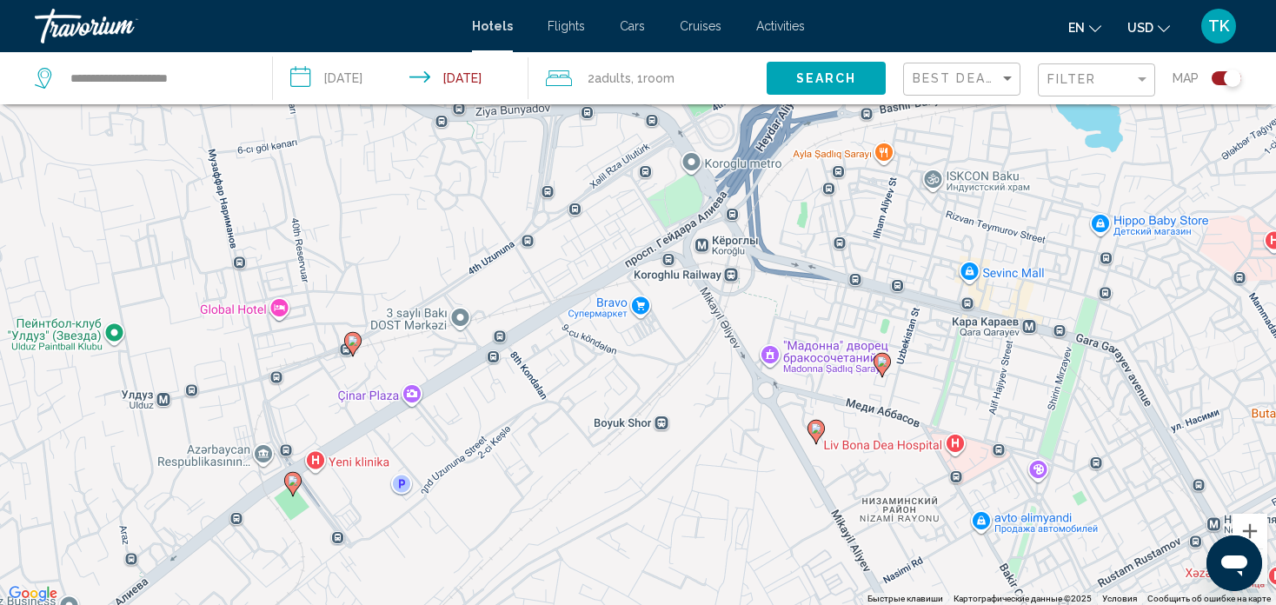
drag, startPoint x: 374, startPoint y: 449, endPoint x: 448, endPoint y: 344, distance: 129.0
click at [448, 344] on div "Чтобы активировать перетаскивание с помощью клавиатуры, нажмите Alt + Ввод. Пос…" at bounding box center [638, 302] width 1276 height 605
click at [294, 481] on image "Main content" at bounding box center [294, 480] width 10 height 10
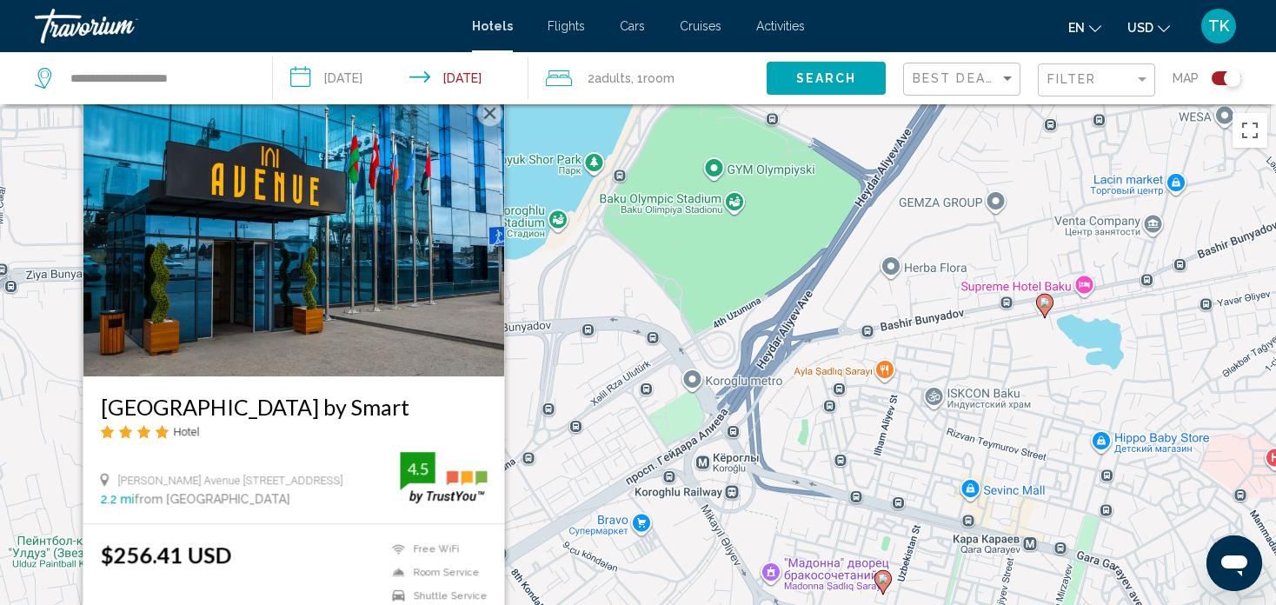
click at [344, 303] on img "Main content" at bounding box center [294, 237] width 422 height 278
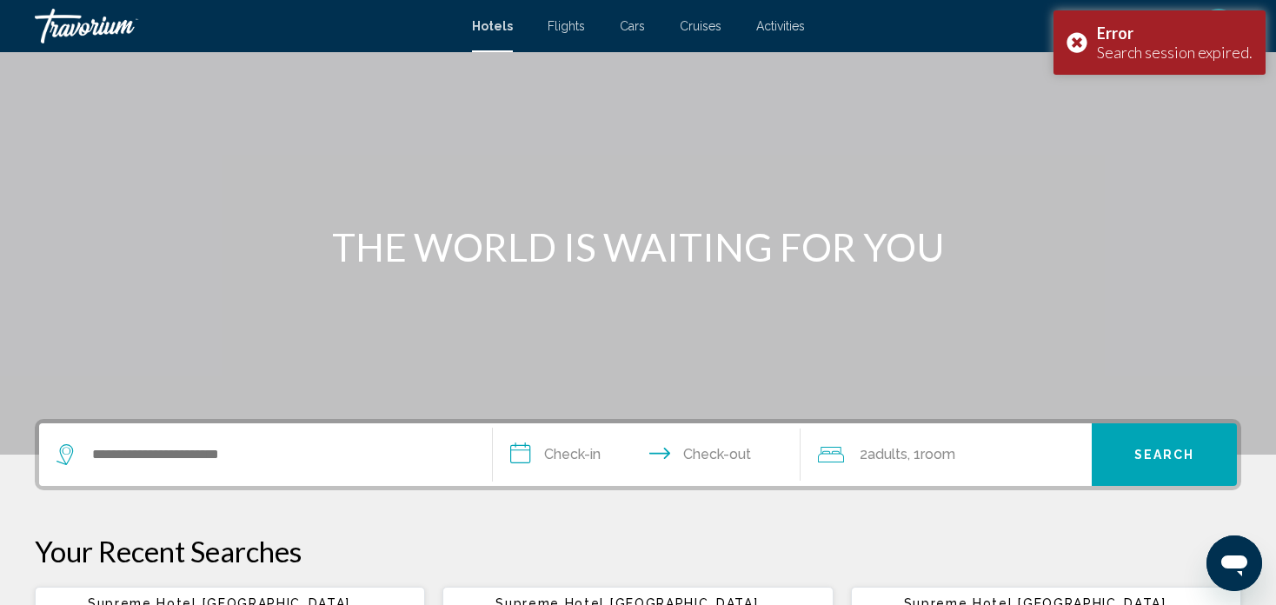
scroll to position [70, 0]
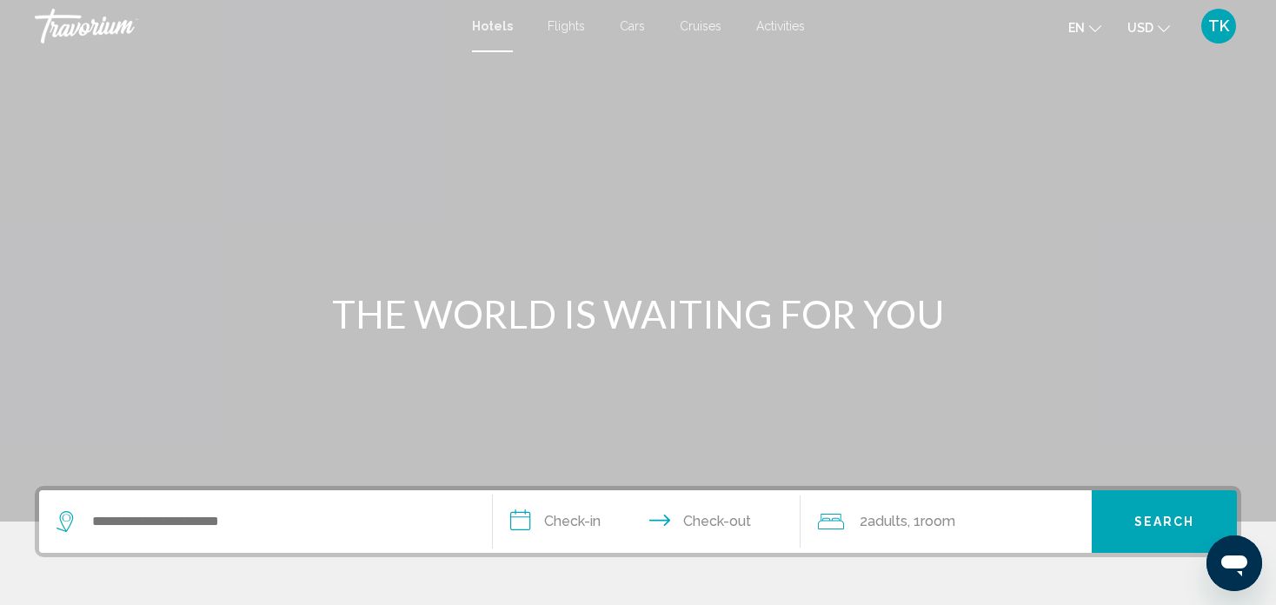
click at [121, 503] on div "Search widget" at bounding box center [265, 521] width 418 height 63
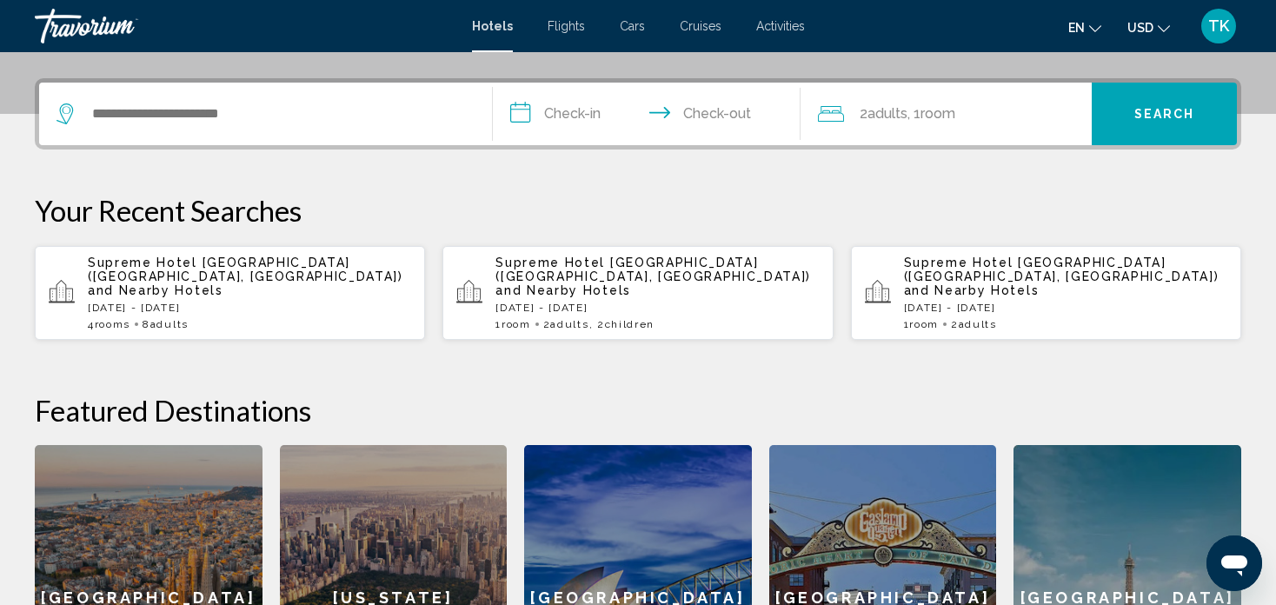
scroll to position [428, 0]
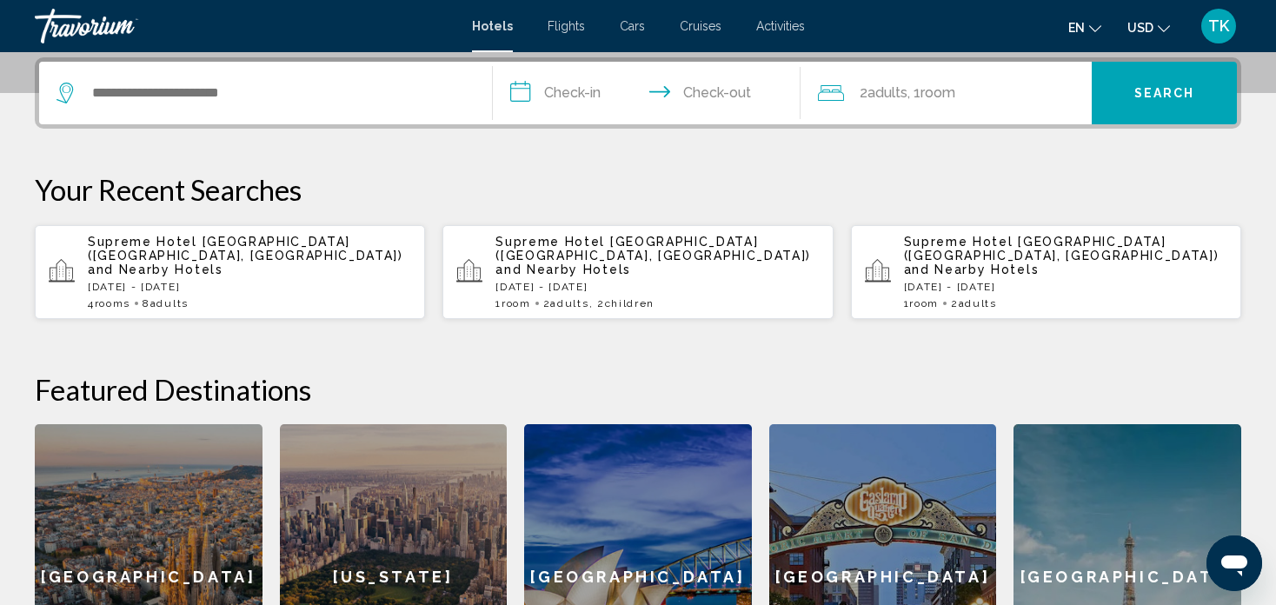
click at [236, 258] on p "Supreme Hotel [GEOGRAPHIC_DATA] ([GEOGRAPHIC_DATA], [GEOGRAPHIC_DATA]) and Near…" at bounding box center [249, 256] width 323 height 42
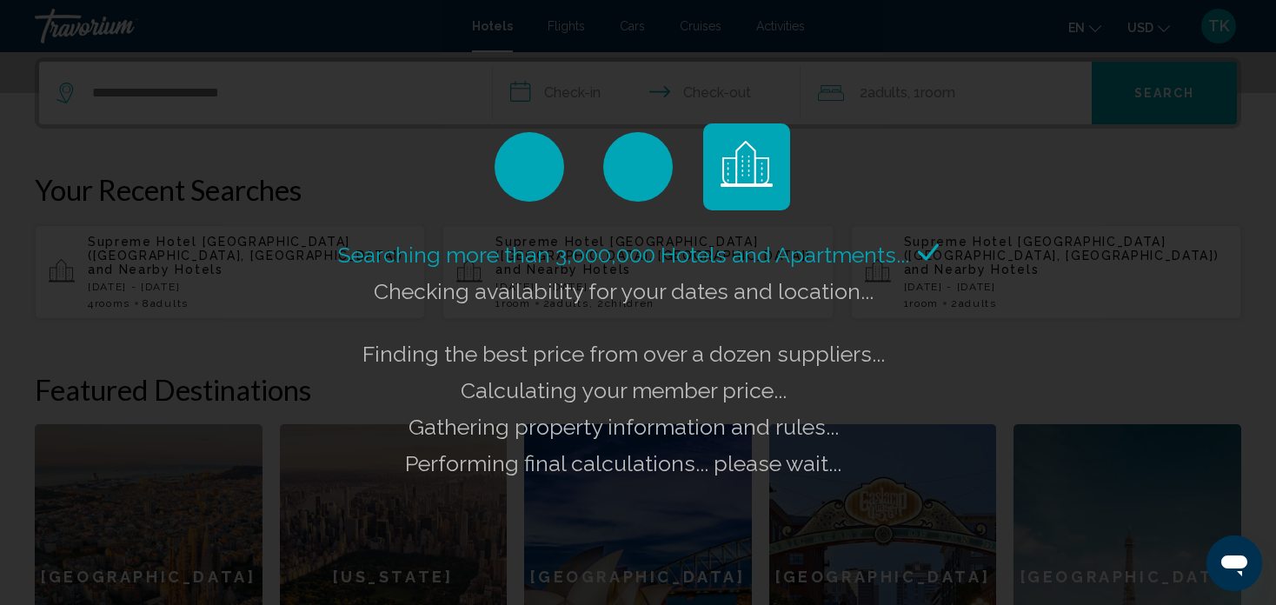
click at [318, 412] on div "Searching more than 3,000,000 Hotels and Apartments... Checking availability fo…" at bounding box center [638, 302] width 1276 height 605
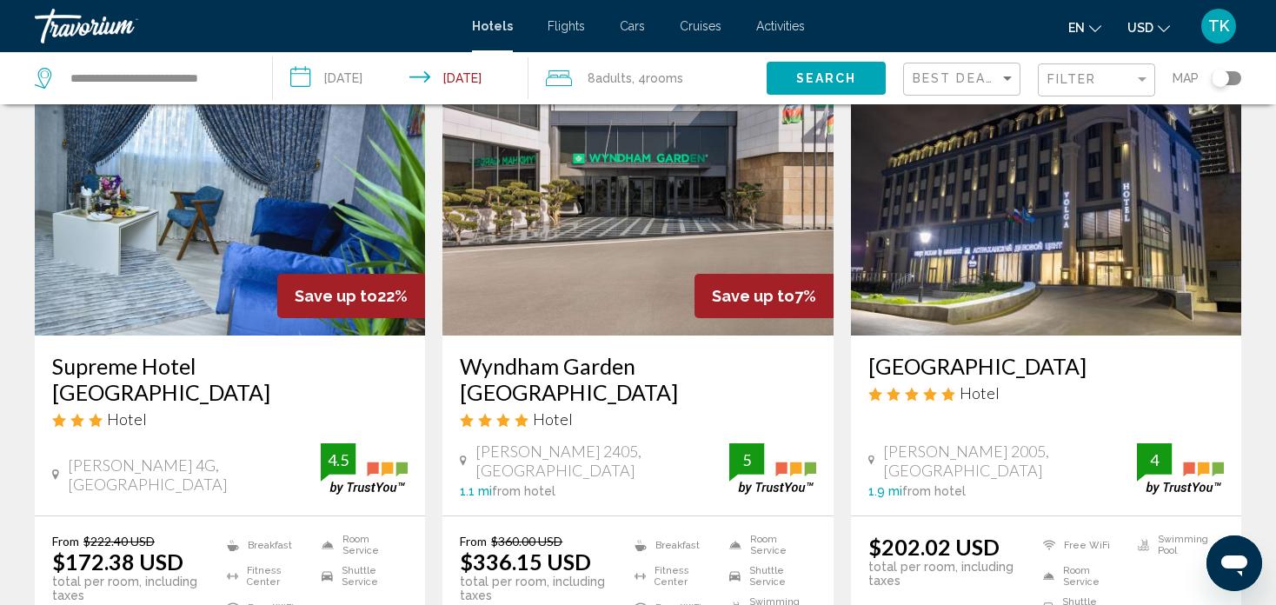
scroll to position [104, 0]
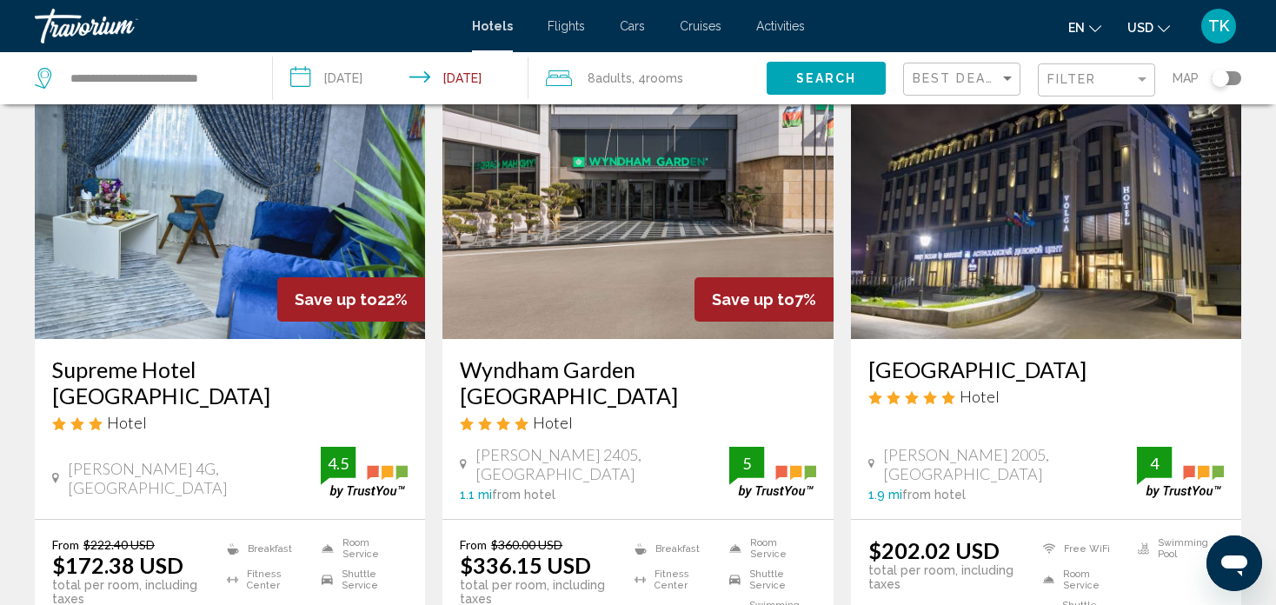
click at [962, 292] on img "Main content" at bounding box center [1046, 200] width 390 height 278
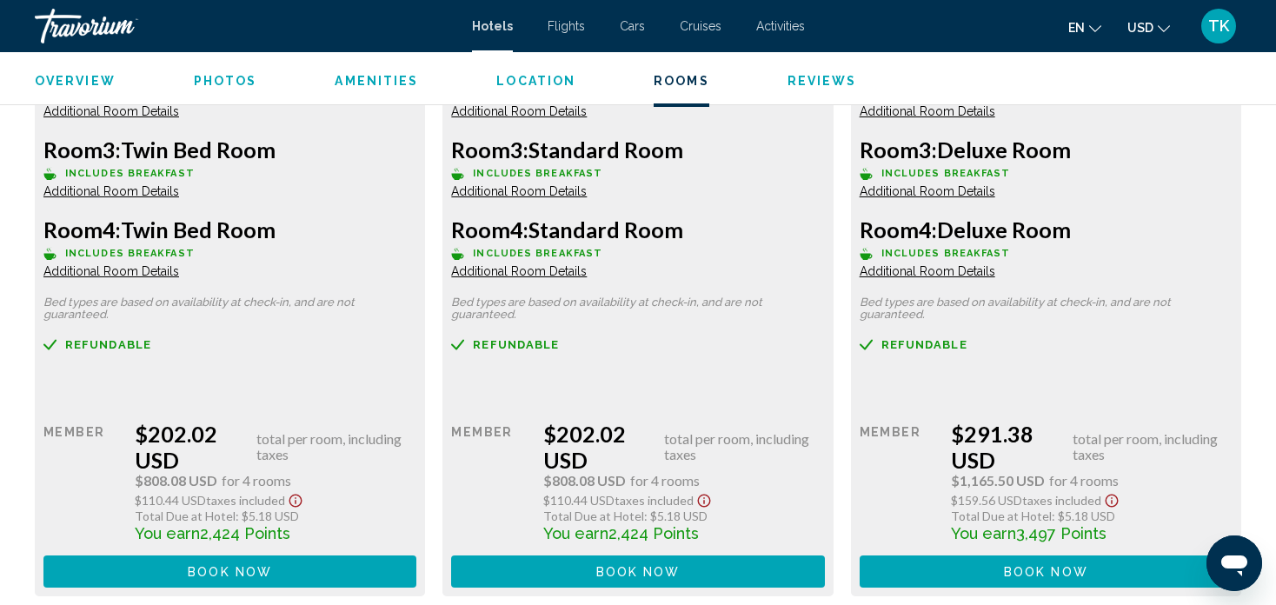
scroll to position [2677, 0]
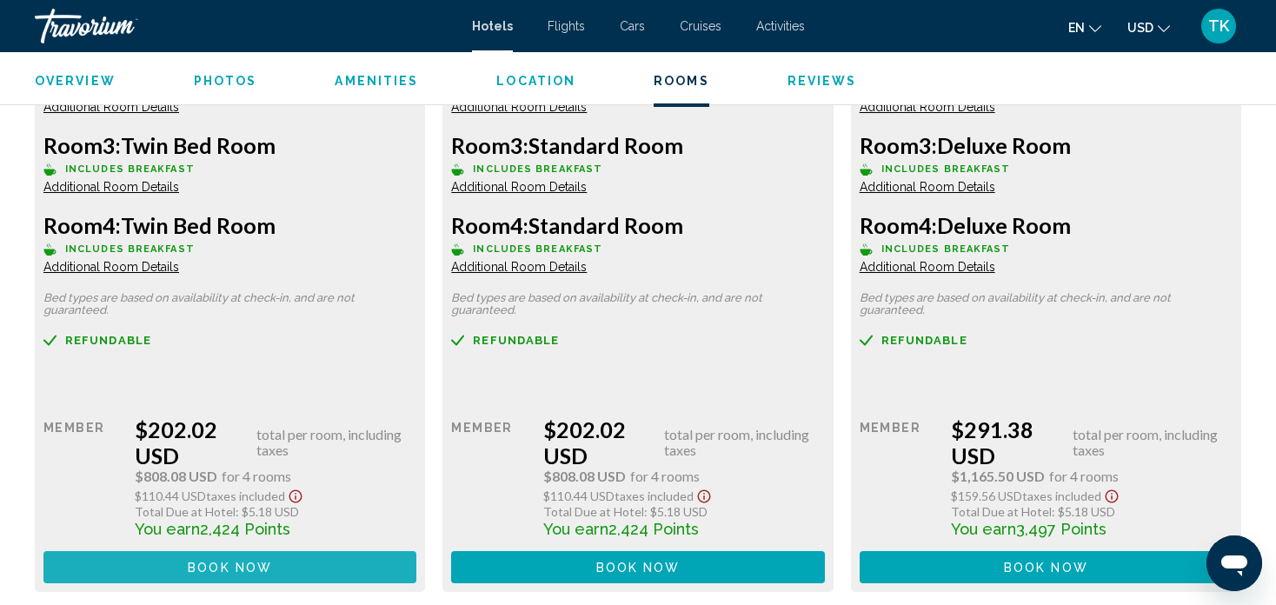
click at [236, 561] on span "Book now" at bounding box center [230, 568] width 84 height 14
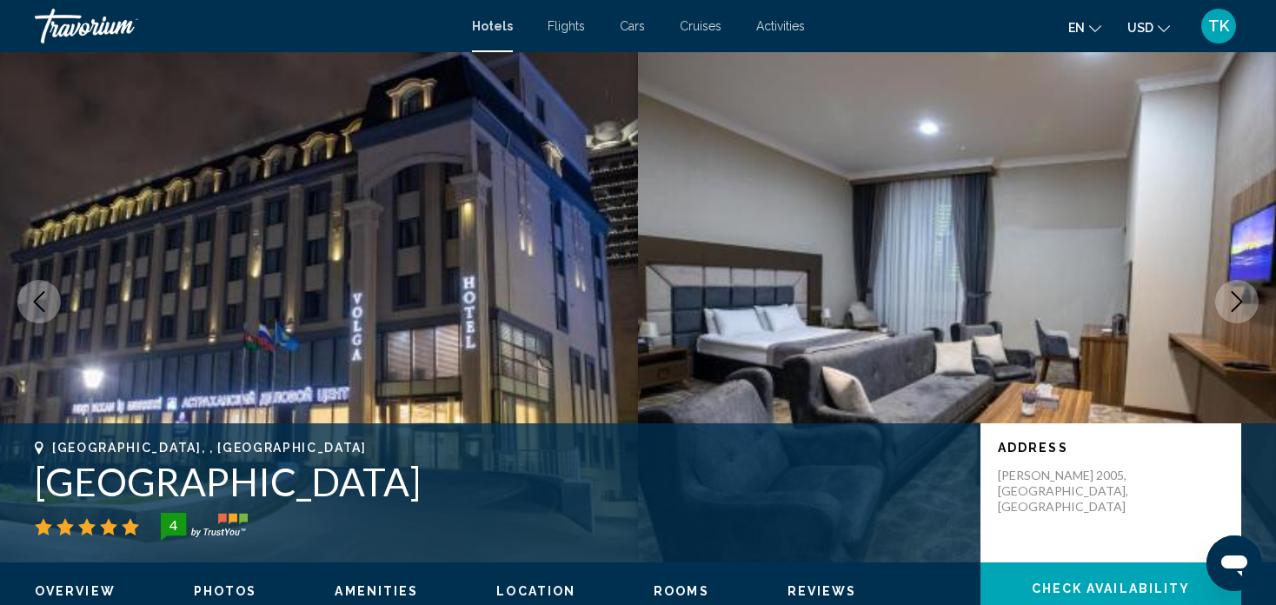
scroll to position [10, 0]
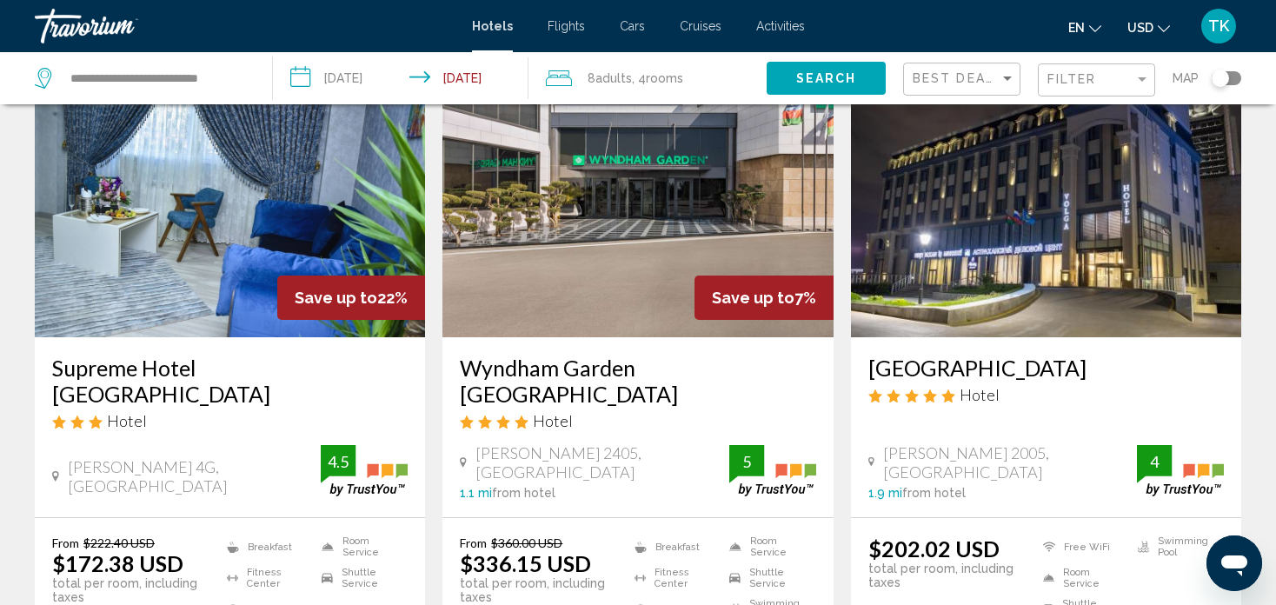
scroll to position [104, 0]
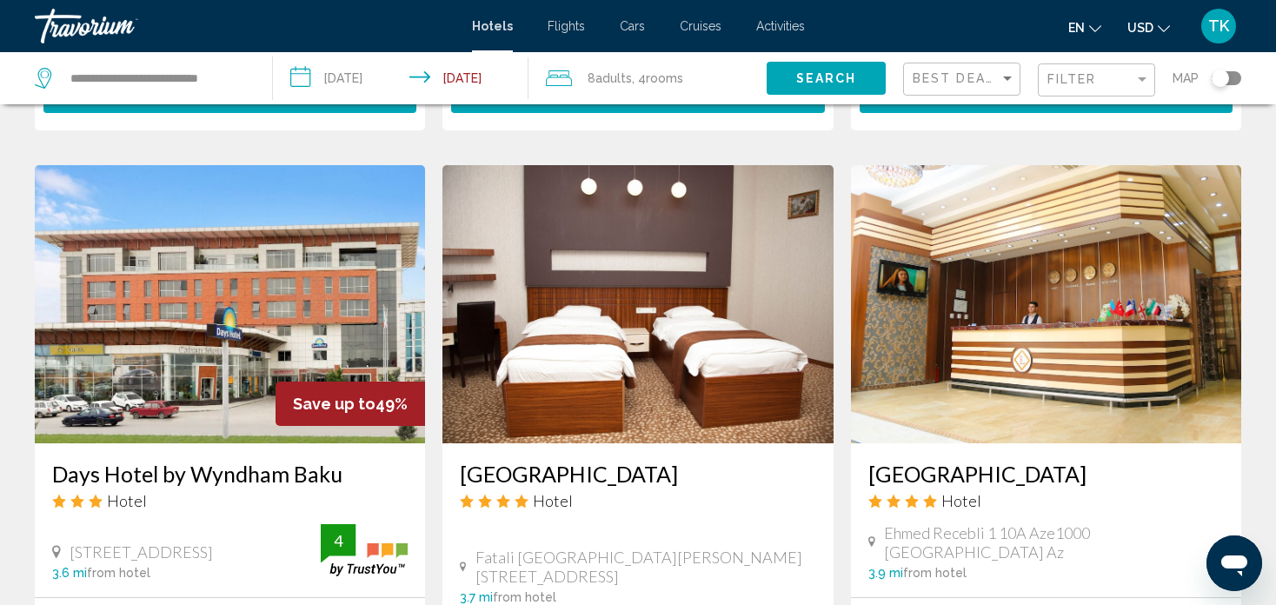
scroll to position [1321, 0]
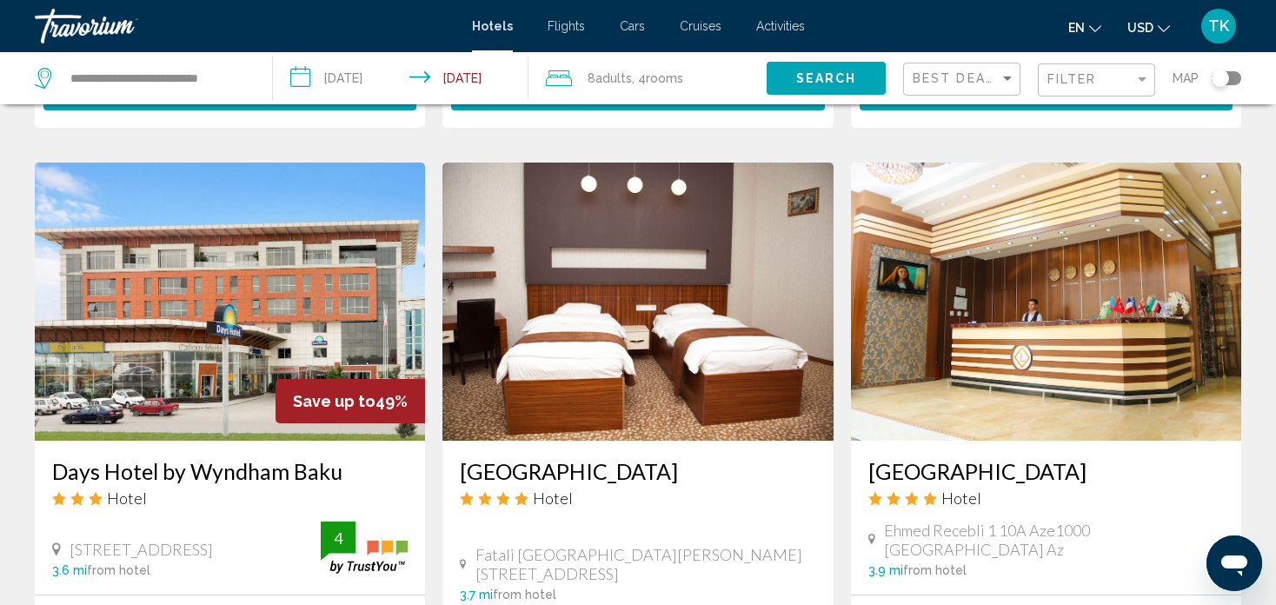
click at [17, 452] on div "Hotel Search Results - 185 places to spend your time Save up to 22% Supreme [GE…" at bounding box center [638, 144] width 1276 height 2687
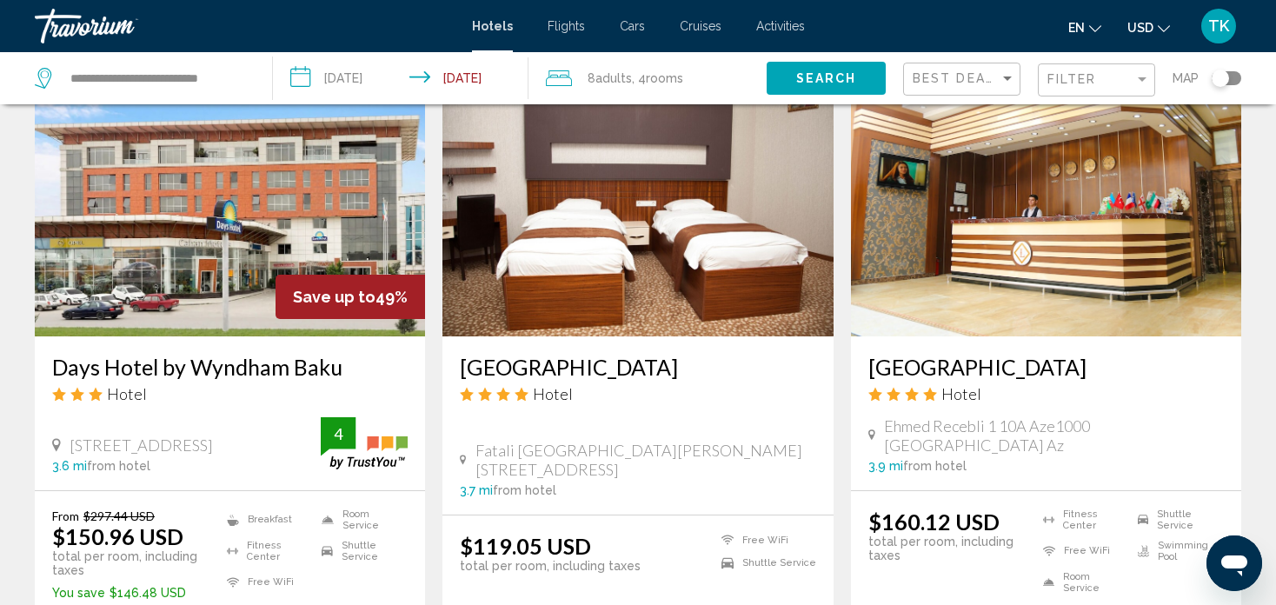
scroll to position [1391, 0]
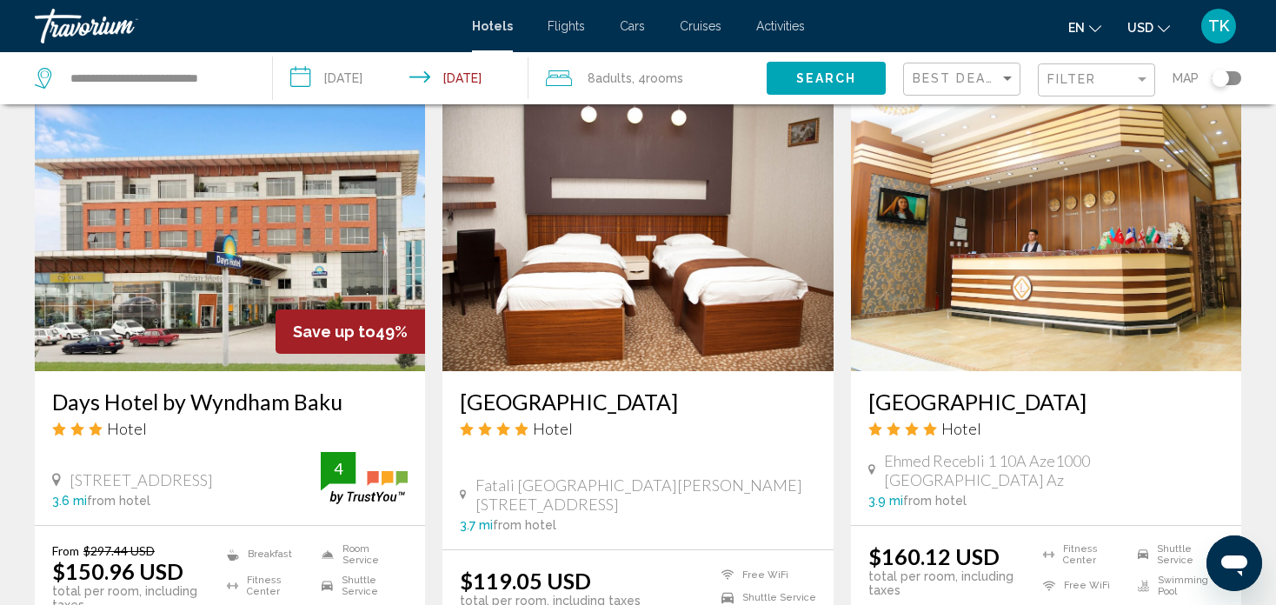
click at [17, 452] on div "Hotel Search Results - 185 places to spend your time Save up to 22% Supreme [GE…" at bounding box center [638, 74] width 1276 height 2687
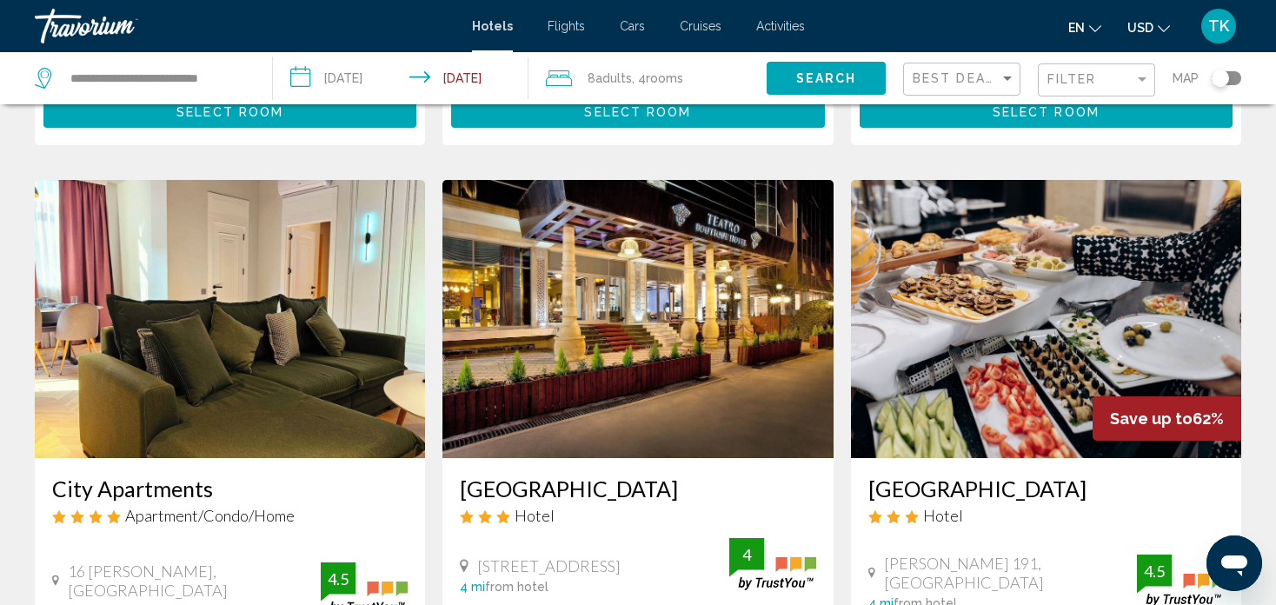
scroll to position [1947, 0]
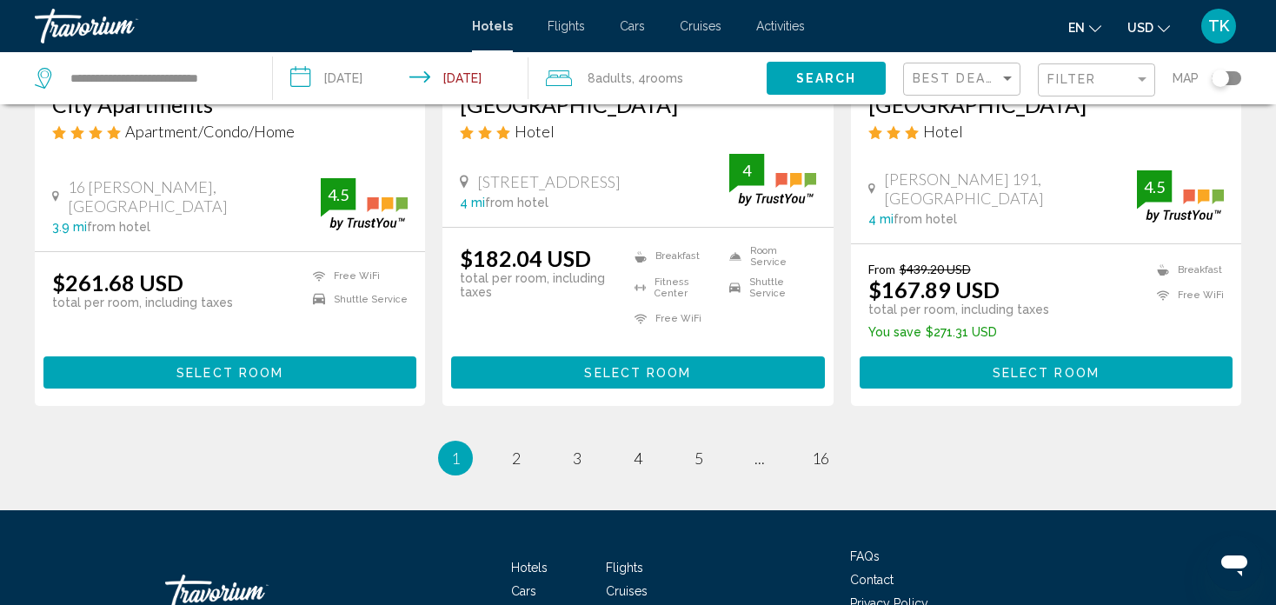
scroll to position [2280, 0]
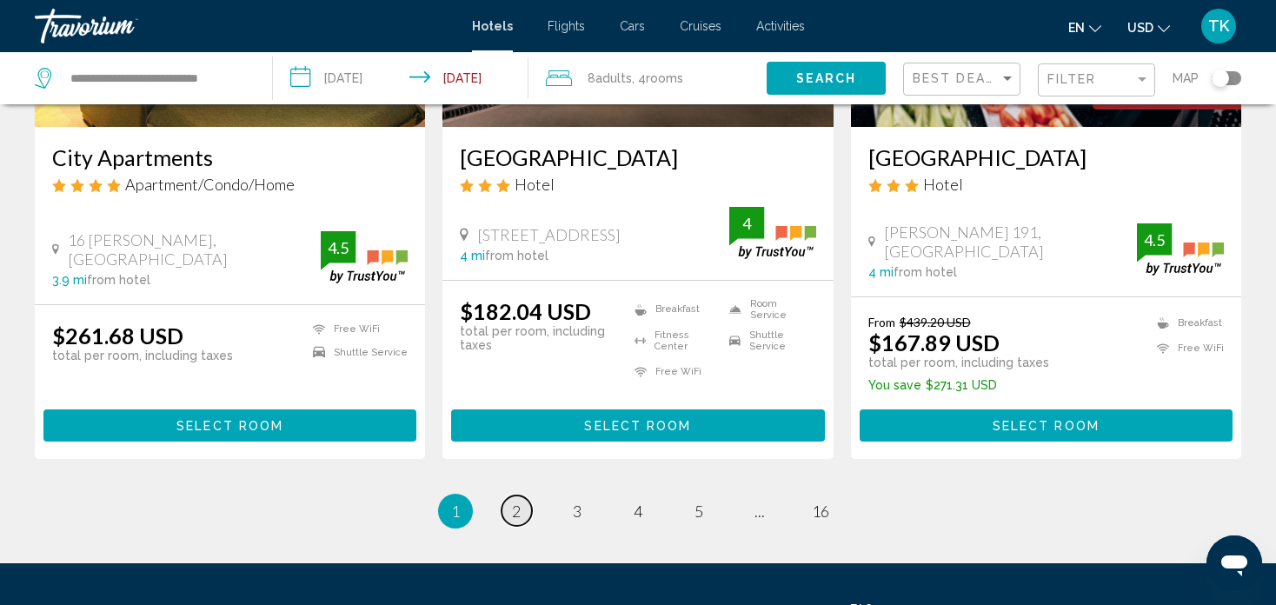
click at [514, 501] on span "2" at bounding box center [516, 510] width 9 height 19
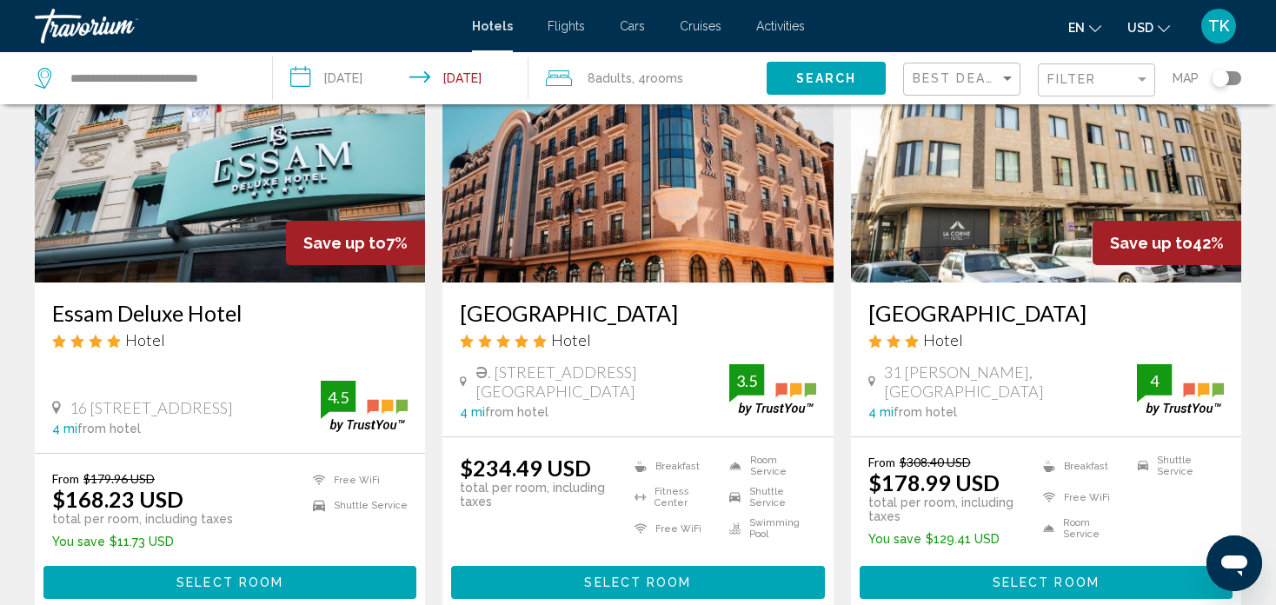
scroll to position [795, 0]
